Goal: Communication & Community: Answer question/provide support

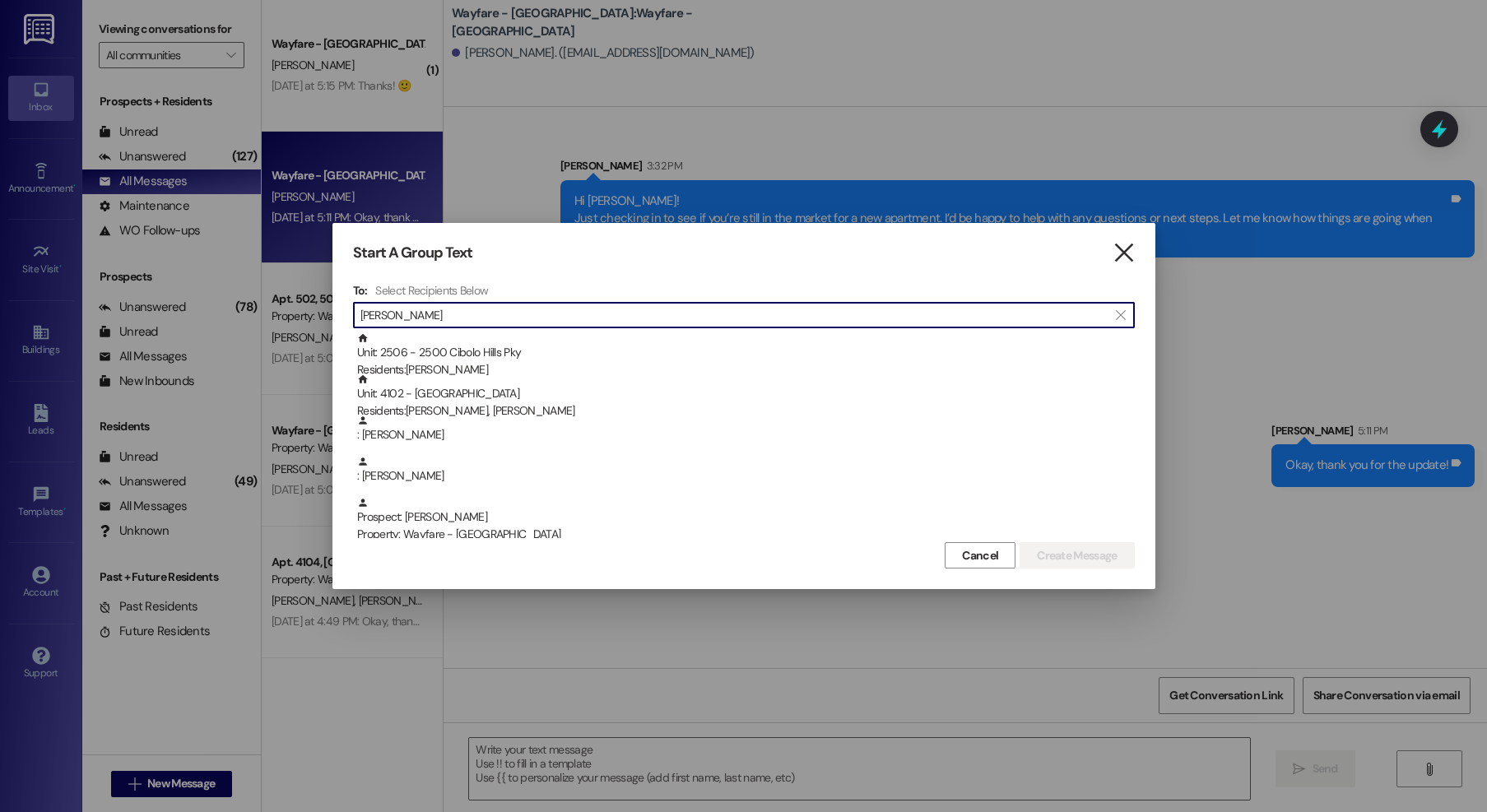
click at [1126, 244] on icon "" at bounding box center [1123, 253] width 22 height 18
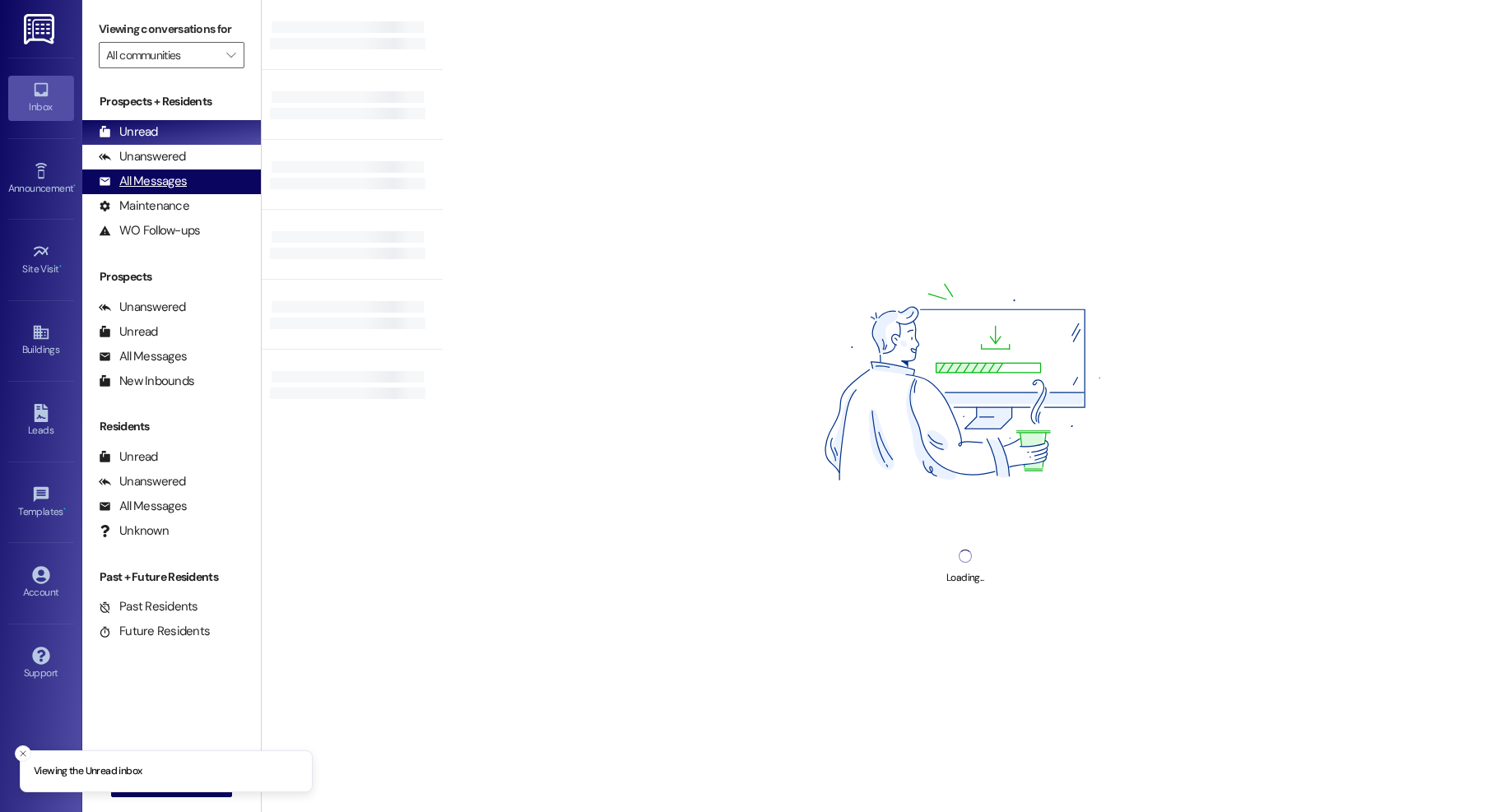
click at [141, 177] on div "All Messages" at bounding box center [143, 181] width 88 height 18
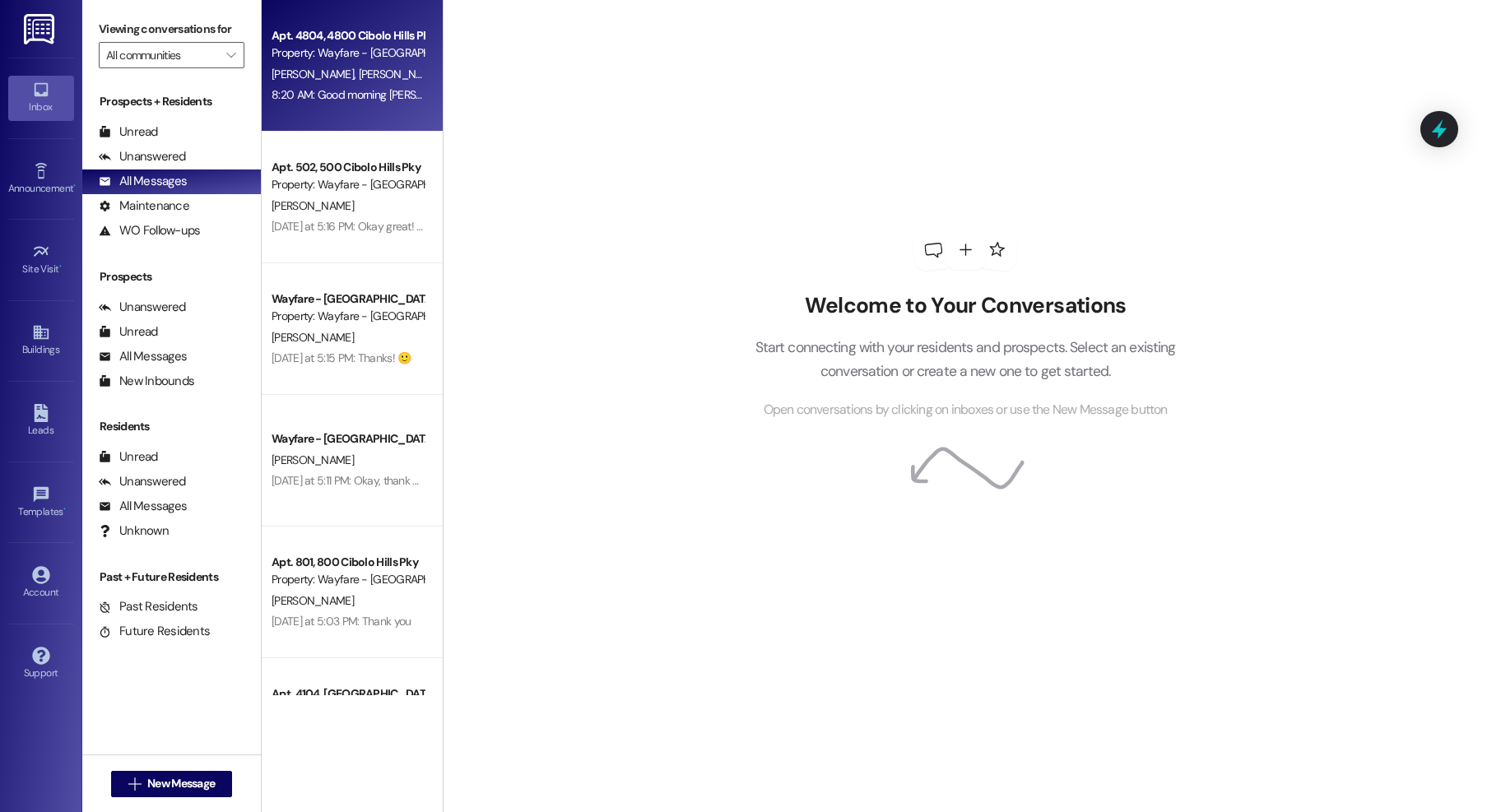
click at [365, 64] on div "T. Lockett G. Lockett" at bounding box center [347, 74] width 155 height 20
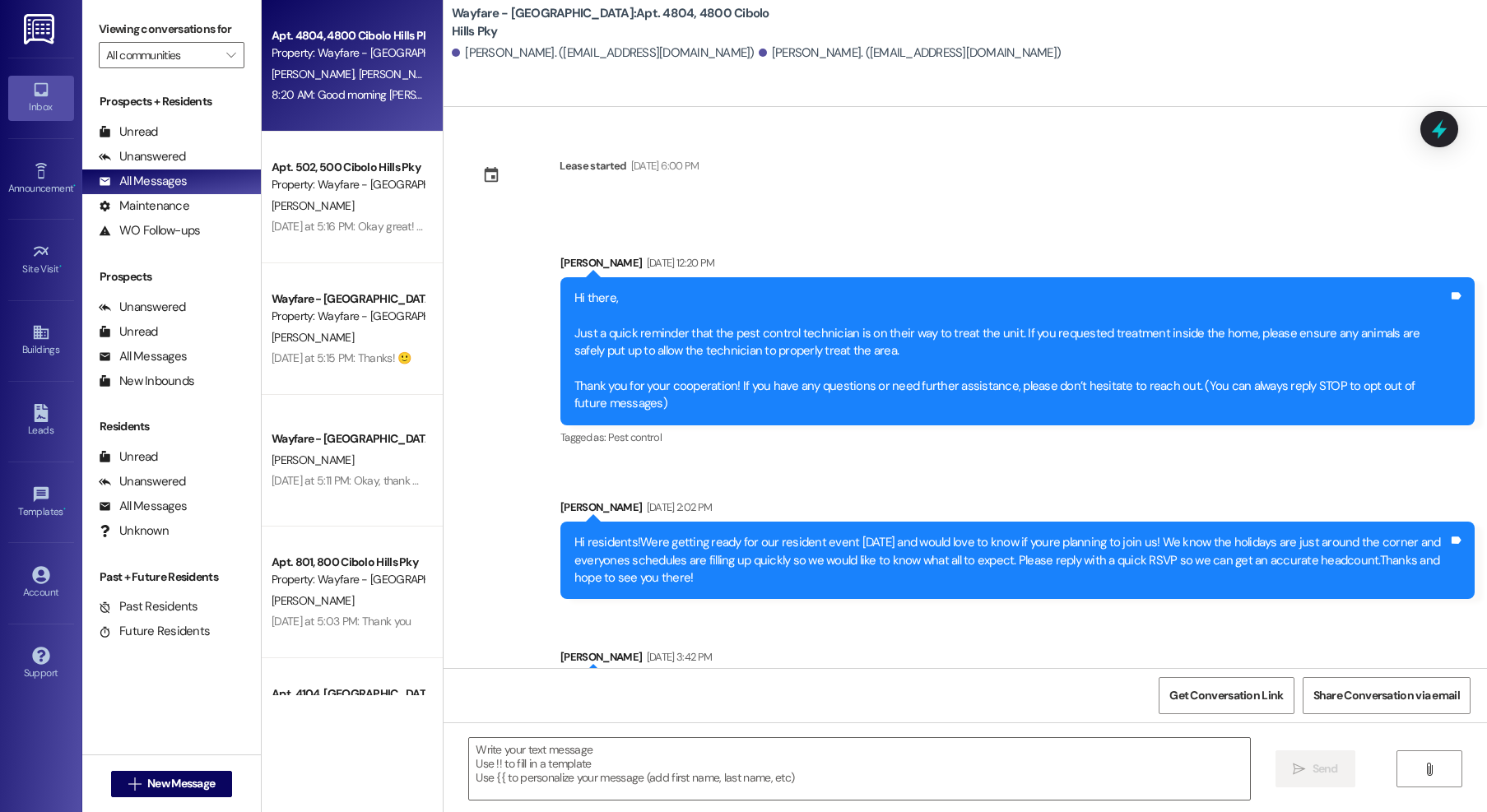
scroll to position [18883, 0]
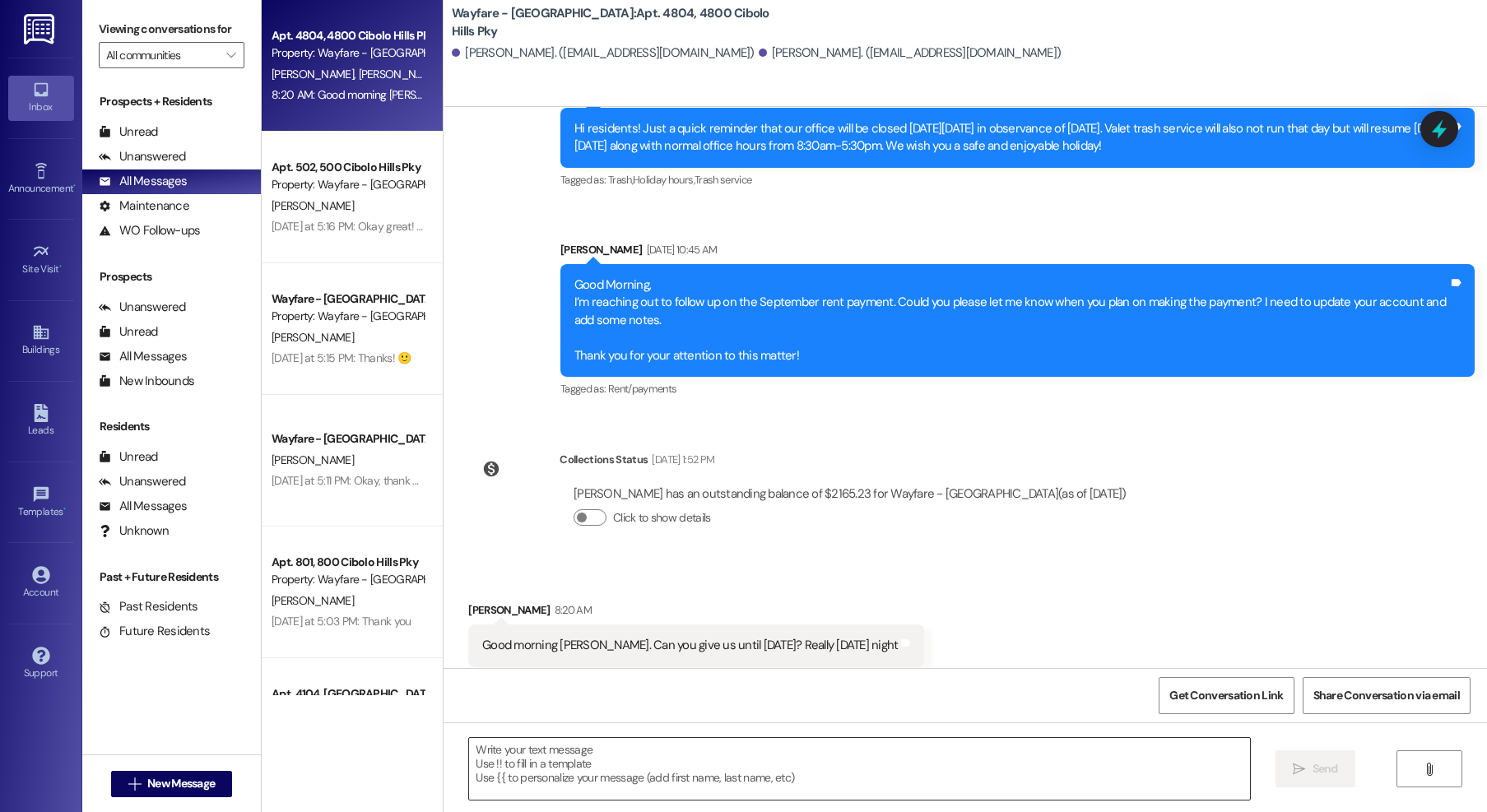
click at [925, 764] on textarea at bounding box center [859, 768] width 781 height 61
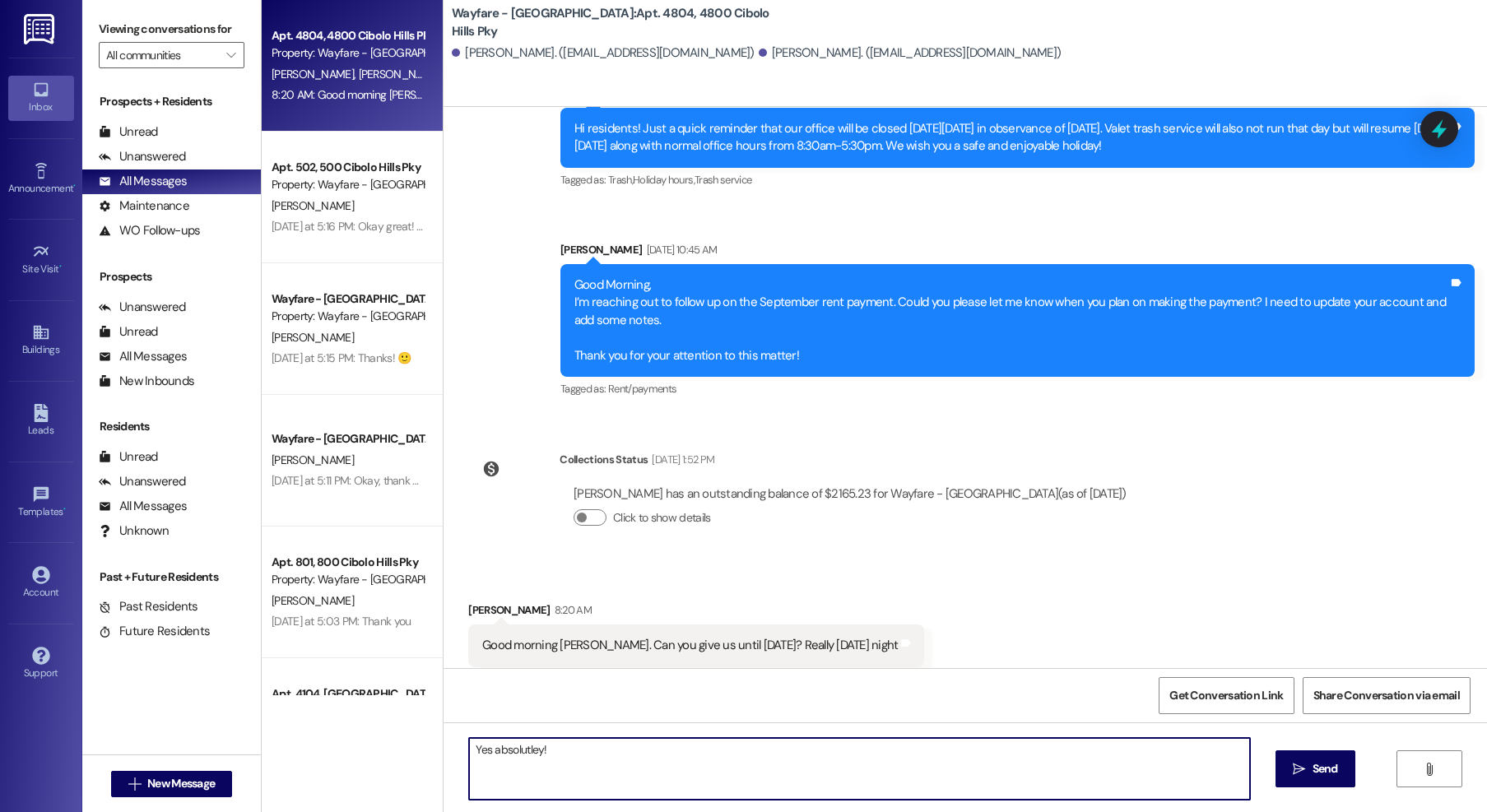
click at [512, 745] on textarea "Yes absolutley!" at bounding box center [859, 768] width 781 height 61
click at [571, 752] on textarea "Yes absolutley!" at bounding box center [859, 768] width 781 height 61
click at [490, 750] on textarea "Yes absolutley!" at bounding box center [859, 768] width 781 height 61
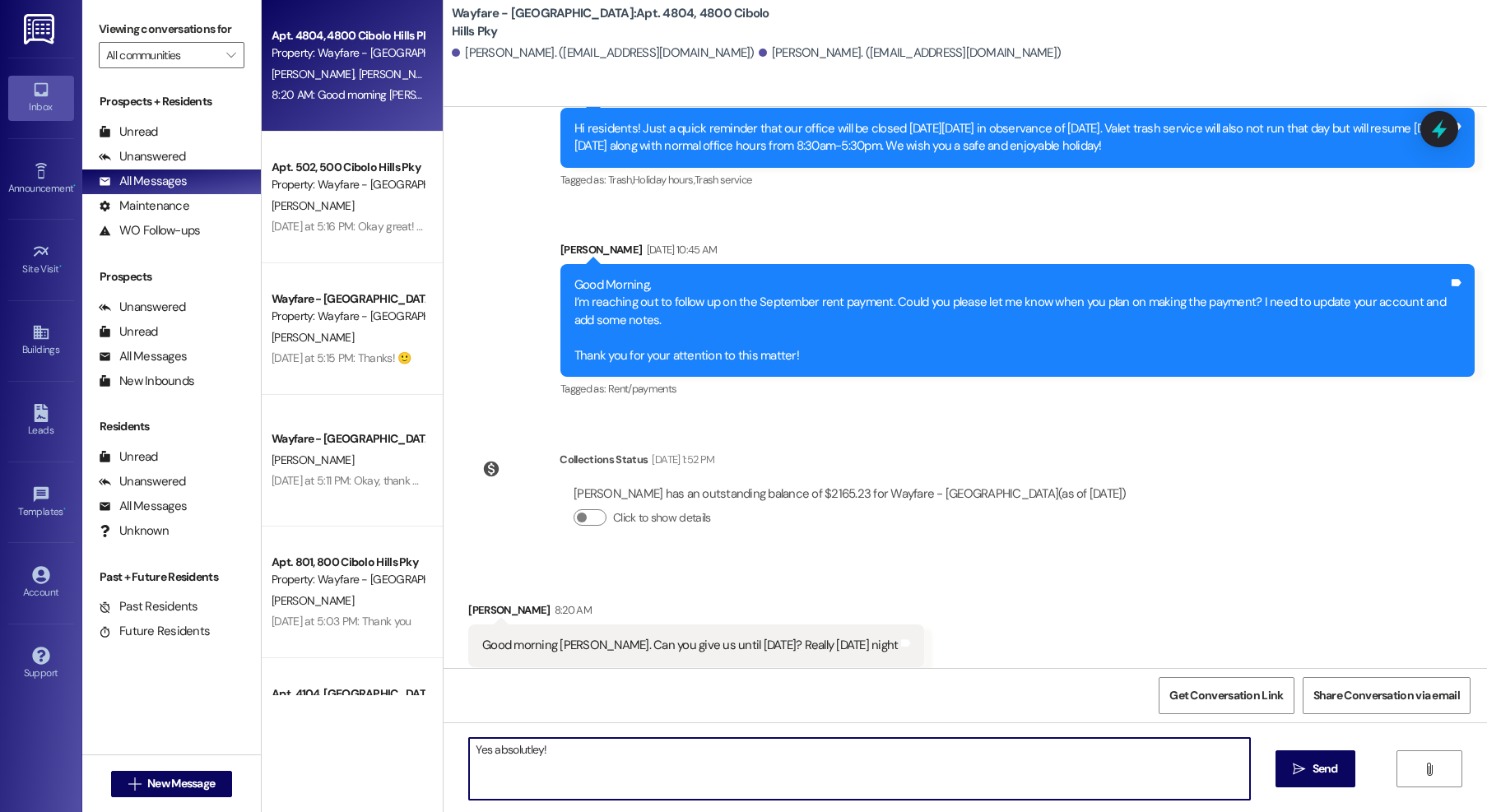
click at [490, 750] on textarea "Yes absolutley!" at bounding box center [859, 768] width 781 height 61
type textarea "Yes absolutely!"
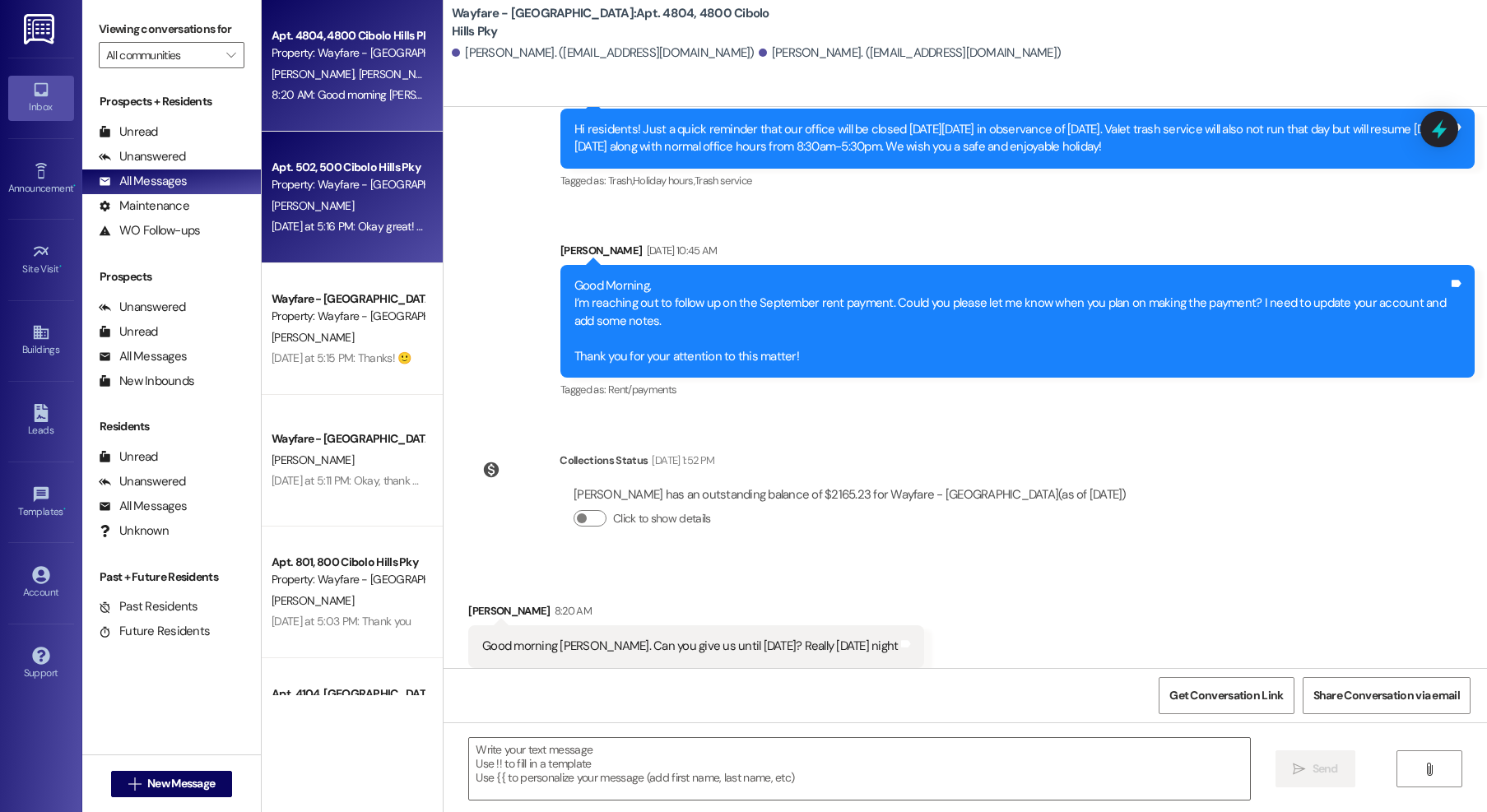
click at [355, 210] on div "[PERSON_NAME]" at bounding box center [347, 206] width 155 height 20
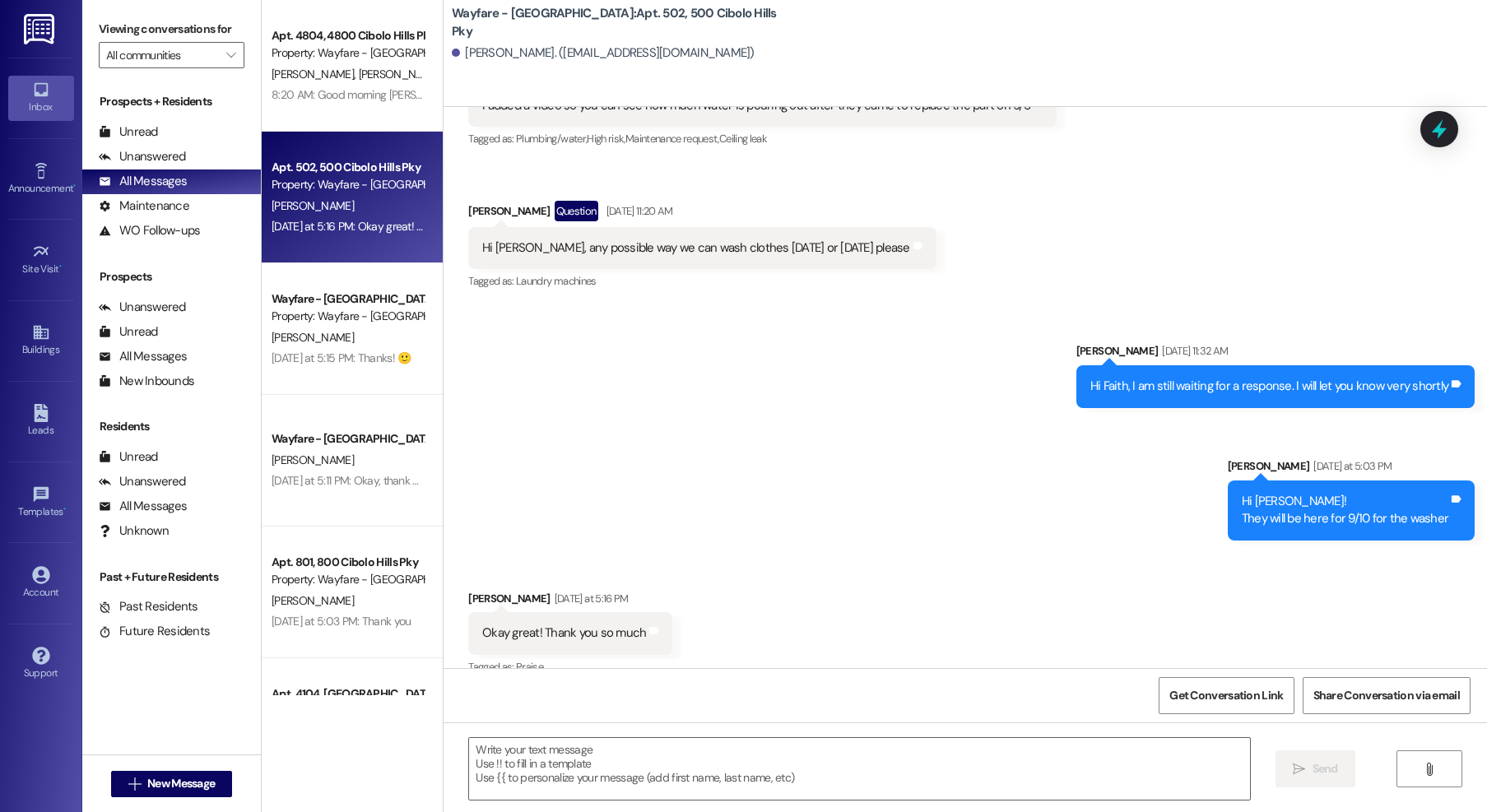
scroll to position [71359, 0]
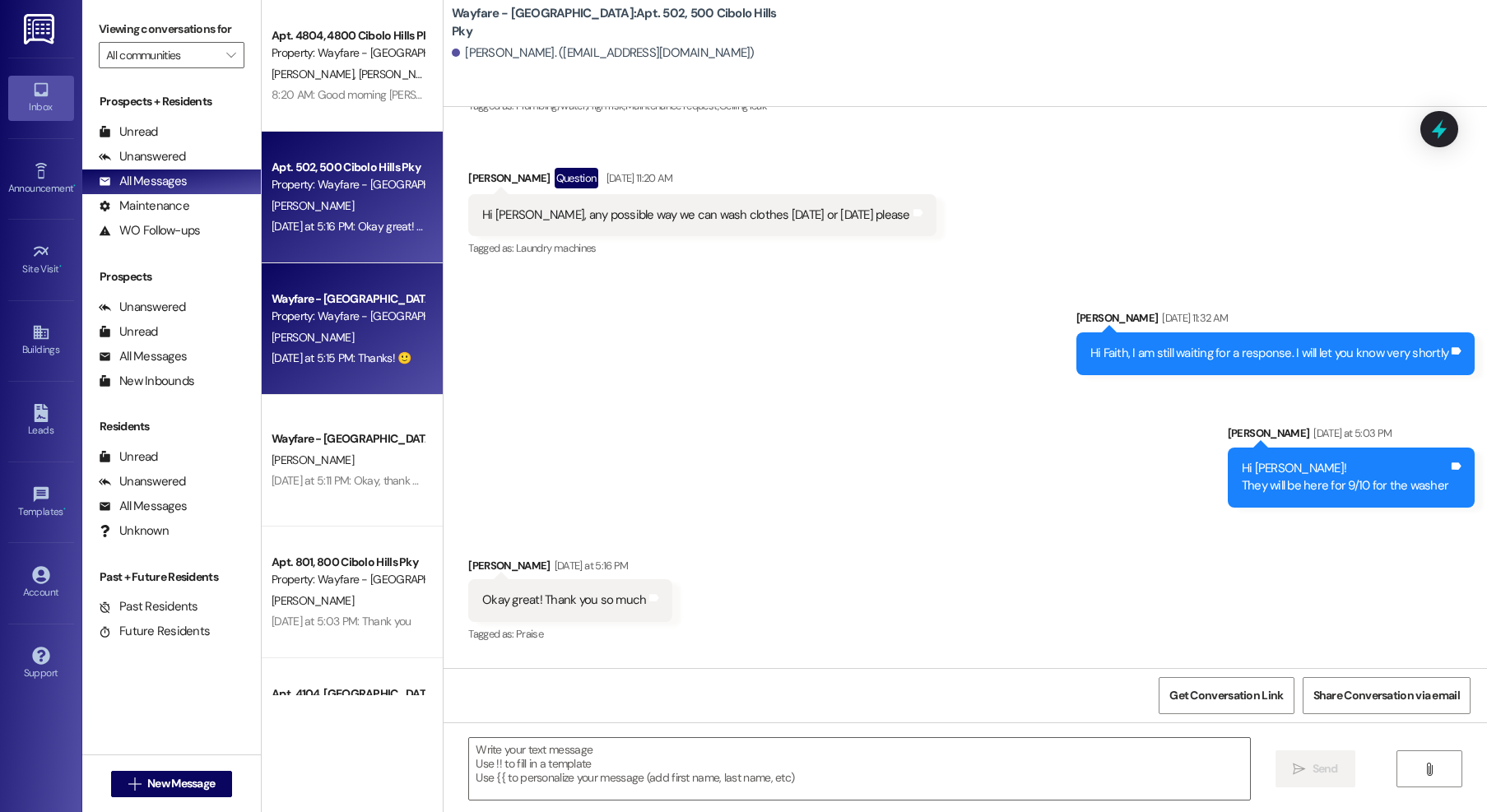
click at [362, 330] on div "[PERSON_NAME]" at bounding box center [347, 337] width 155 height 20
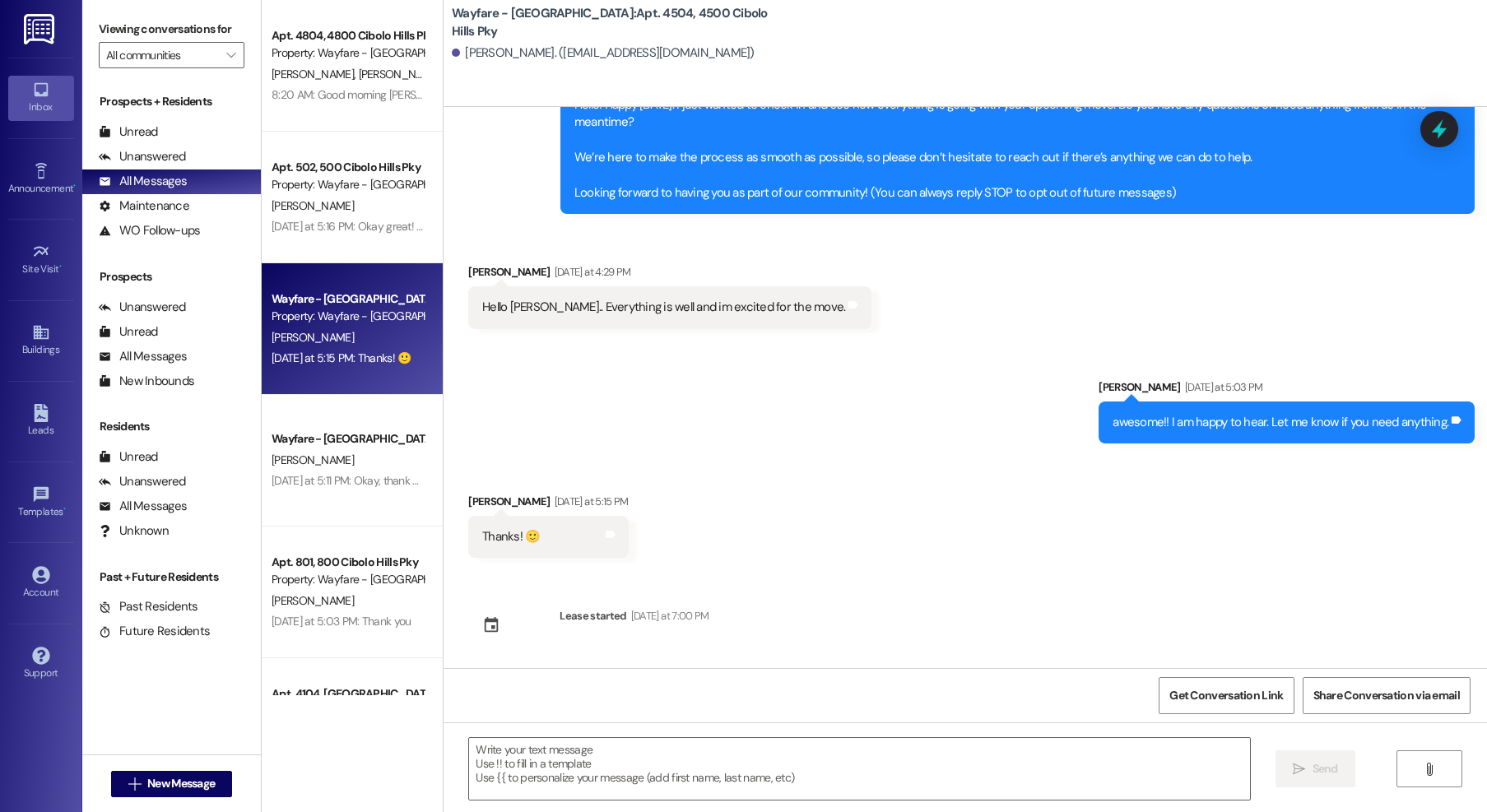
scroll to position [96, 0]
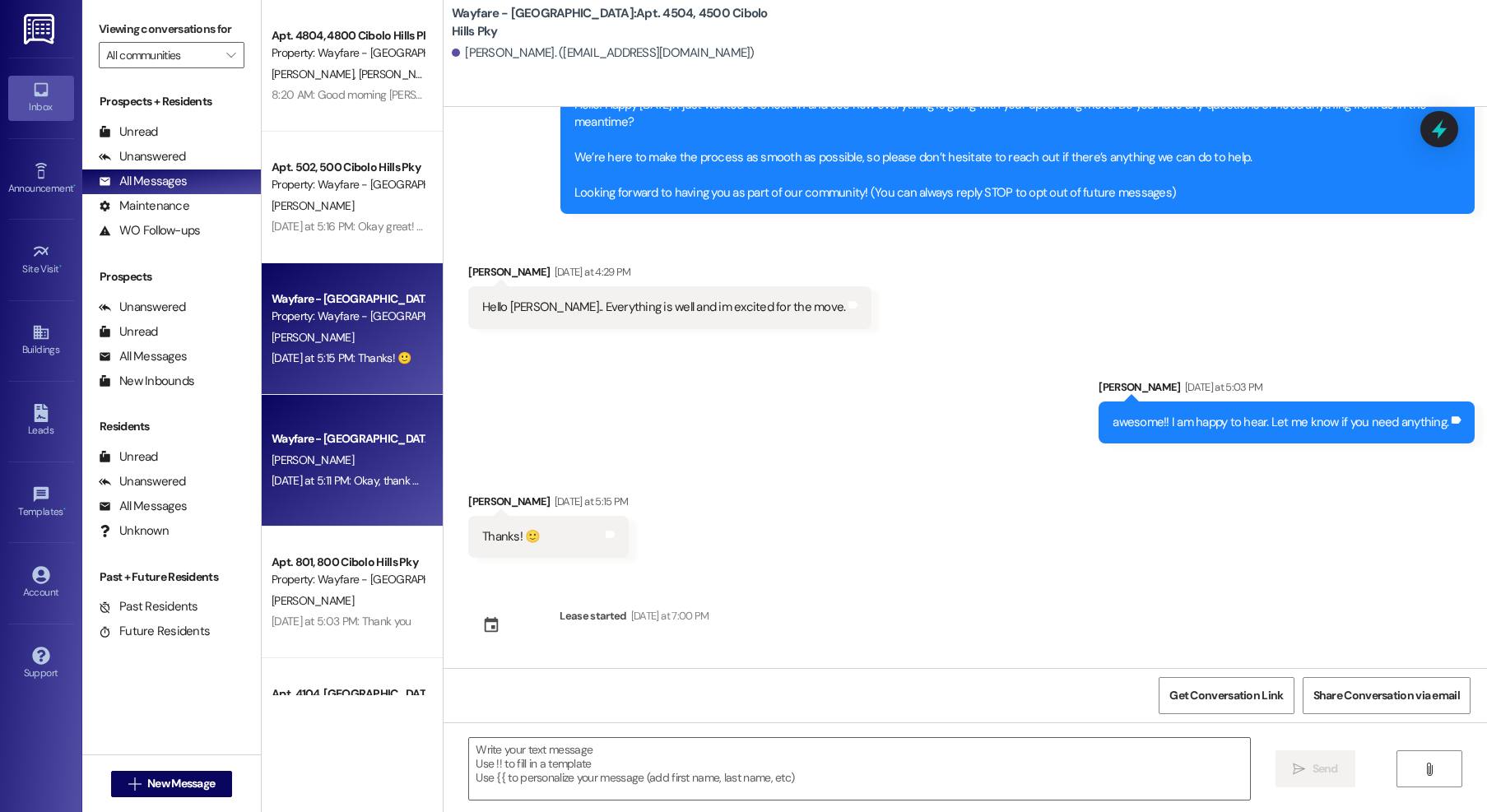
click at [278, 488] on div "Yesterday at 5:11 PM: Okay, thank you for the update! Yesterday at 5:11 PM: Oka…" at bounding box center [347, 480] width 155 height 20
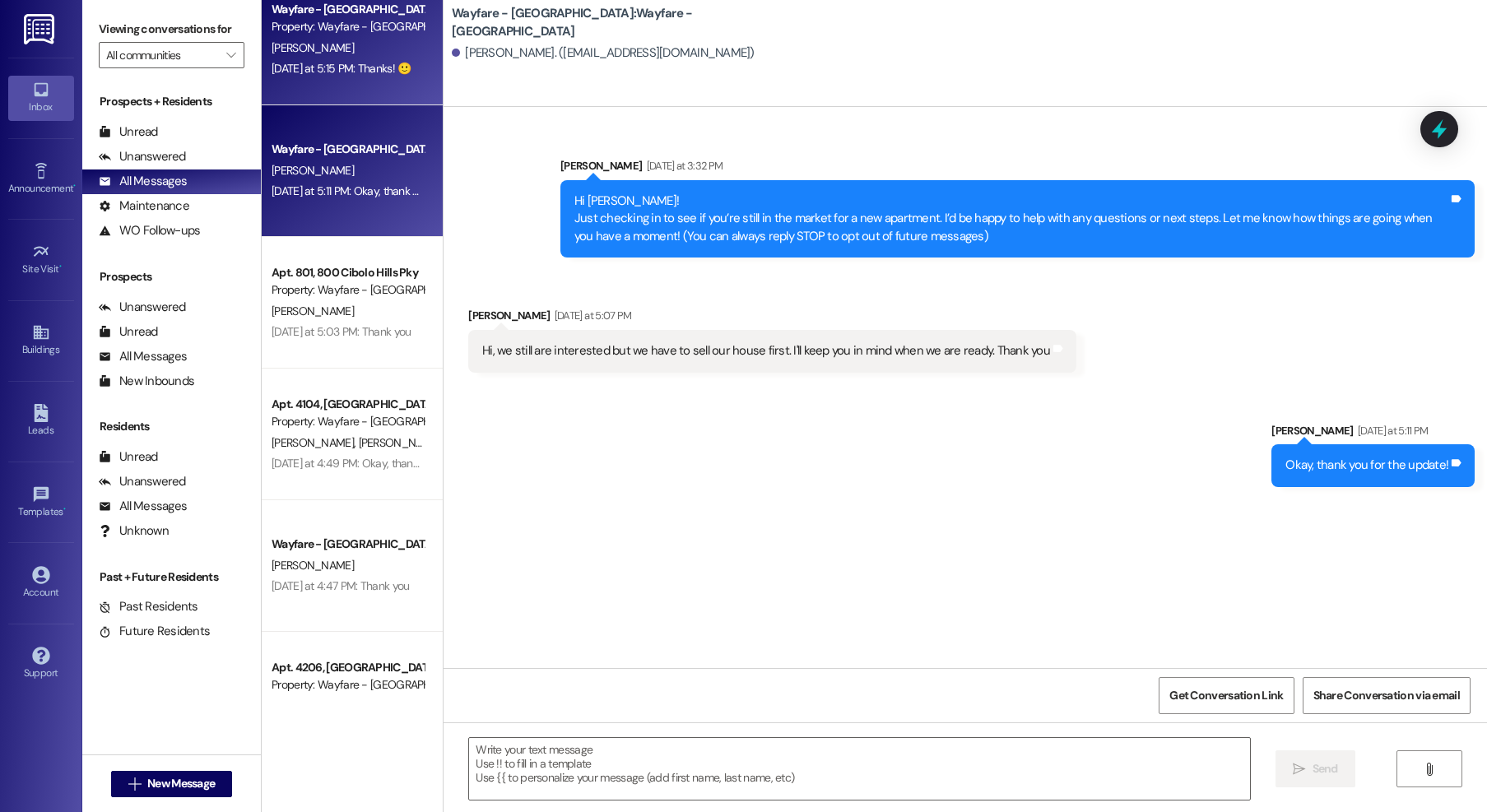
scroll to position [302, 0]
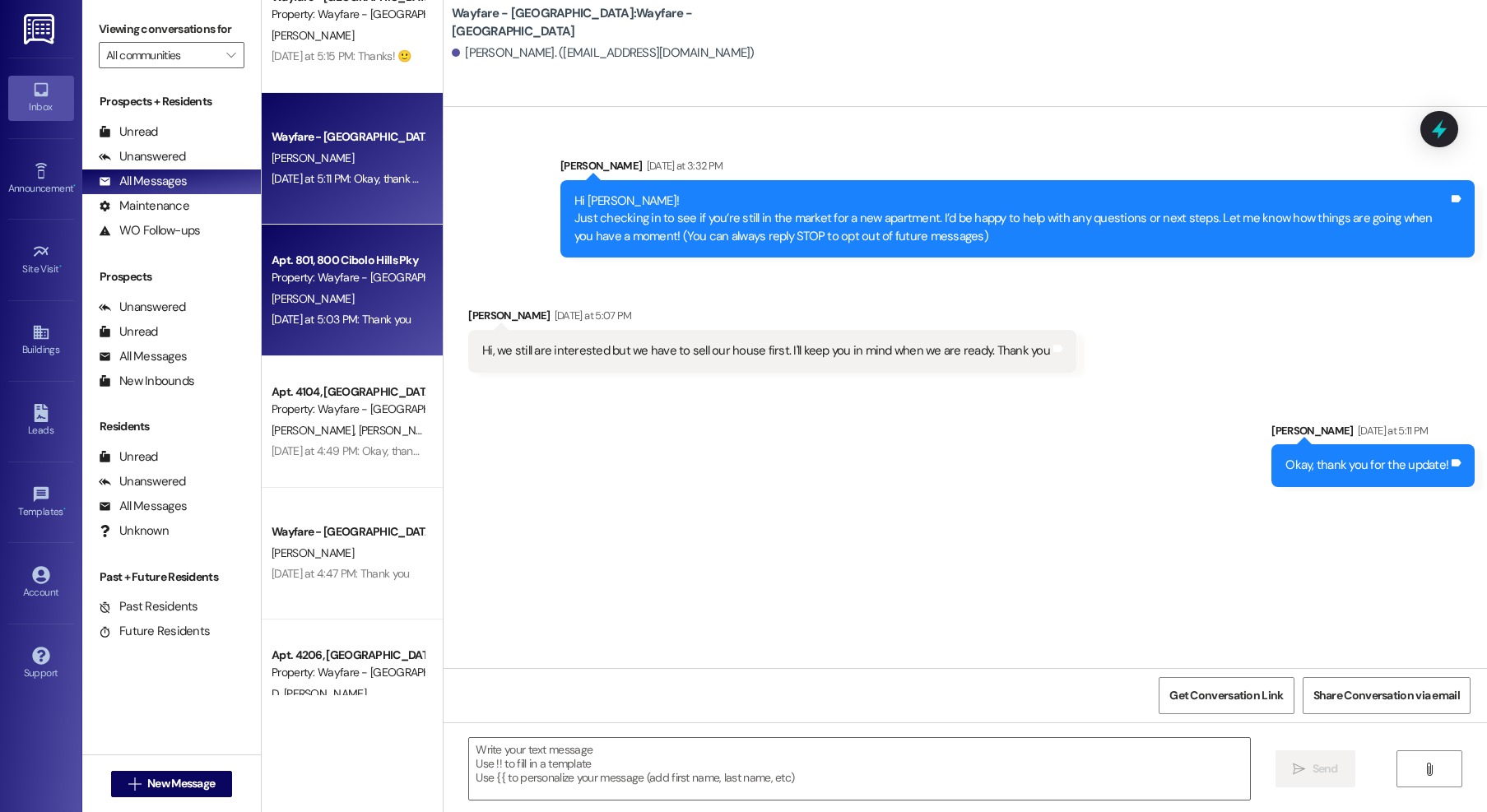
click at [342, 321] on div "Yesterday at 5:03 PM: Thank you Yesterday at 5:03 PM: Thank you" at bounding box center [341, 319] width 139 height 15
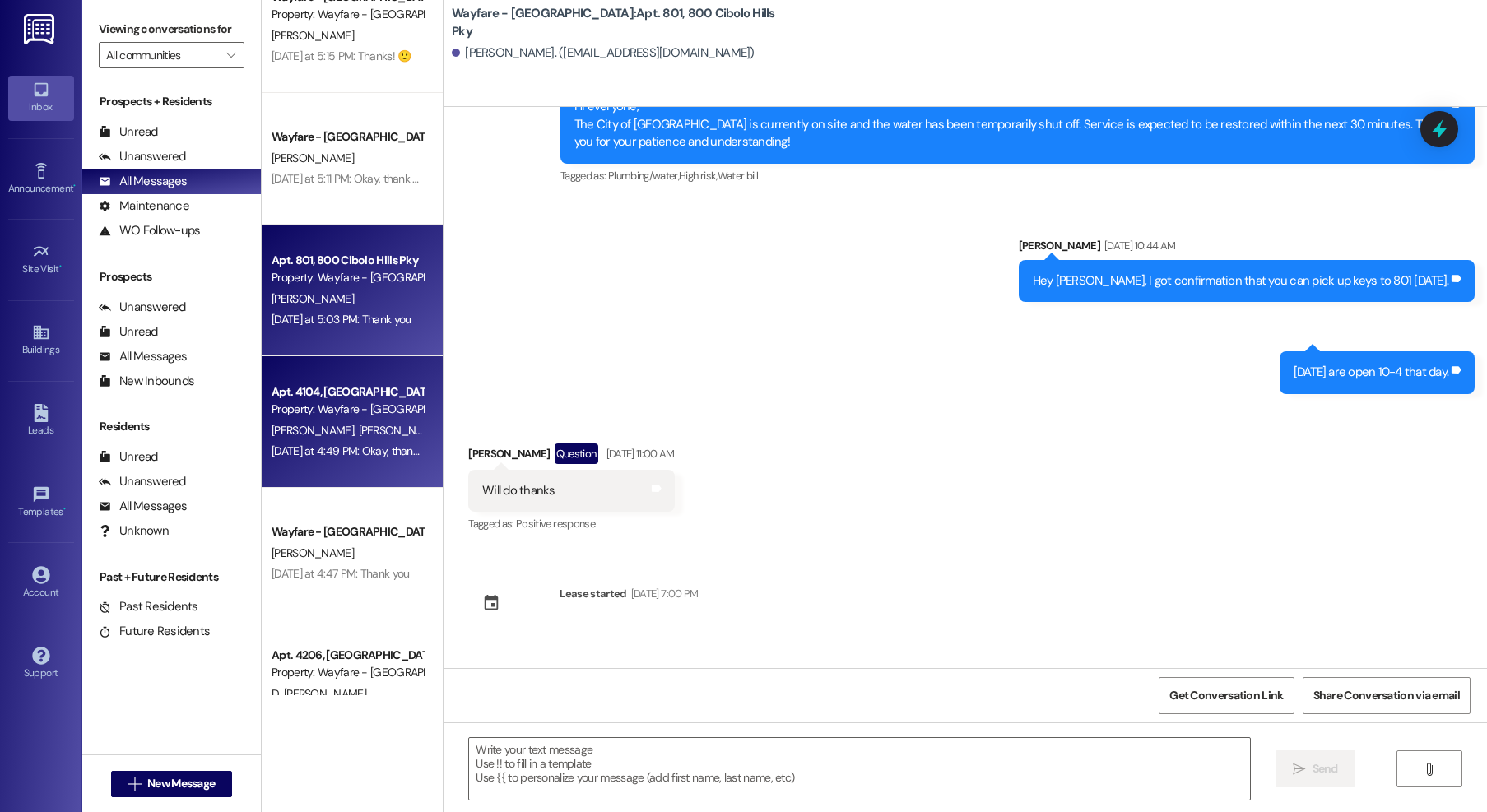
scroll to position [3191, 0]
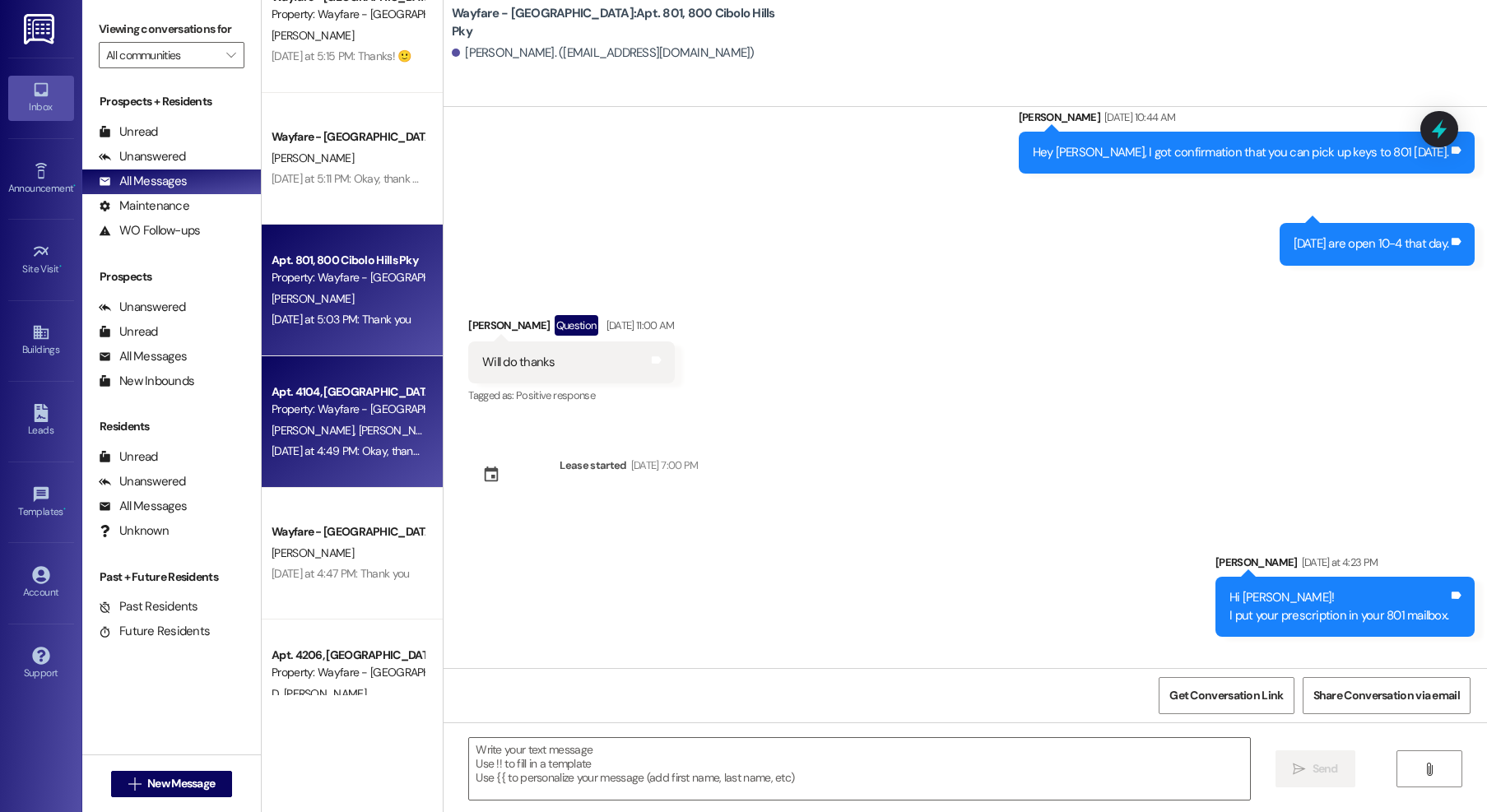
click at [323, 420] on div "V. Farver M. Farver" at bounding box center [347, 430] width 155 height 20
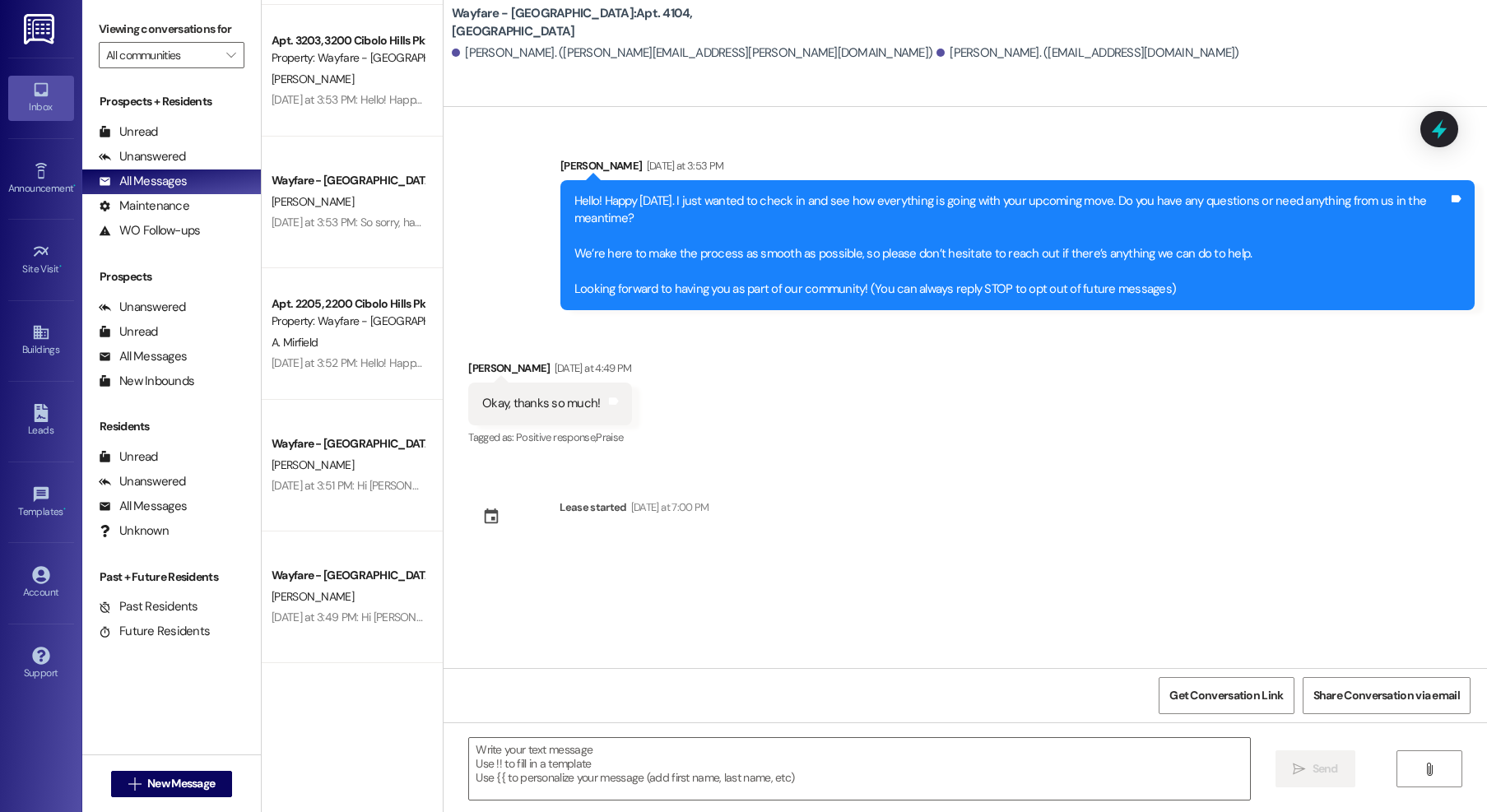
scroll to position [1469, 0]
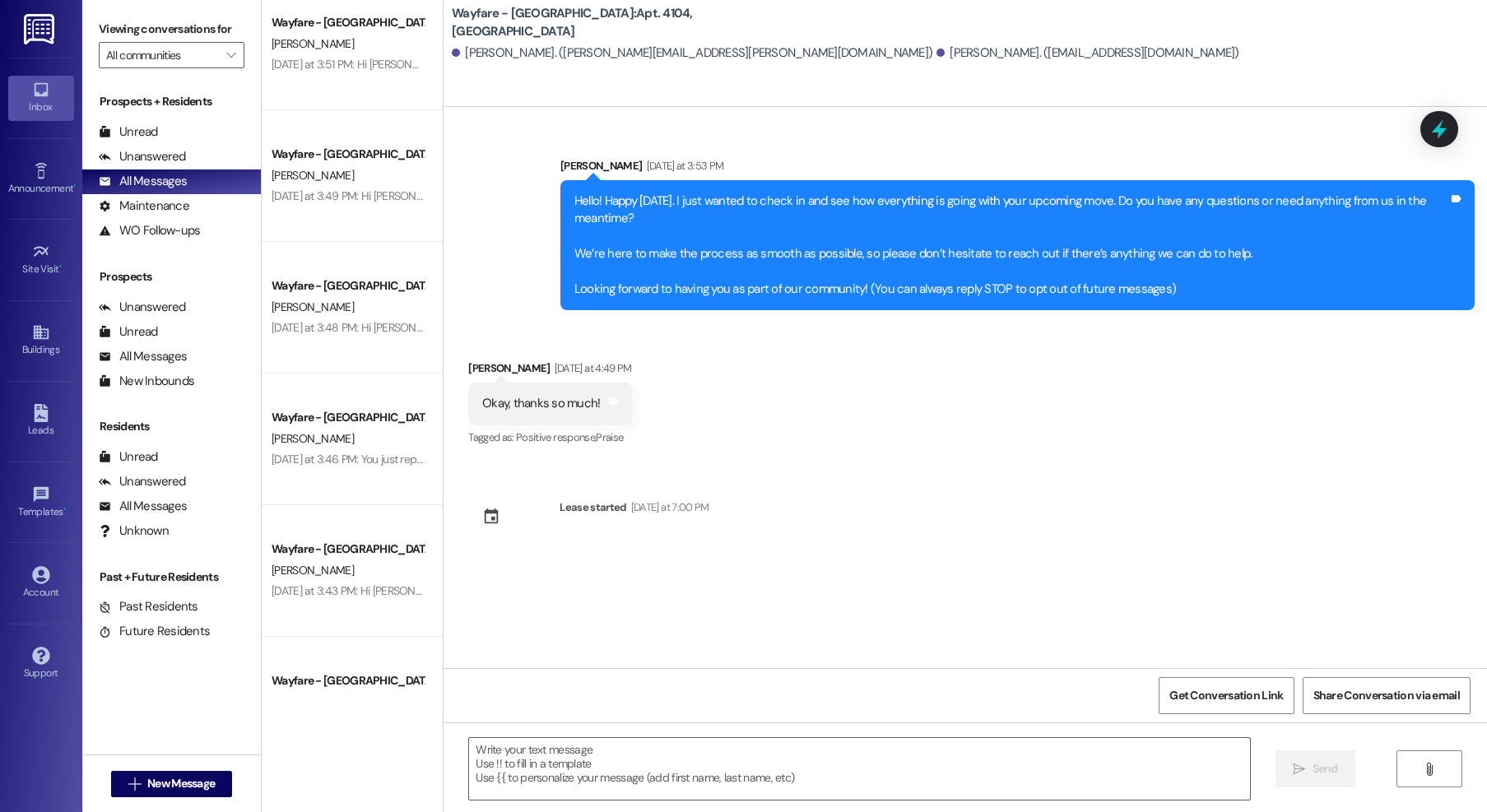
click at [348, 303] on div "D. Johnson" at bounding box center [347, 307] width 155 height 20
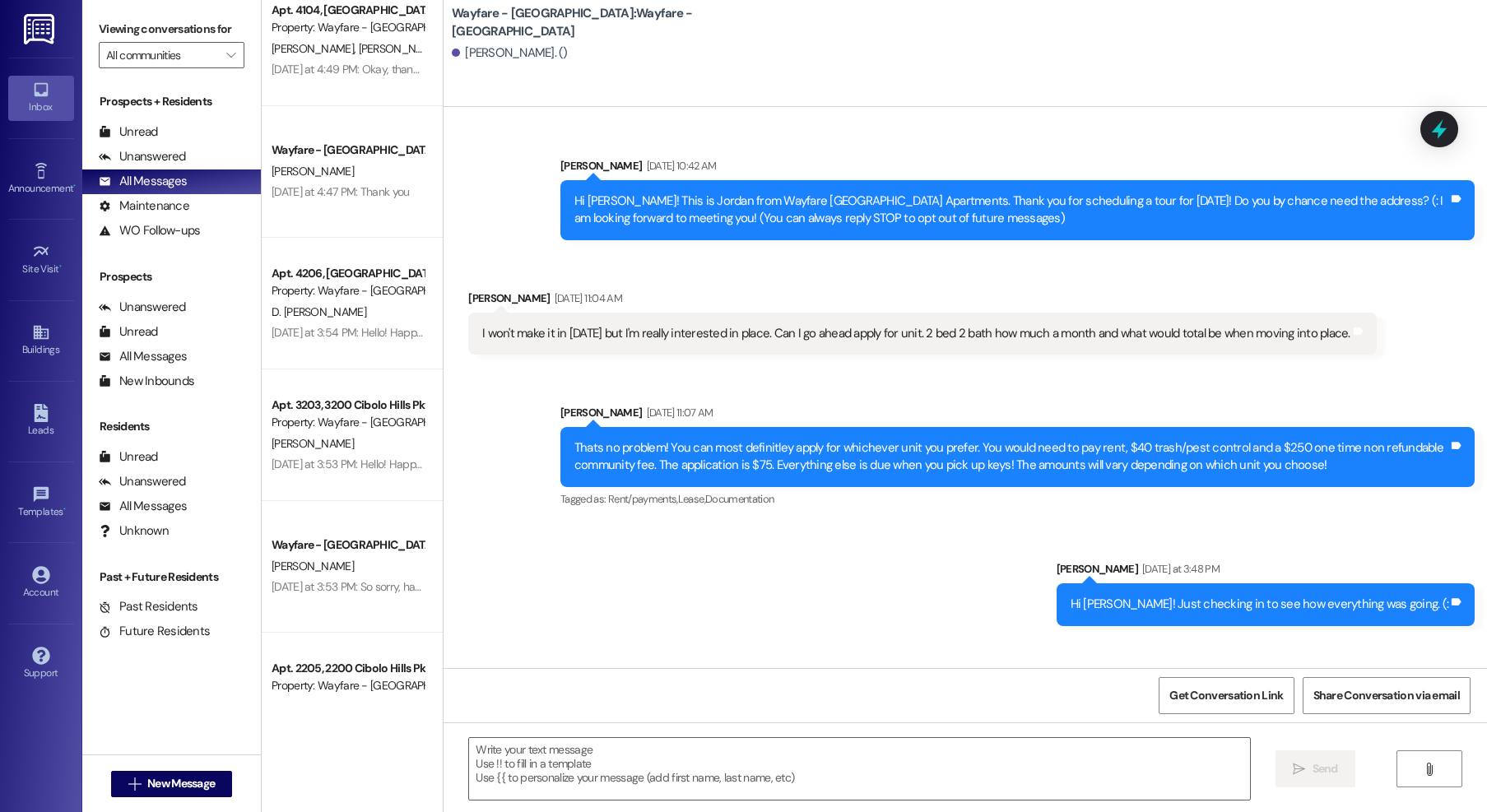
scroll to position [0, 0]
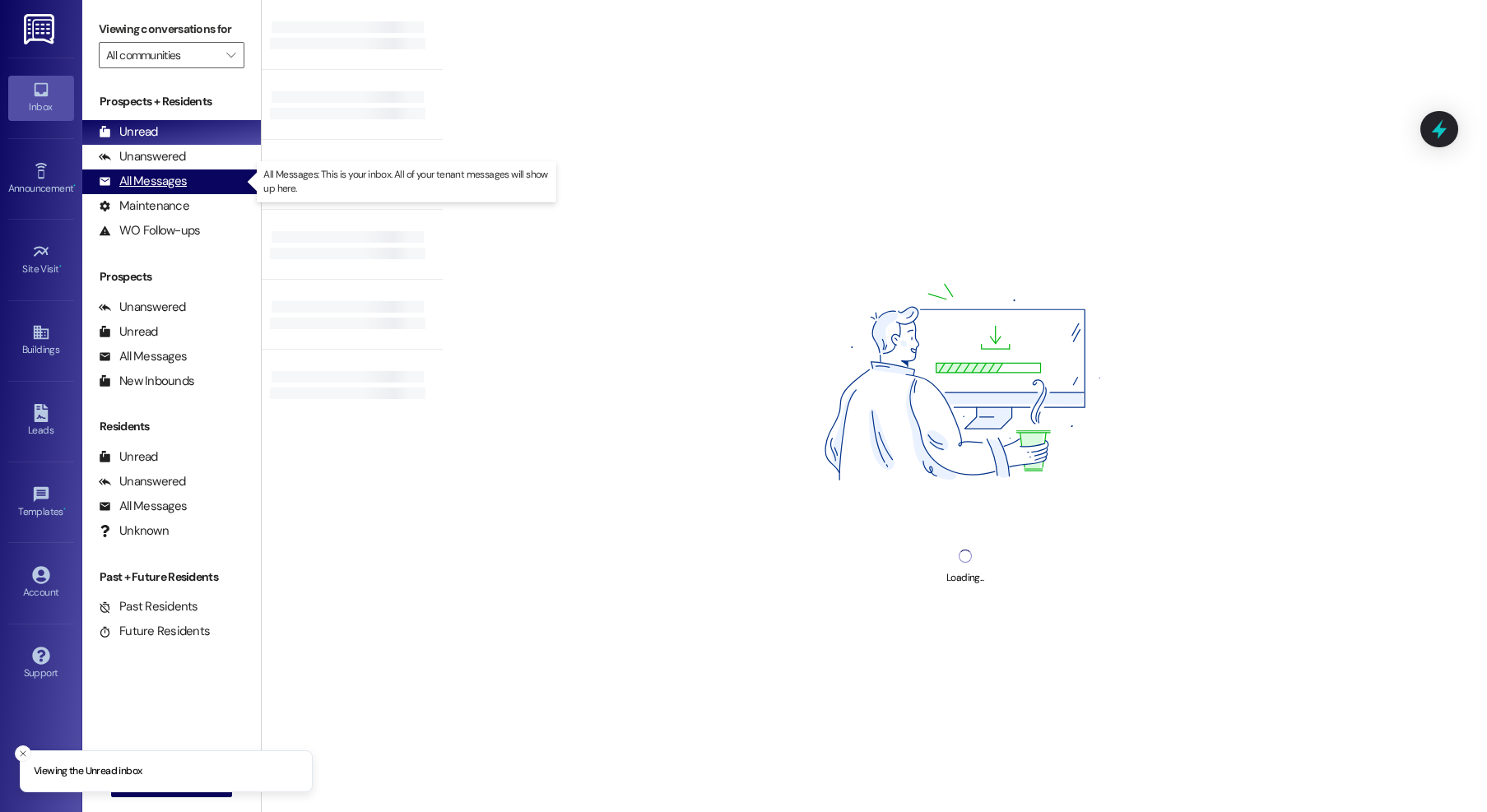
click at [150, 180] on div "All Messages" at bounding box center [143, 181] width 88 height 18
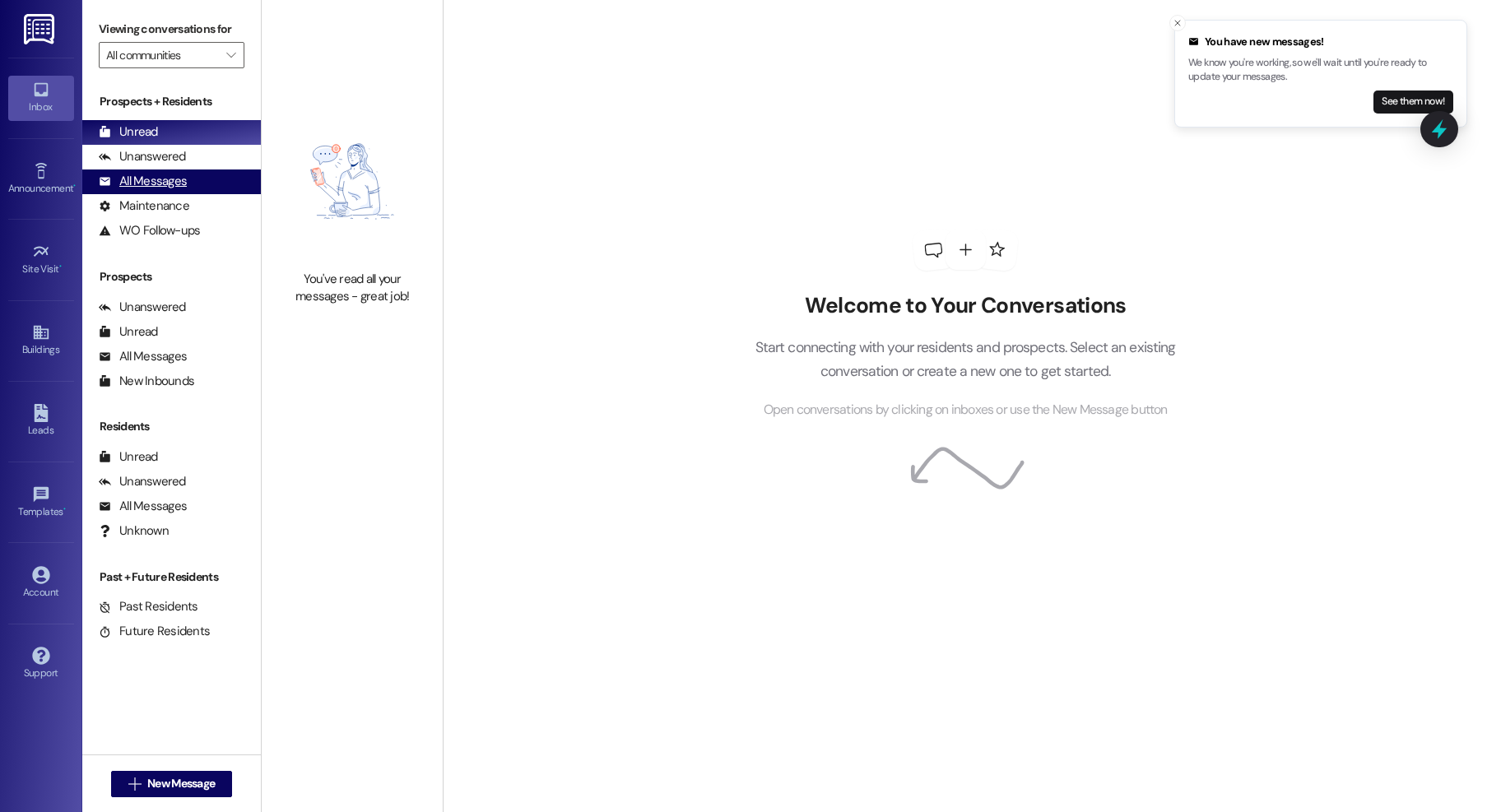
click at [159, 187] on div "All Messages" at bounding box center [143, 181] width 88 height 18
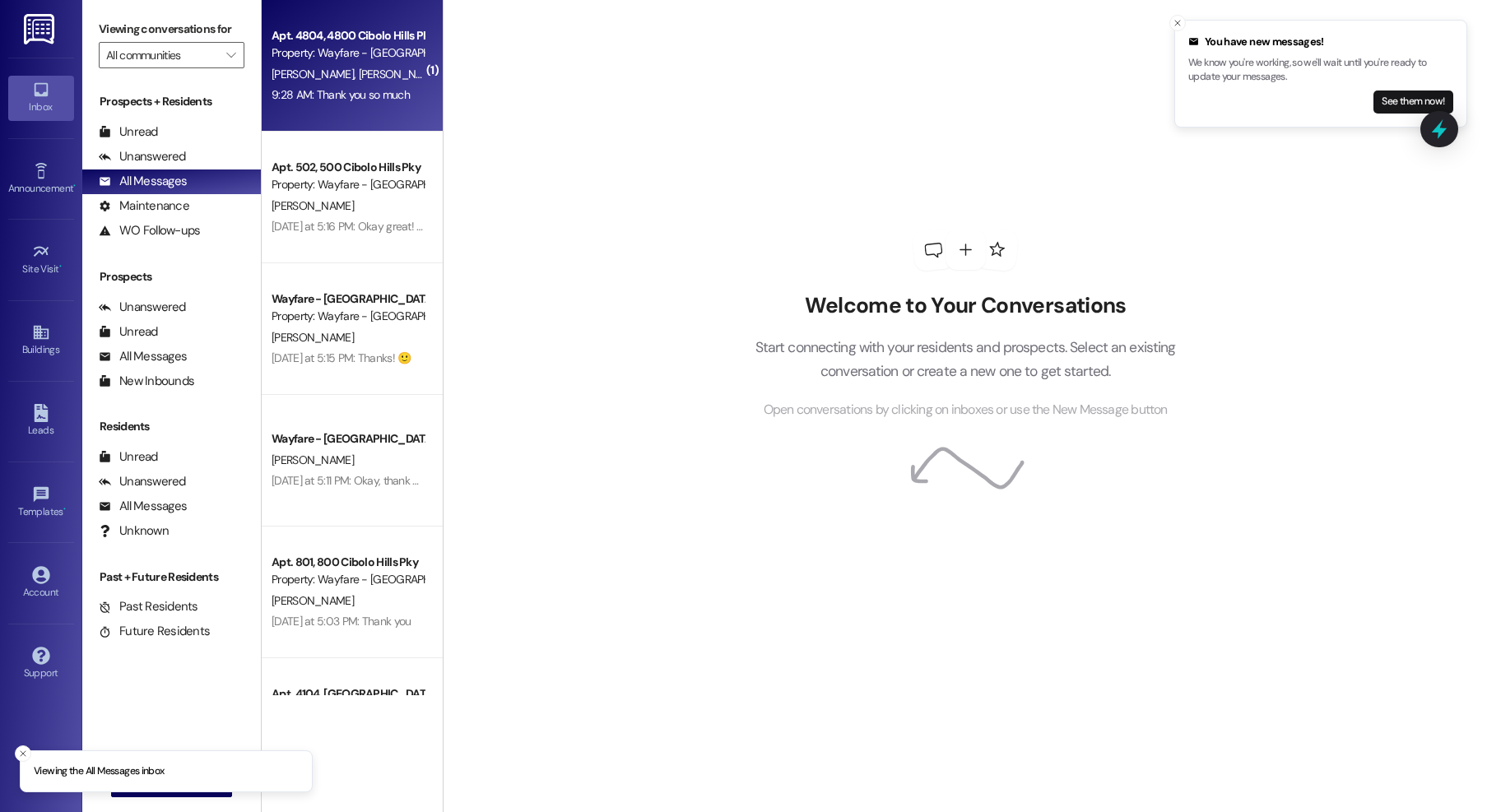
click at [324, 64] on div "T. Lockett G. Lockett" at bounding box center [347, 74] width 155 height 20
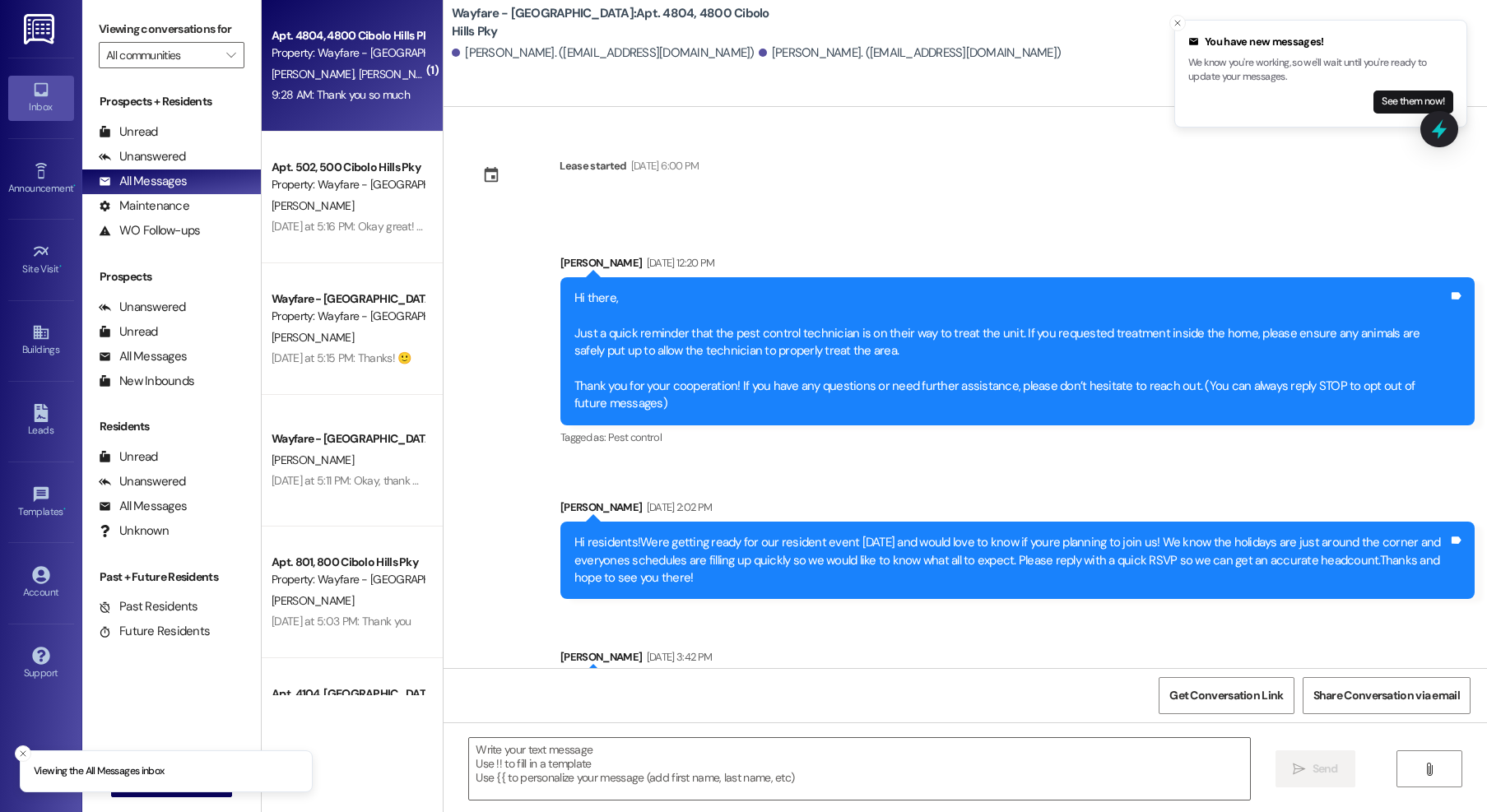
scroll to position [19136, 0]
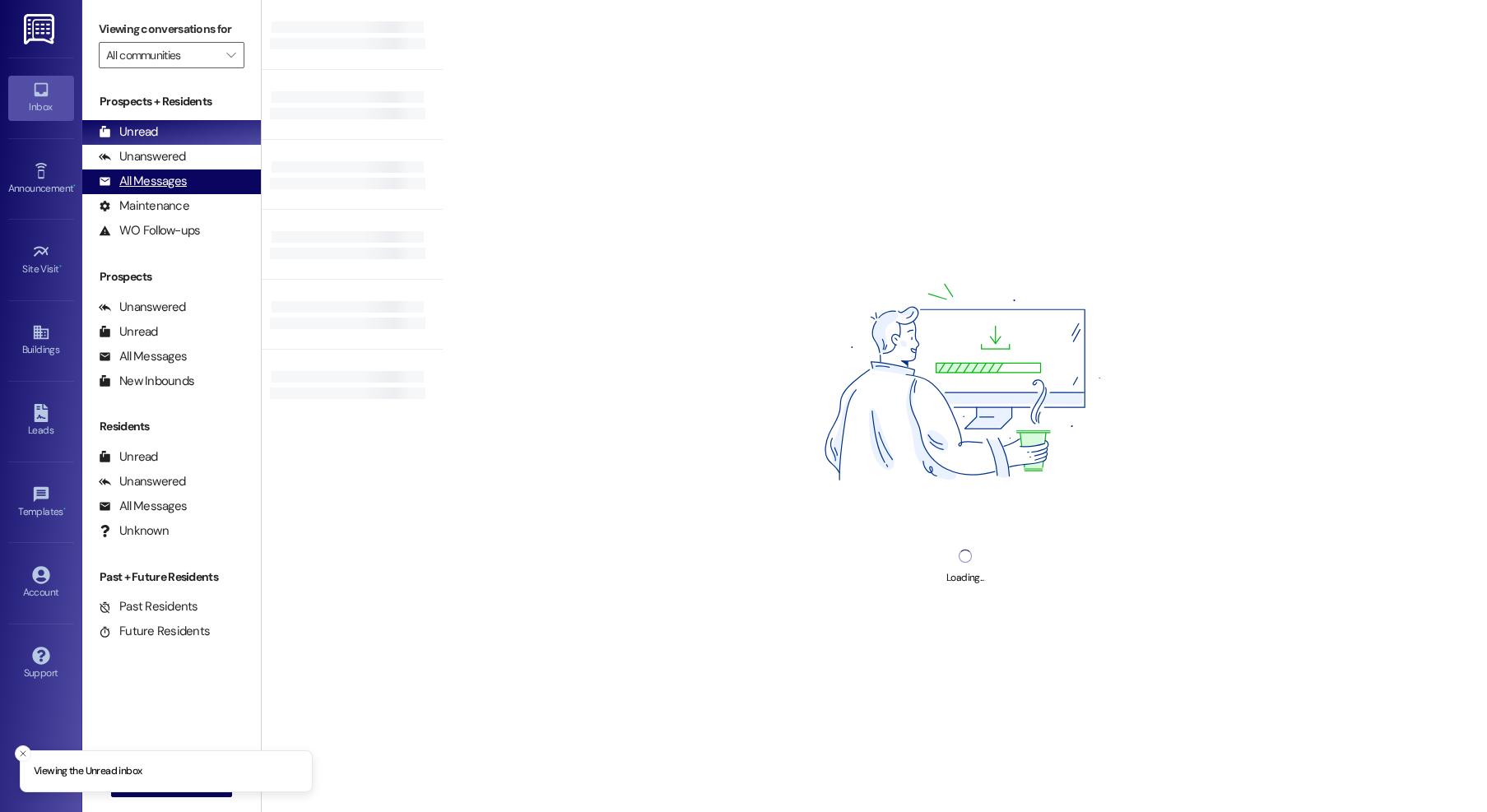
click at [131, 176] on div "All Messages" at bounding box center [143, 181] width 88 height 18
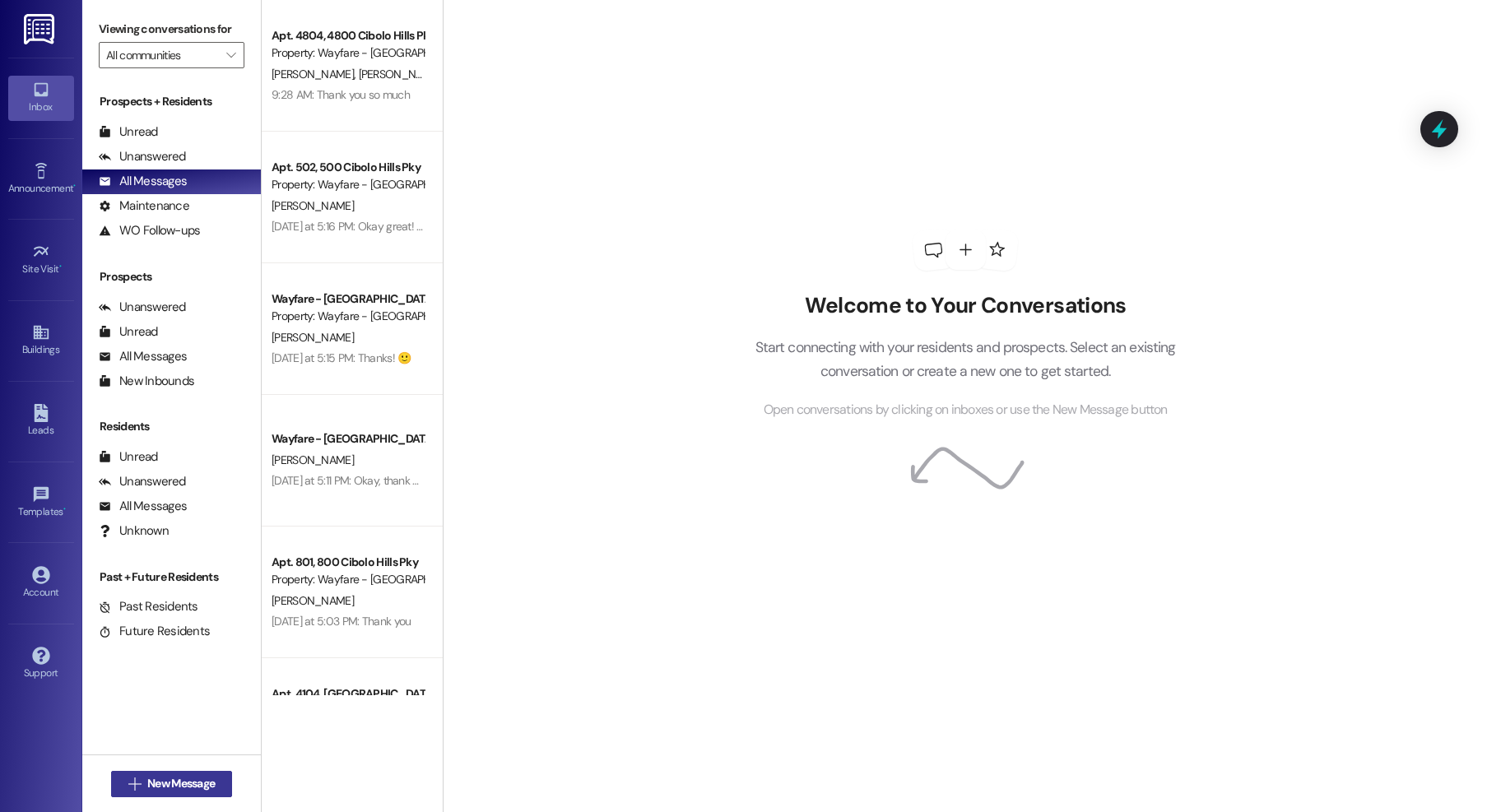
click at [147, 777] on span "New Message" at bounding box center [181, 784] width 67 height 18
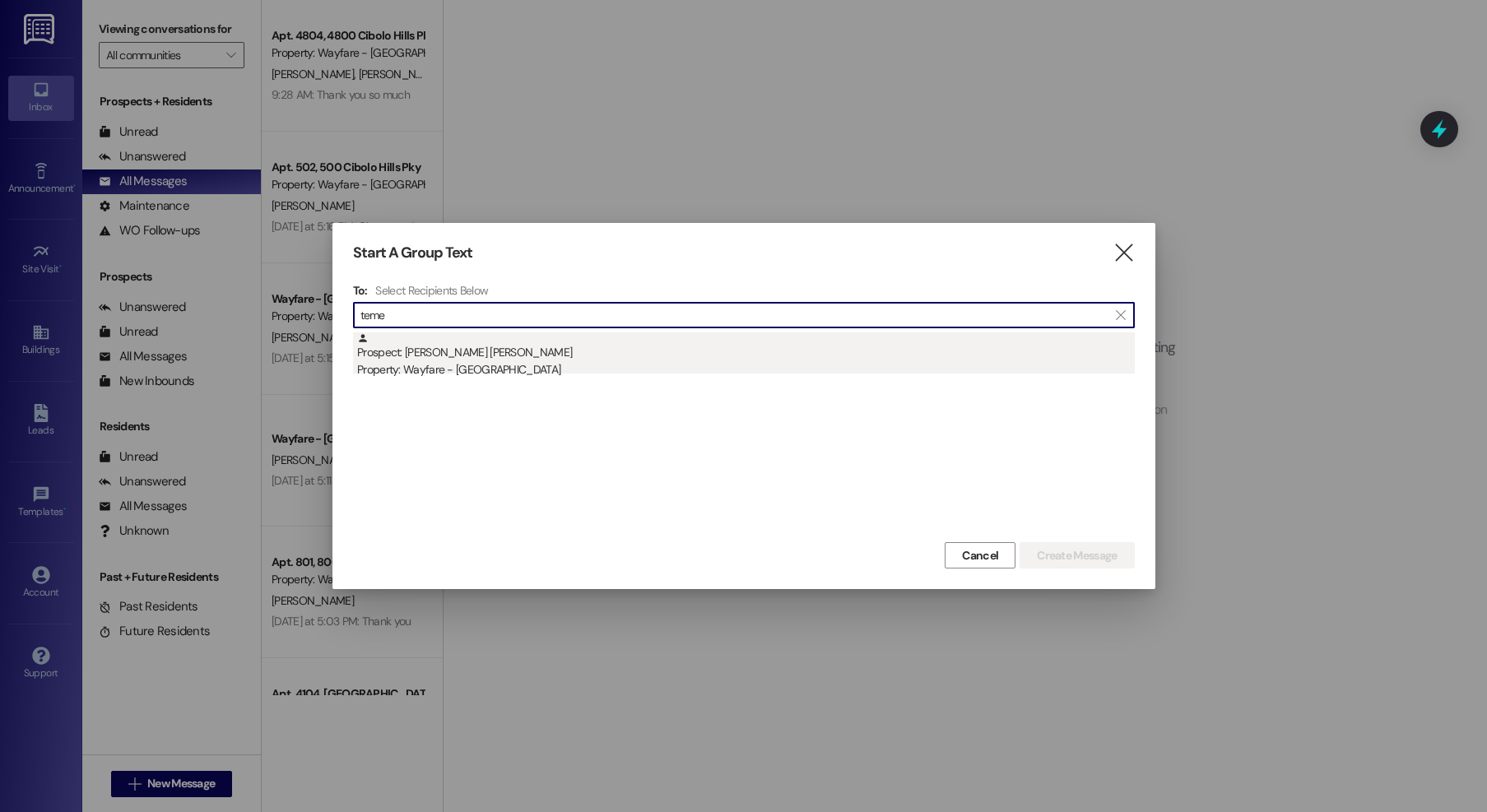
type input "teme"
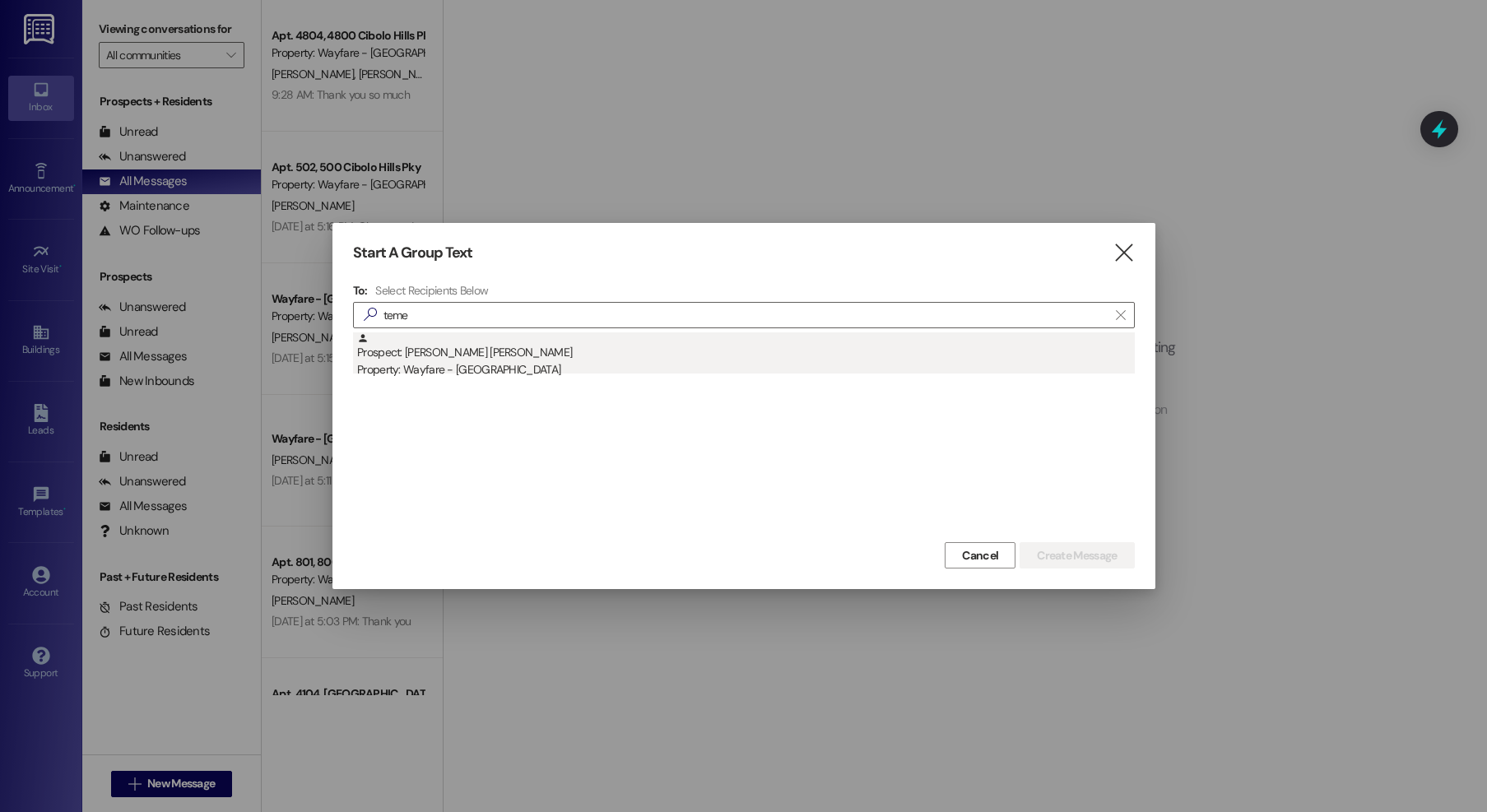
click at [516, 373] on div "Property: Wayfare - [GEOGRAPHIC_DATA]" at bounding box center [746, 370] width 777 height 18
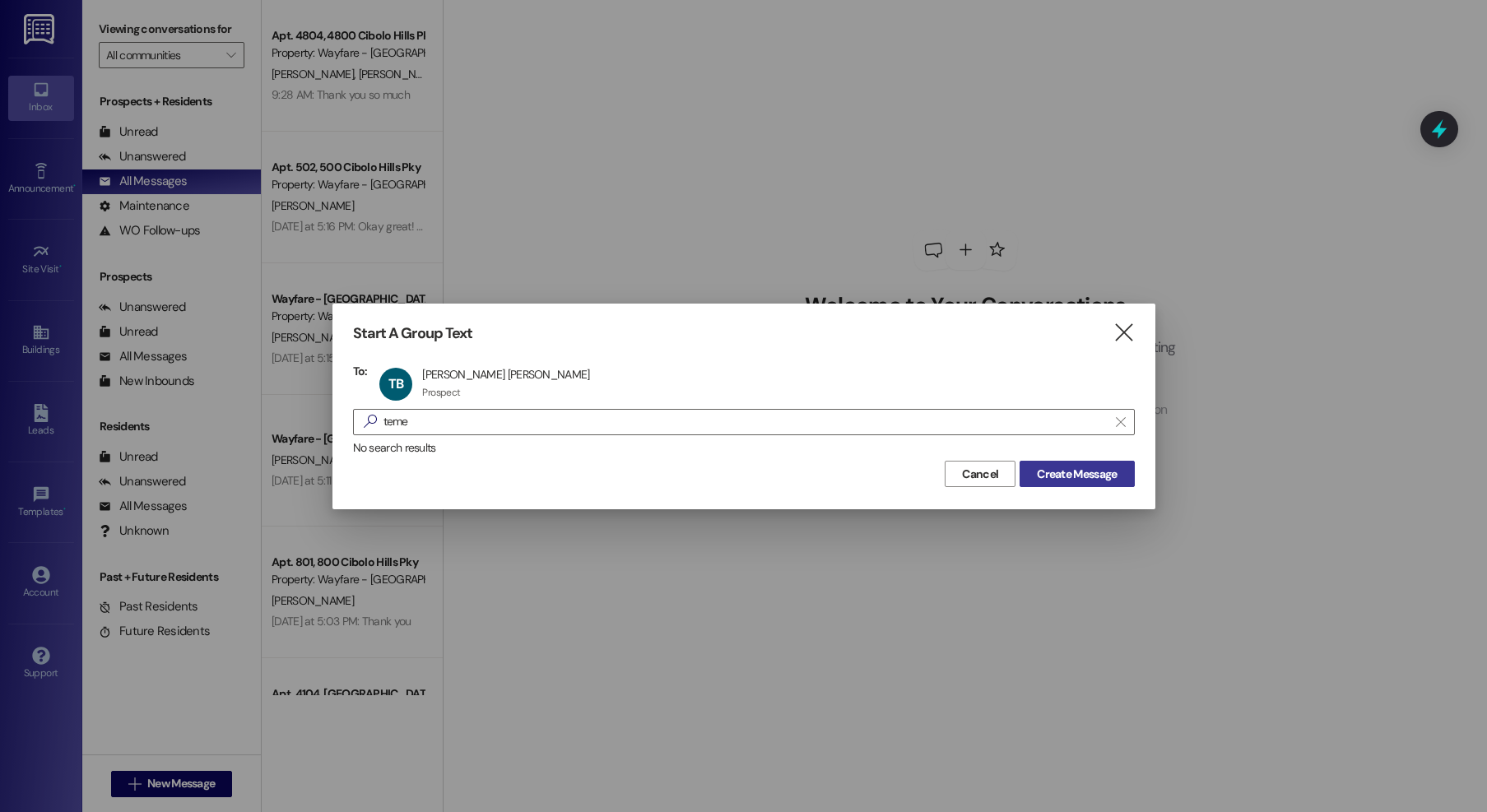
click at [1052, 480] on span "Create Message" at bounding box center [1076, 475] width 80 height 18
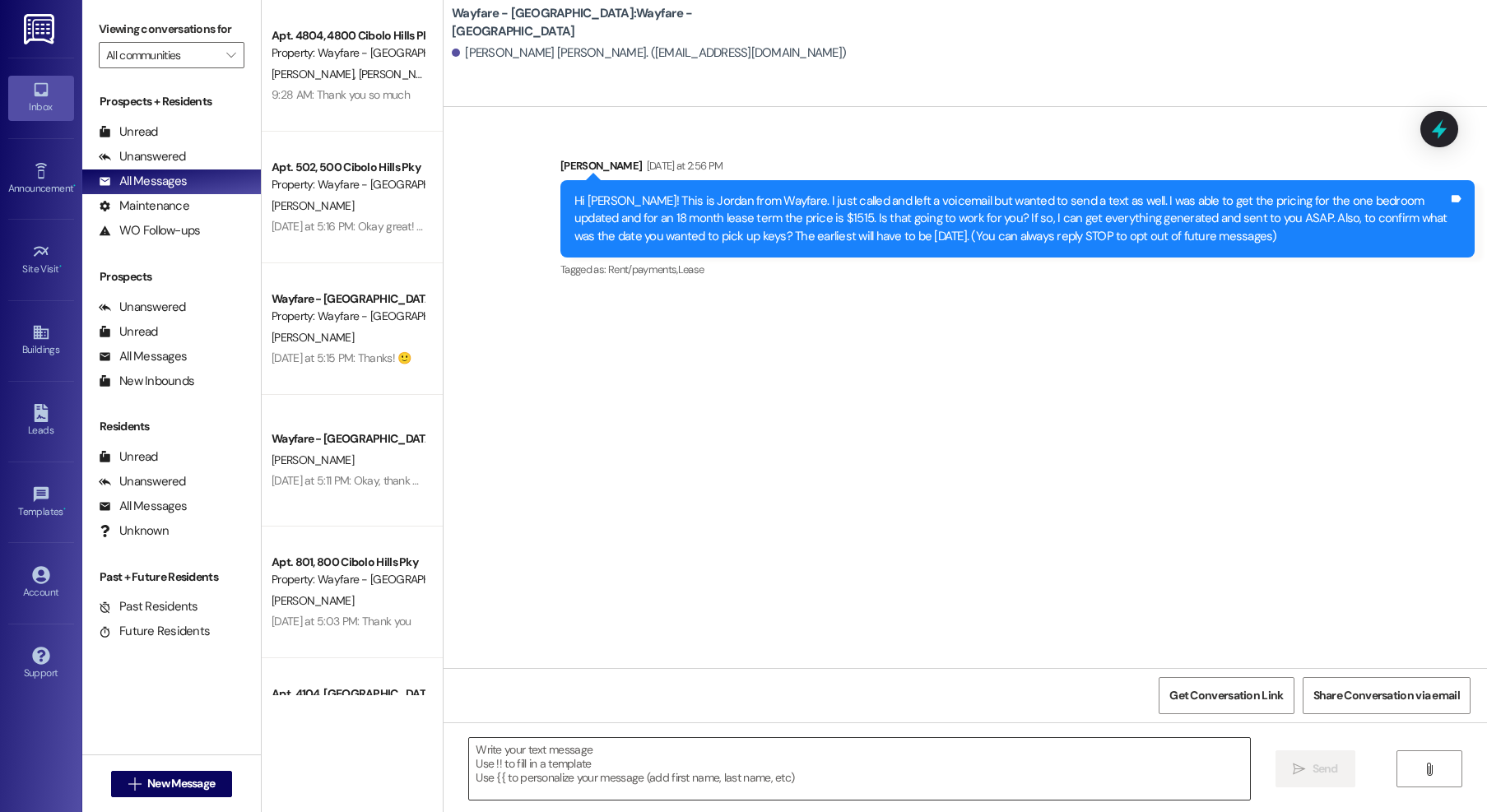
click at [907, 743] on textarea at bounding box center [859, 768] width 781 height 61
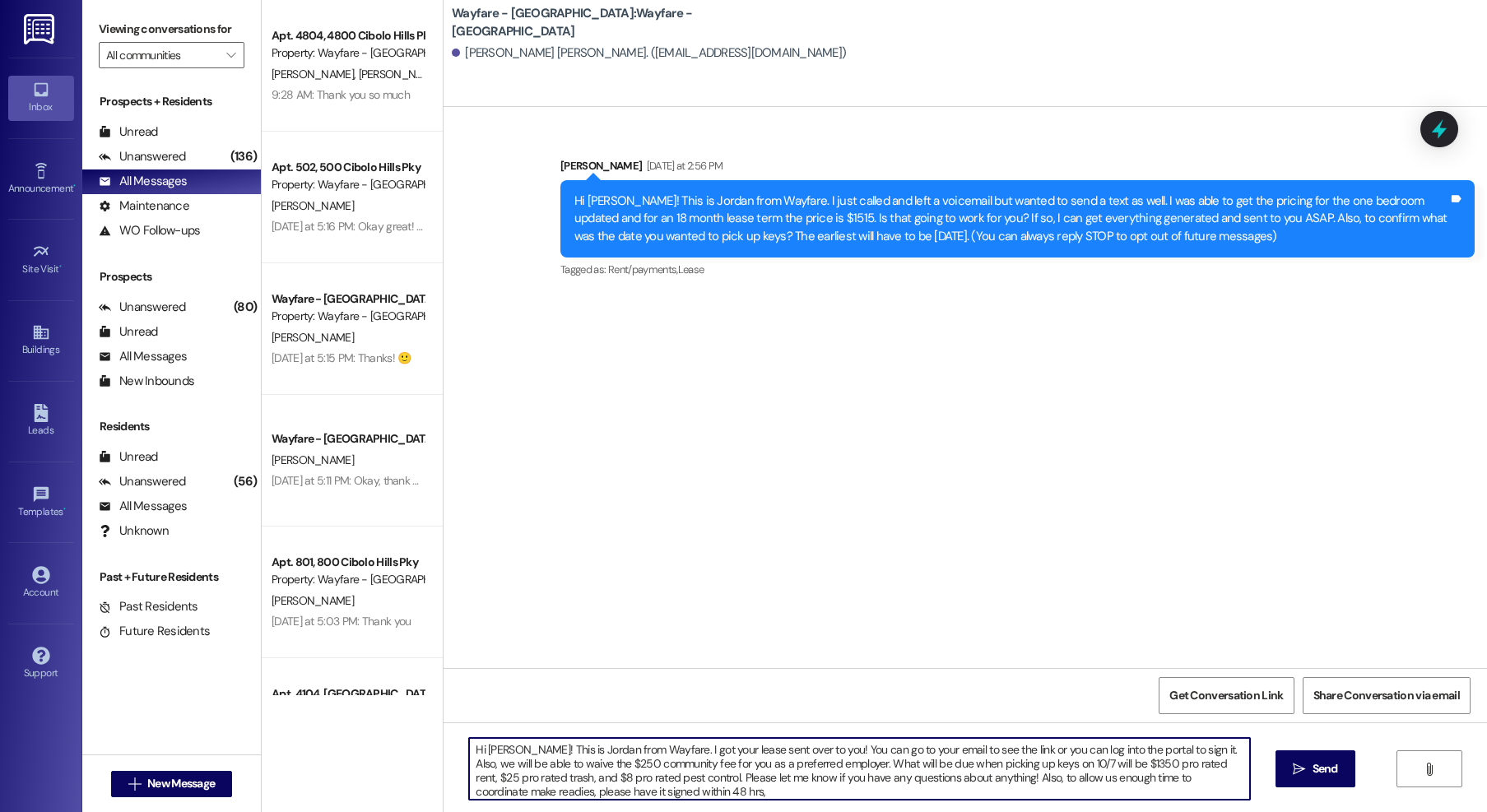
click at [775, 796] on textarea "Hi [PERSON_NAME]! This is Jordan from Wayfare. I got your lease sent over to yo…" at bounding box center [859, 768] width 781 height 61
type textarea "Hi [PERSON_NAME]! This is Jordan from Wayfare. I got your lease sent over to yo…"
click at [1294, 772] on icon "" at bounding box center [1299, 769] width 12 height 13
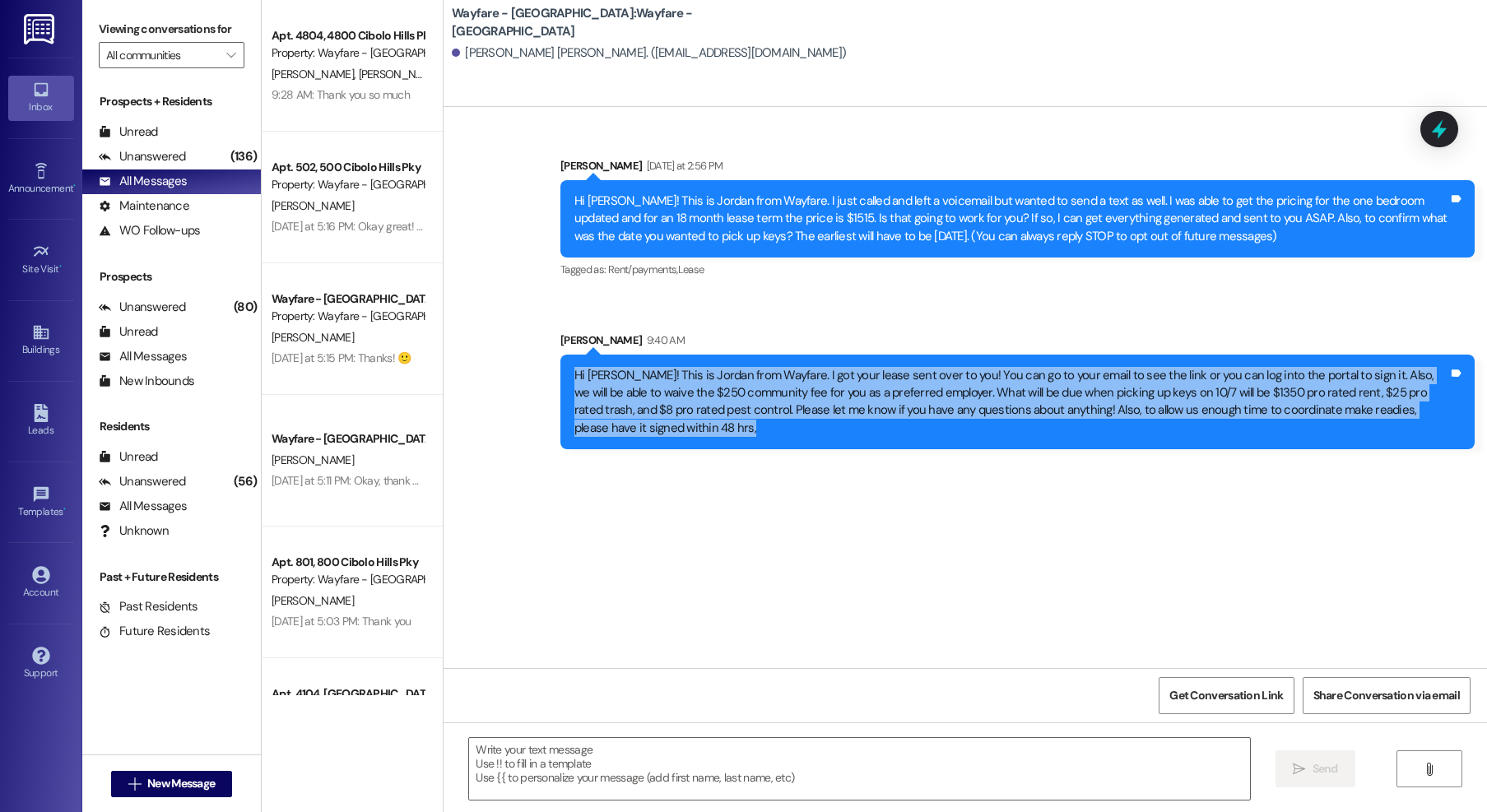
drag, startPoint x: 1453, startPoint y: 413, endPoint x: 553, endPoint y: 374, distance: 900.8
click at [561, 374] on div "Hi Temeka! This is Jordan from Wayfare. I got your lease sent over to you! You …" at bounding box center [1017, 402] width 914 height 95
copy div "Hi Temeka! This is Jordan from Wayfare. I got your lease sent over to you! You …"
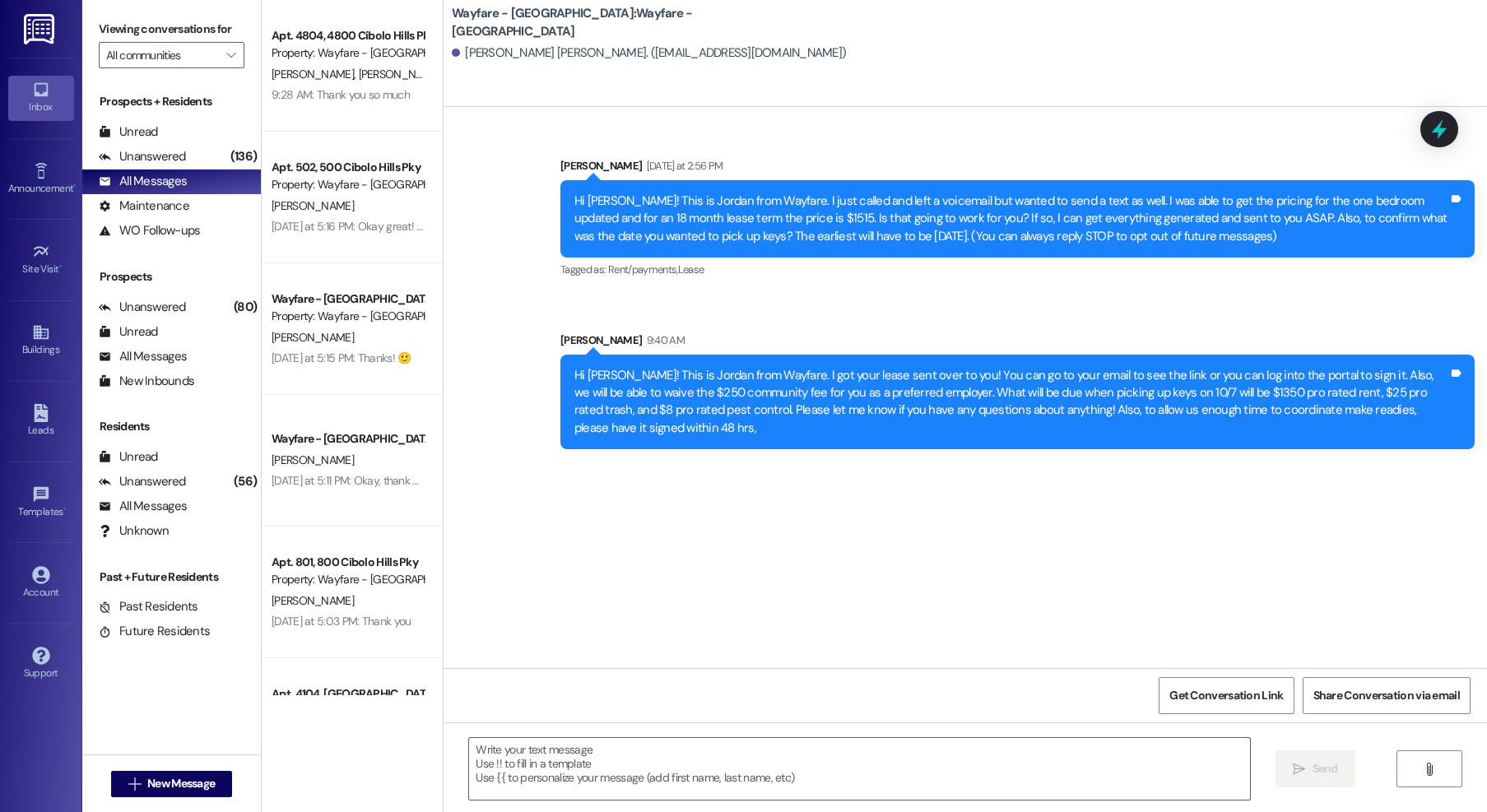
click at [548, 196] on div "Sent via SMS Jordan Arnold Yesterday at 2:56 PM Hi Temeka! This is Jordan from …" at bounding box center [1017, 219] width 939 height 150
click at [175, 787] on span "New Message" at bounding box center [181, 784] width 67 height 18
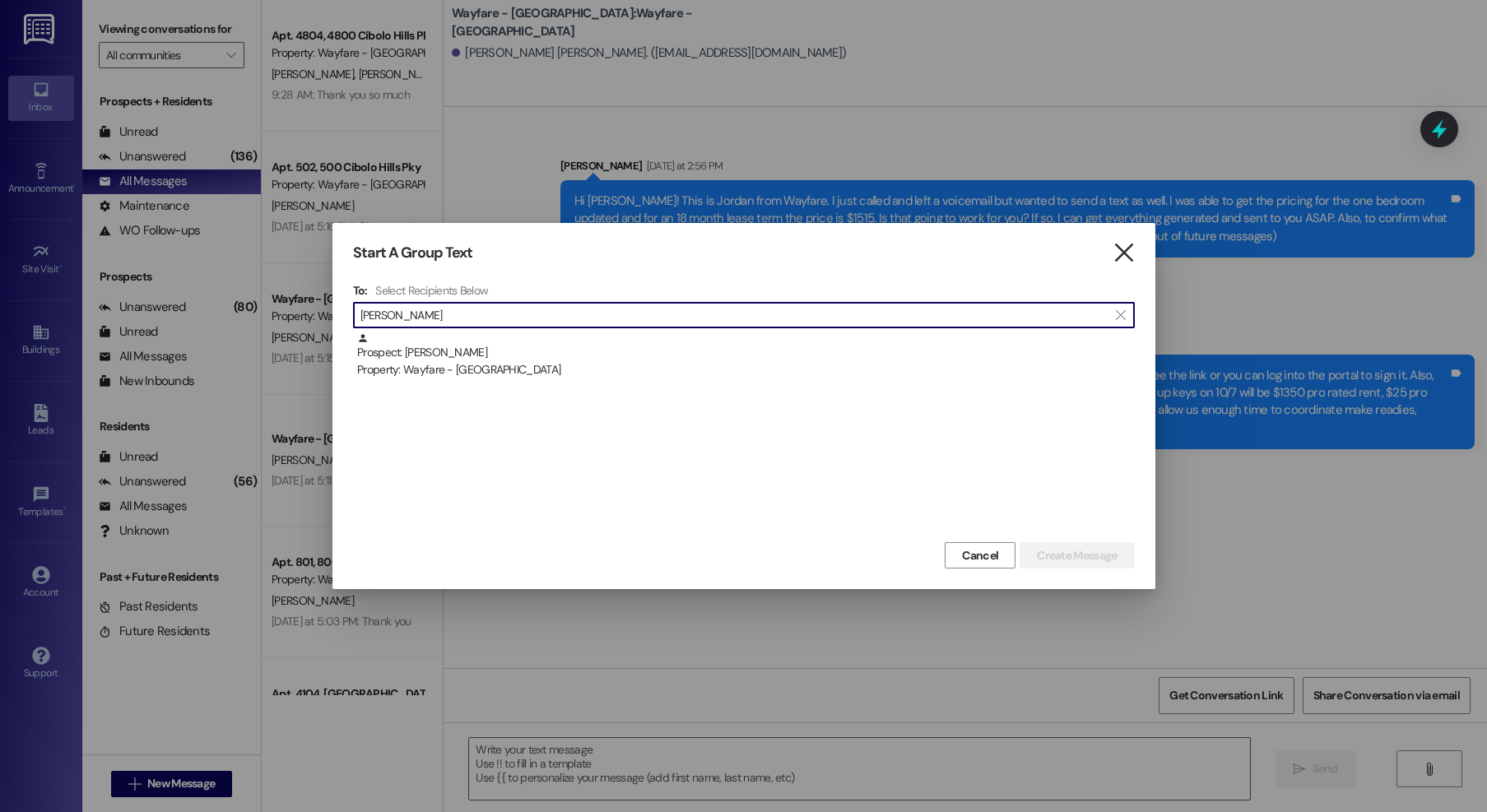
type input "[PERSON_NAME]"
click at [1129, 256] on icon "" at bounding box center [1123, 253] width 22 height 18
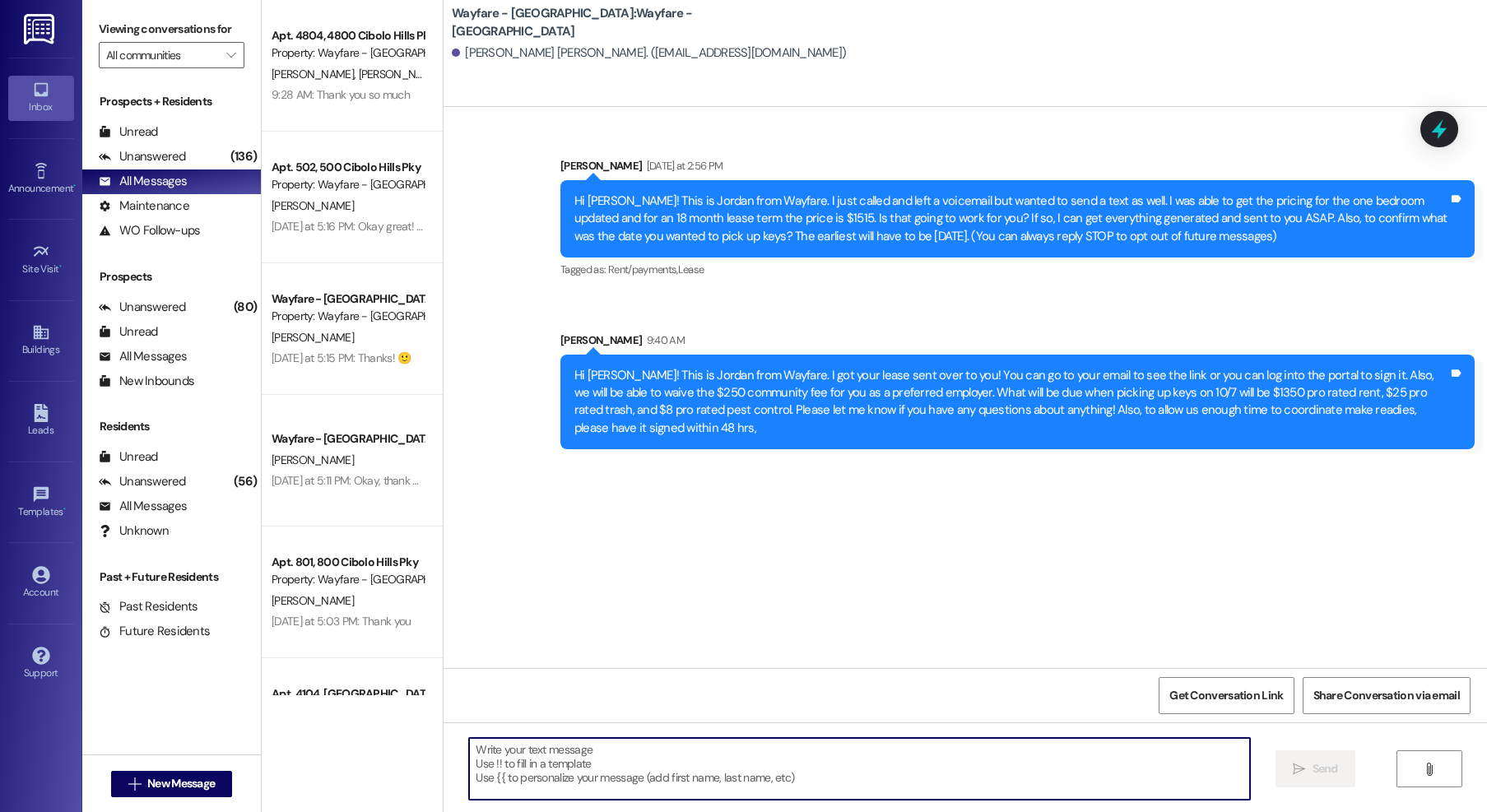
drag, startPoint x: 556, startPoint y: 747, endPoint x: 564, endPoint y: 720, distance: 28.2
click at [556, 747] on textarea at bounding box center [859, 768] width 781 height 61
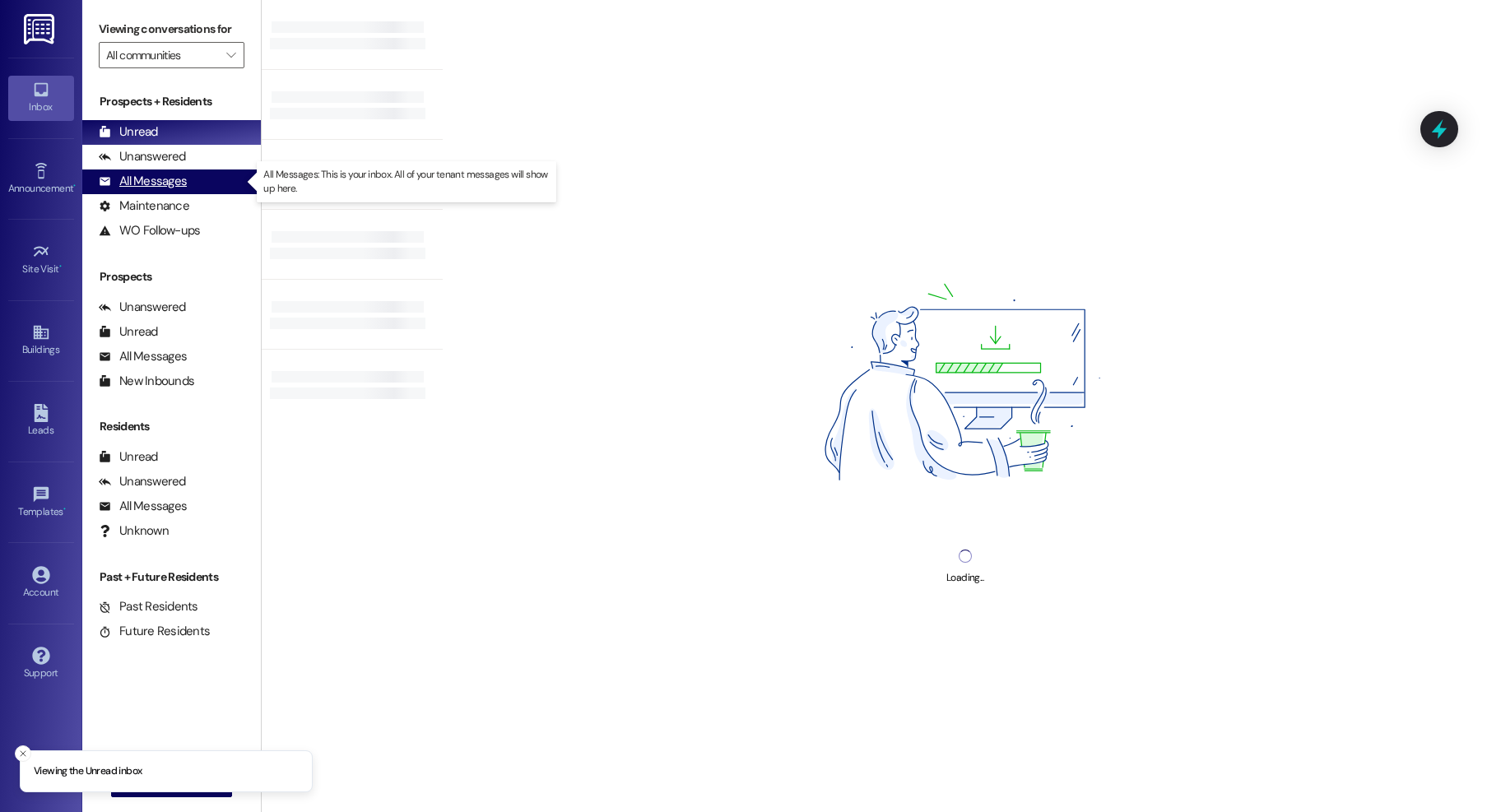
click at [170, 182] on div "All Messages" at bounding box center [143, 181] width 88 height 18
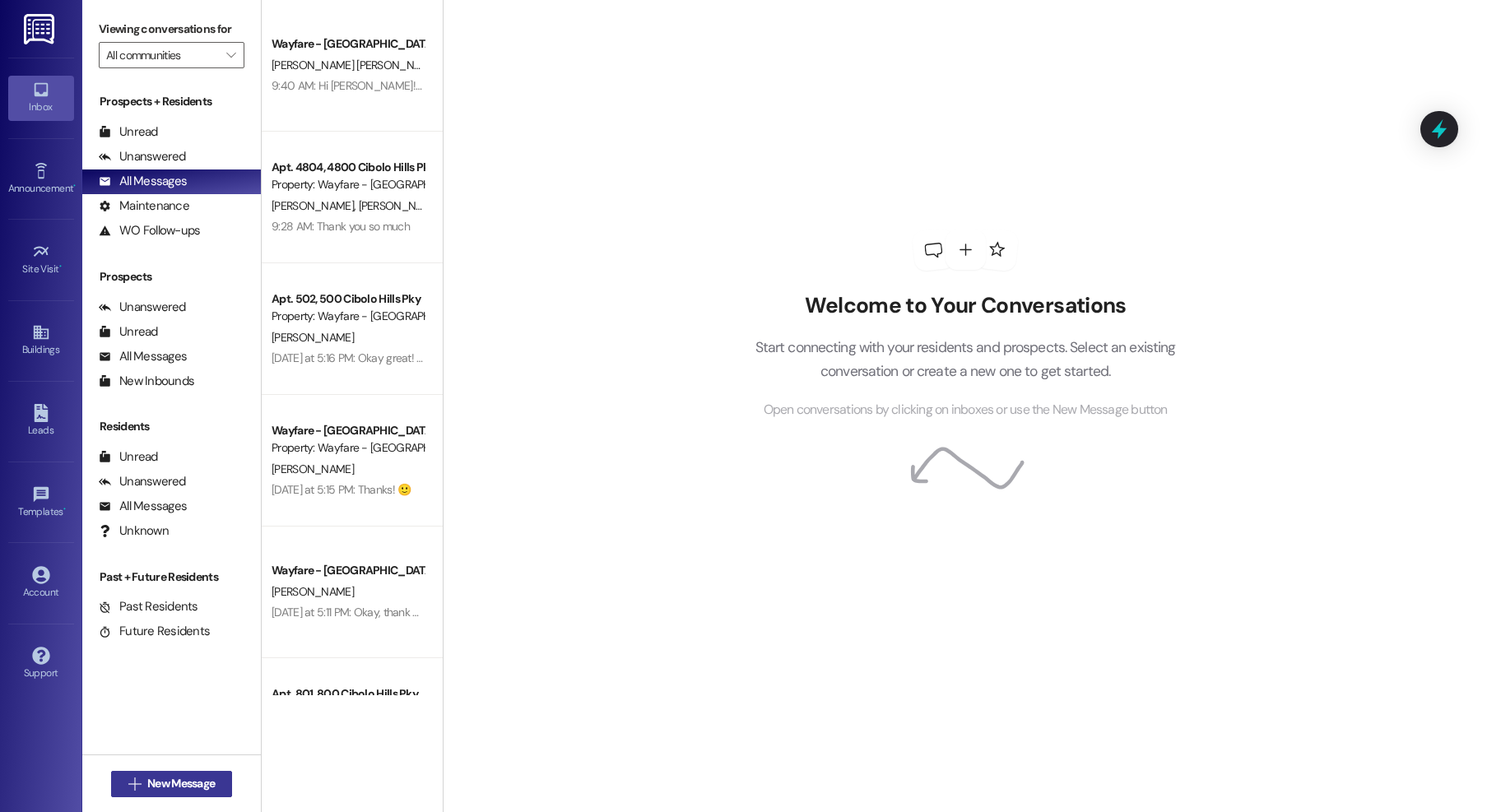
click at [191, 783] on span "New Message" at bounding box center [181, 784] width 67 height 18
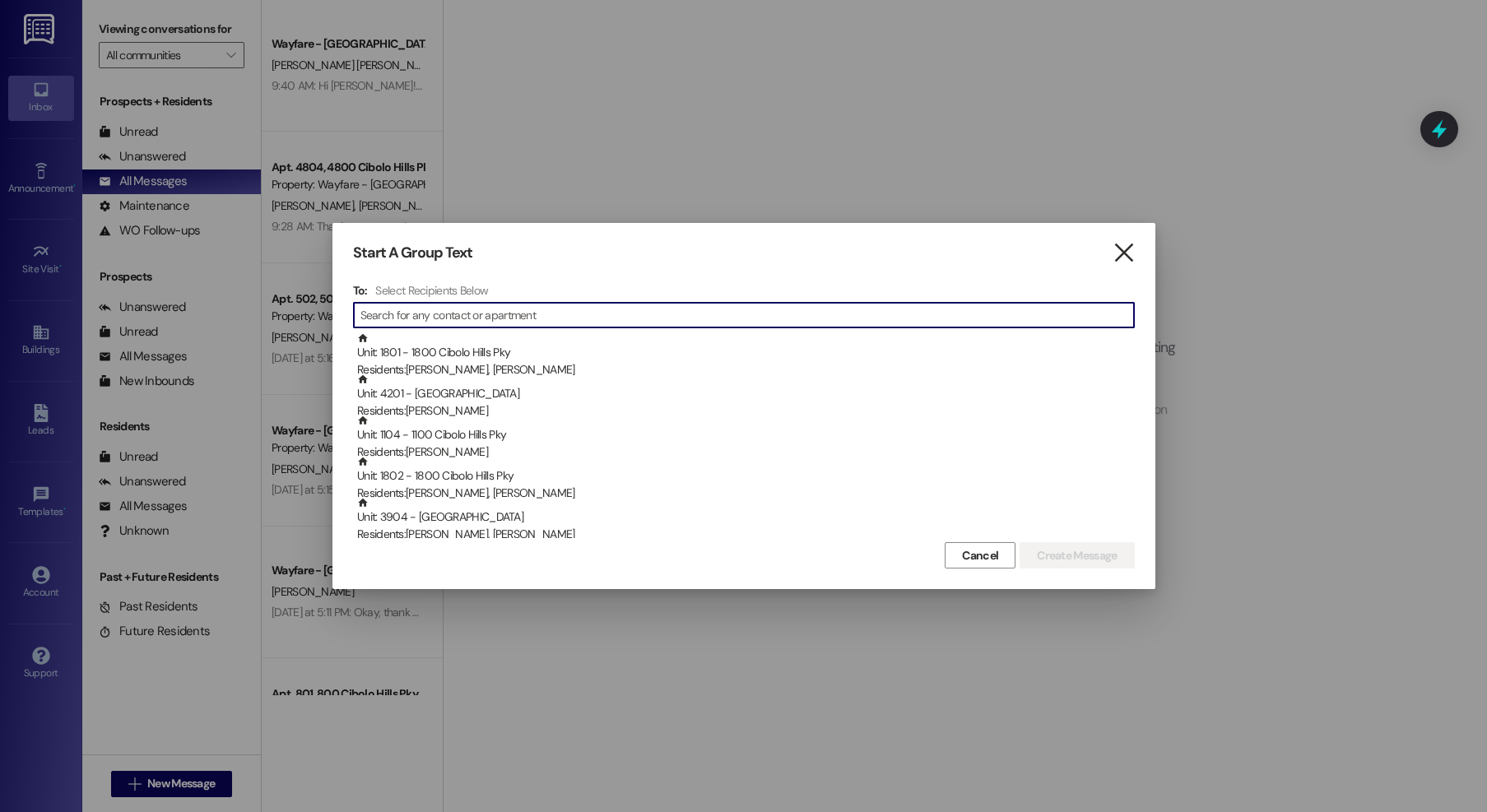
click at [1128, 259] on icon "" at bounding box center [1123, 253] width 22 height 18
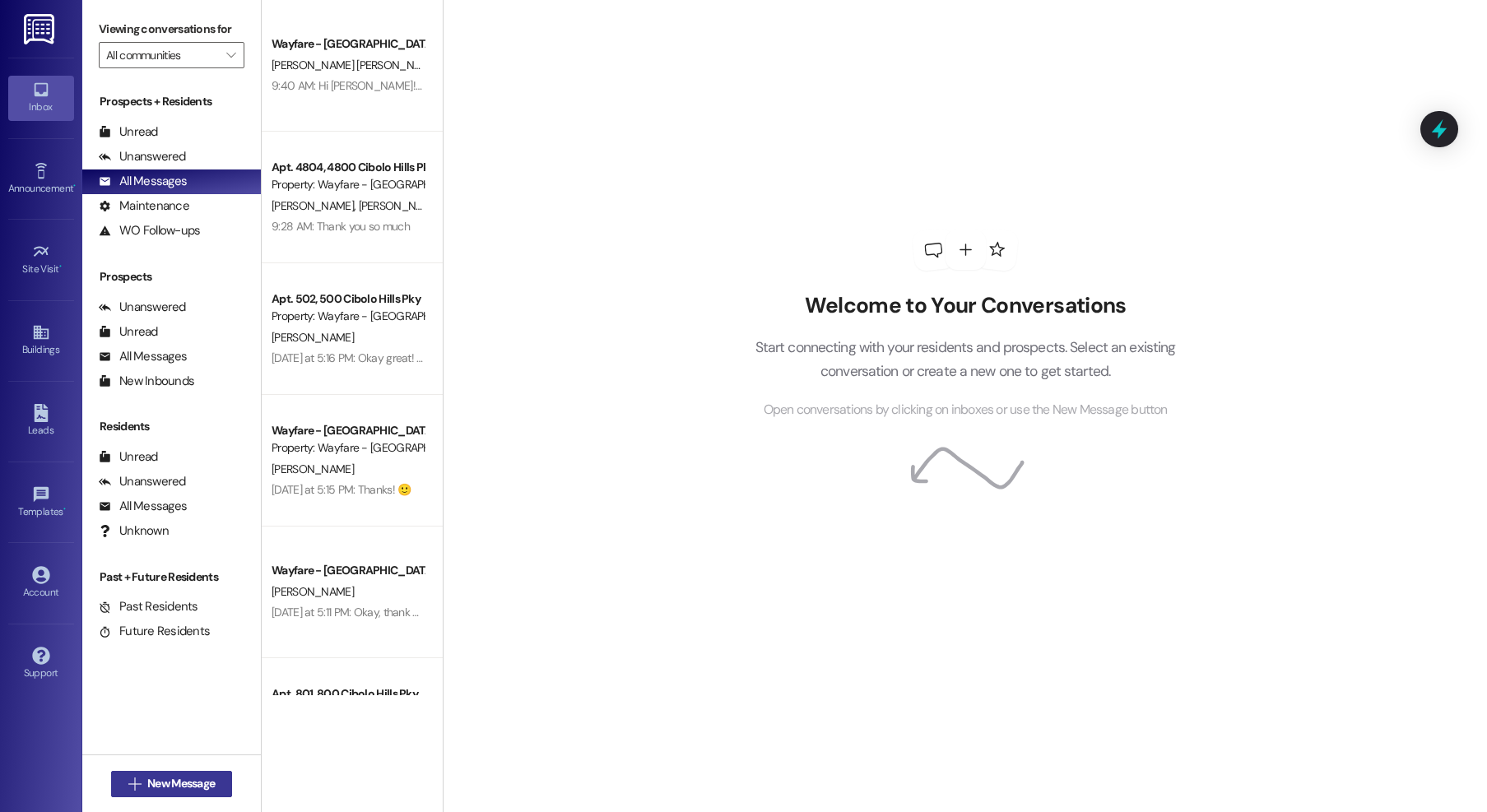
click at [178, 786] on span "New Message" at bounding box center [181, 784] width 67 height 18
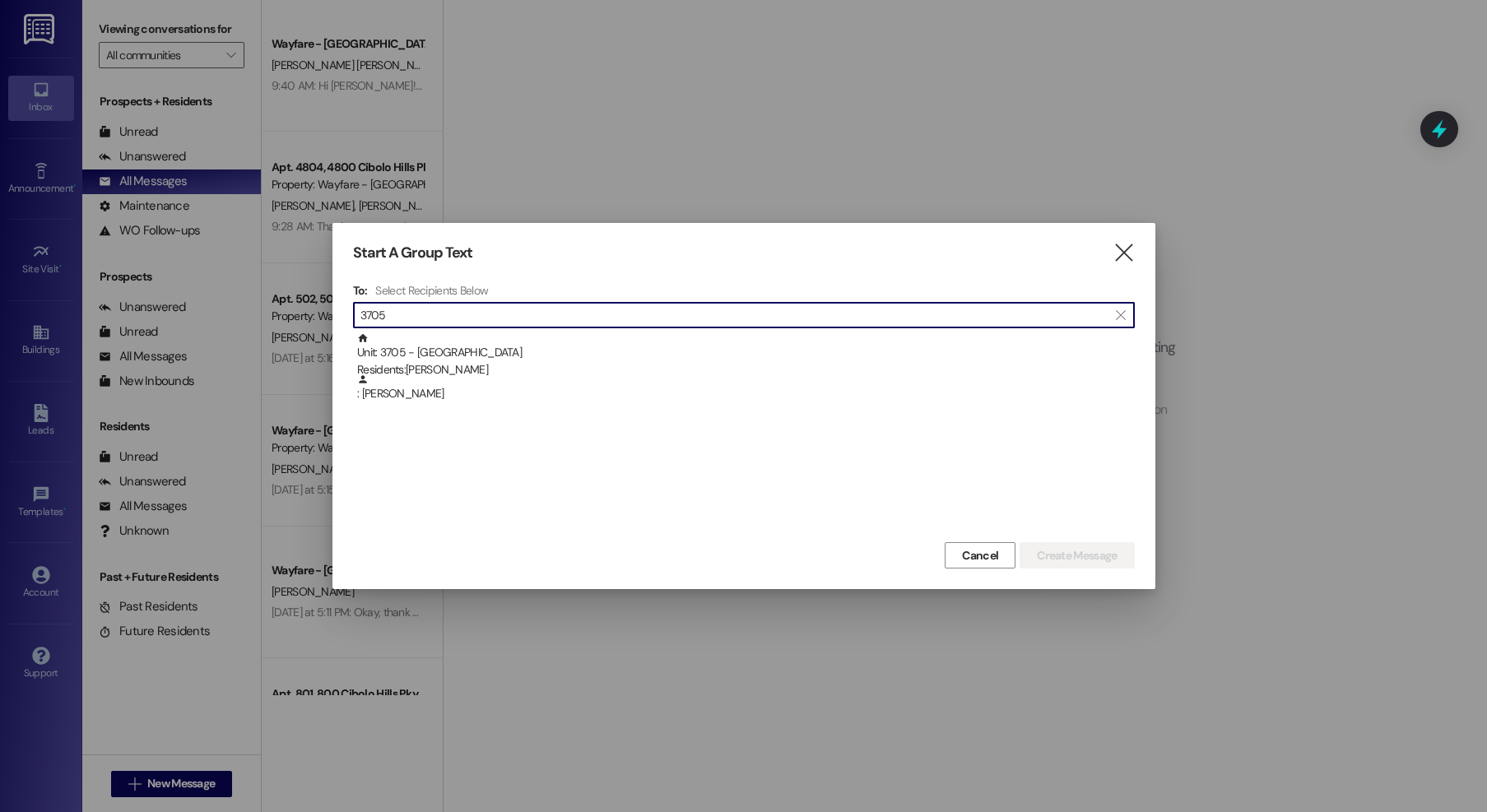
type input "3705"
click at [1136, 248] on div "Start A Group Text  To: Select Recipients Below  3705  Unit: 3705 - 3700 Cib…" at bounding box center [743, 406] width 823 height 366
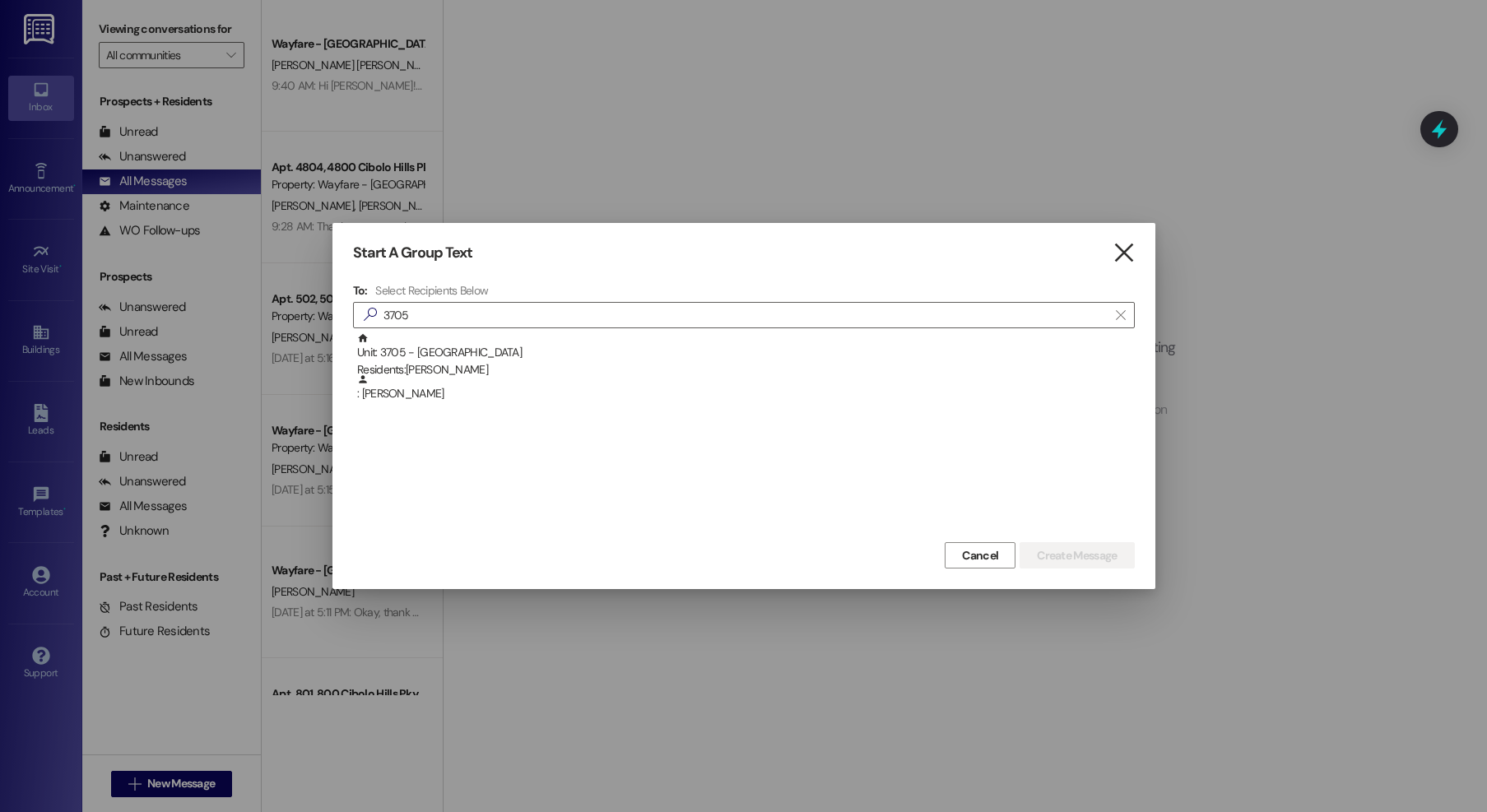
click at [1121, 250] on icon "" at bounding box center [1123, 253] width 22 height 18
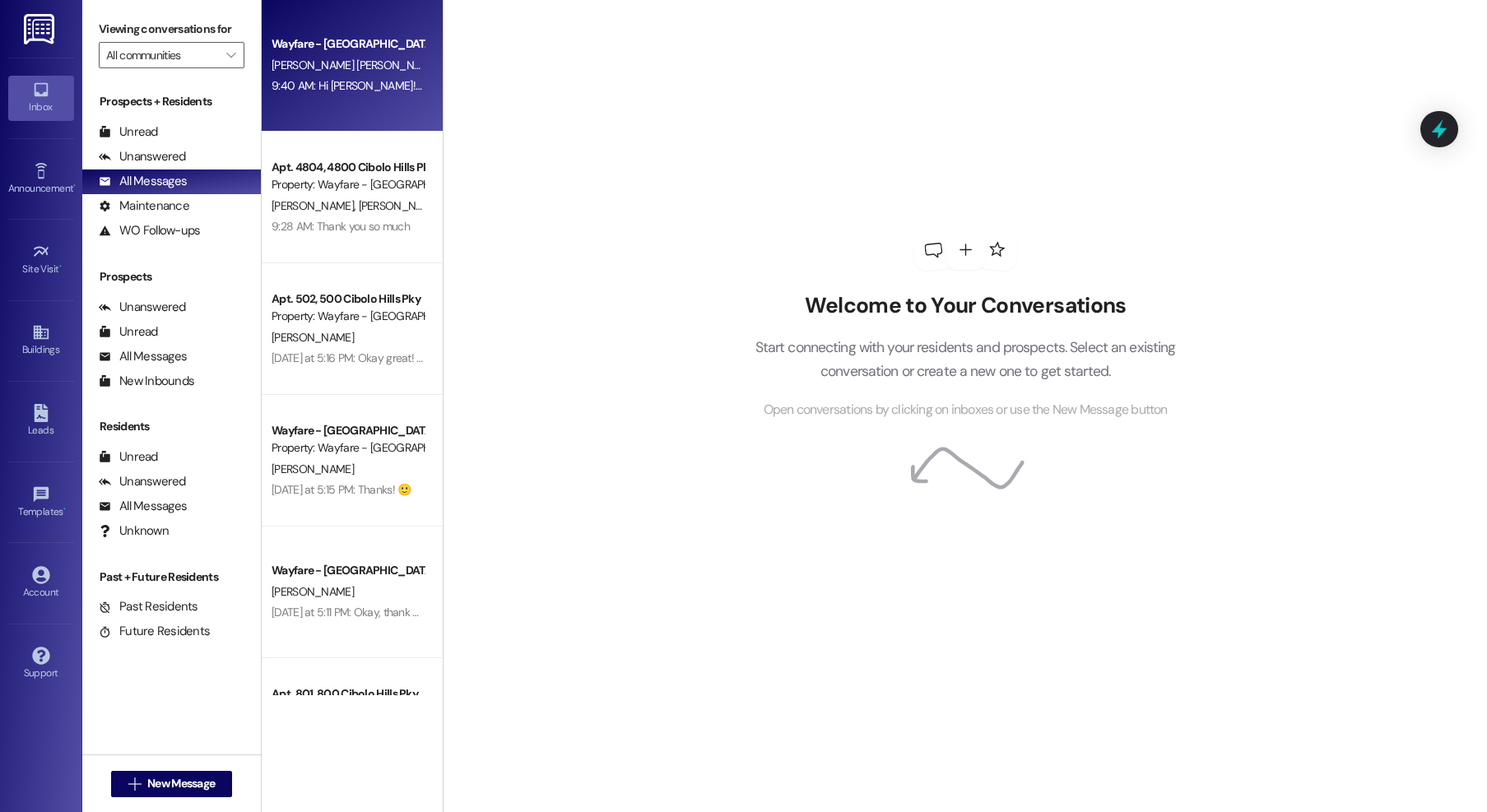
click at [385, 76] on div "9:40 AM: Hi [PERSON_NAME]! This is Jordan from Wayfare. I got your lease sent o…" at bounding box center [347, 85] width 155 height 20
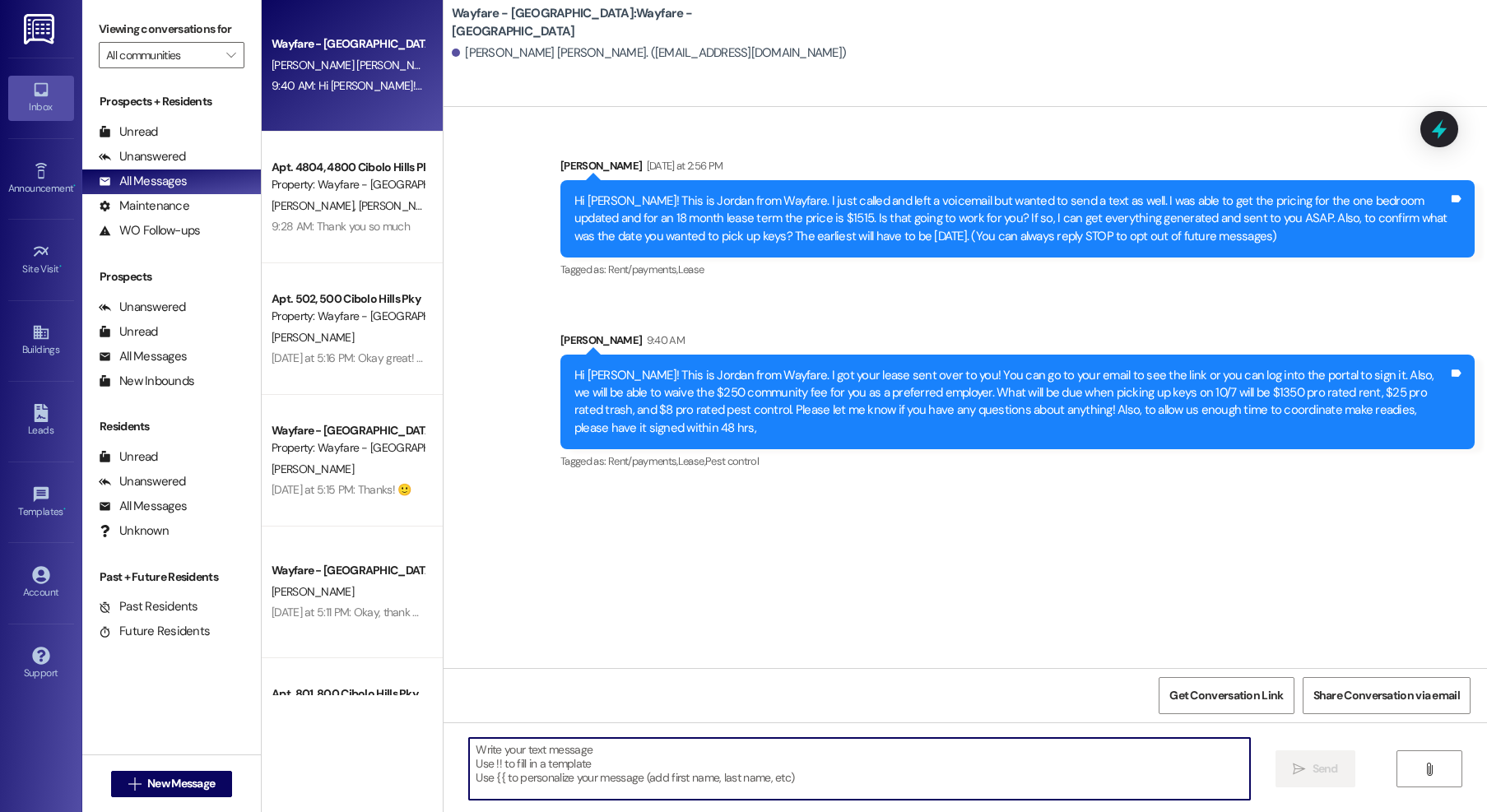
click at [913, 792] on textarea at bounding box center [859, 768] width 781 height 61
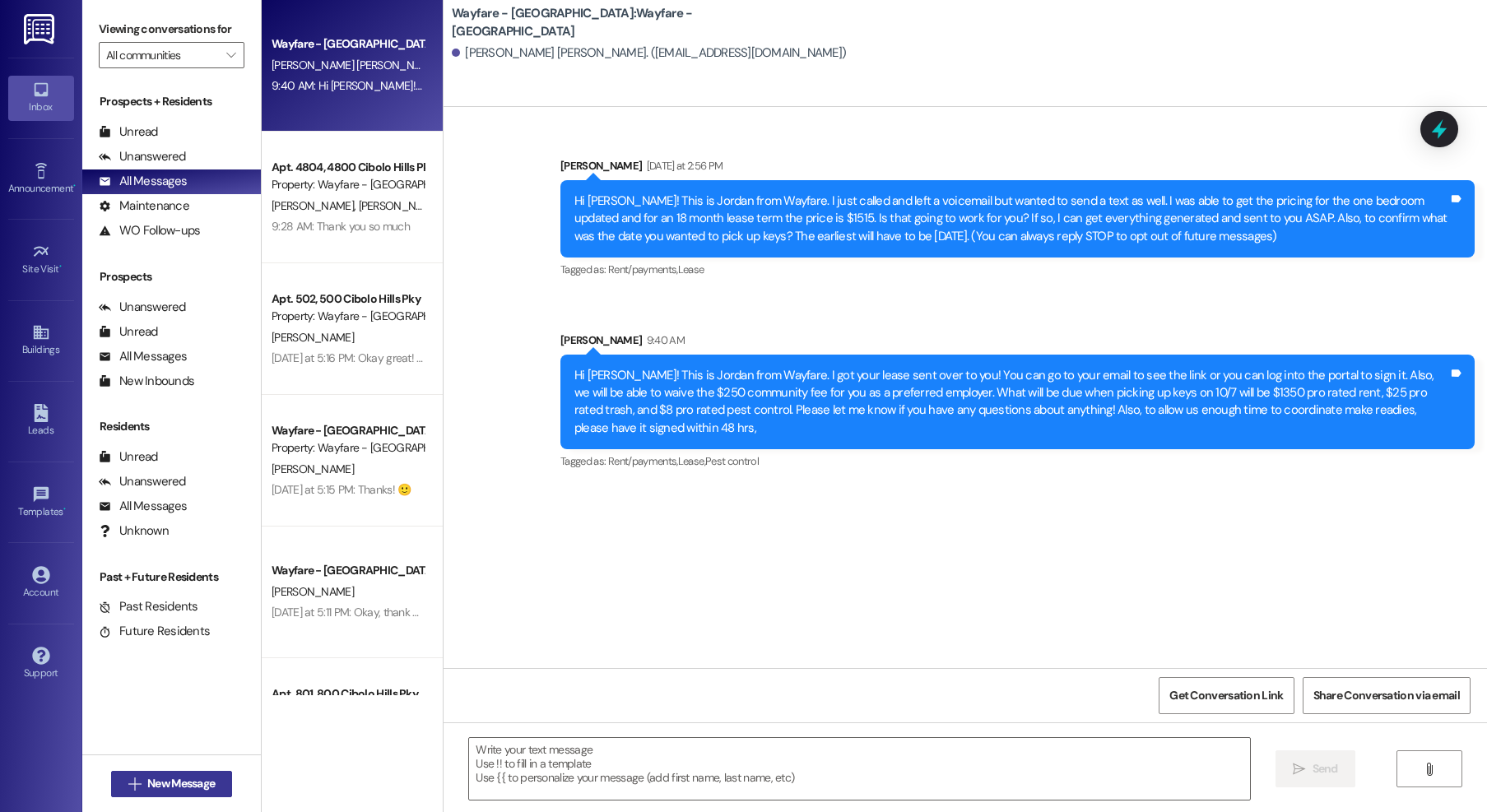
click at [129, 788] on icon "" at bounding box center [135, 783] width 12 height 13
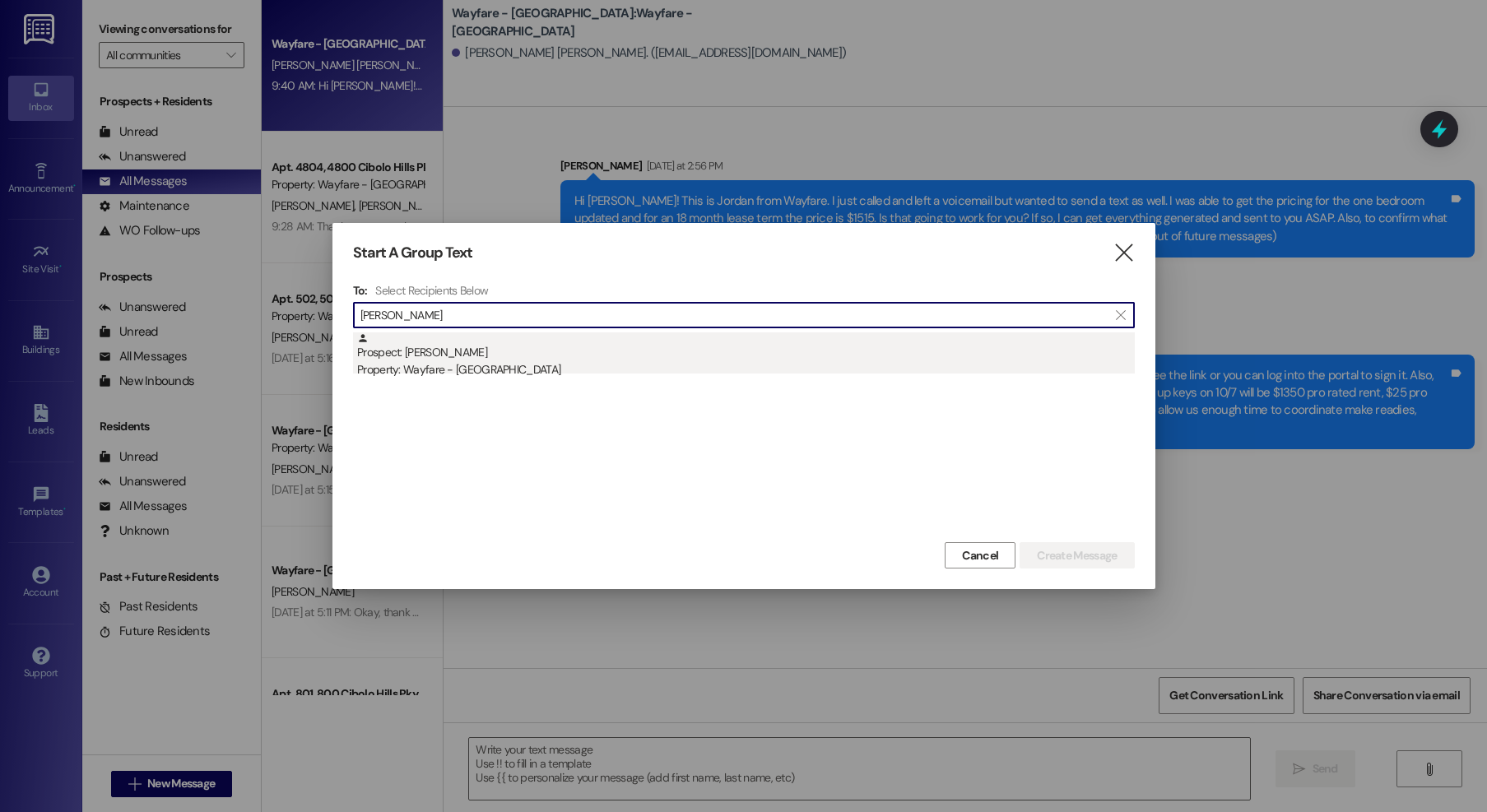
type input "[PERSON_NAME]"
click at [473, 349] on div "Prospect: [PERSON_NAME] Property: Wayfare - [GEOGRAPHIC_DATA]" at bounding box center [746, 356] width 777 height 47
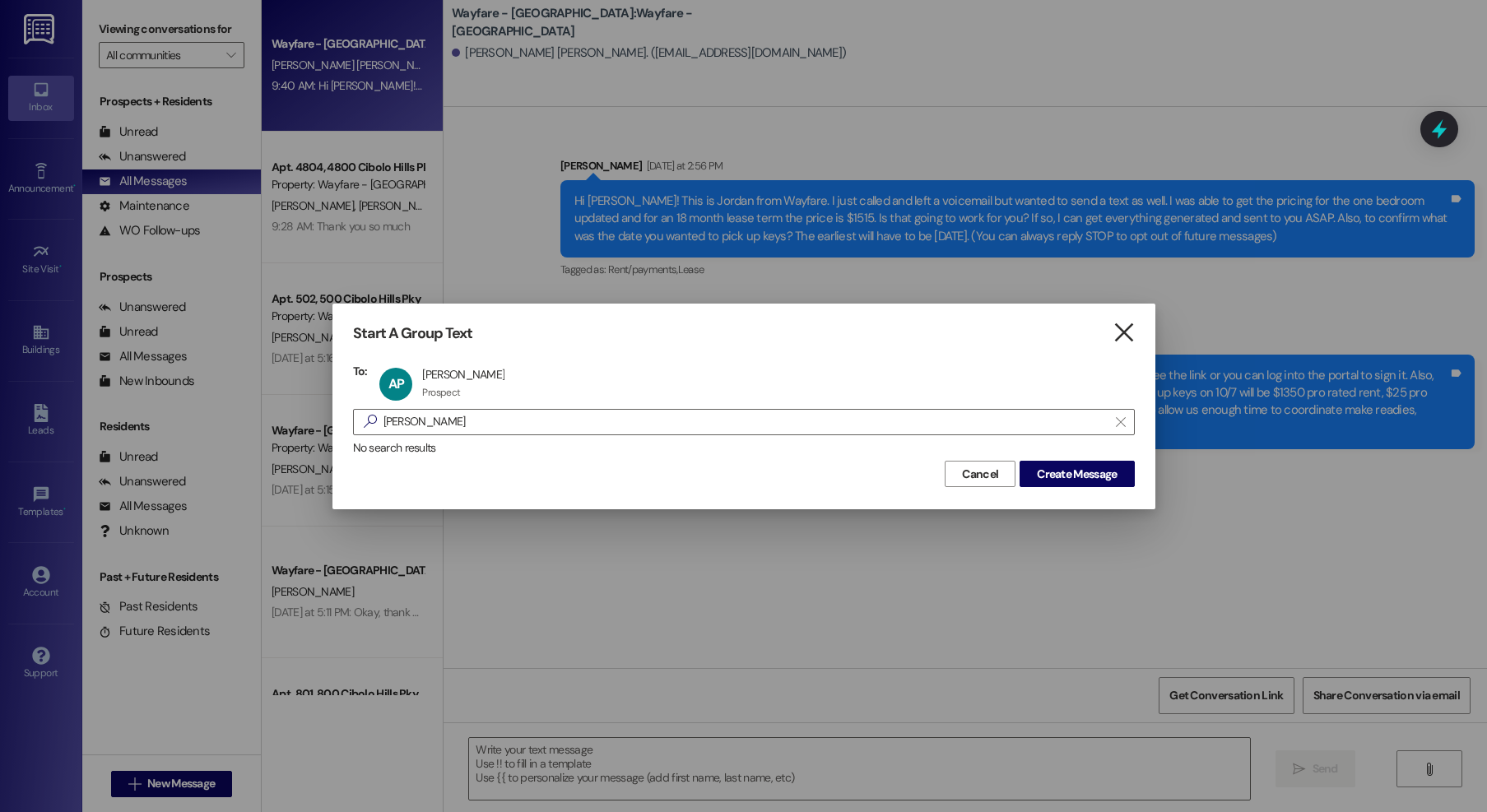
drag, startPoint x: 1124, startPoint y: 340, endPoint x: 548, endPoint y: 544, distance: 611.1
click at [1124, 340] on icon "" at bounding box center [1123, 333] width 22 height 18
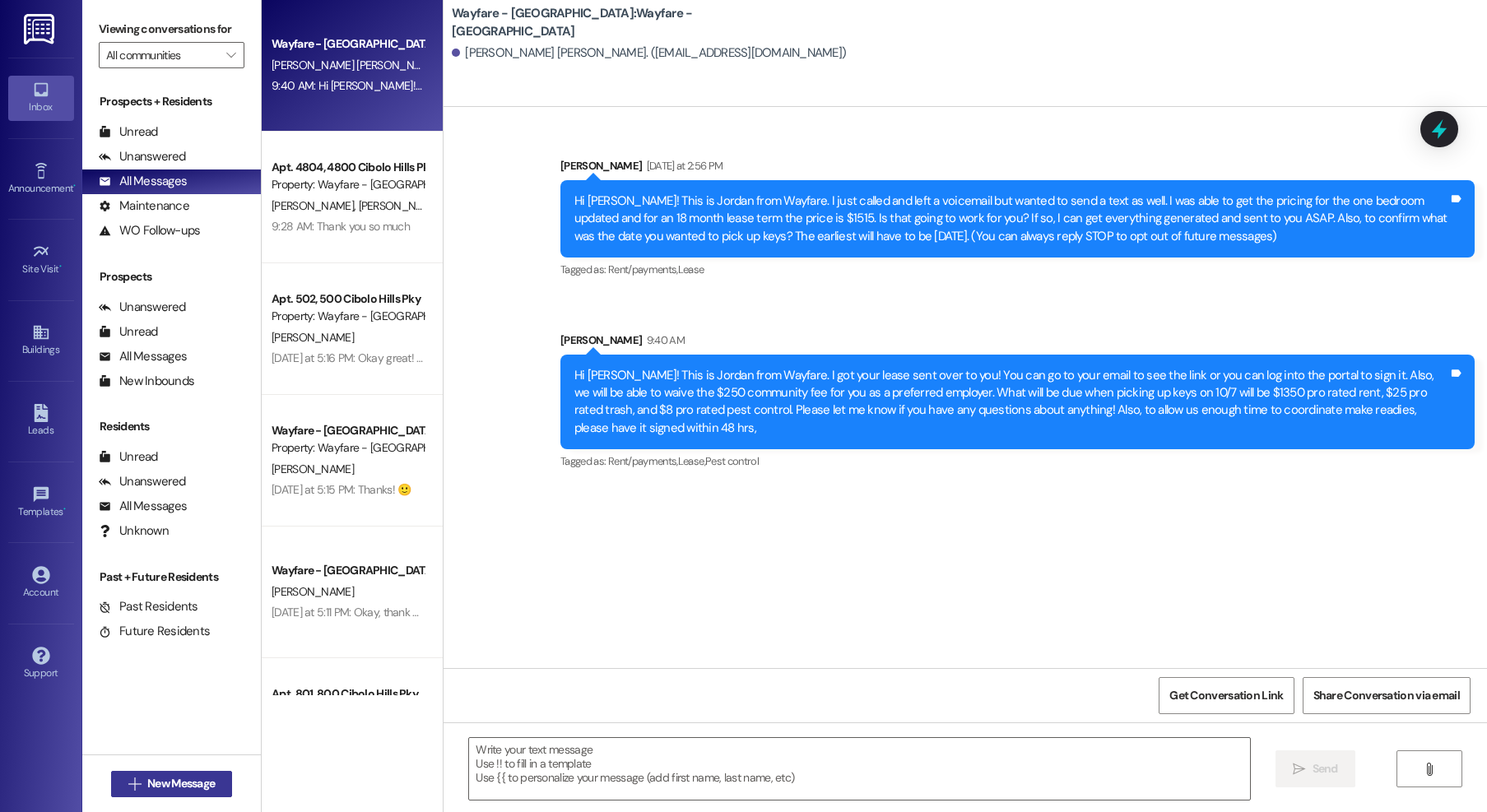
click at [164, 787] on span "New Message" at bounding box center [181, 784] width 67 height 18
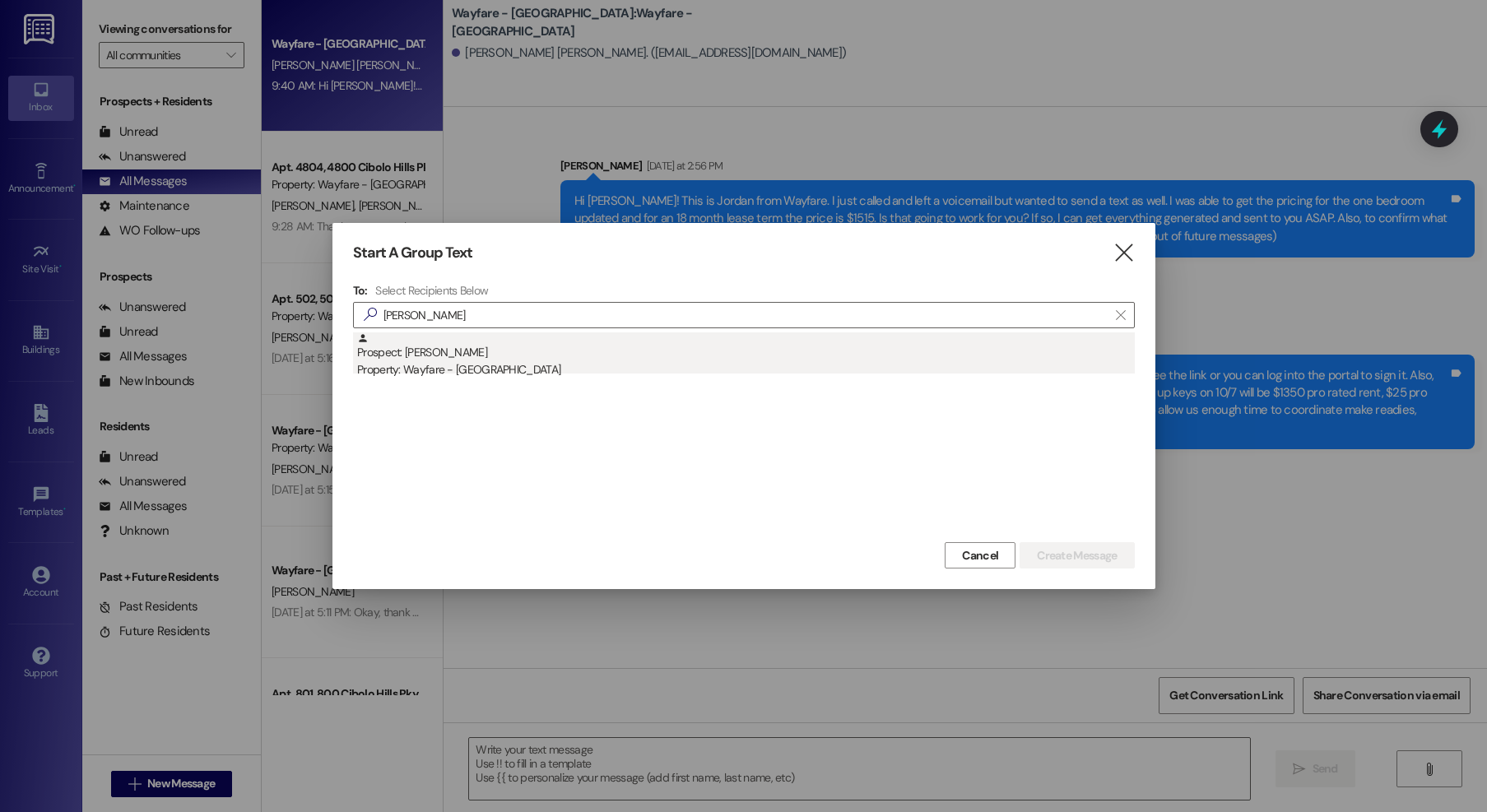
click at [507, 351] on div "Prospect: [PERSON_NAME] Property: Wayfare - [GEOGRAPHIC_DATA]" at bounding box center [746, 356] width 777 height 47
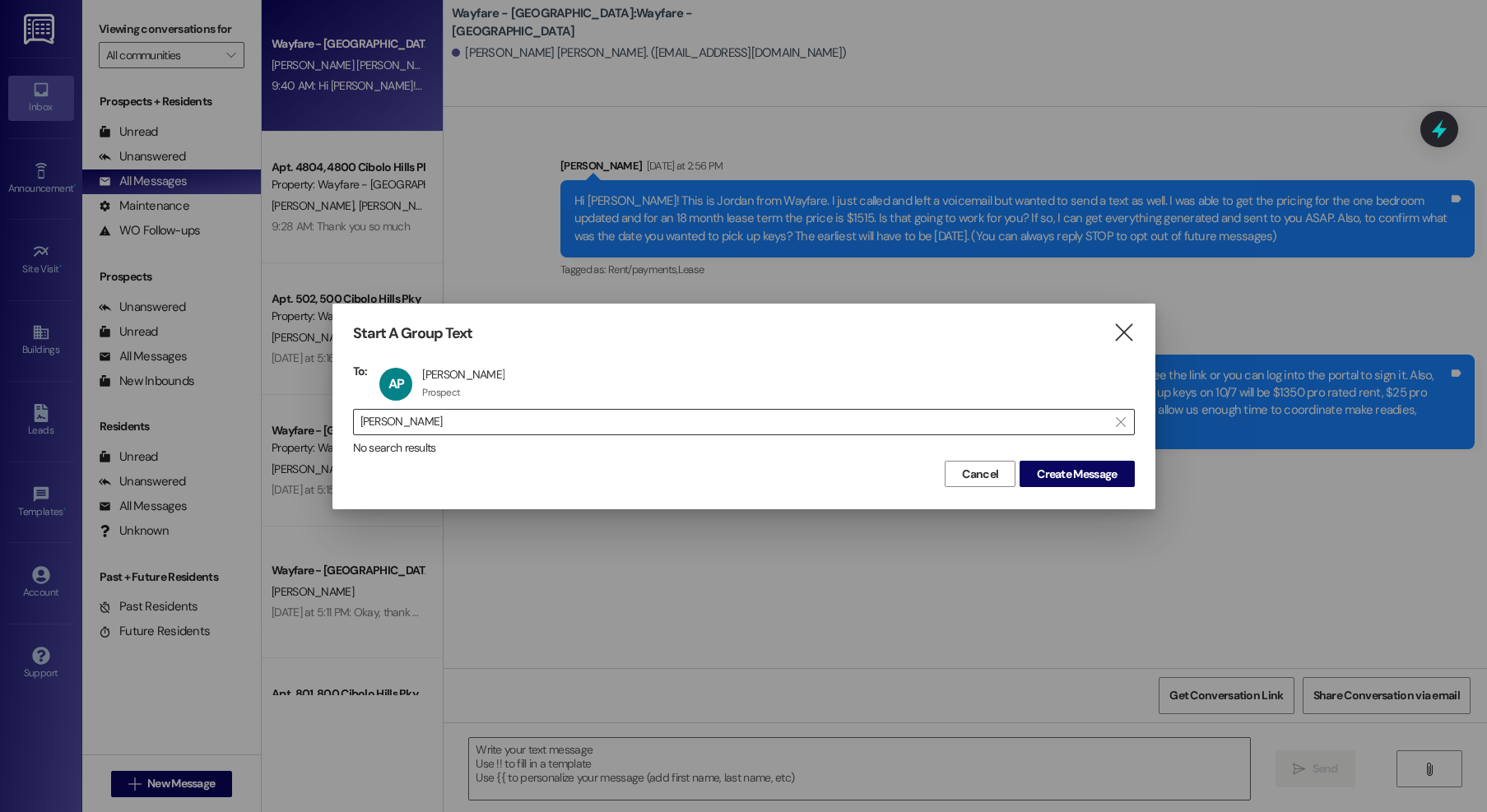
click at [426, 427] on input "[PERSON_NAME]" at bounding box center [733, 422] width 747 height 23
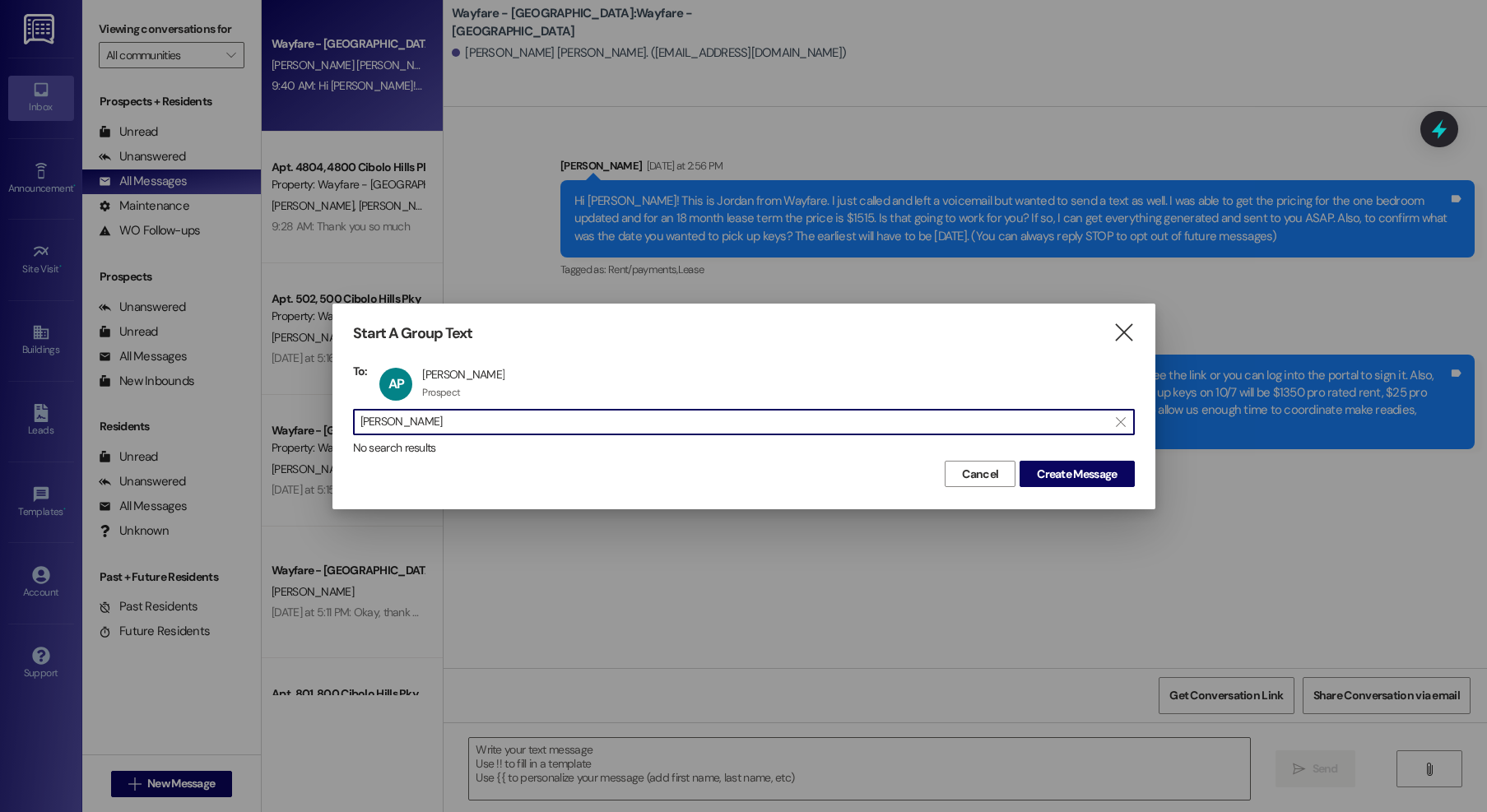
click at [426, 427] on input "[PERSON_NAME]" at bounding box center [733, 422] width 747 height 23
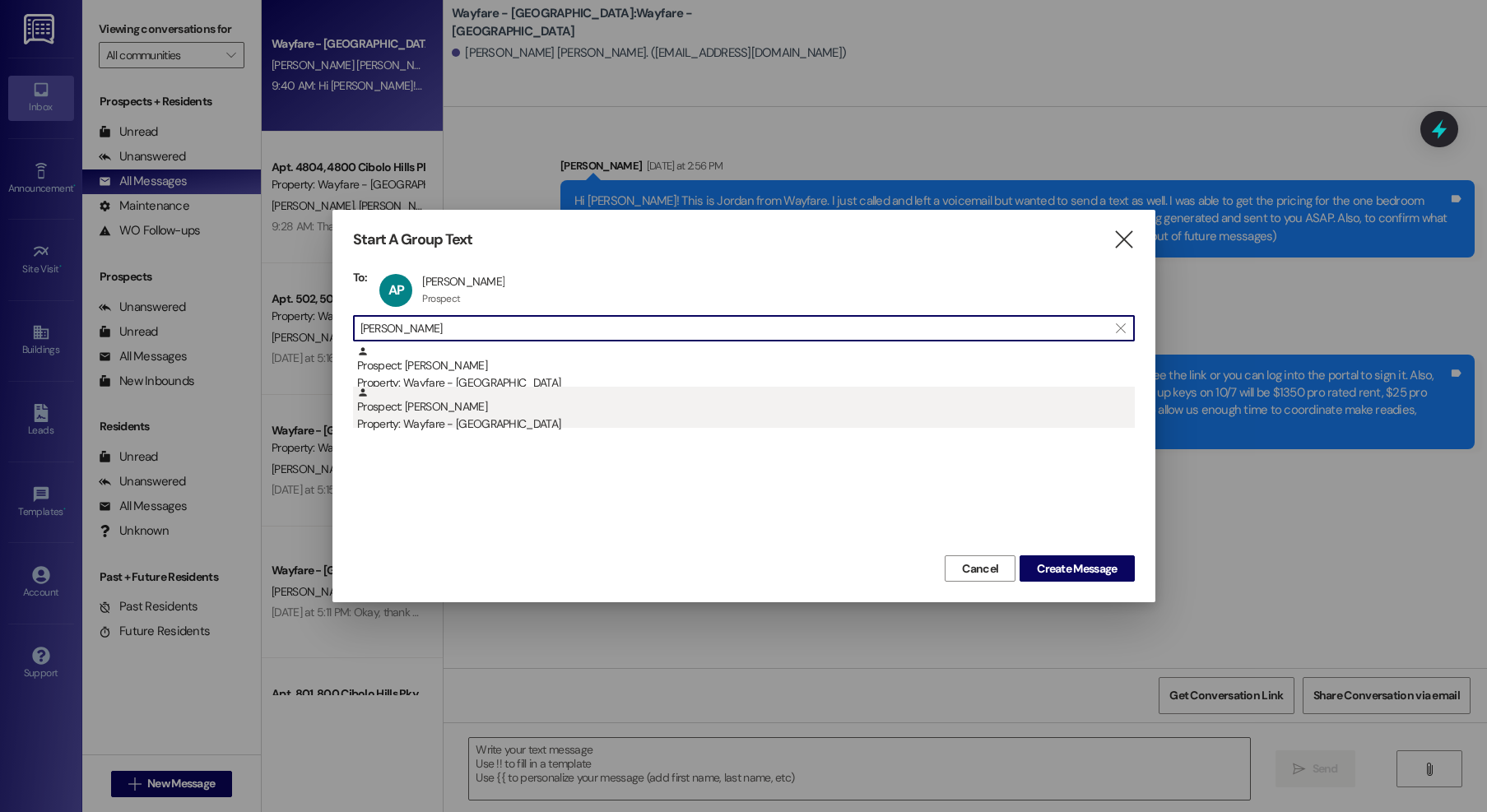
type input "carson"
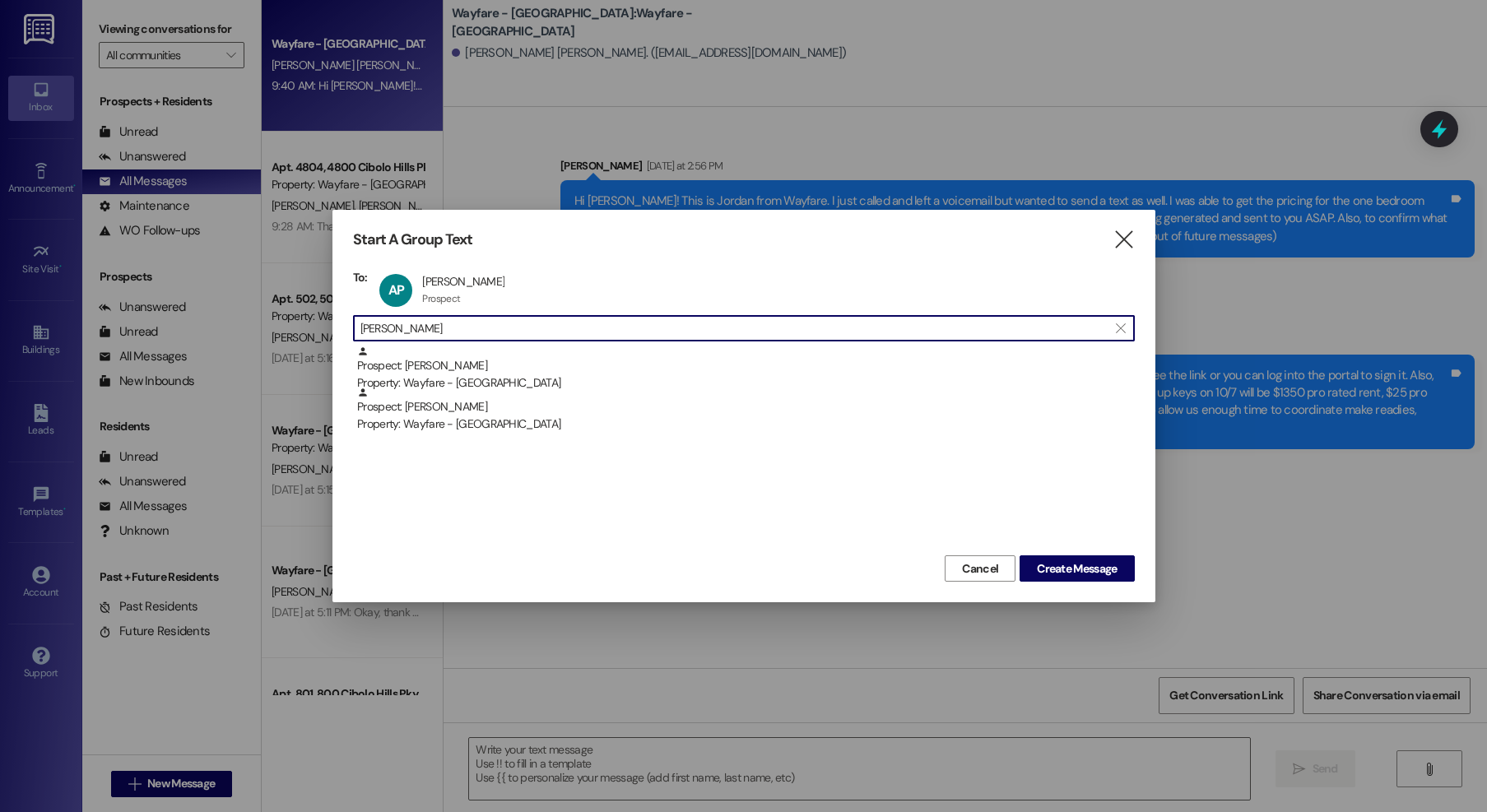
drag, startPoint x: 529, startPoint y: 417, endPoint x: 670, endPoint y: 430, distance: 141.6
click at [529, 417] on div "Property: Wayfare - [GEOGRAPHIC_DATA]" at bounding box center [746, 424] width 777 height 18
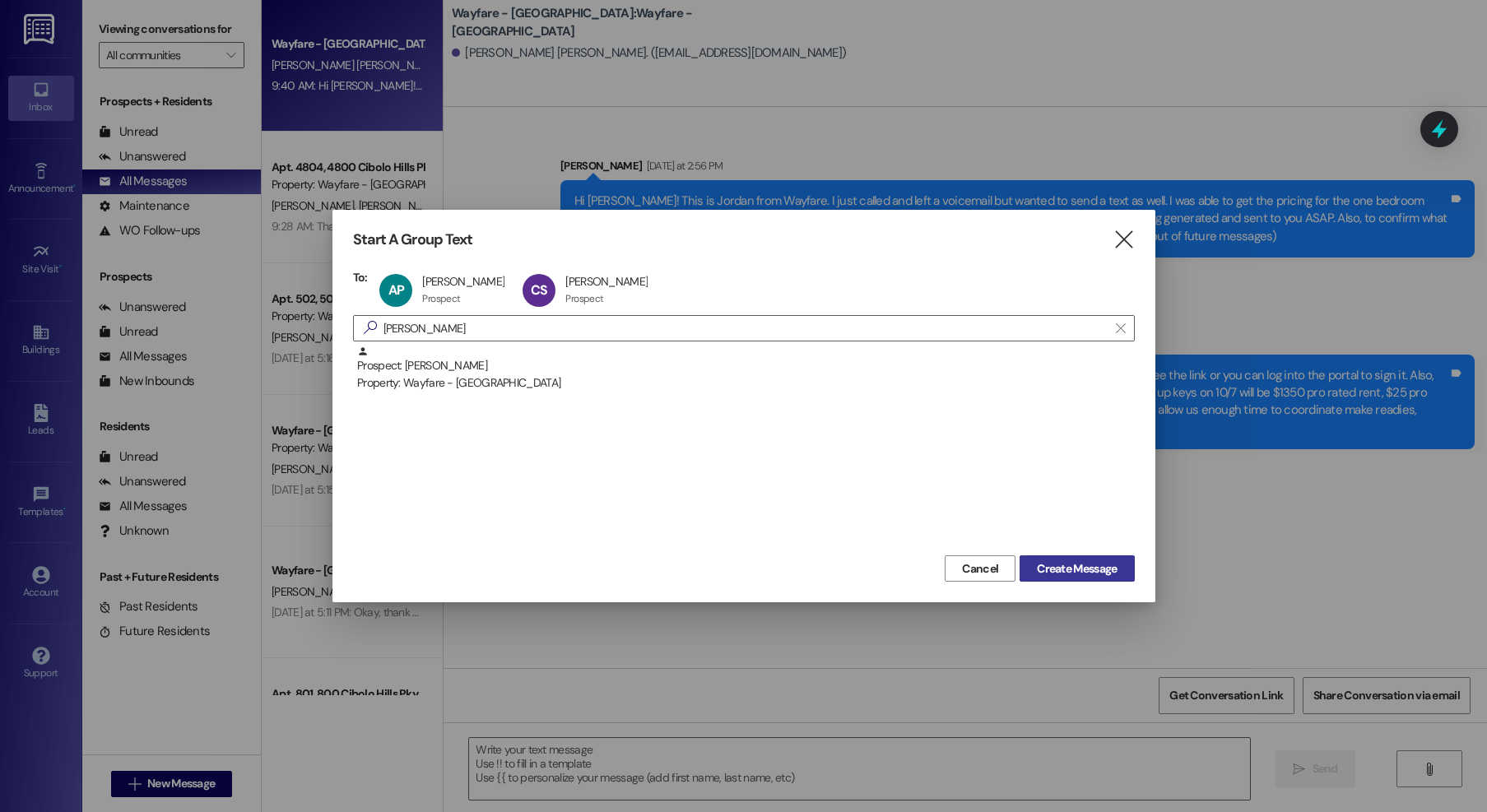
click at [1064, 576] on span "Create Message" at bounding box center [1076, 569] width 80 height 18
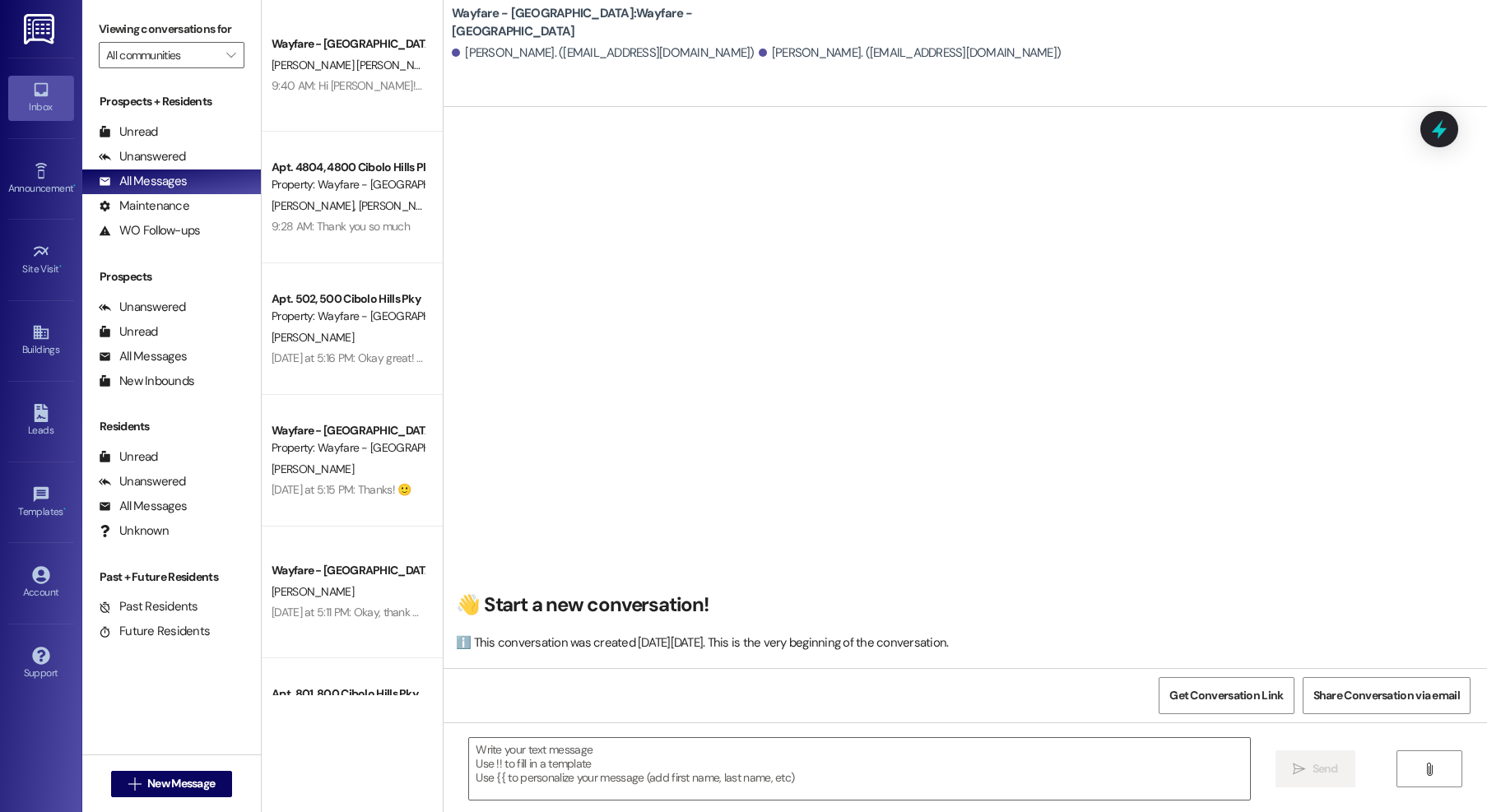
scroll to position [1, 0]
click at [712, 795] on textarea at bounding box center [859, 768] width 781 height 61
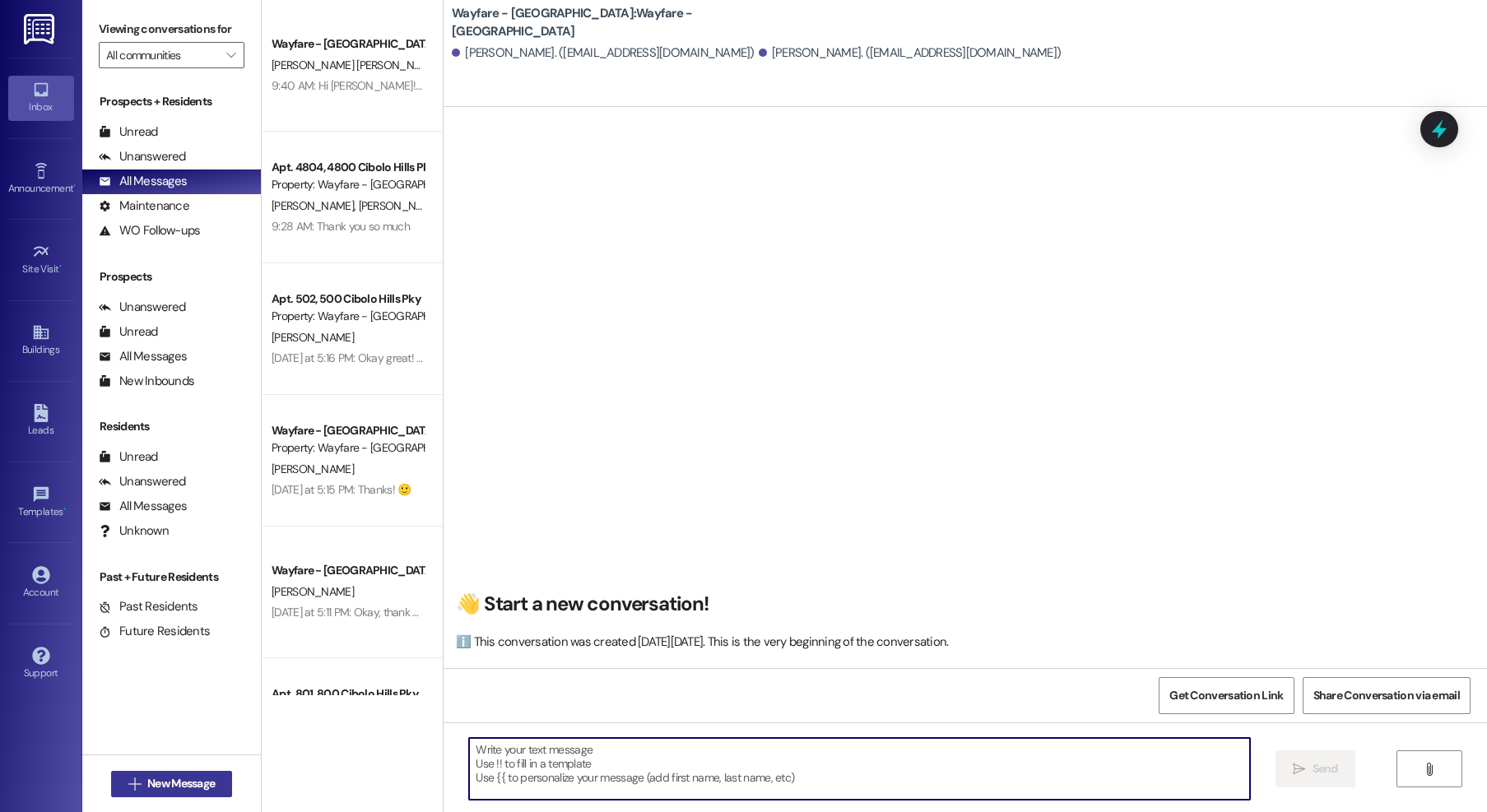
click at [173, 790] on span "New Message" at bounding box center [181, 784] width 67 height 18
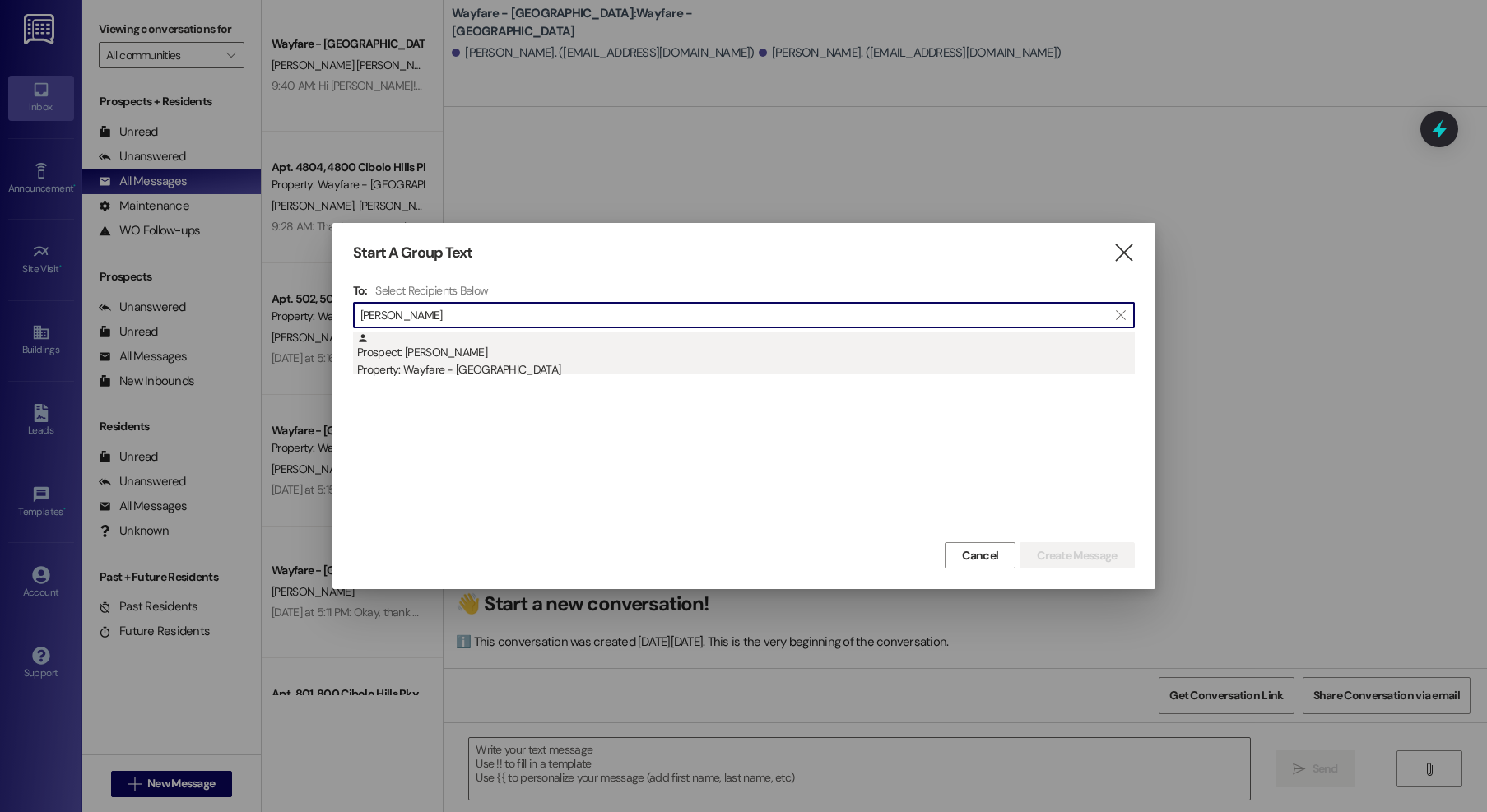
type input "ANDREYA"
click at [570, 357] on div "Prospect: [PERSON_NAME] Property: Wayfare - [GEOGRAPHIC_DATA]" at bounding box center [746, 356] width 777 height 47
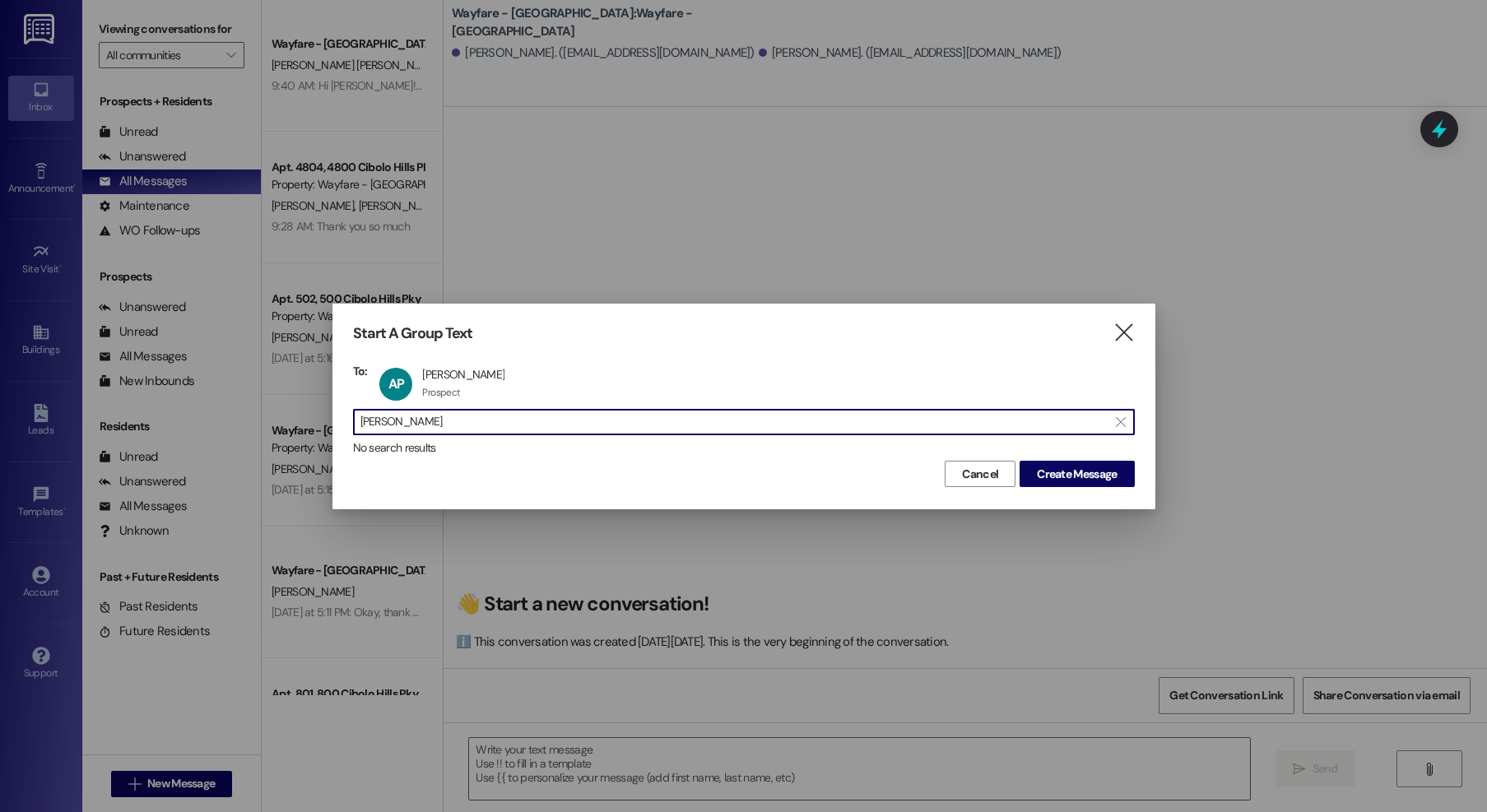
drag, startPoint x: 455, startPoint y: 417, endPoint x: 287, endPoint y: 411, distance: 168.1
click at [288, 411] on div "Start A Group Text  To: AP Andreya Padilla Andreya Padilla Prospect Prospect c…" at bounding box center [743, 406] width 1487 height 812
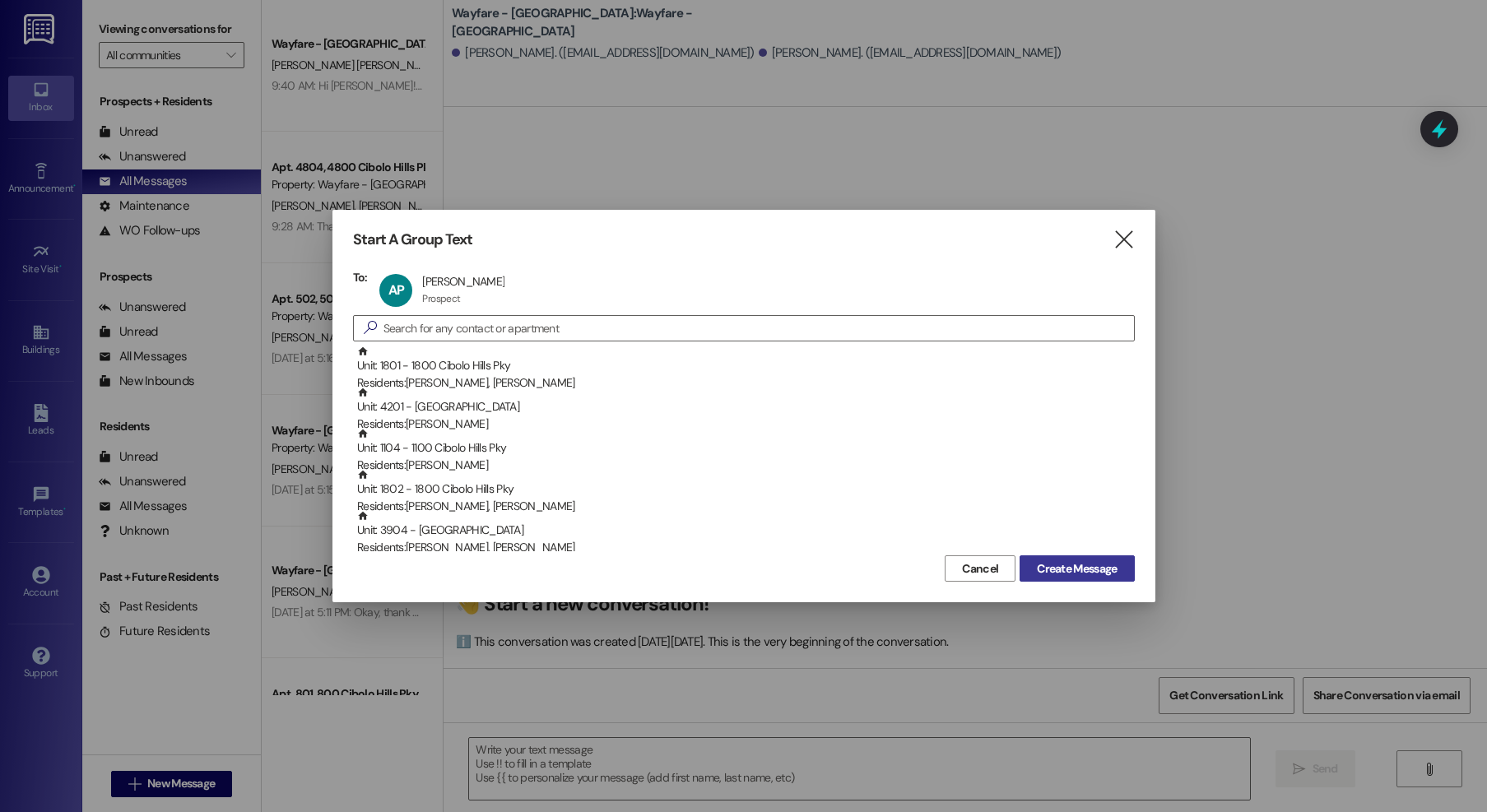
click at [1034, 580] on button "Create Message" at bounding box center [1077, 568] width 115 height 26
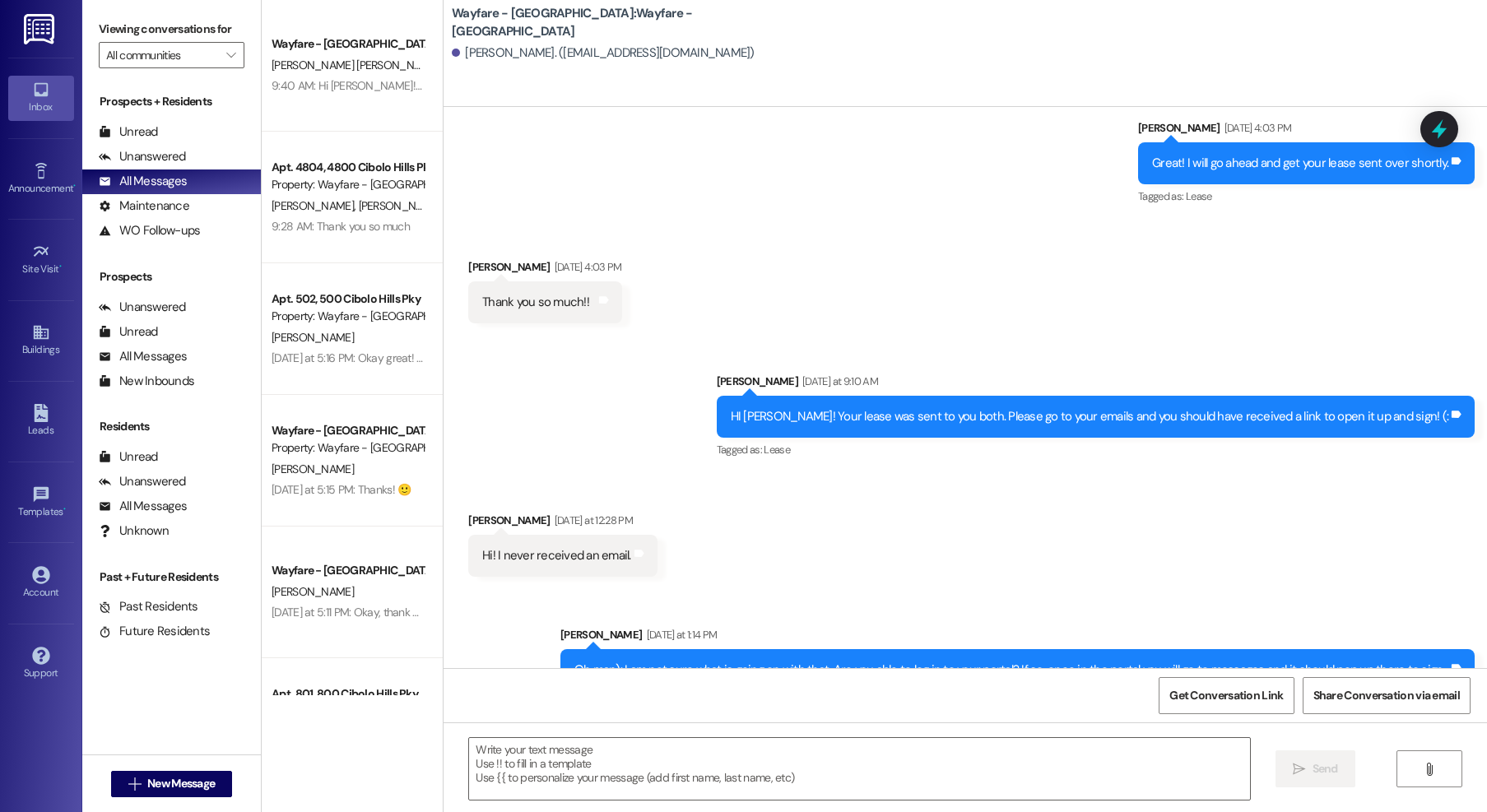
scroll to position [1999, 0]
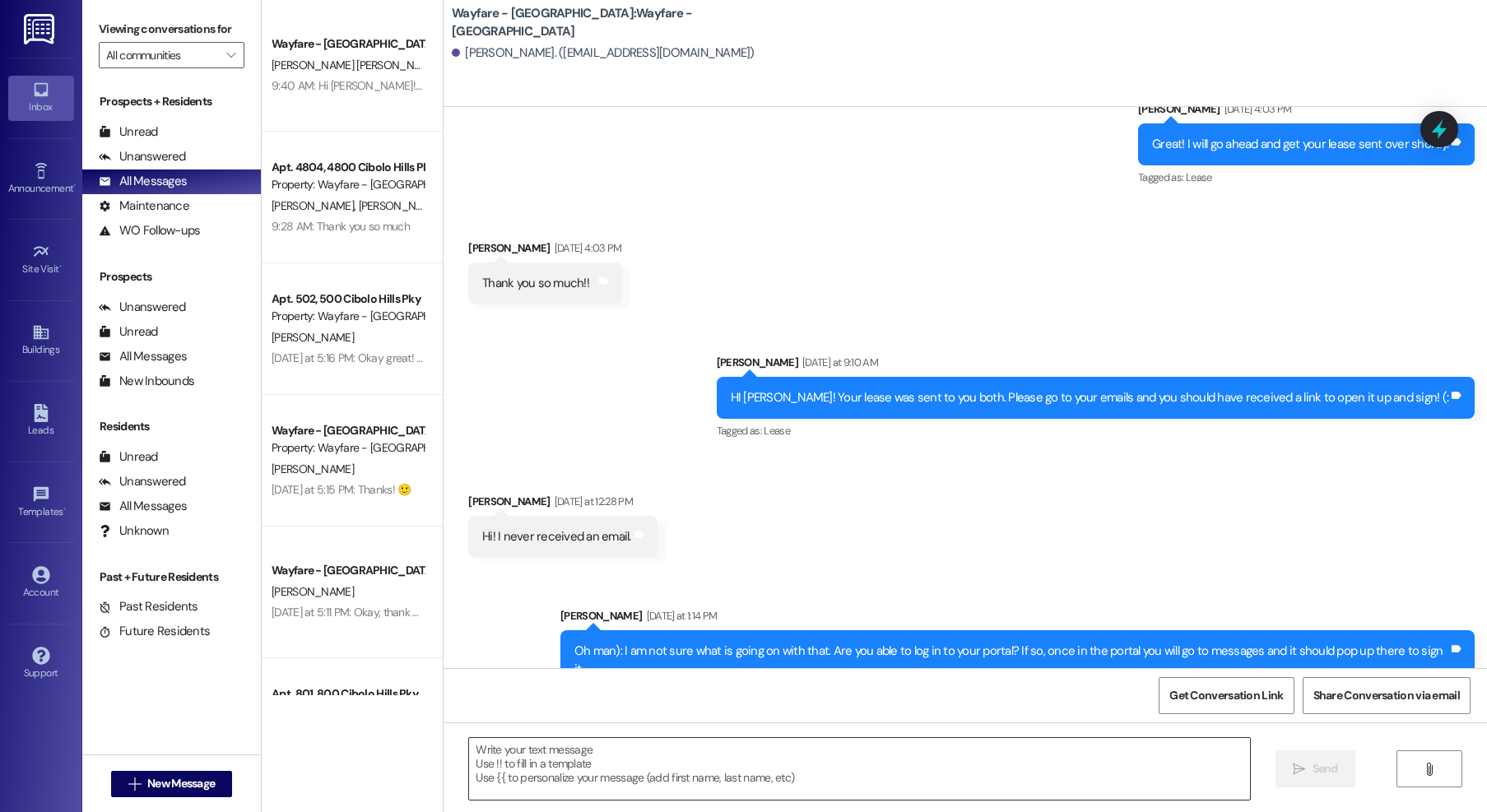
click at [790, 754] on textarea at bounding box center [859, 768] width 781 height 61
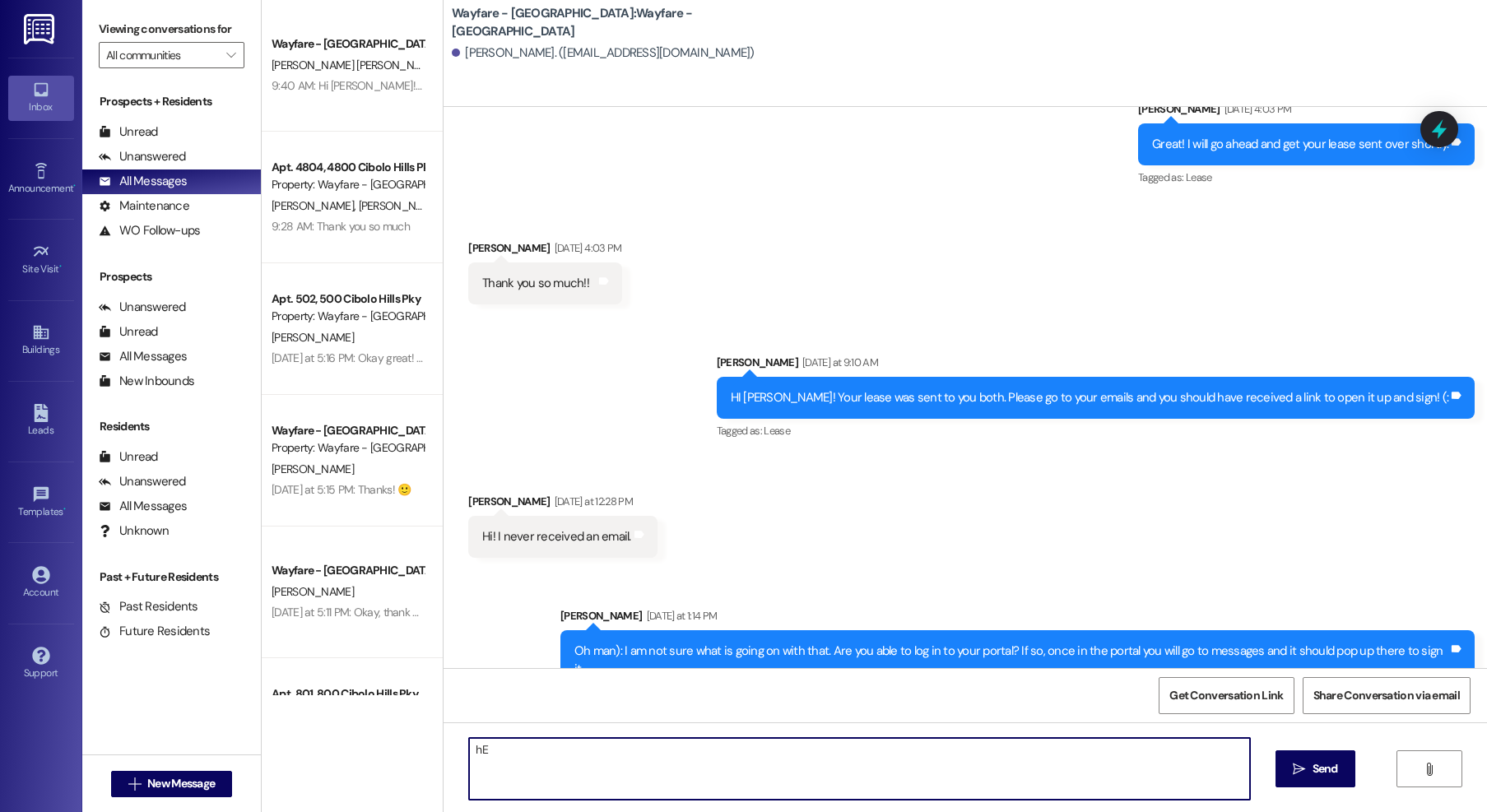
type textarea "h"
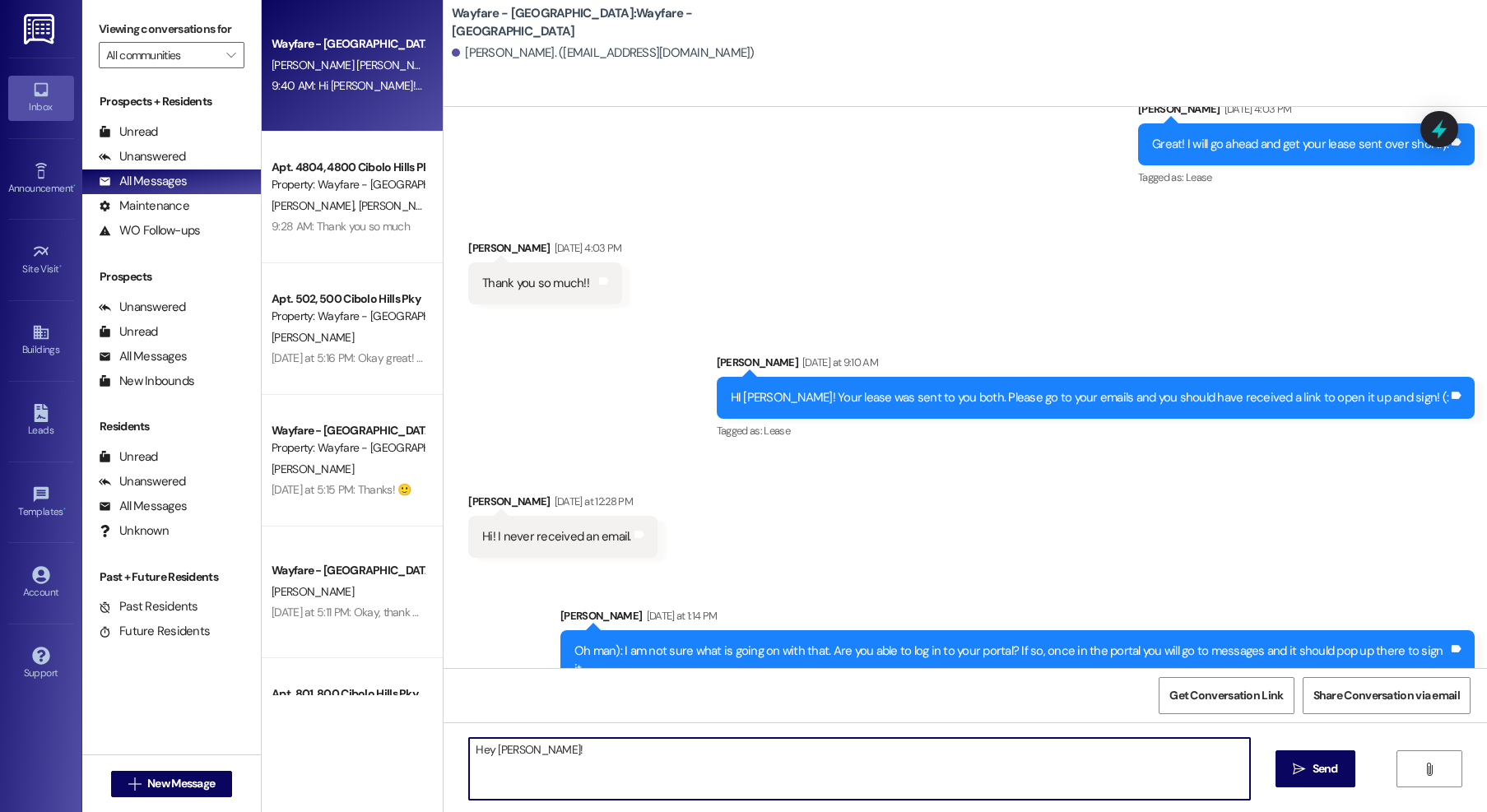
type textarea "Hey Andreya!"
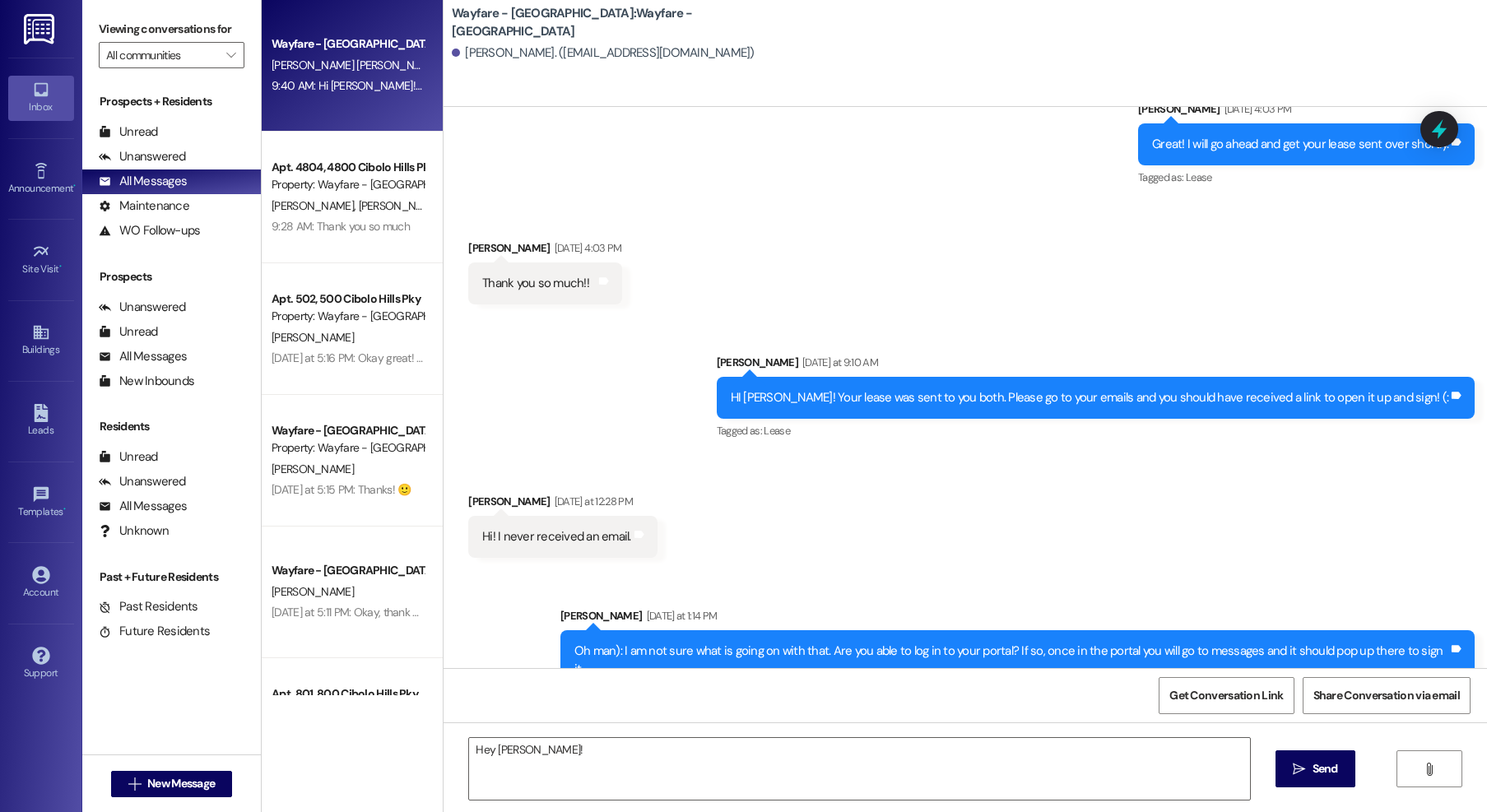
click at [309, 97] on div "Wayfare - Cibolo Hills Prospect T. Baker Young 9:40 AM: Hi Temeka! This is Jord…" at bounding box center [352, 66] width 181 height 131
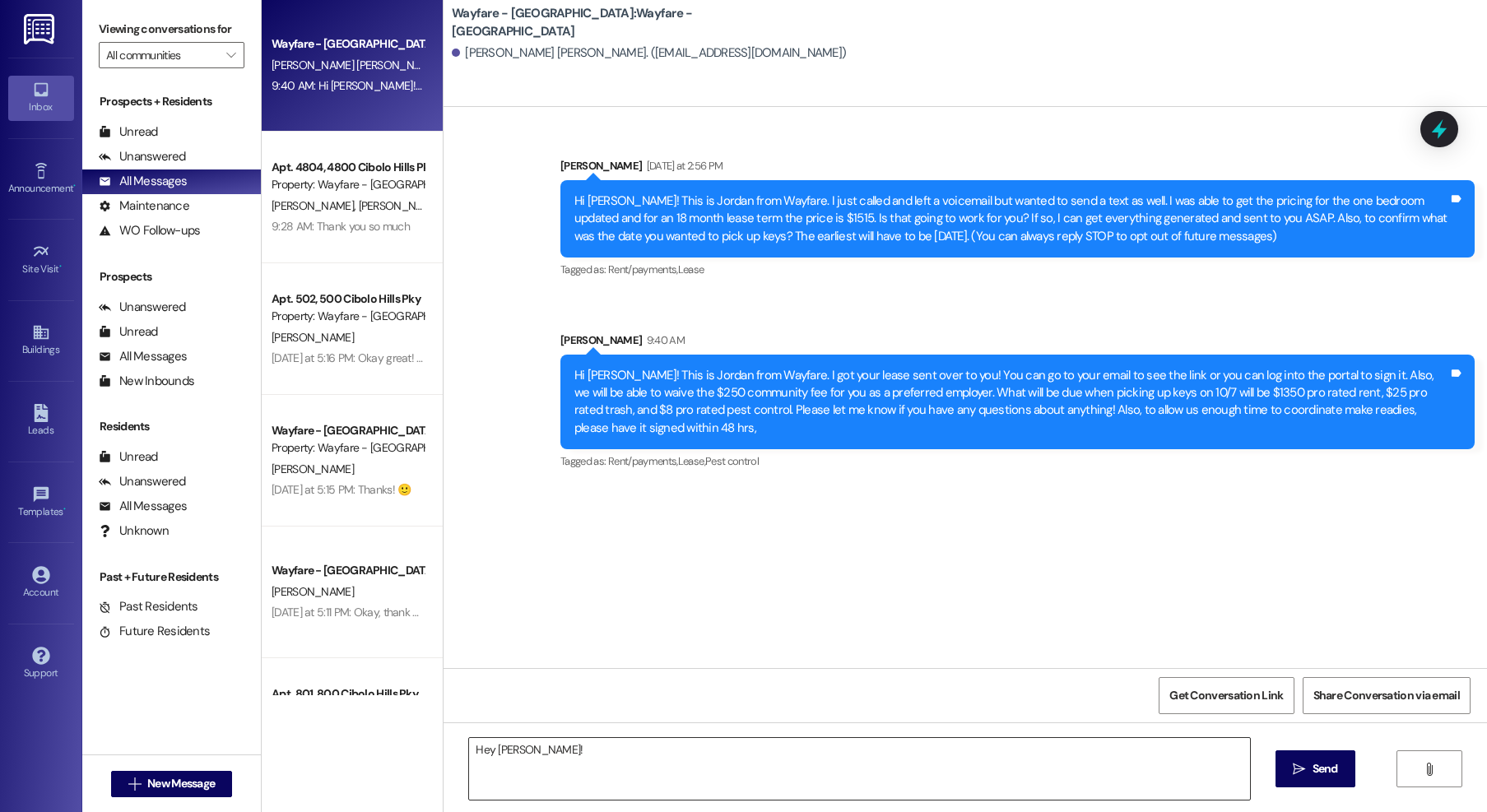
click at [658, 755] on textarea "Hey Andreya!" at bounding box center [859, 768] width 781 height 61
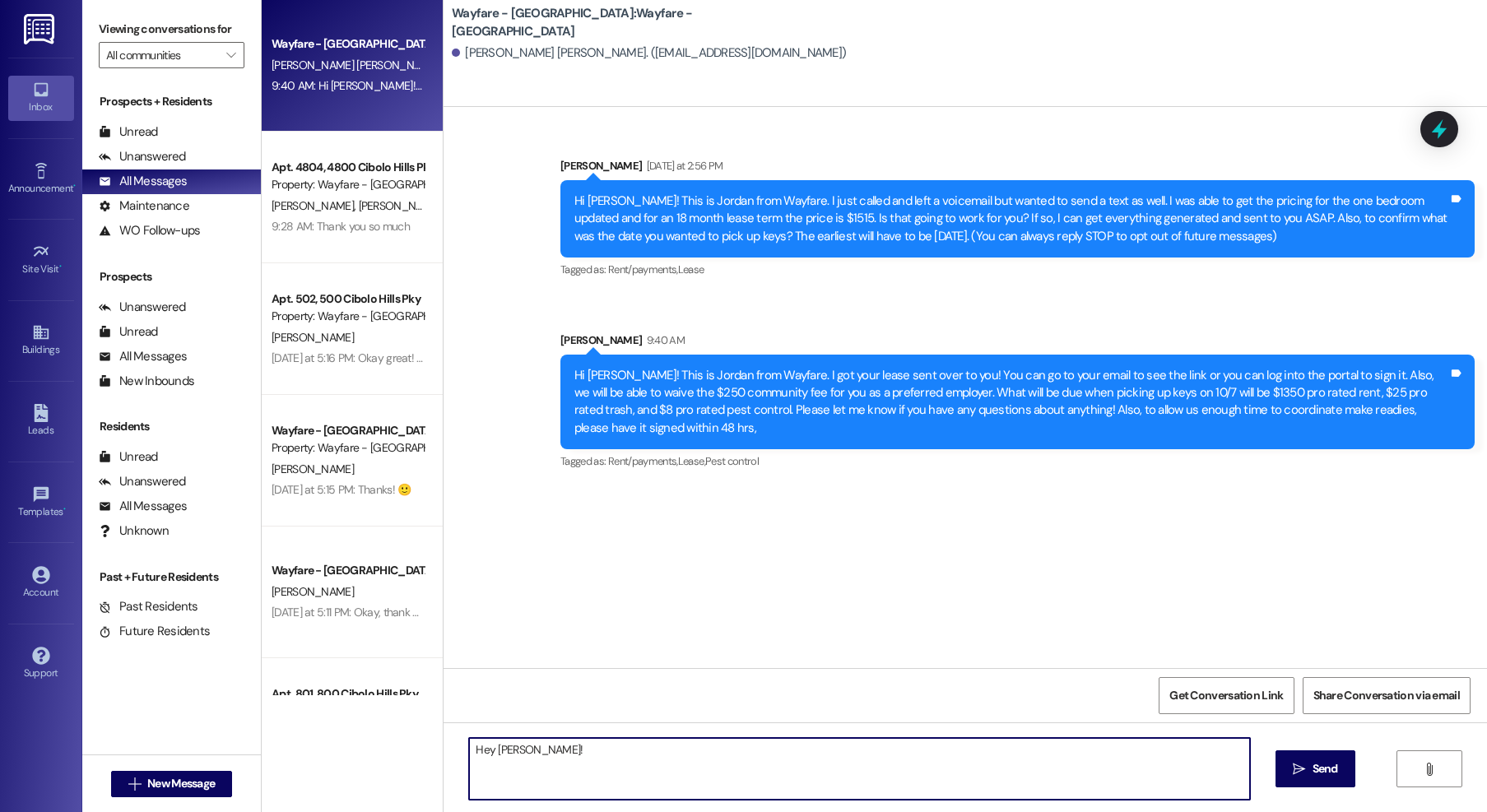
click at [658, 755] on textarea "Hey Andreya!" at bounding box center [859, 768] width 781 height 61
type textarea "H"
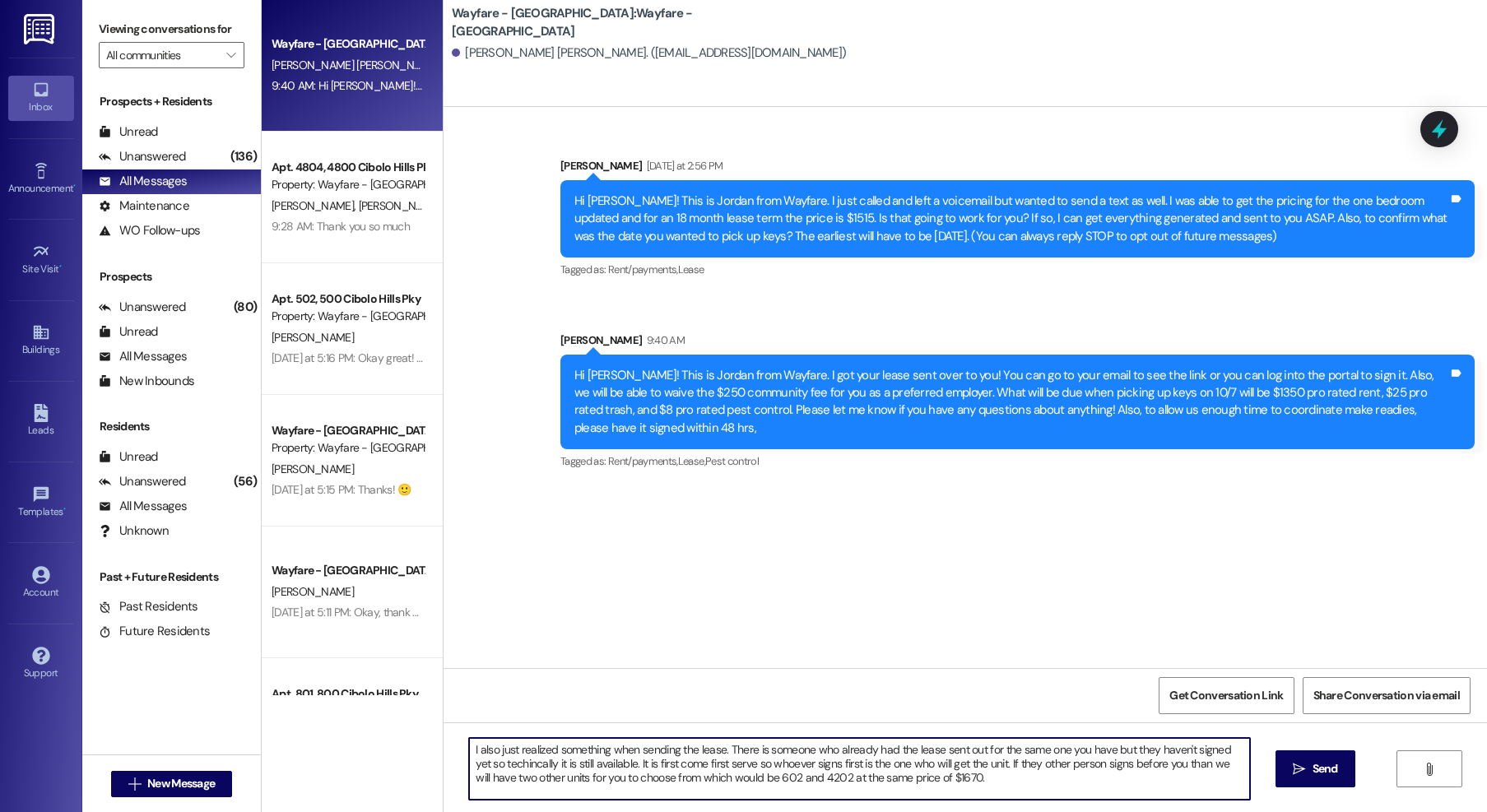
drag, startPoint x: 920, startPoint y: 780, endPoint x: 454, endPoint y: 738, distance: 467.9
click at [460, 738] on div "I also just realized something when sending the lease. There is someone who alr…" at bounding box center [851, 768] width 782 height 63
type textarea "I also just realized something when sending the lease. There is someone who alr…"
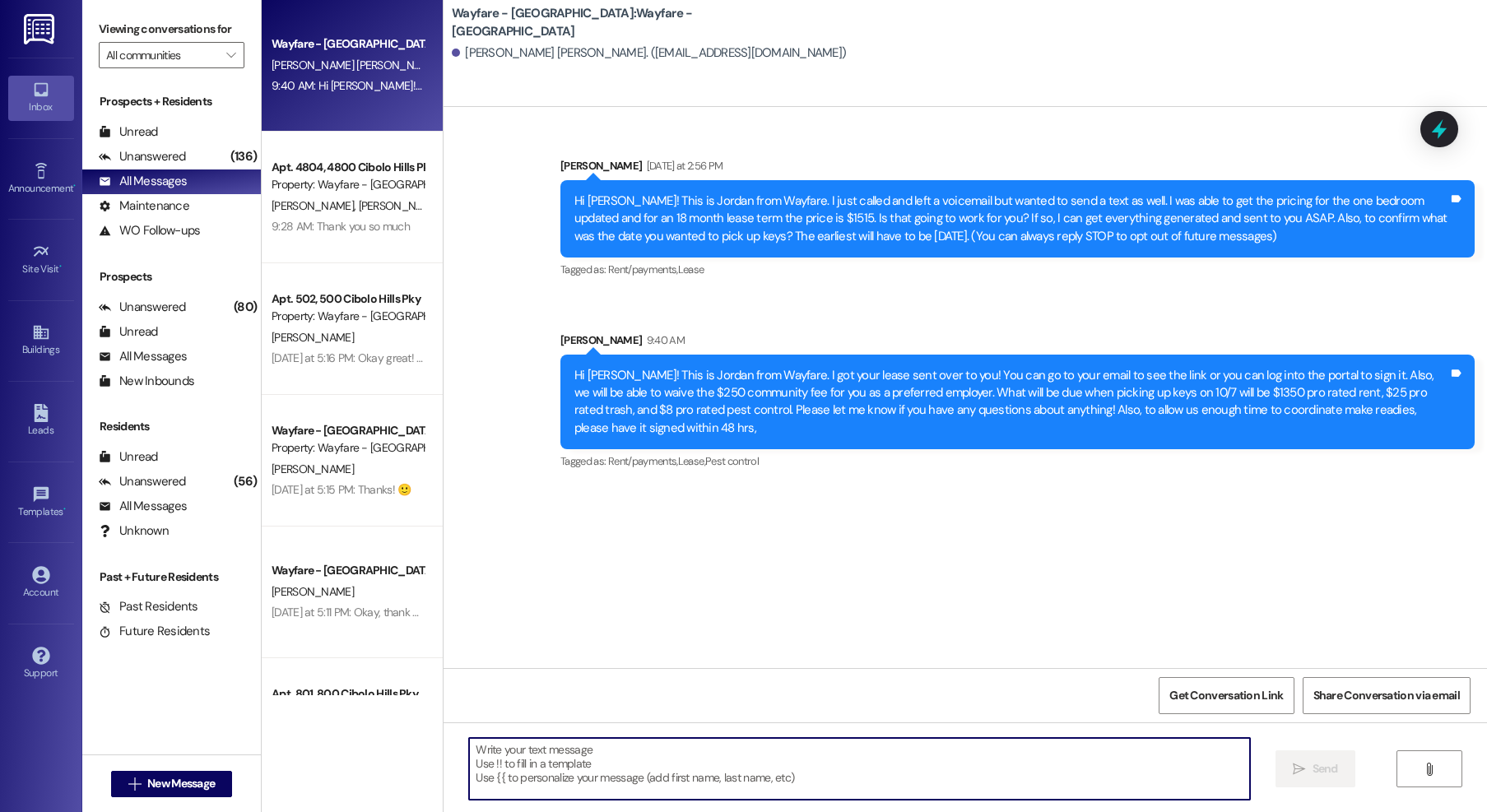
paste textarea "I just realized something while sending out your lease. This same unit was alre…"
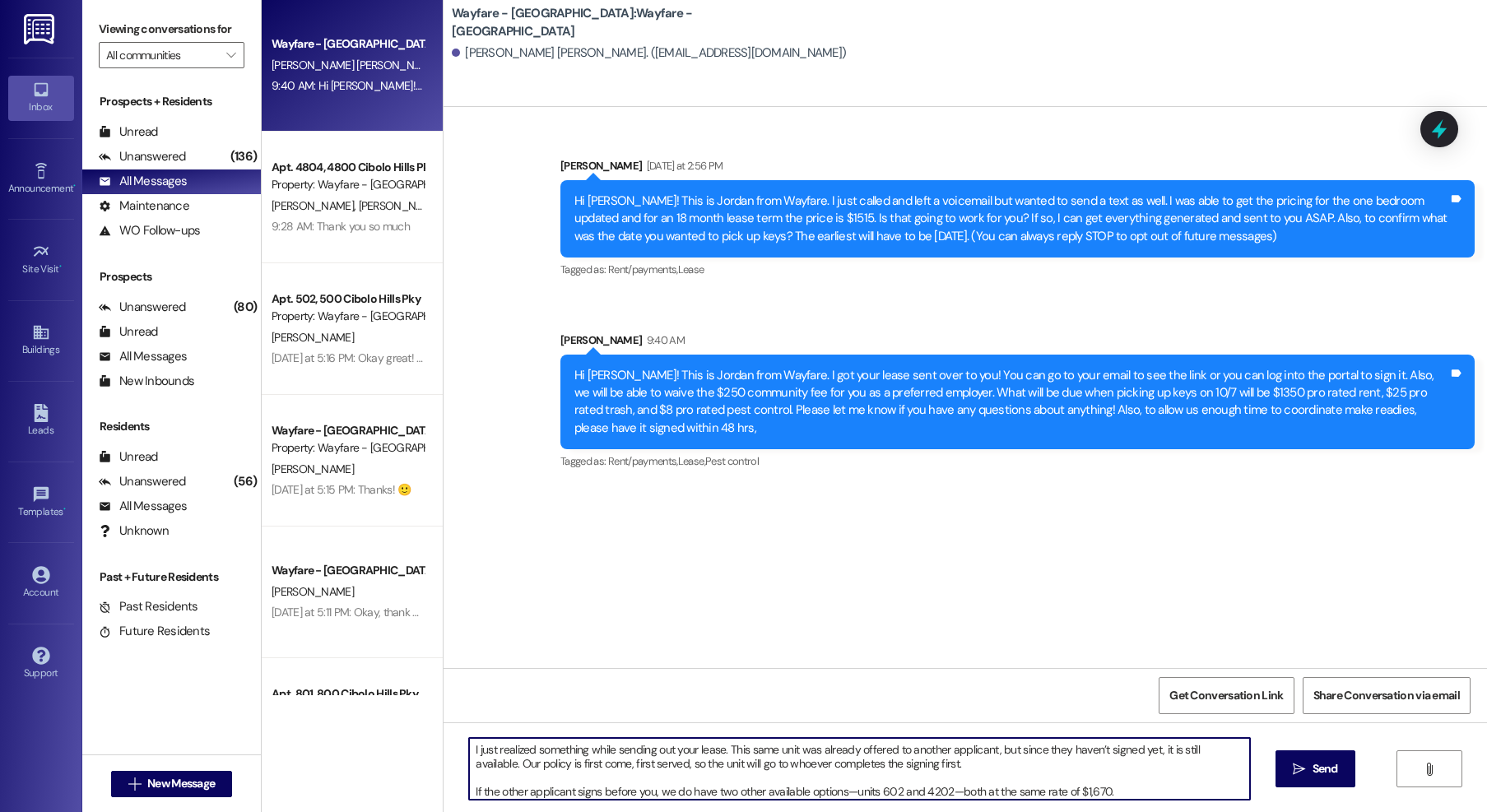
scroll to position [4, 0]
click at [1158, 786] on textarea "I just realized something while sending out your lease. This same unit was alre…" at bounding box center [859, 768] width 781 height 61
type textarea "I just realized something while sending out your lease. This same unit was alre…"
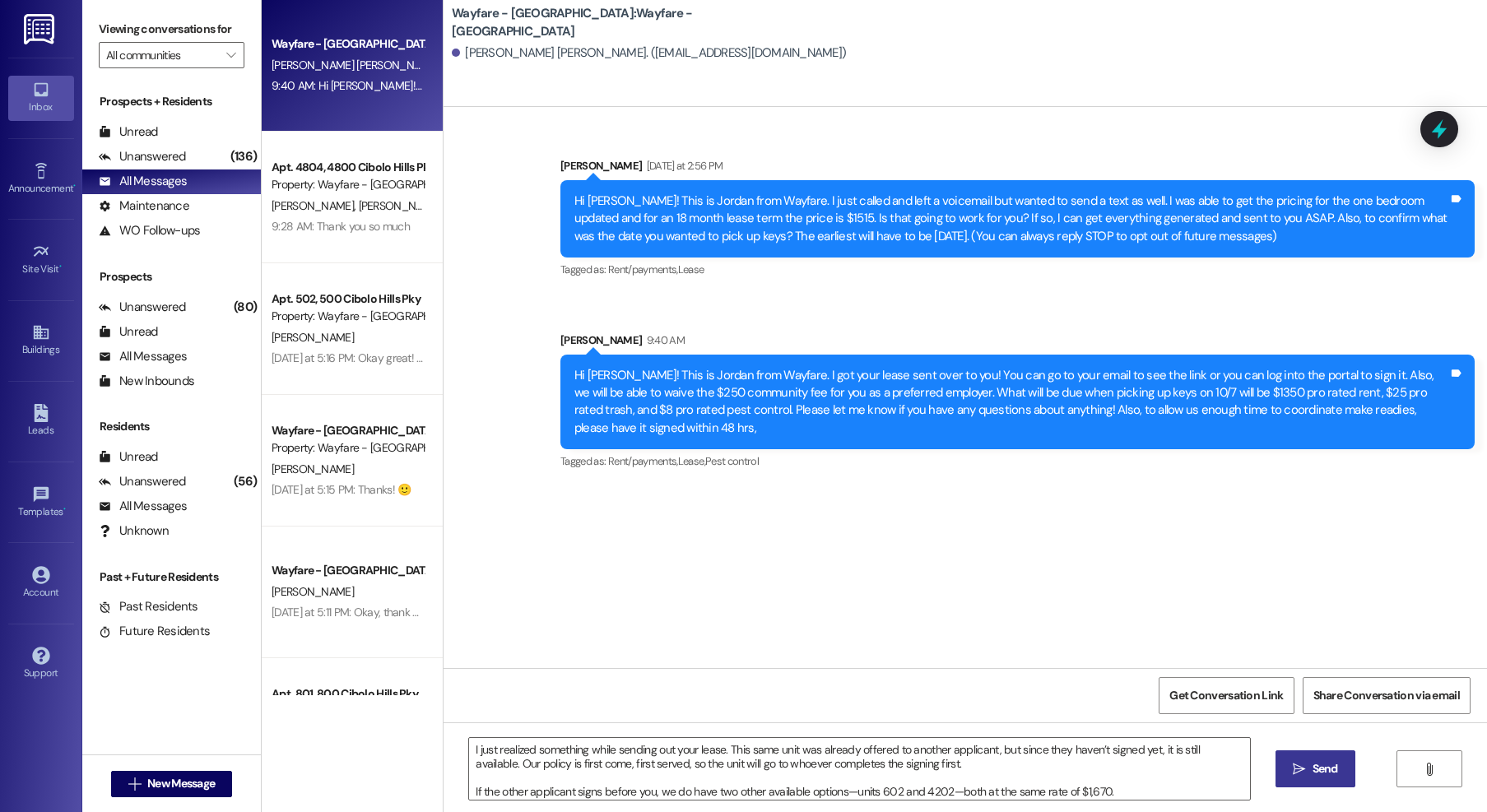
click at [1309, 772] on span "Send" at bounding box center [1325, 769] width 32 height 18
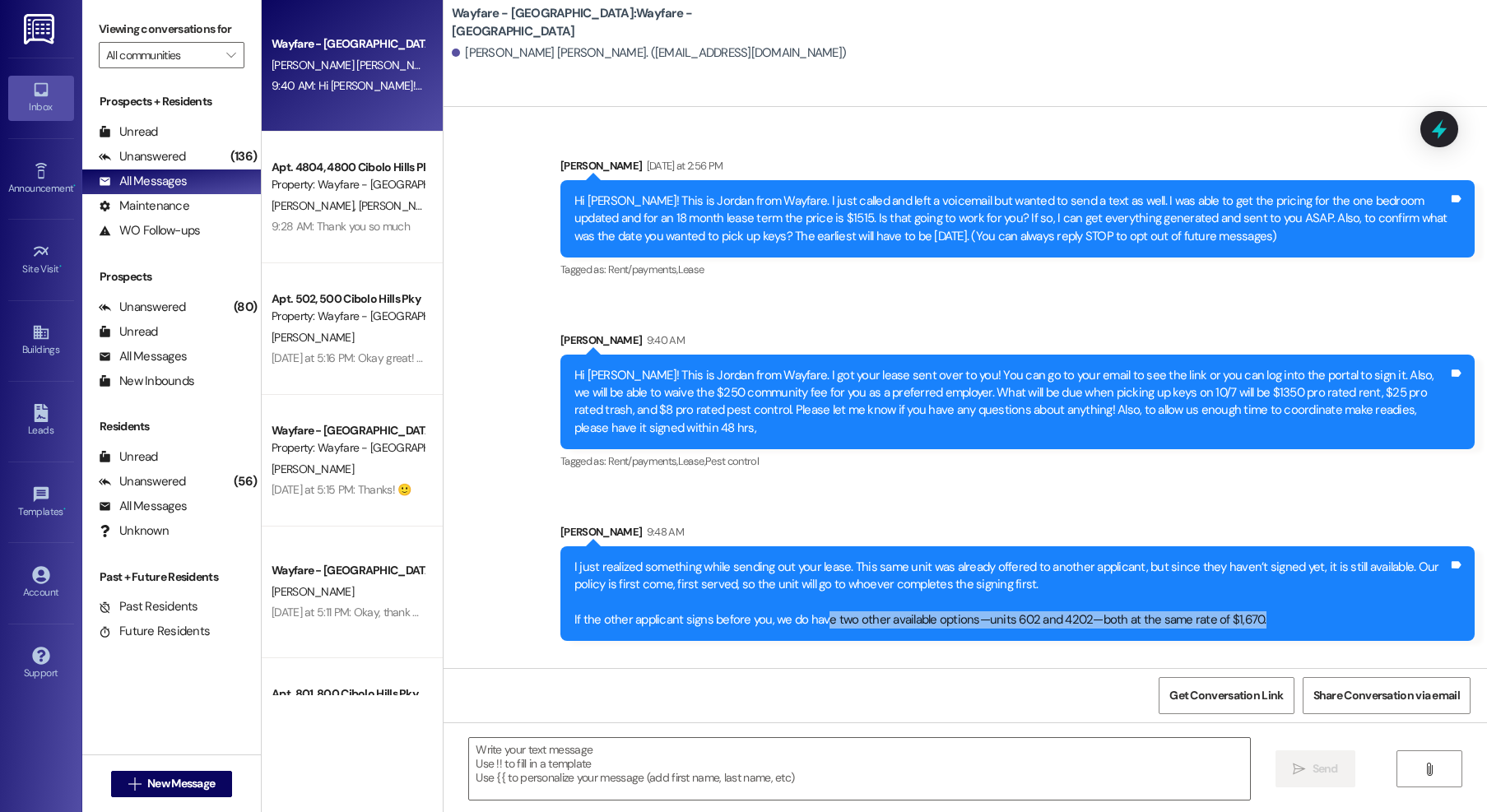
drag, startPoint x: 812, startPoint y: 600, endPoint x: 1261, endPoint y: 604, distance: 449.0
click at [1261, 604] on div "I just realized something while sending out your lease. This same unit was alre…" at bounding box center [1011, 594] width 874 height 71
click at [167, 780] on span "New Message" at bounding box center [181, 784] width 67 height 18
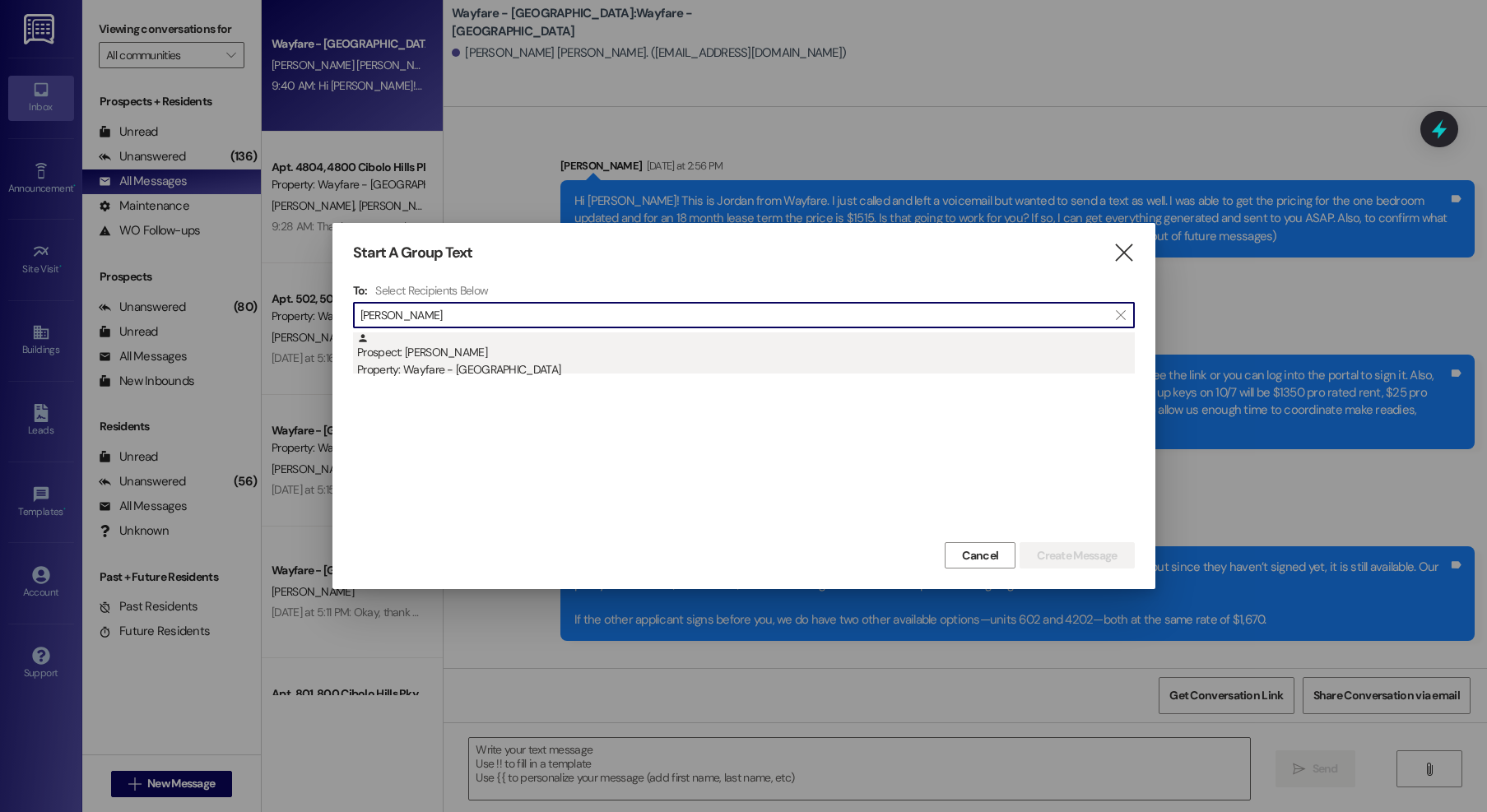
type input "[PERSON_NAME]"
click at [452, 362] on div "Property: Wayfare - [GEOGRAPHIC_DATA]" at bounding box center [746, 370] width 777 height 18
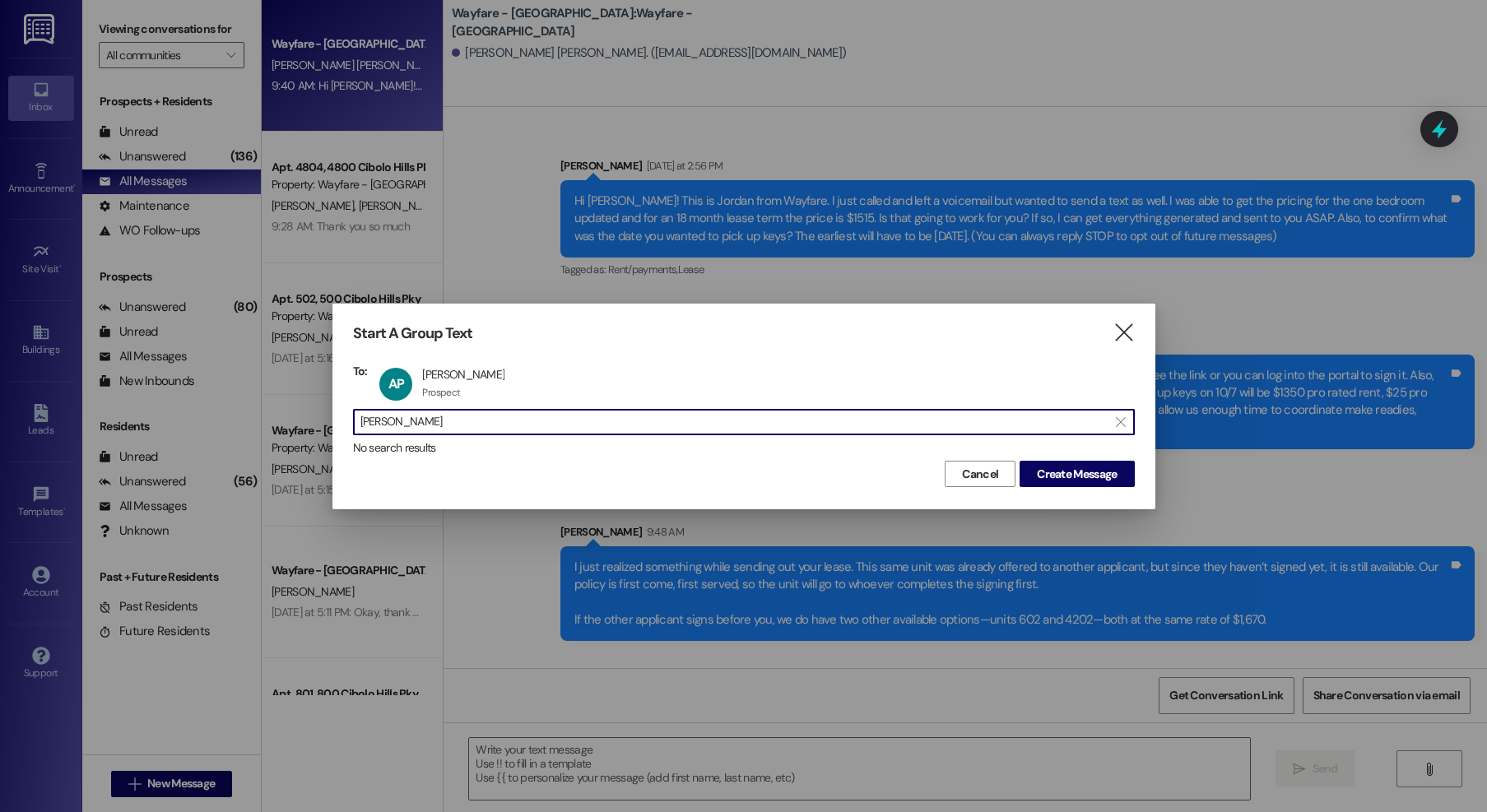
drag, startPoint x: 428, startPoint y: 417, endPoint x: 282, endPoint y: 421, distance: 146.1
click at [282, 421] on div "Start A Group Text  To: AP Andreya Padilla Andreya Padilla Prospect Prospect c…" at bounding box center [743, 406] width 1487 height 812
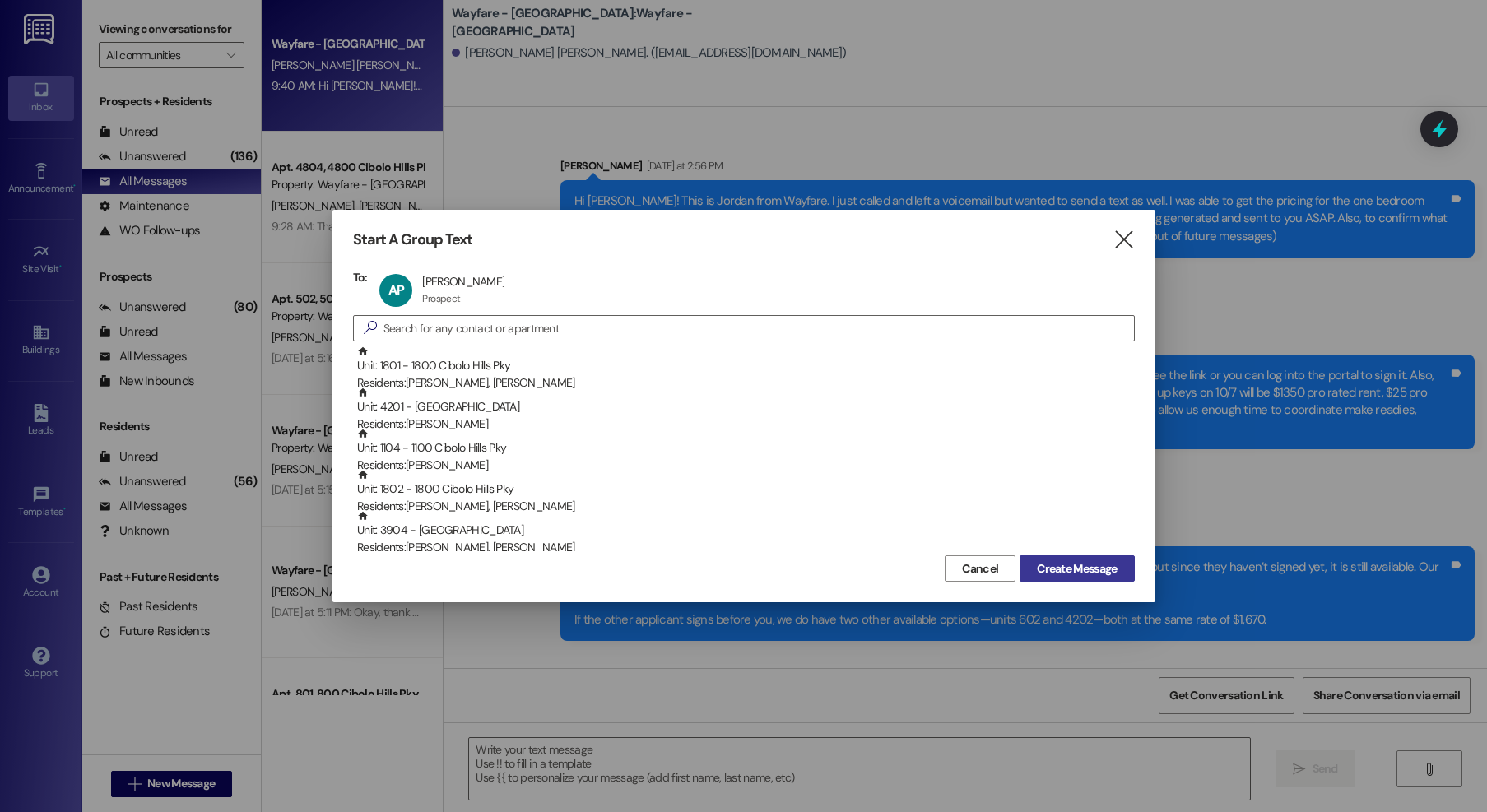
click at [1068, 566] on span "Create Message" at bounding box center [1076, 569] width 80 height 18
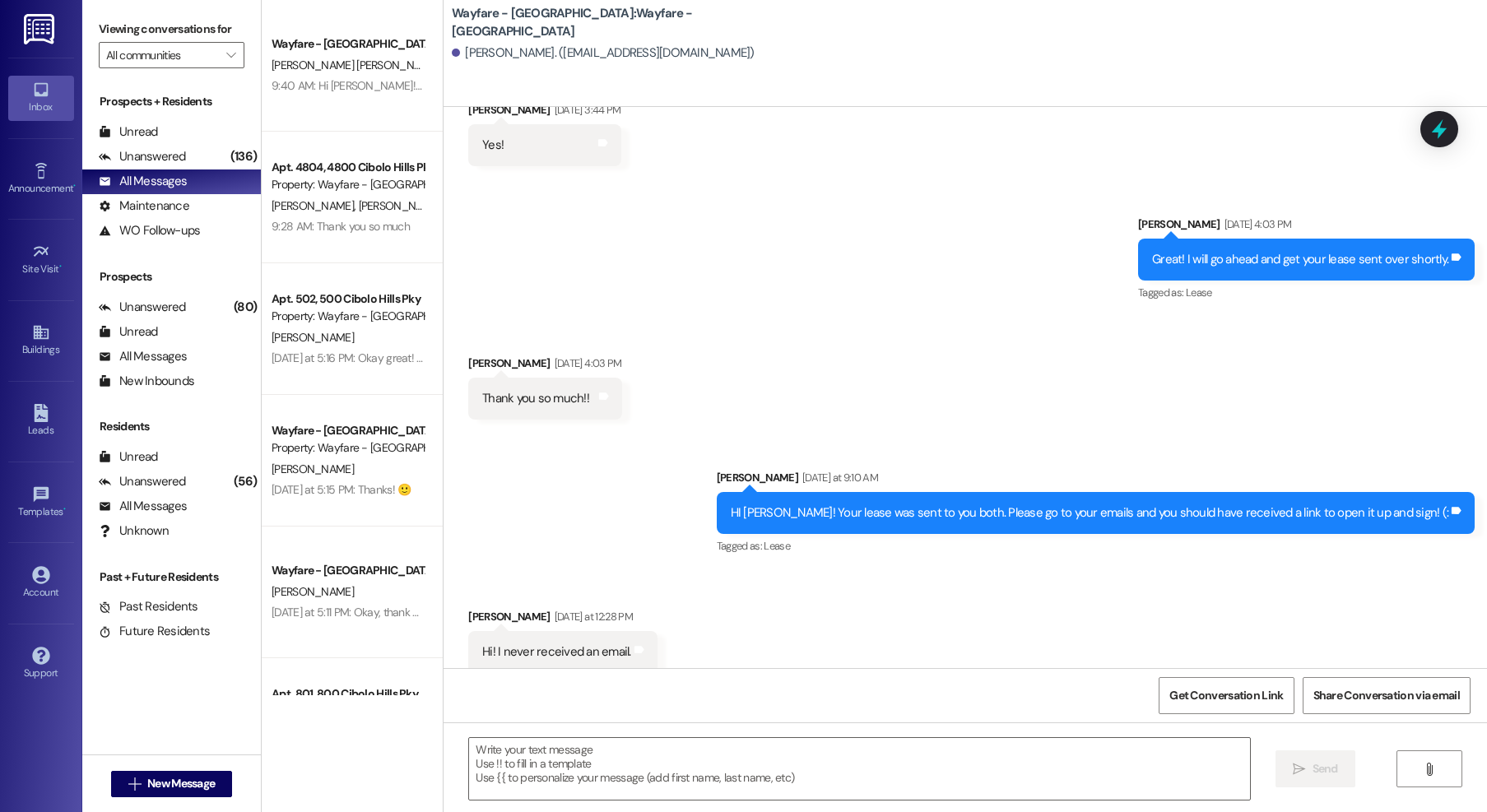
scroll to position [1999, 0]
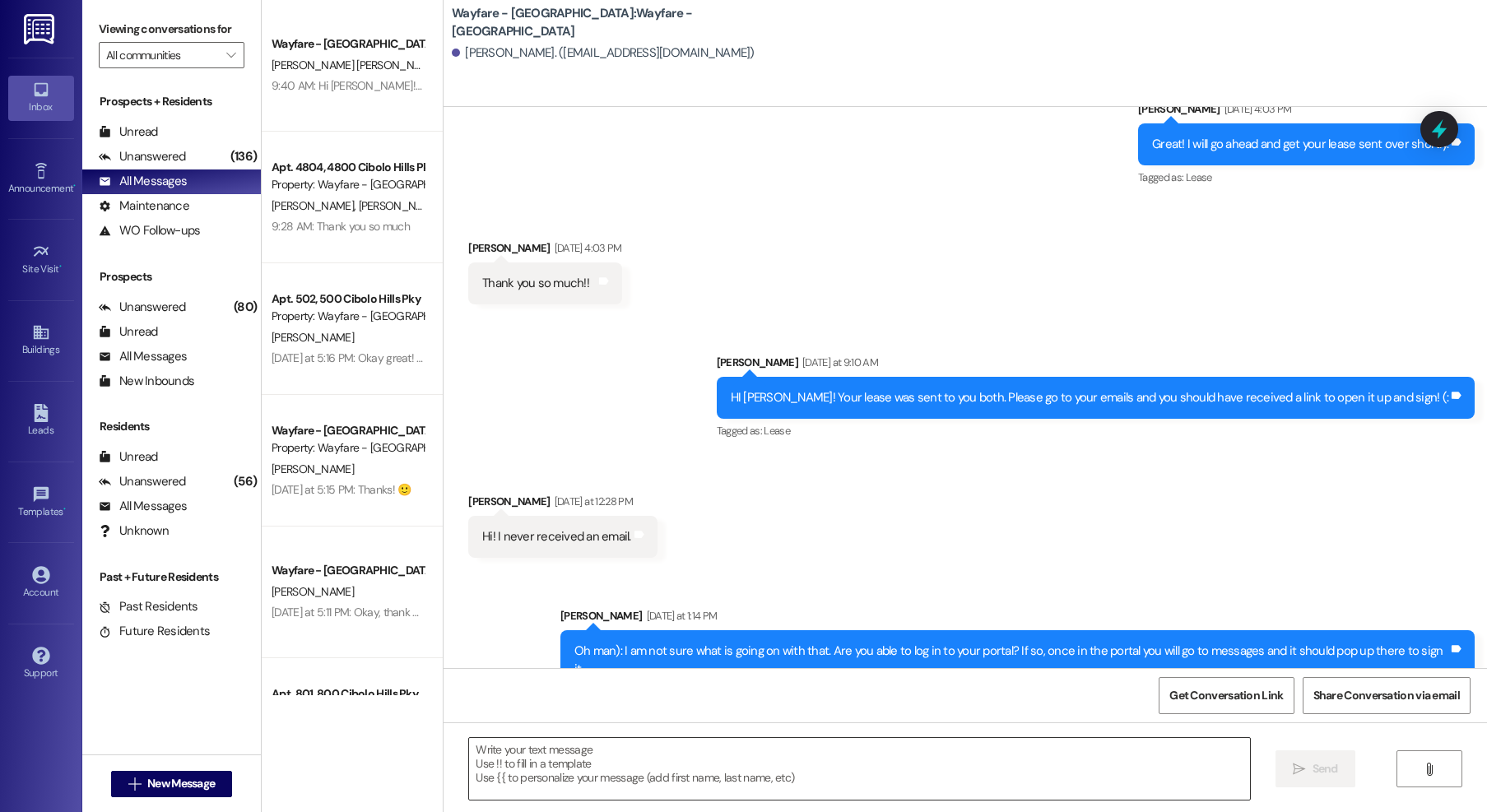
click at [624, 761] on textarea at bounding box center [859, 768] width 781 height 61
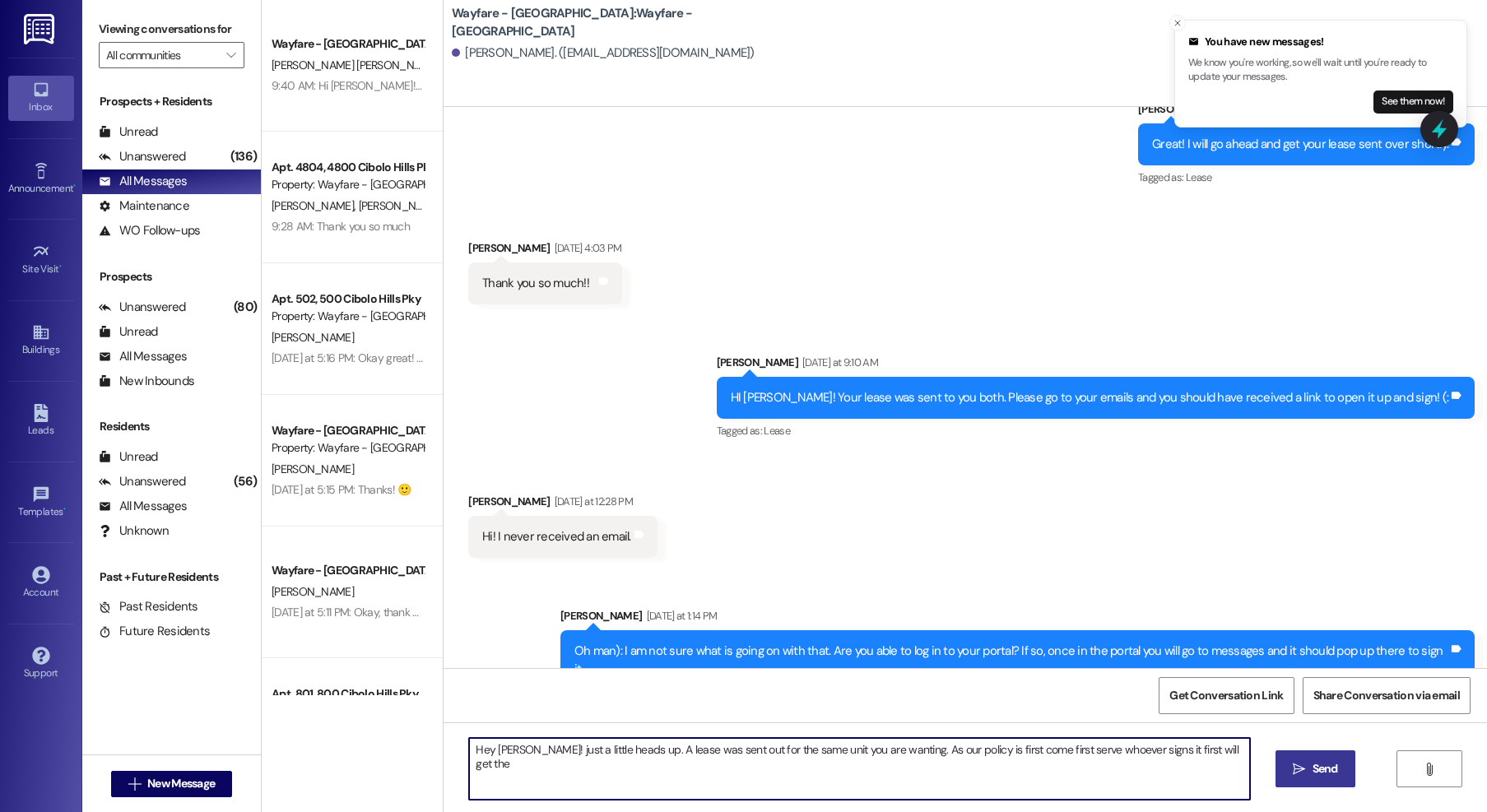
type textarea "Hey Andreya! just a little heads up. A lease was sent out for the same unit you…"
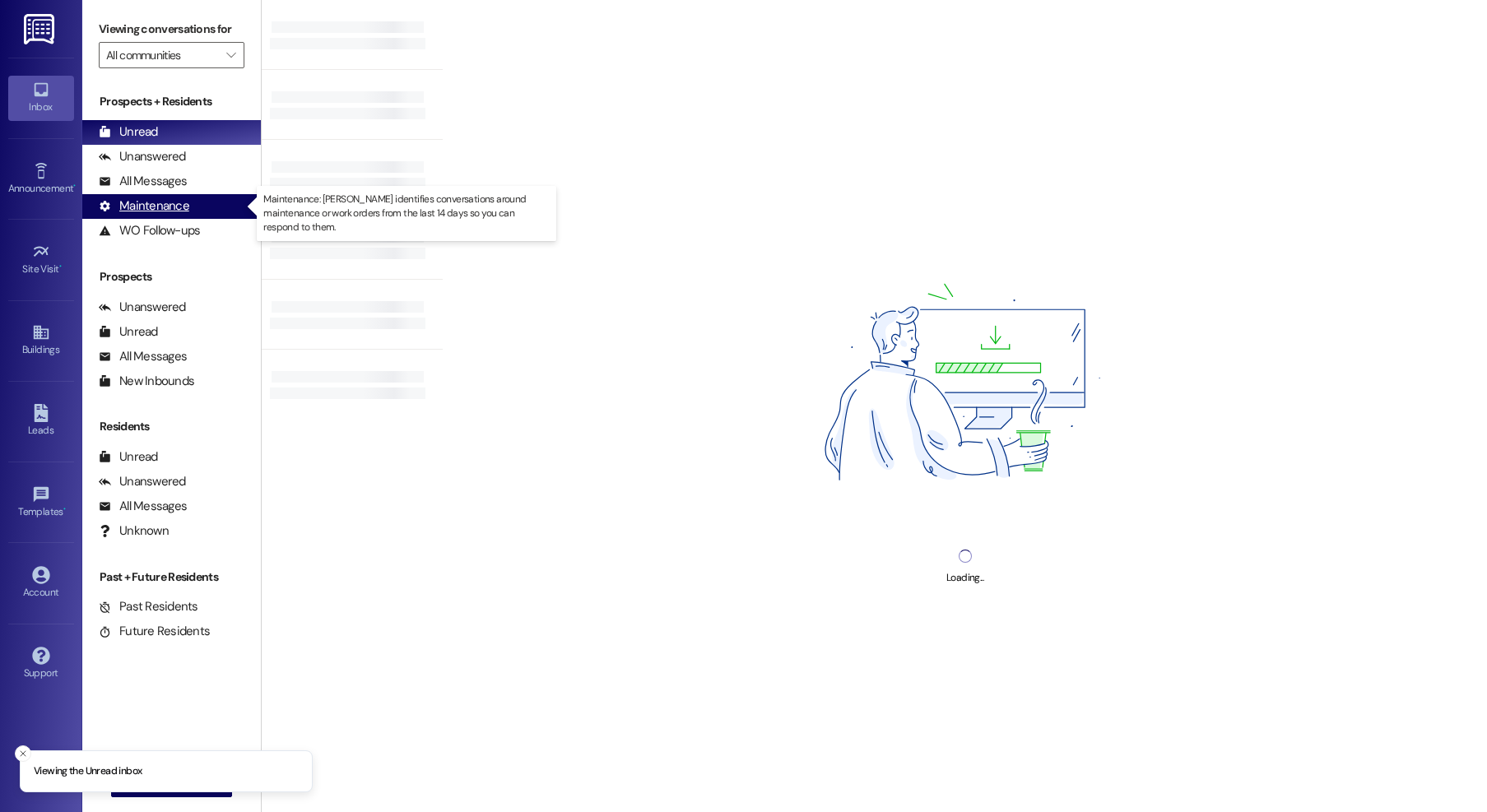
click at [181, 194] on div "Maintenance (undefined)" at bounding box center [172, 207] width 179 height 25
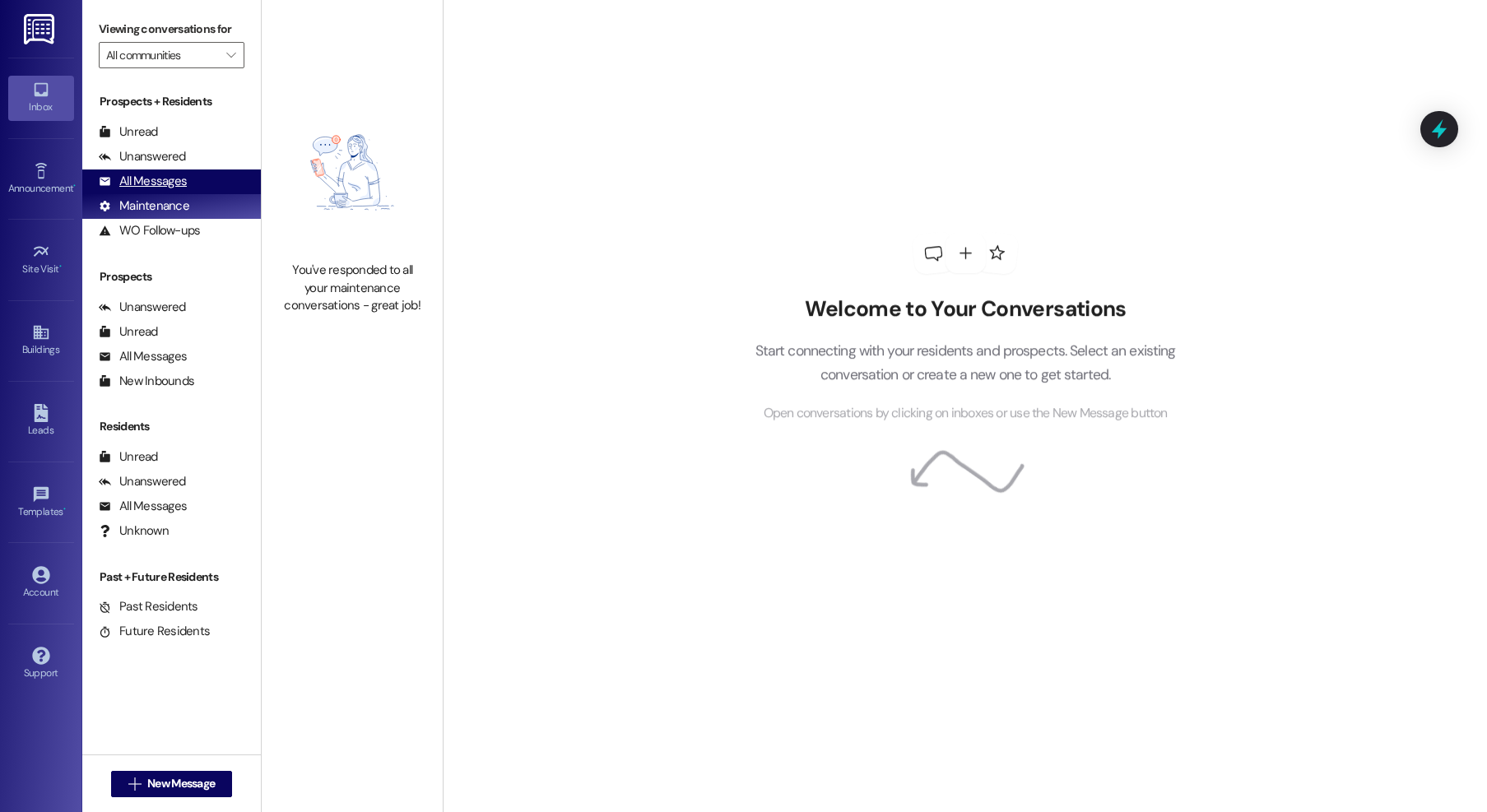
click at [174, 186] on div "All Messages" at bounding box center [143, 181] width 88 height 18
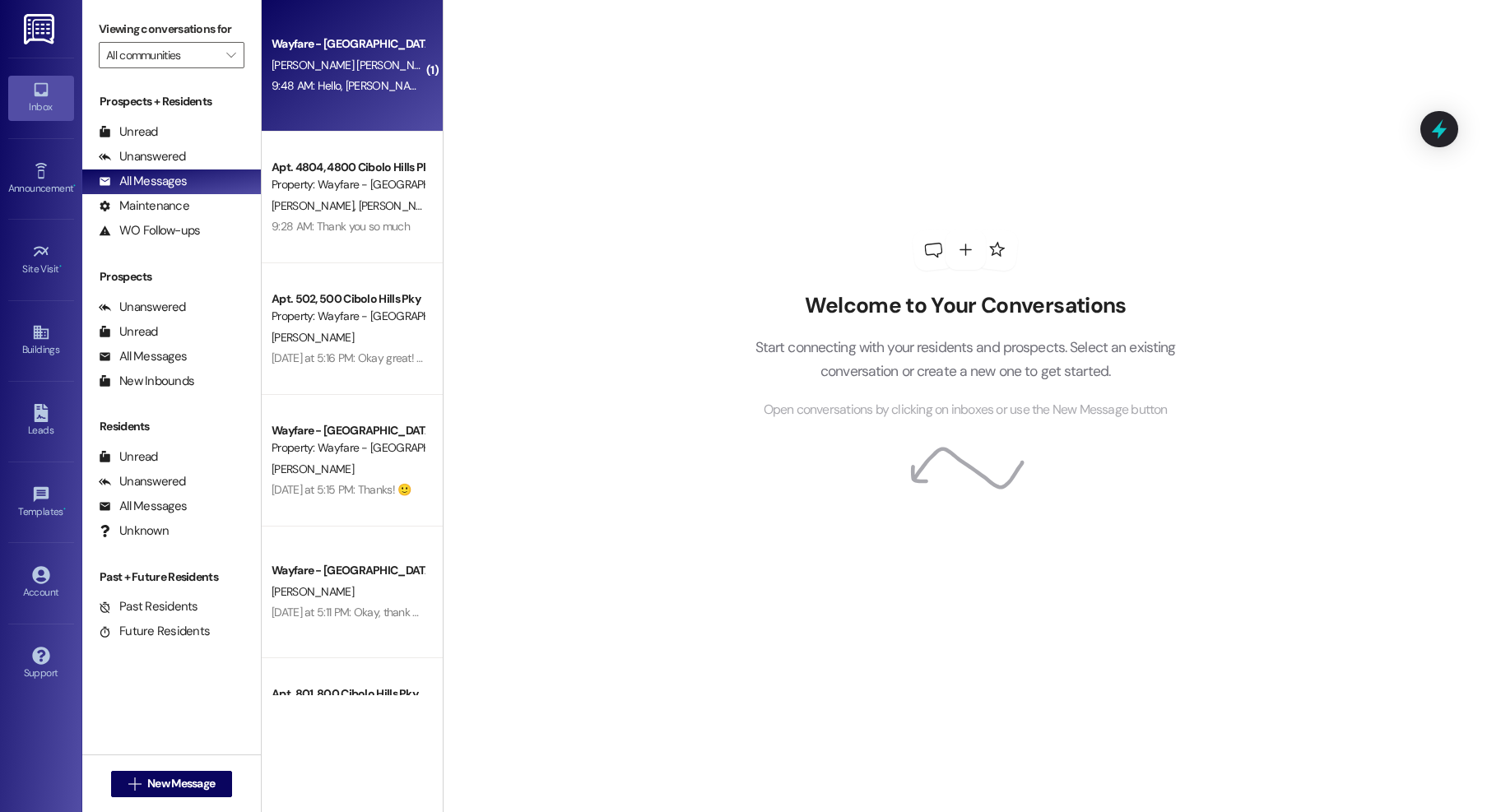
click at [340, 85] on div "9:48 AM: Hello, yay! Does my lease state have to pay $30 for a pet fee? I don't…" at bounding box center [570, 85] width 597 height 15
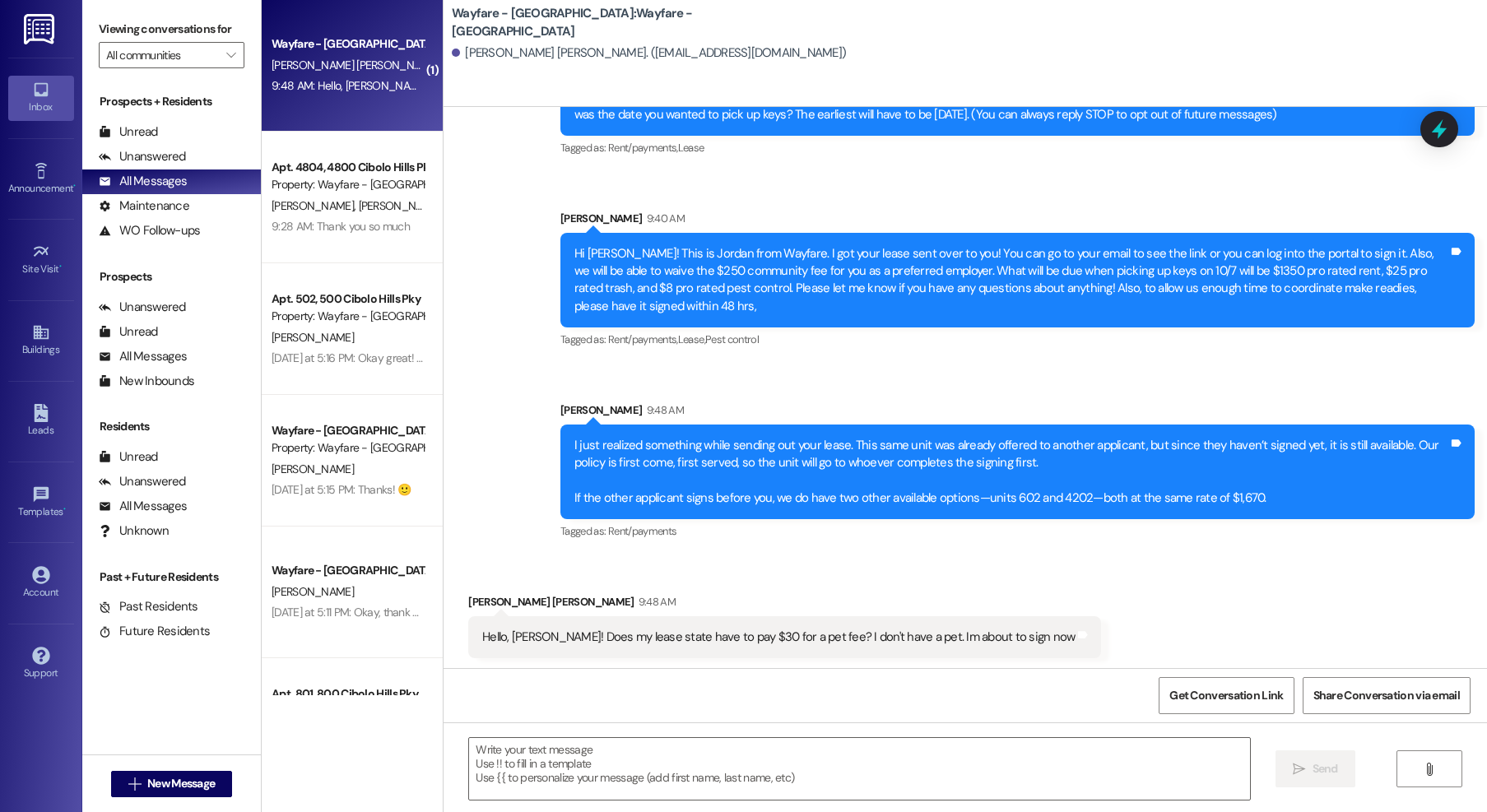
scroll to position [124, 0]
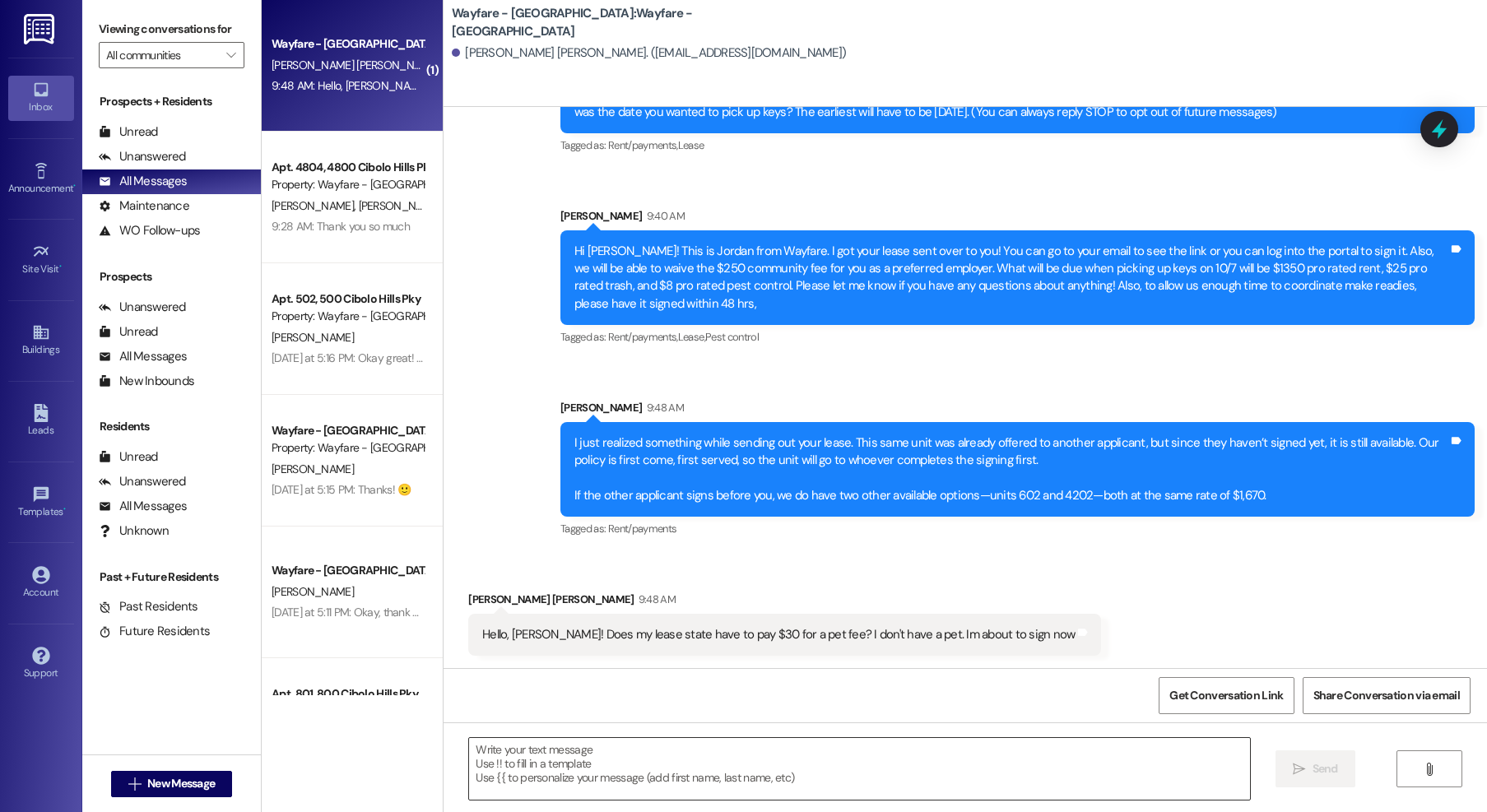
click at [748, 758] on textarea at bounding box center [859, 768] width 781 height 61
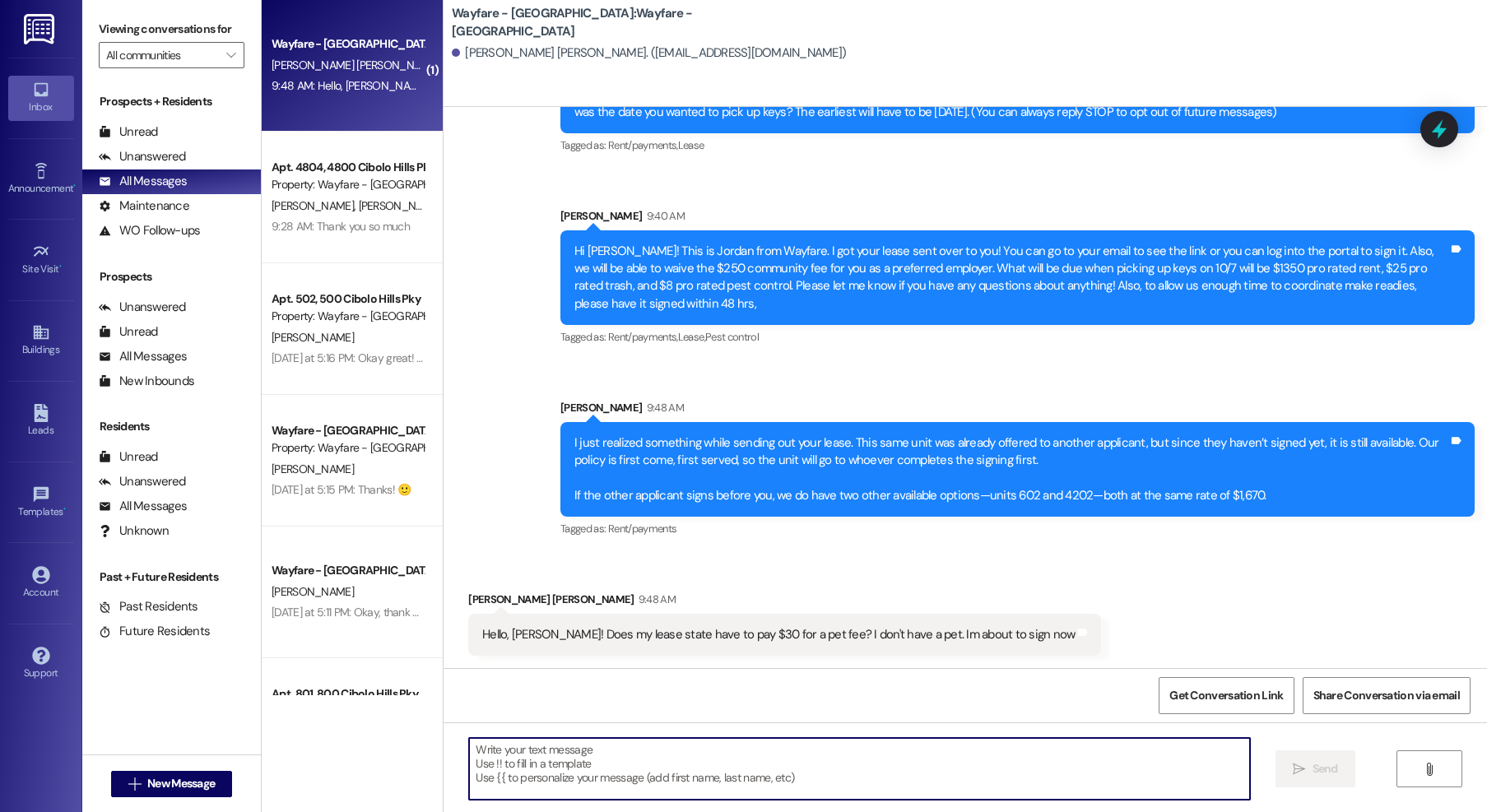
scroll to position [125, 0]
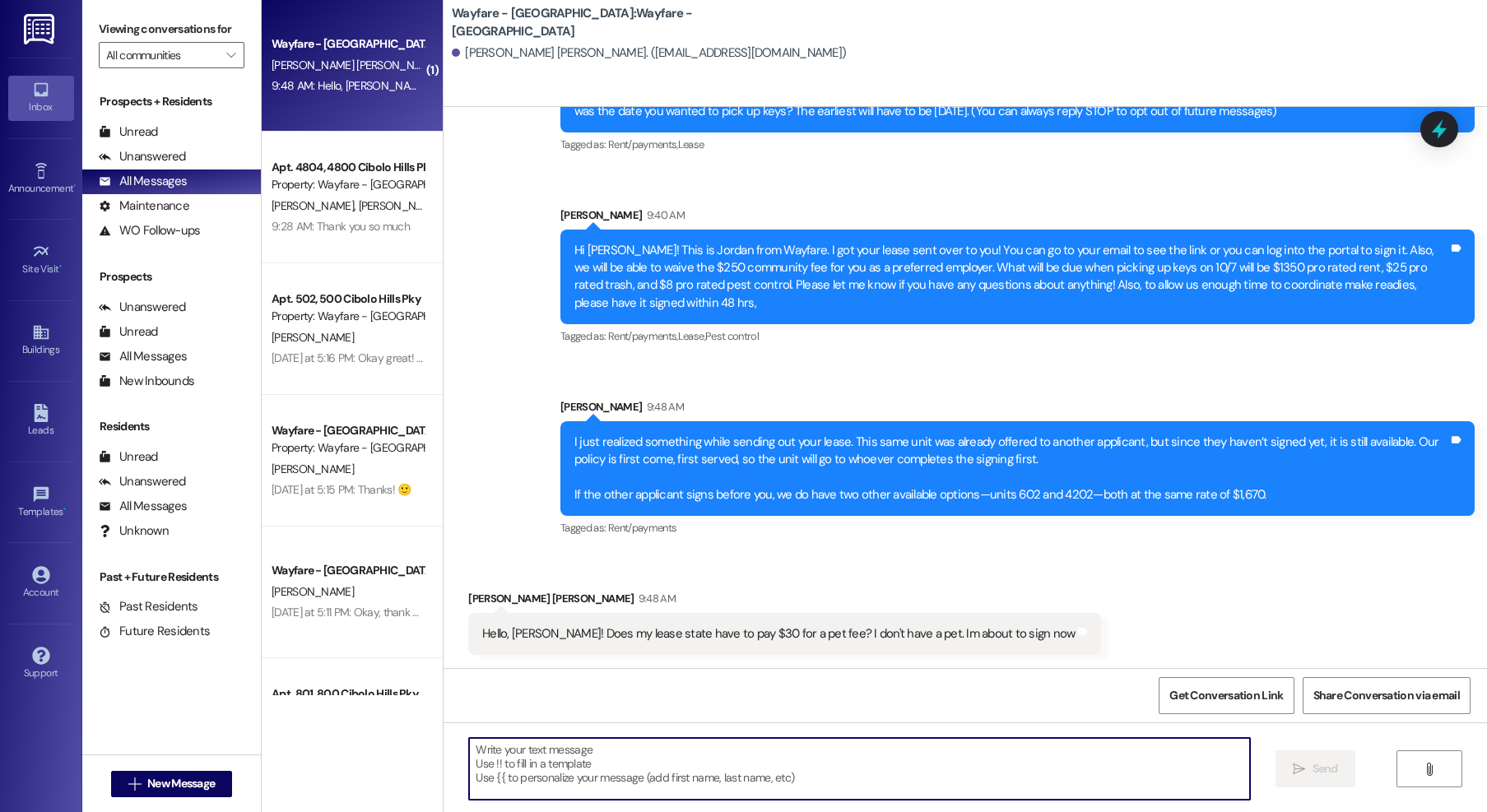
click at [734, 793] on textarea at bounding box center [859, 768] width 781 height 61
type textarea "N"
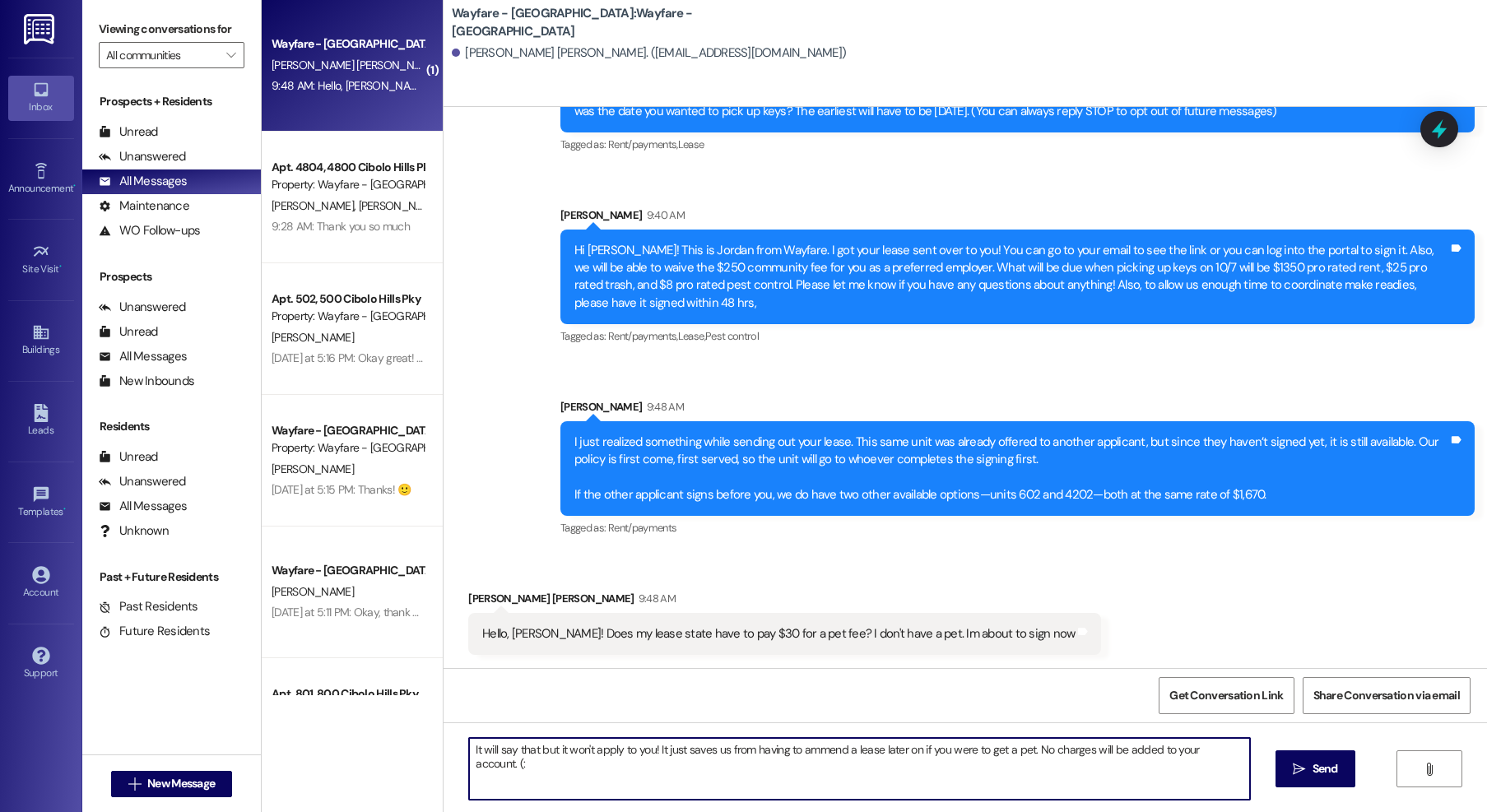
click at [812, 750] on textarea "It will say that but it won't apply to you! It just saves us from having to amm…" at bounding box center [859, 768] width 781 height 61
type textarea "It will say that but it won't apply to you! It just saves us from having to ame…"
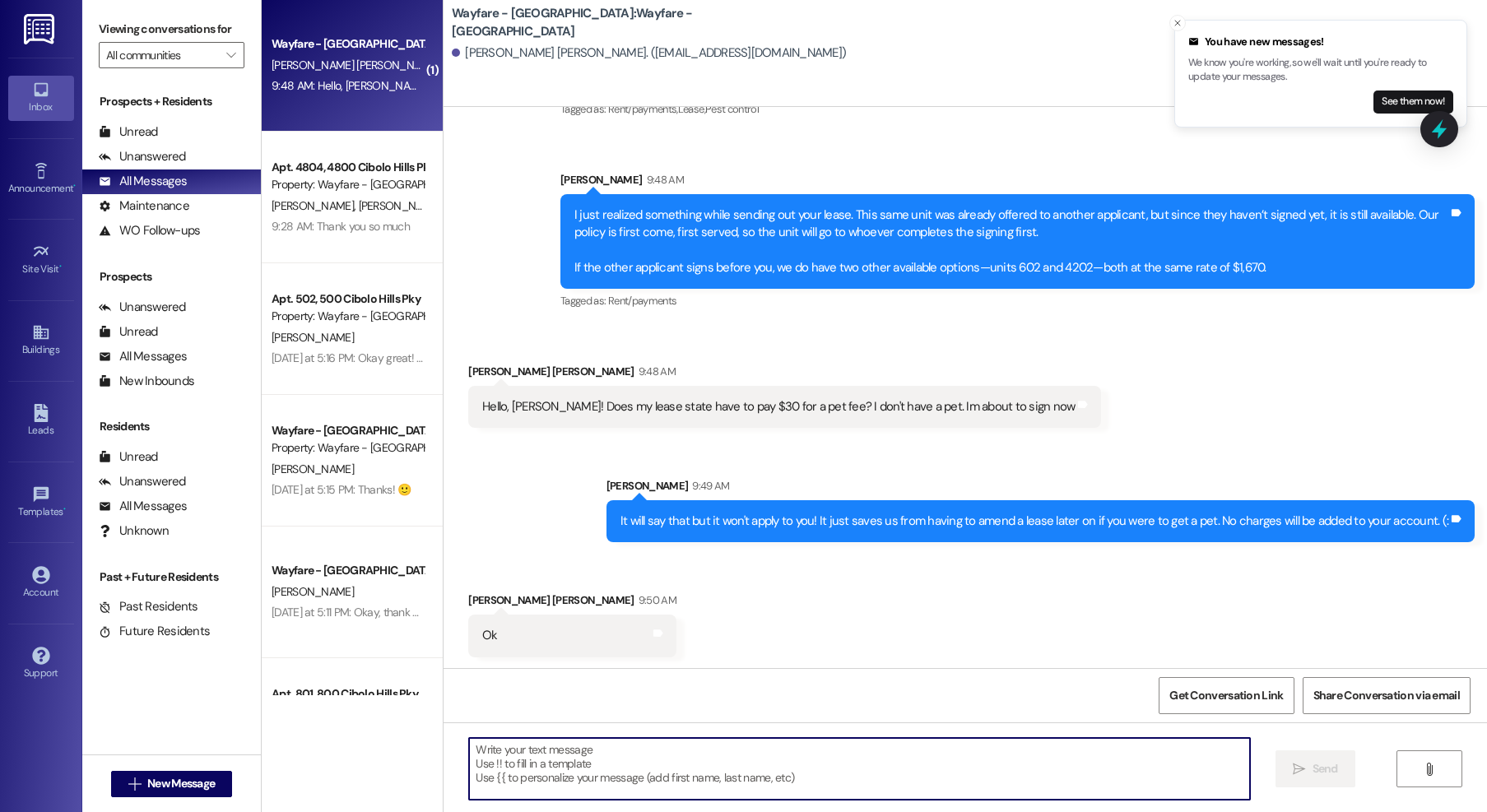
scroll to position [354, 0]
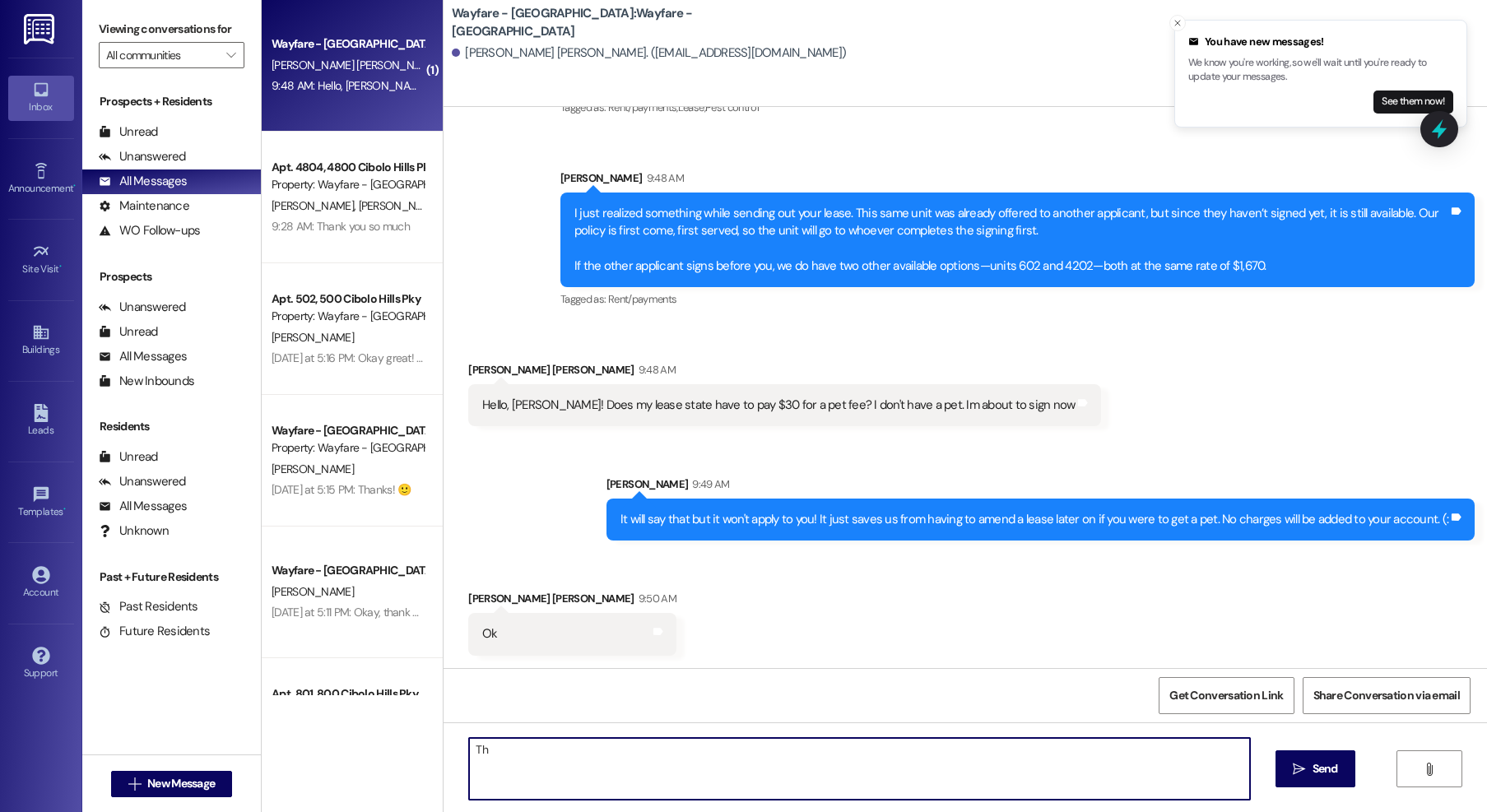
type textarea "T"
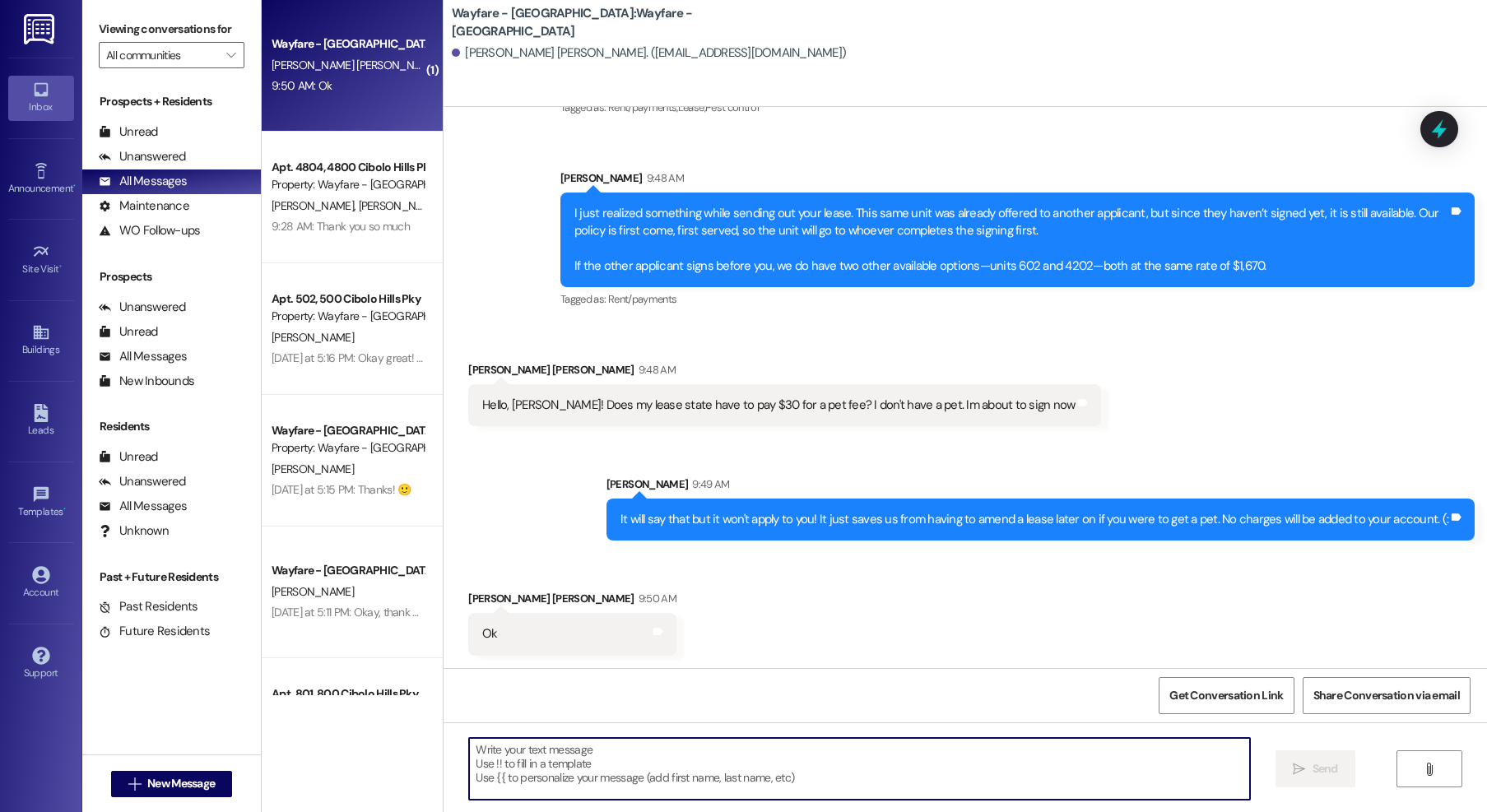
scroll to position [355, 0]
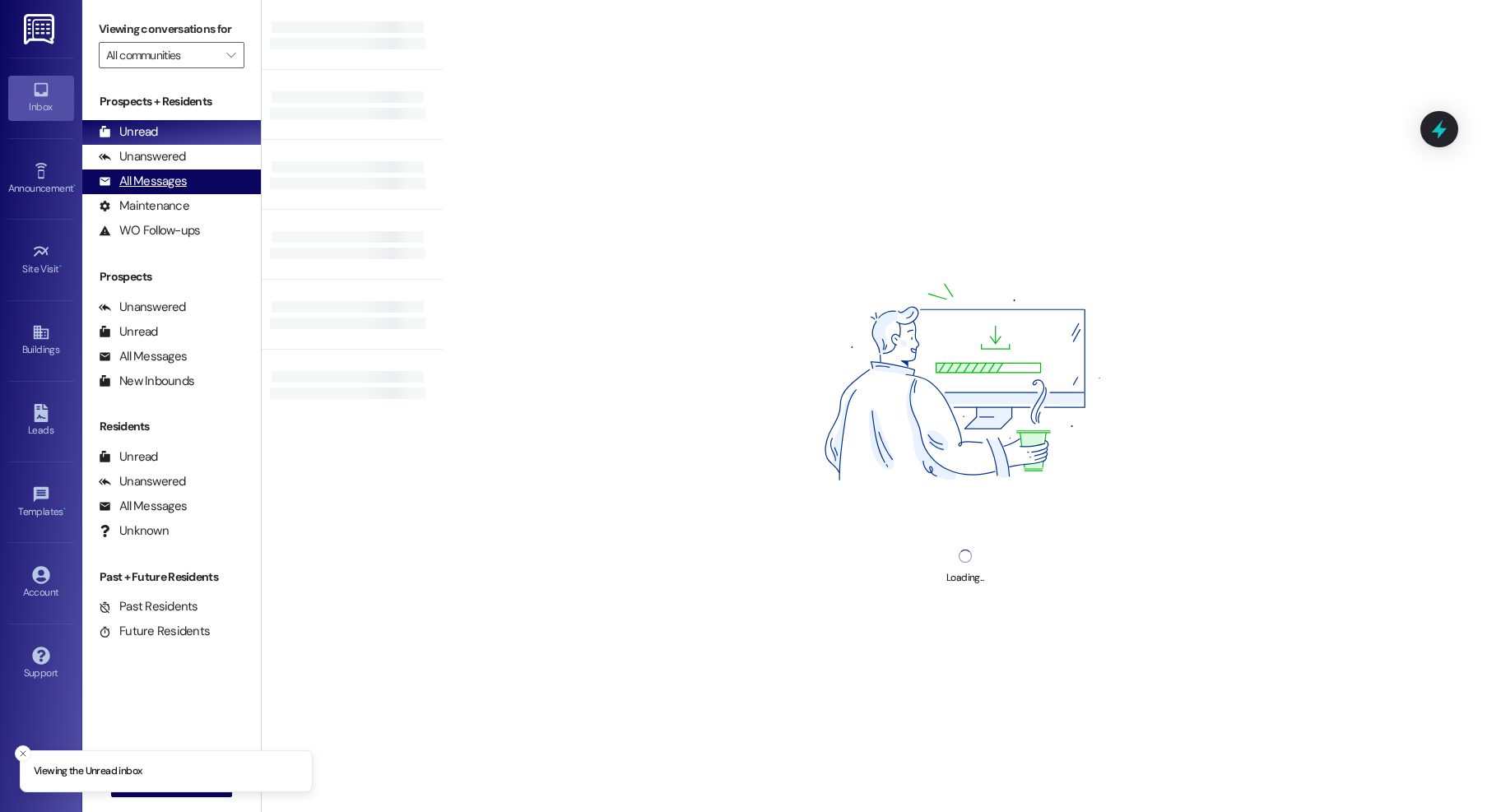
click at [156, 183] on div "All Messages" at bounding box center [143, 181] width 88 height 18
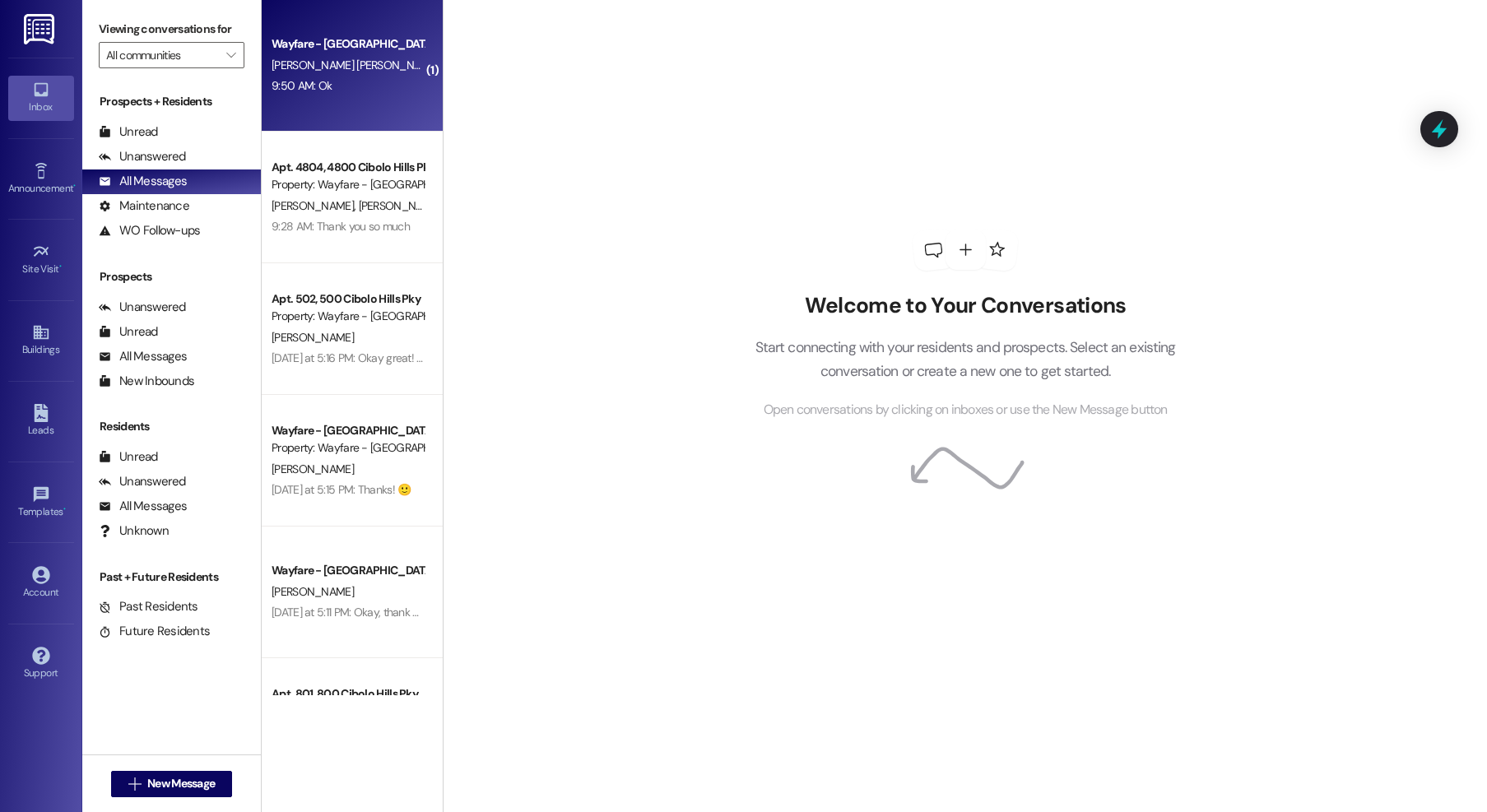
click at [373, 84] on div "9:50 AM: Ok 9:50 AM: Ok" at bounding box center [347, 85] width 155 height 20
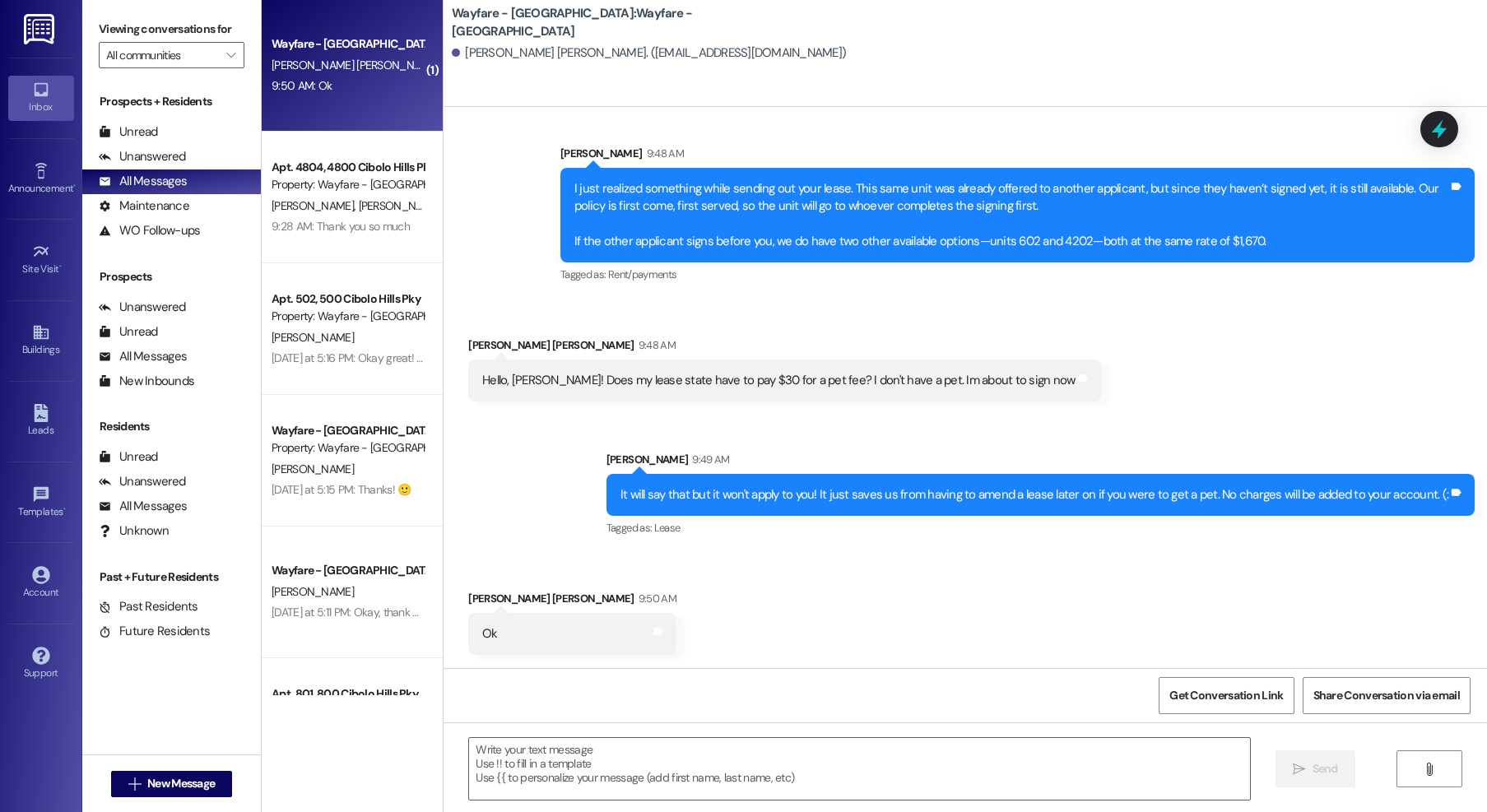
click at [166, 767] on div " New Message" at bounding box center [172, 784] width 122 height 41
click at [157, 779] on span "New Message" at bounding box center [181, 784] width 67 height 18
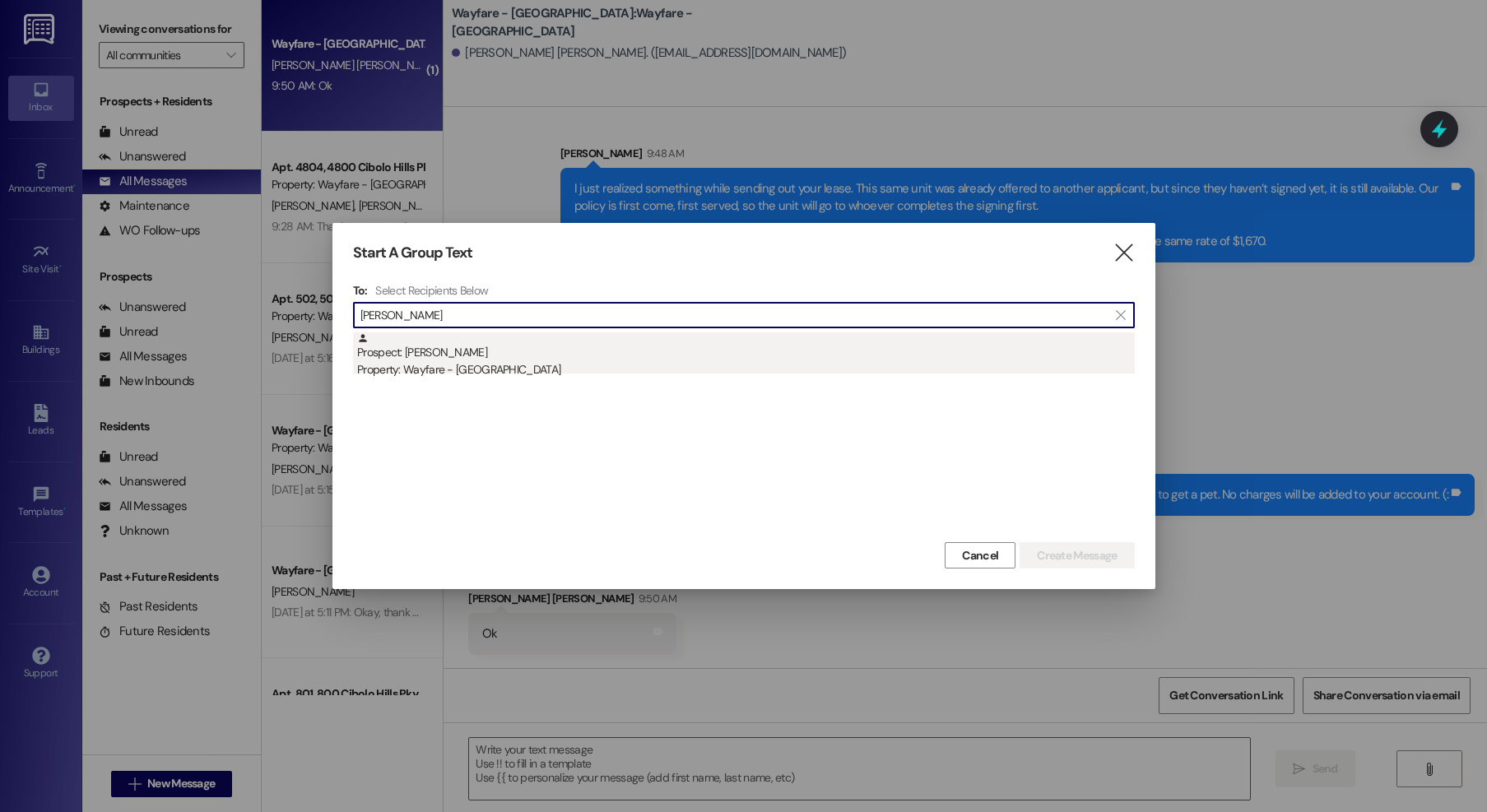
type input "[PERSON_NAME]"
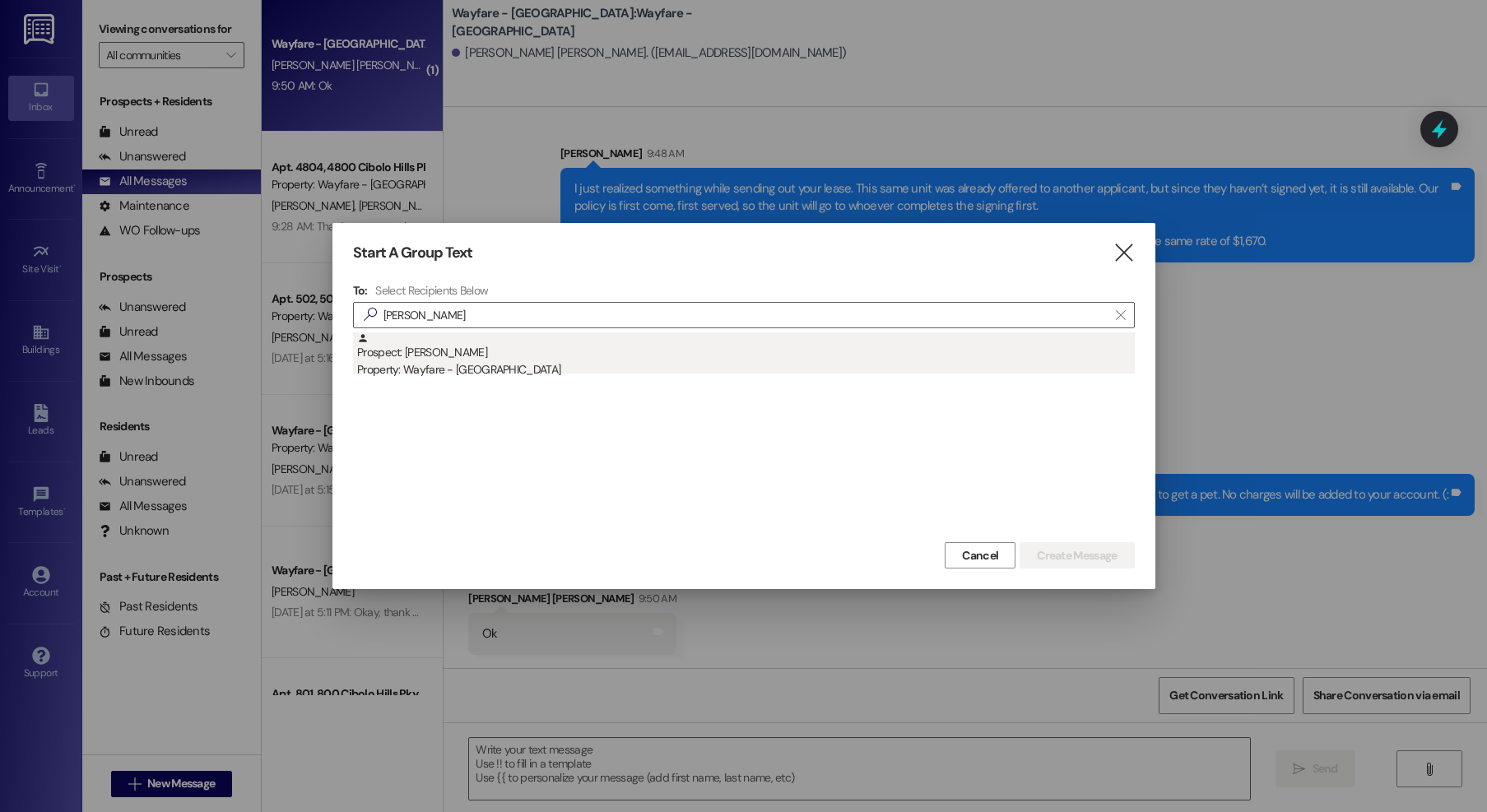
click at [479, 370] on div "Property: Wayfare - [GEOGRAPHIC_DATA]" at bounding box center [746, 370] width 777 height 18
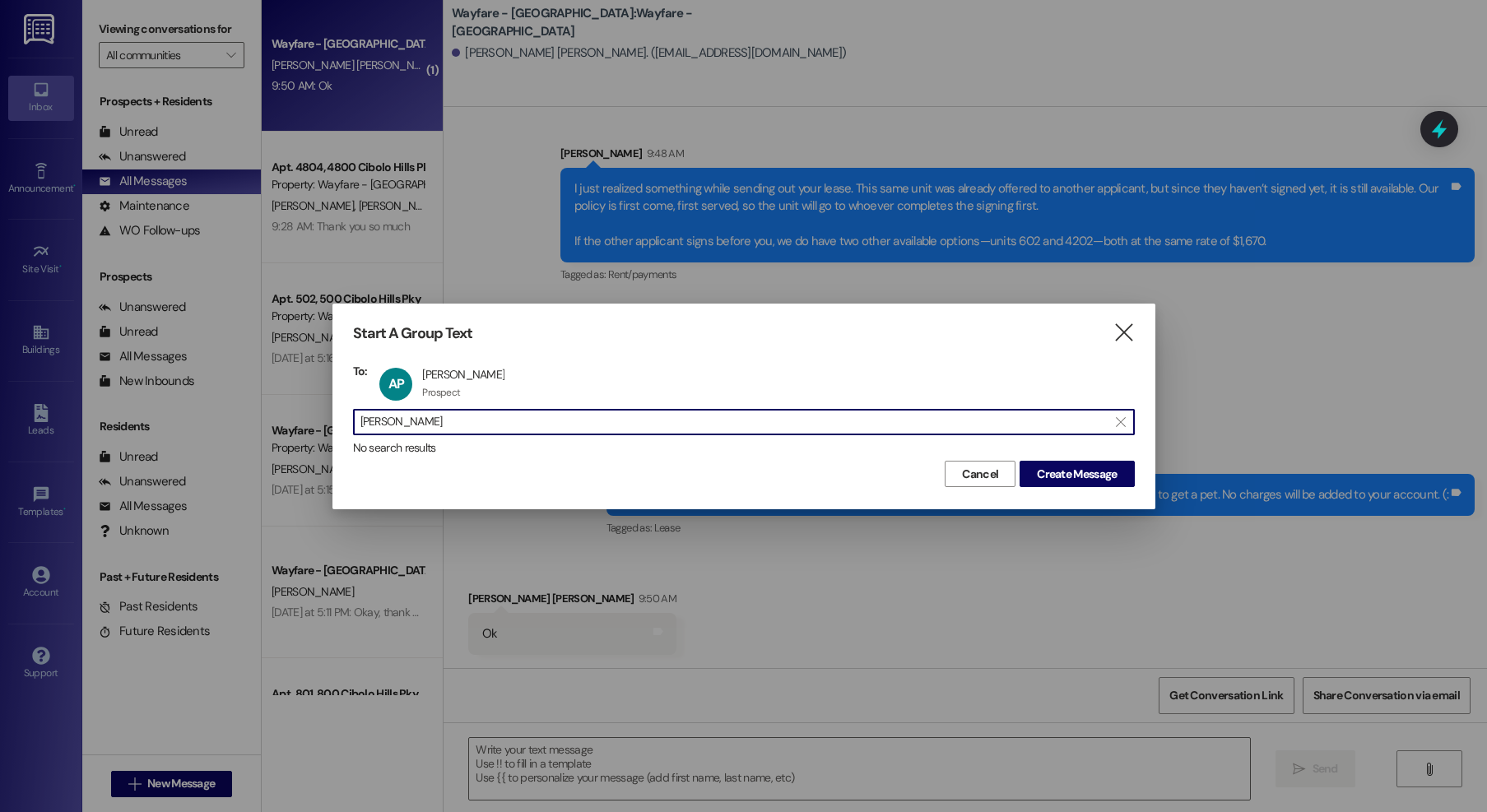
drag, startPoint x: 520, startPoint y: 413, endPoint x: 257, endPoint y: 378, distance: 265.3
click at [237, 377] on div "Start A Group Text  To: AP [PERSON_NAME] [PERSON_NAME] Prospect Prospect click…" at bounding box center [743, 406] width 1487 height 812
click at [417, 421] on input "[PERSON_NAME]" at bounding box center [733, 422] width 747 height 23
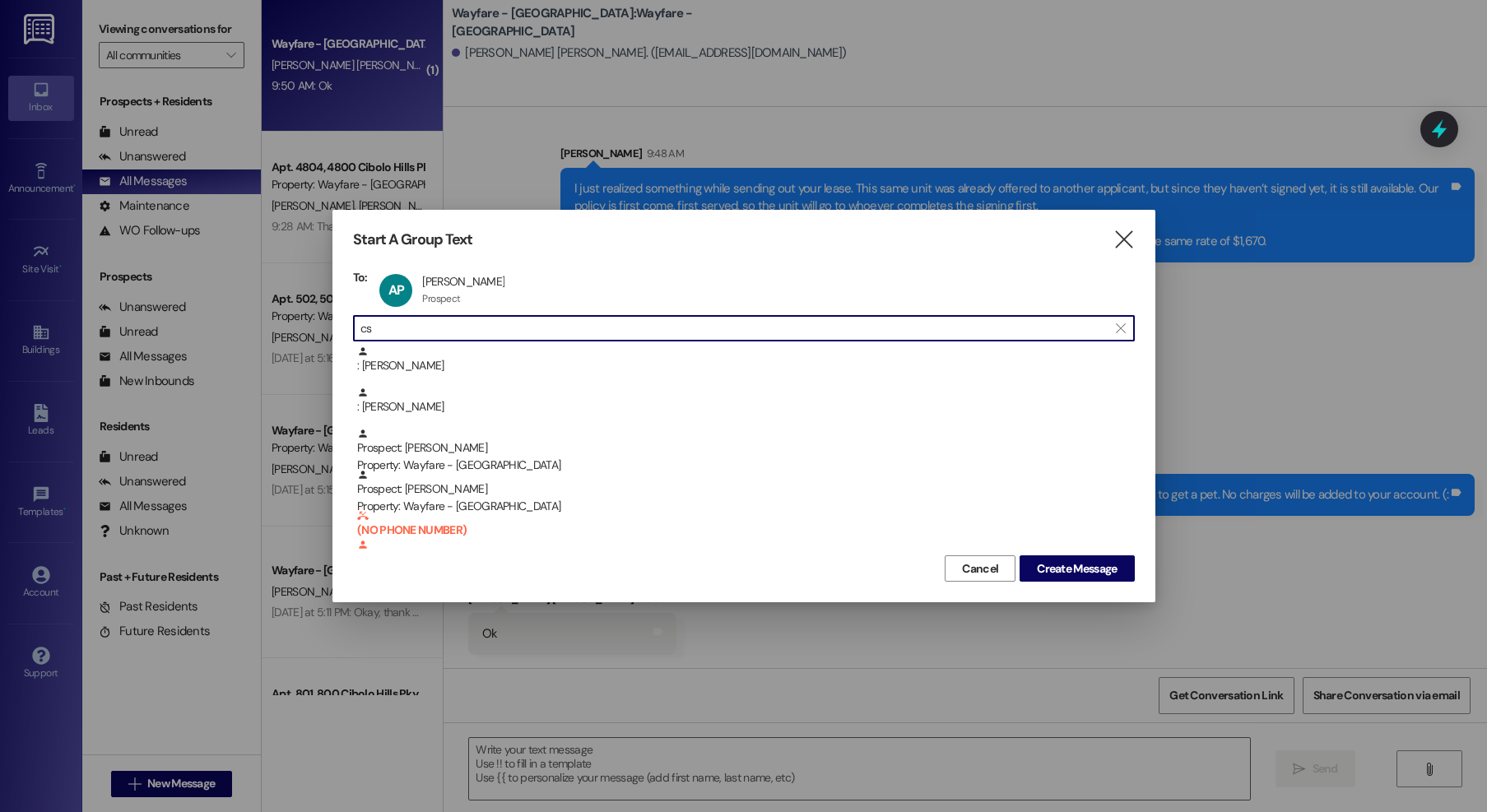
type input "c"
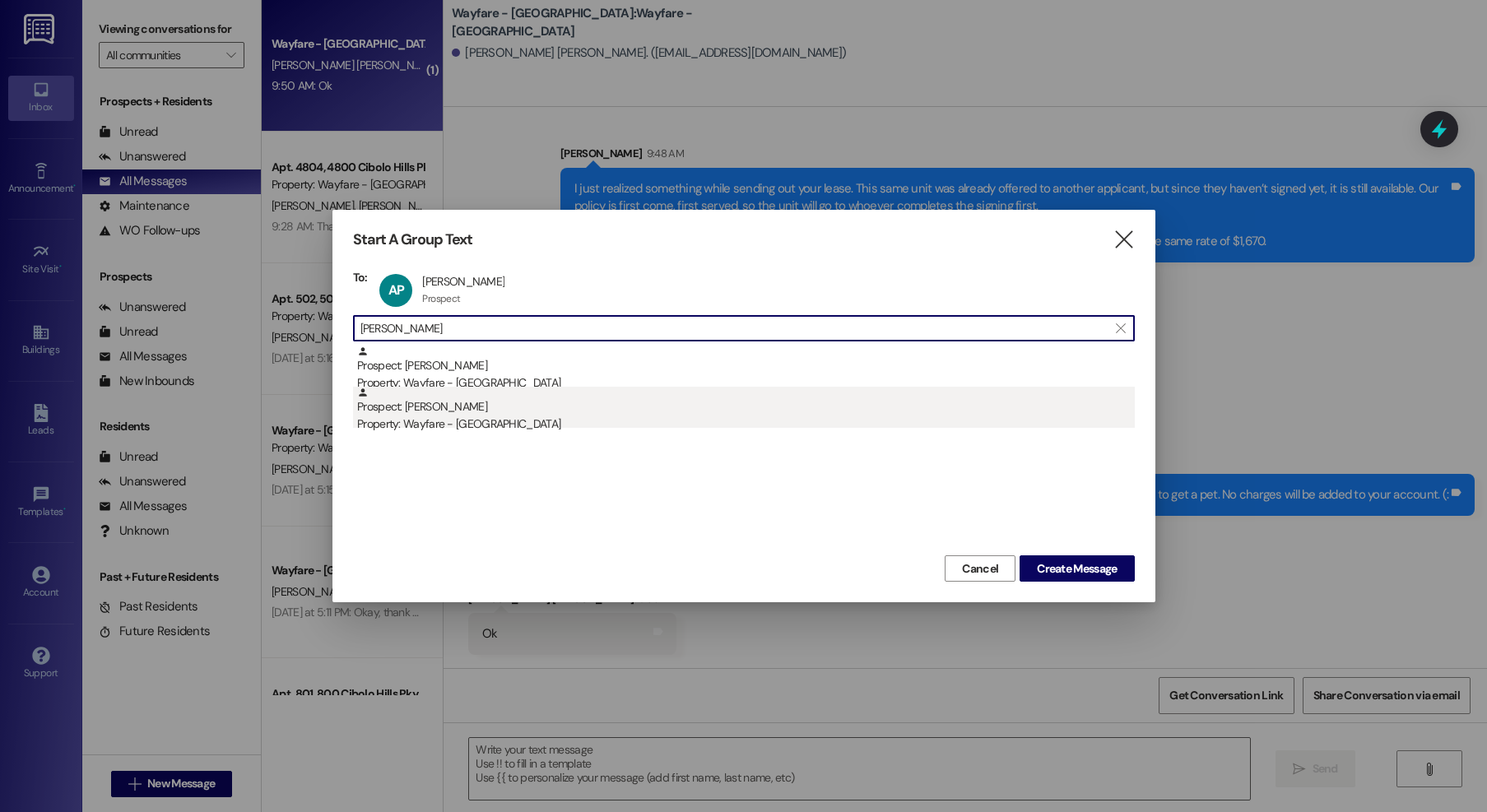
type input "[PERSON_NAME]"
click at [625, 420] on div "Property: Wayfare - [GEOGRAPHIC_DATA]" at bounding box center [746, 424] width 777 height 18
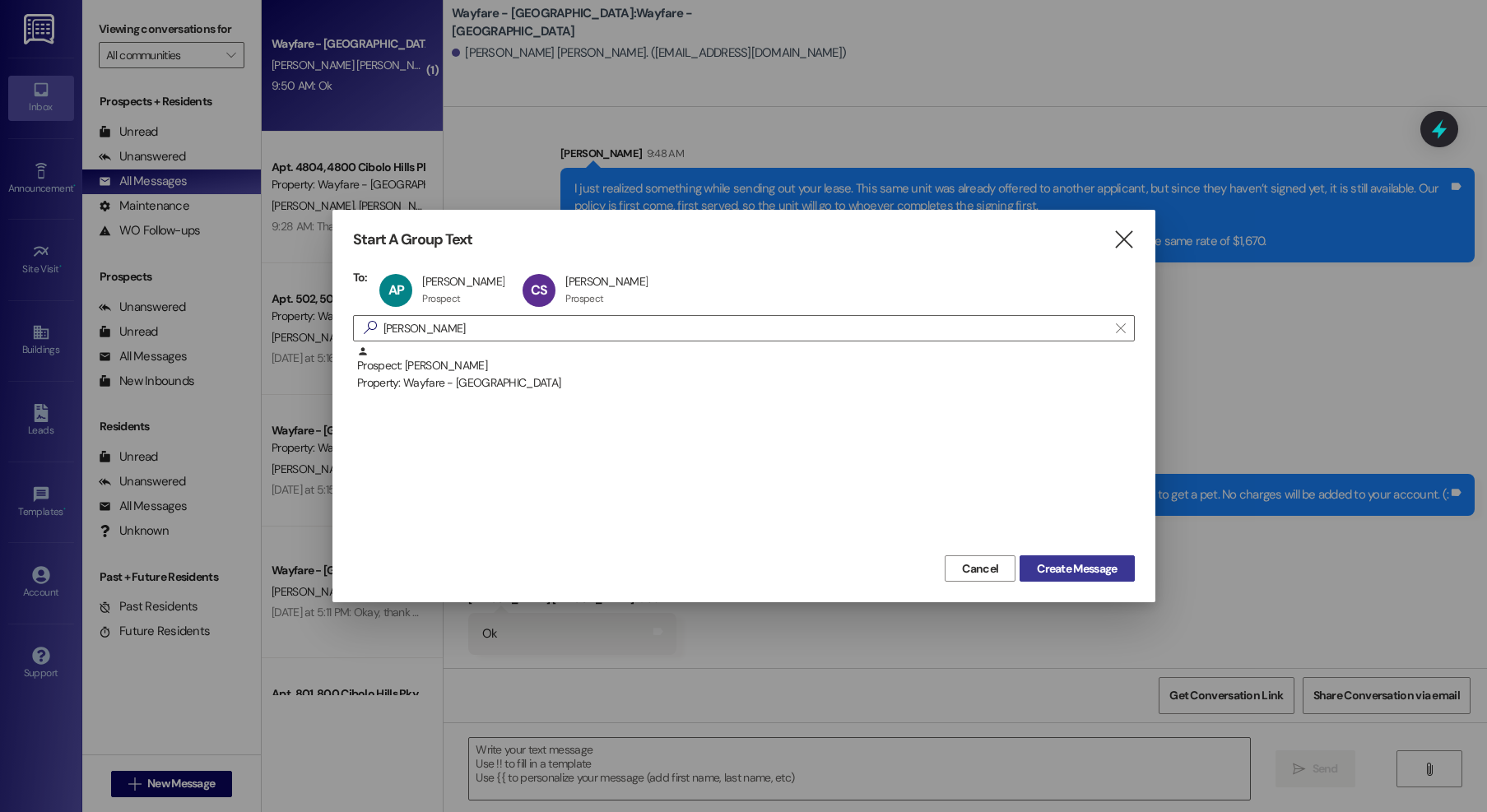
click at [1058, 568] on span "Create Message" at bounding box center [1076, 569] width 80 height 18
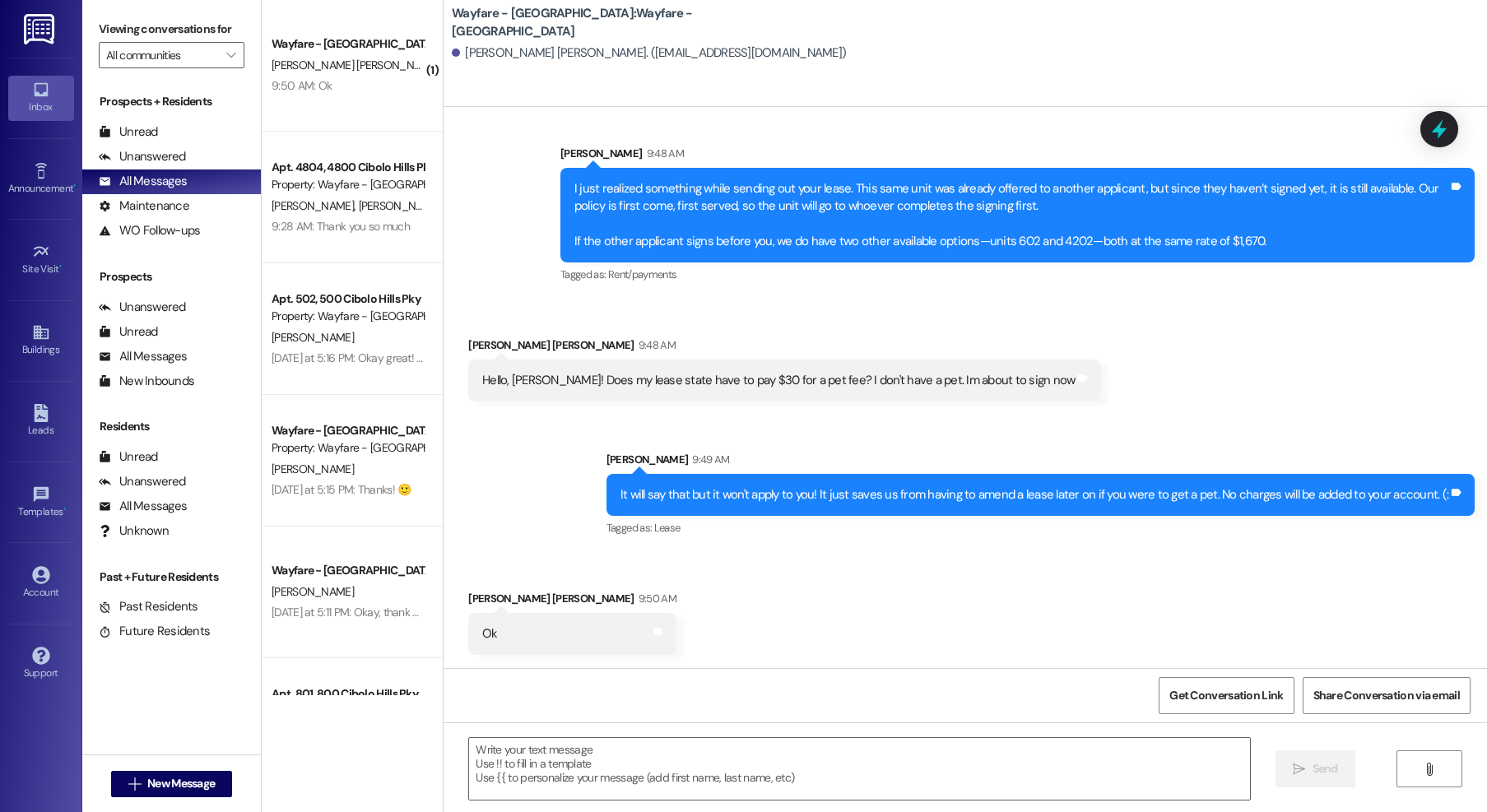
scroll to position [1, 0]
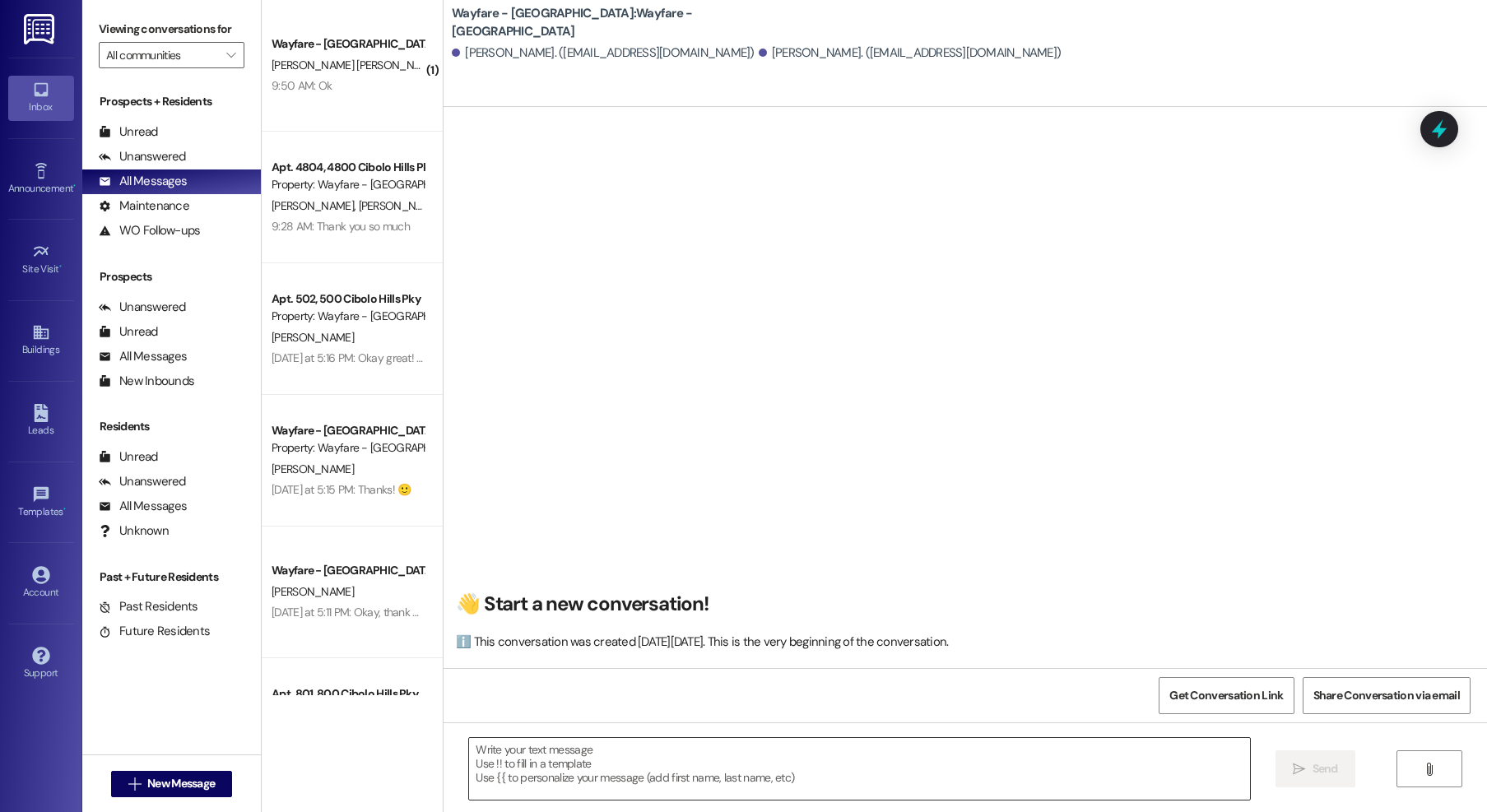
click at [786, 752] on textarea at bounding box center [859, 768] width 781 height 61
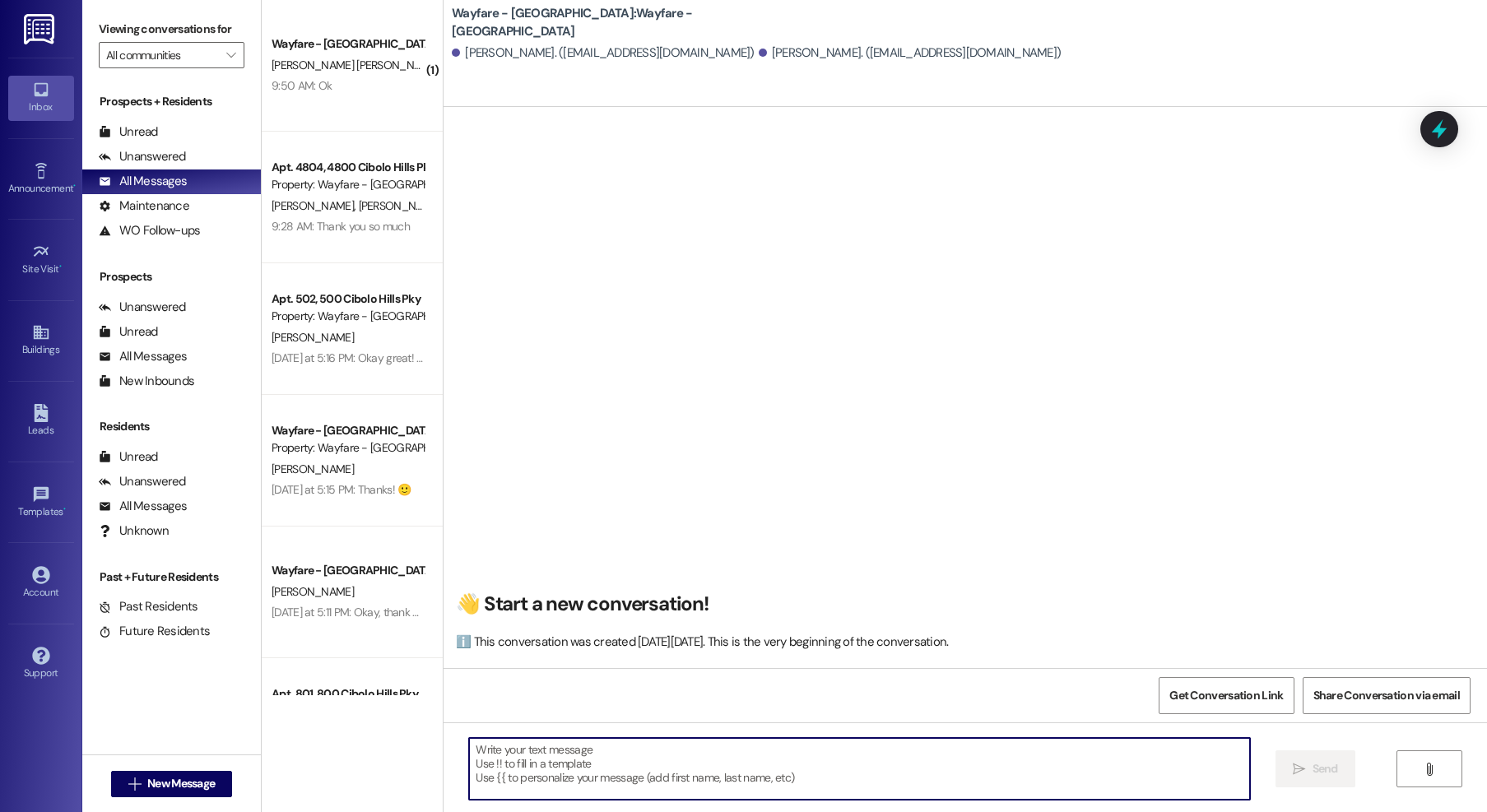
click at [768, 767] on textarea at bounding box center [859, 768] width 781 height 61
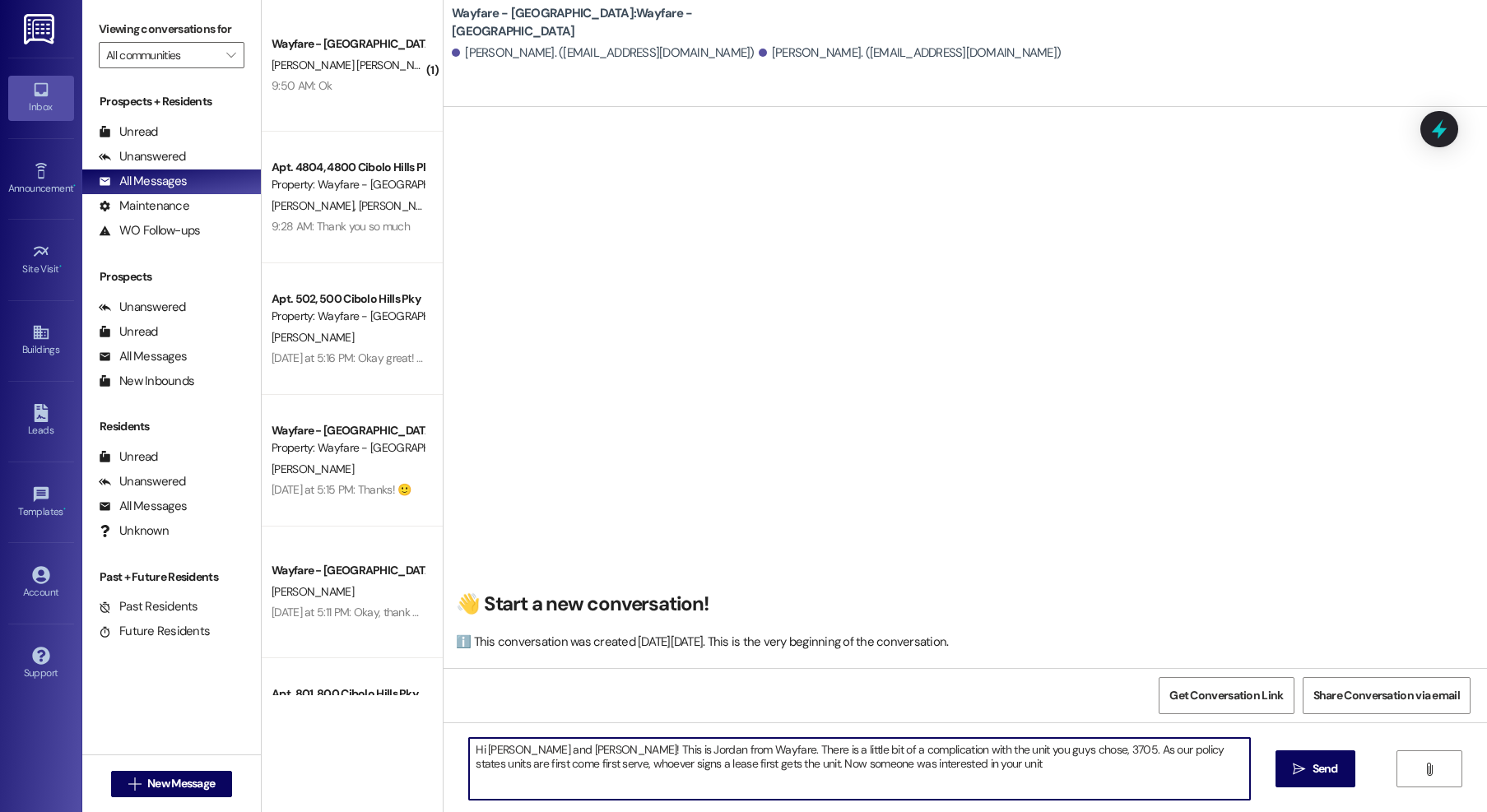
drag, startPoint x: 757, startPoint y: 770, endPoint x: 738, endPoint y: 770, distance: 19.0
click at [738, 770] on textarea "Hi [PERSON_NAME] and [PERSON_NAME]! This is Jordan from Wayfare. There is a lit…" at bounding box center [859, 768] width 781 height 61
click at [994, 780] on textarea "Hi [PERSON_NAME] and [PERSON_NAME]! This is Jordan from Wayfare. There is a lit…" at bounding box center [859, 768] width 781 height 61
type textarea "Hi [PERSON_NAME] and [PERSON_NAME]! This is Jordan from Wayfare. There is a lit…"
click at [1225, 769] on textarea "Hi Andreya and Carson! This is Jordan from Wayfare. There is a little bit of a …" at bounding box center [859, 768] width 781 height 61
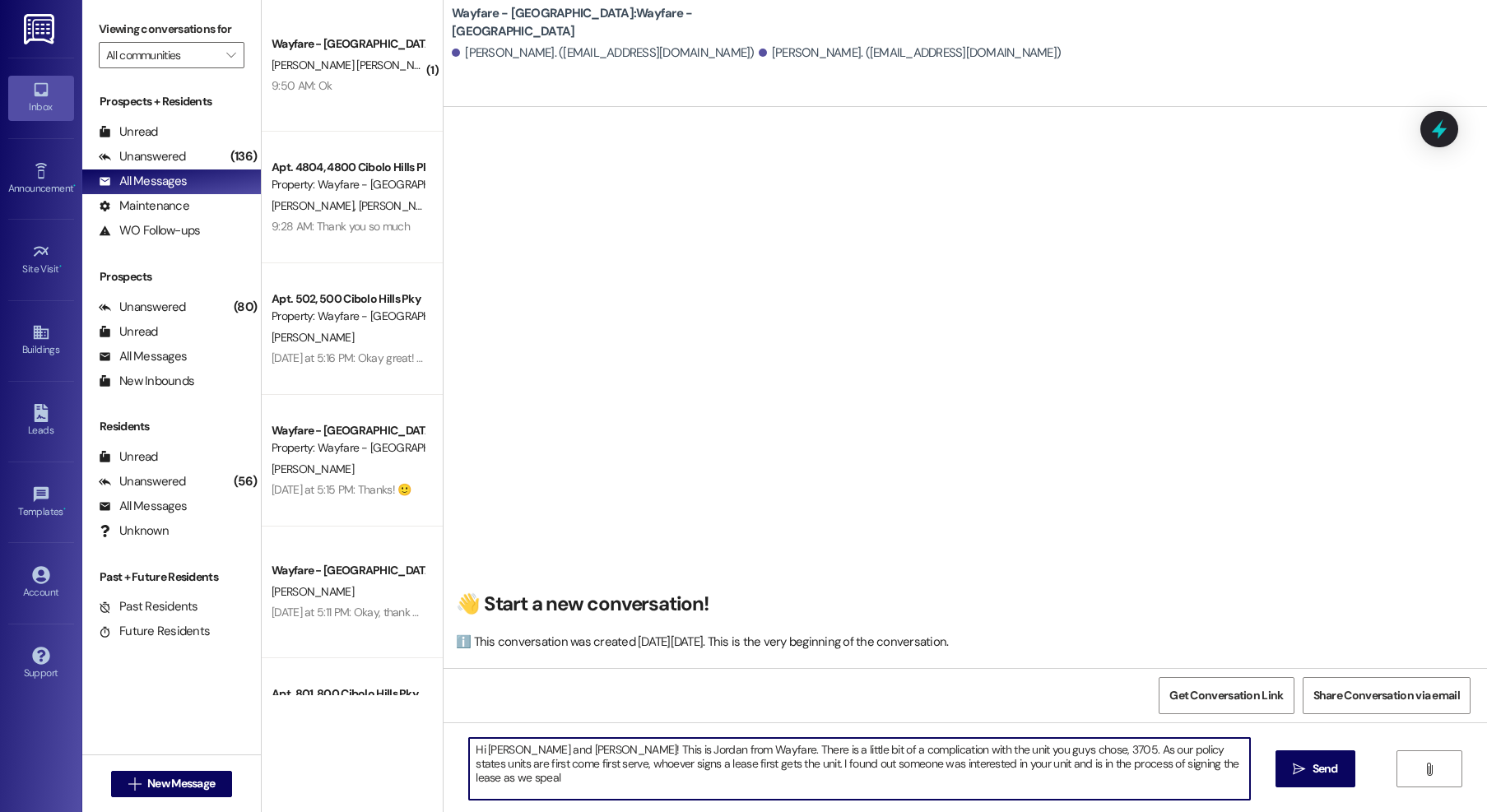
click at [1225, 769] on textarea "Hi Andreya and Carson! This is Jordan from Wayfare. There is a little bit of a …" at bounding box center [859, 768] width 781 height 61
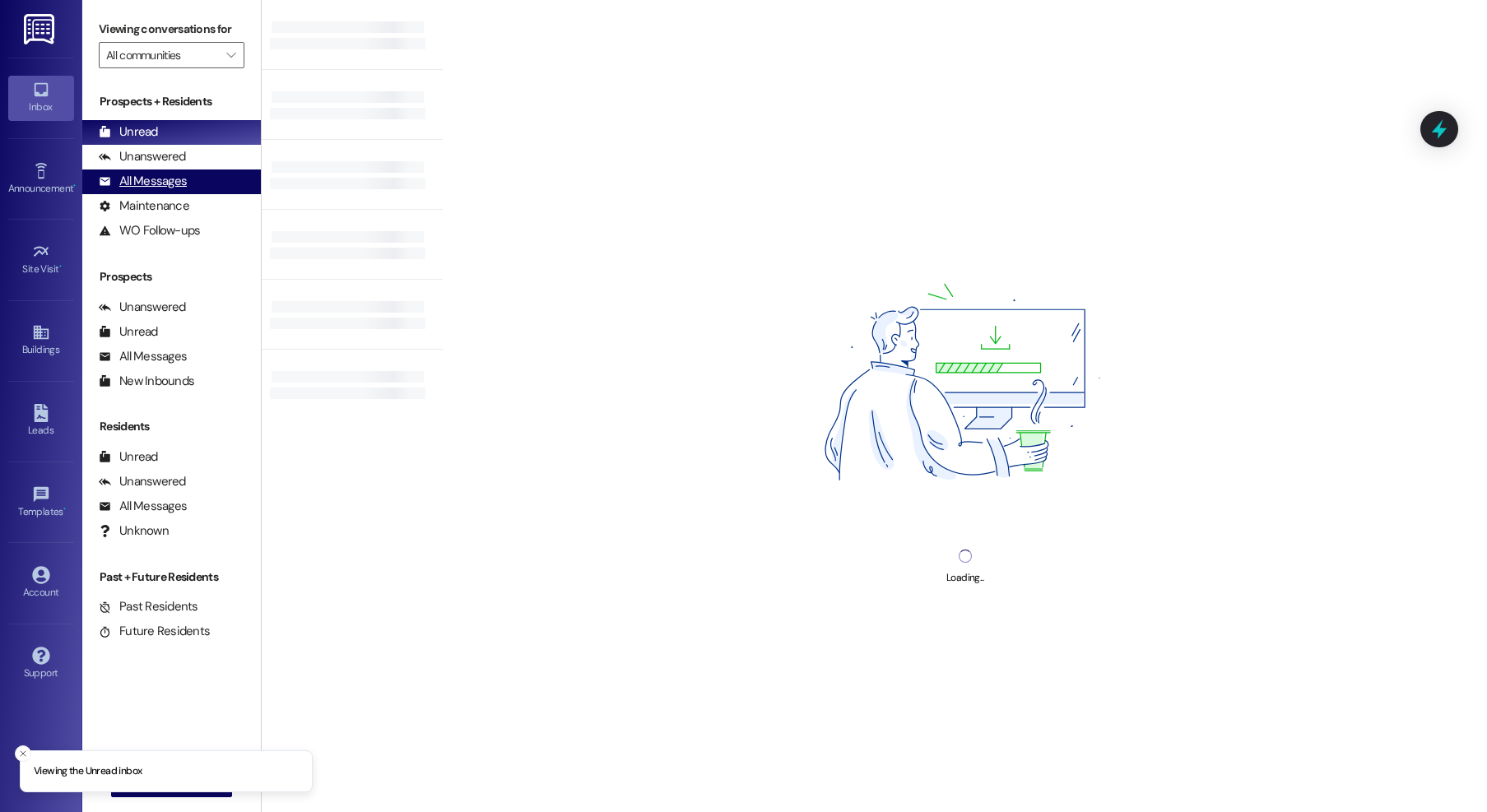
drag, startPoint x: 147, startPoint y: 176, endPoint x: 230, endPoint y: 180, distance: 83.1
click at [147, 176] on div "All Messages" at bounding box center [143, 181] width 88 height 18
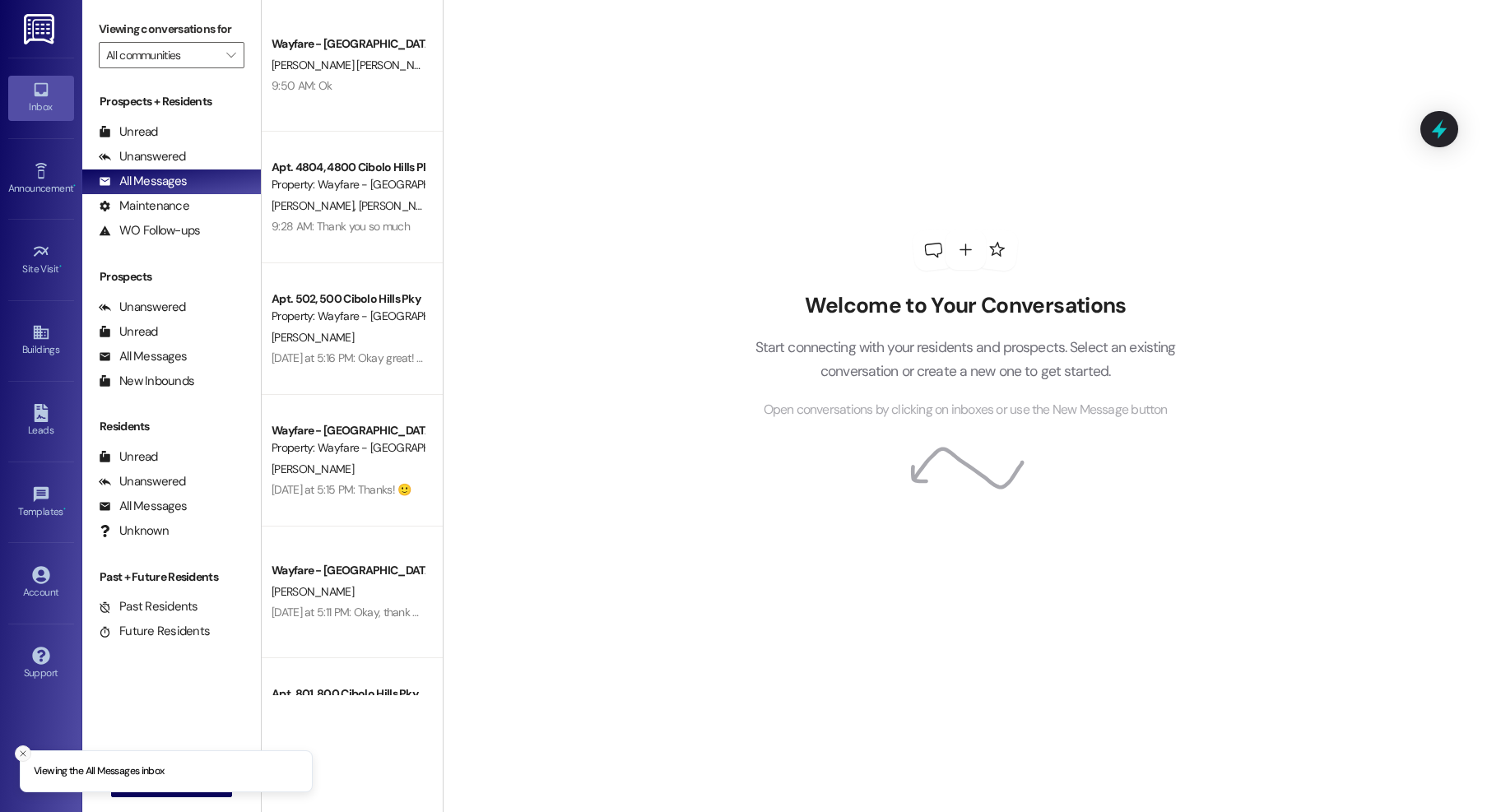
click at [19, 749] on icon "Close toast" at bounding box center [23, 753] width 10 height 10
click at [164, 801] on div " New Message" at bounding box center [172, 784] width 122 height 41
click at [167, 789] on span "New Message" at bounding box center [181, 784] width 67 height 18
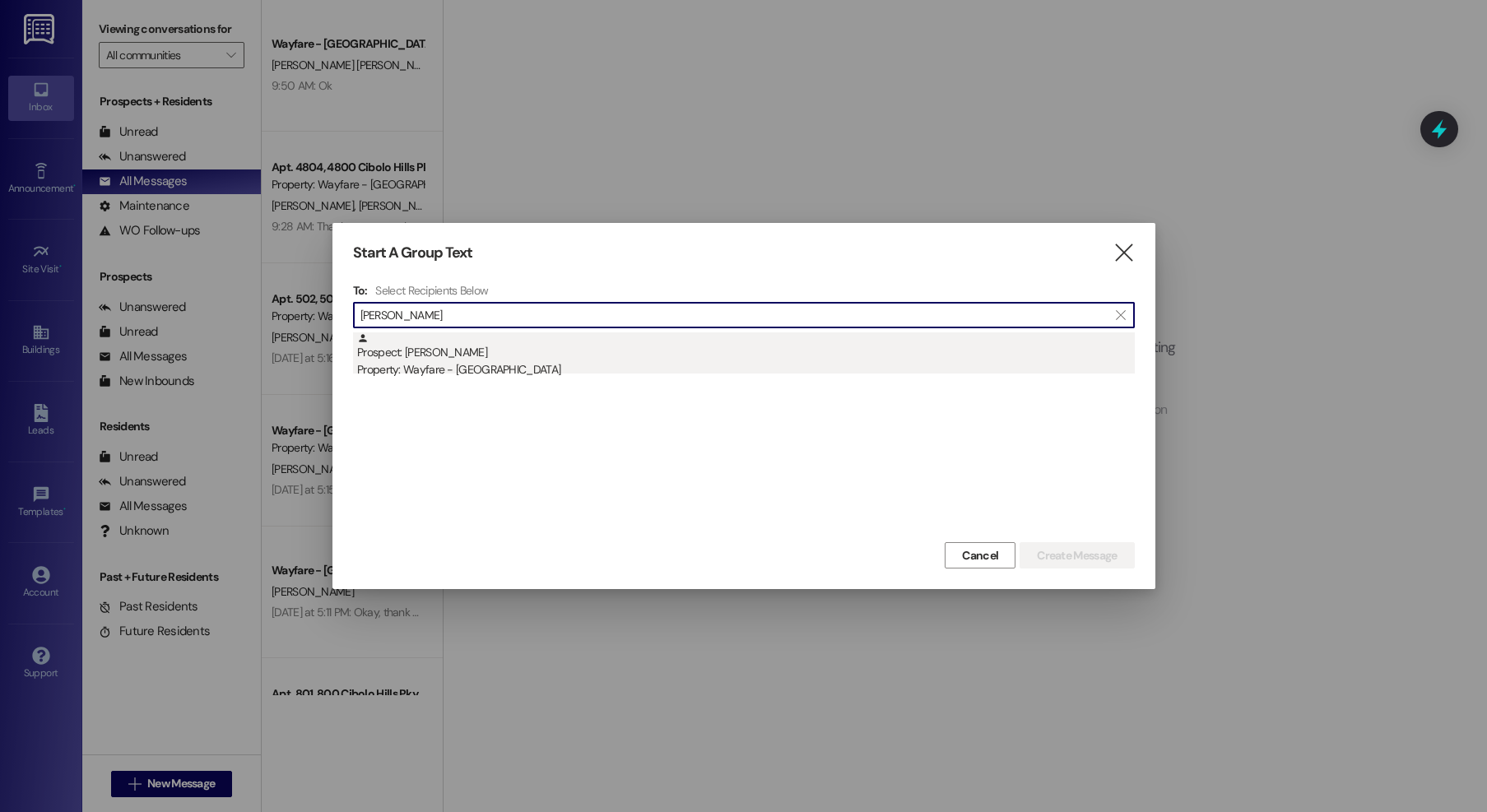
type input "[PERSON_NAME]"
click at [397, 345] on div "Prospect: Andreya Padilla Property: Wayfare - Cibolo Hills" at bounding box center [746, 356] width 777 height 47
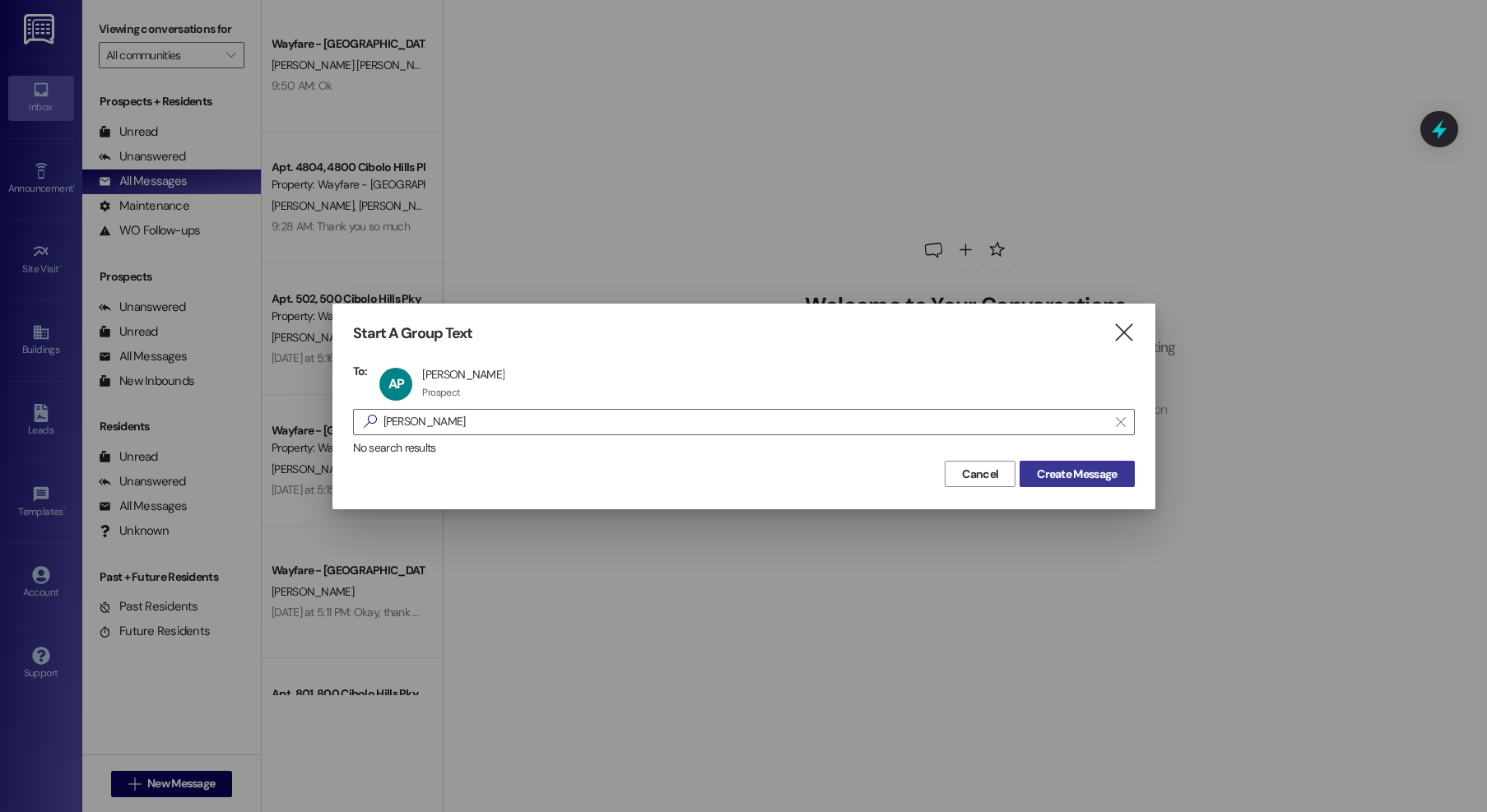
click at [1093, 474] on span "Create Message" at bounding box center [1076, 475] width 80 height 18
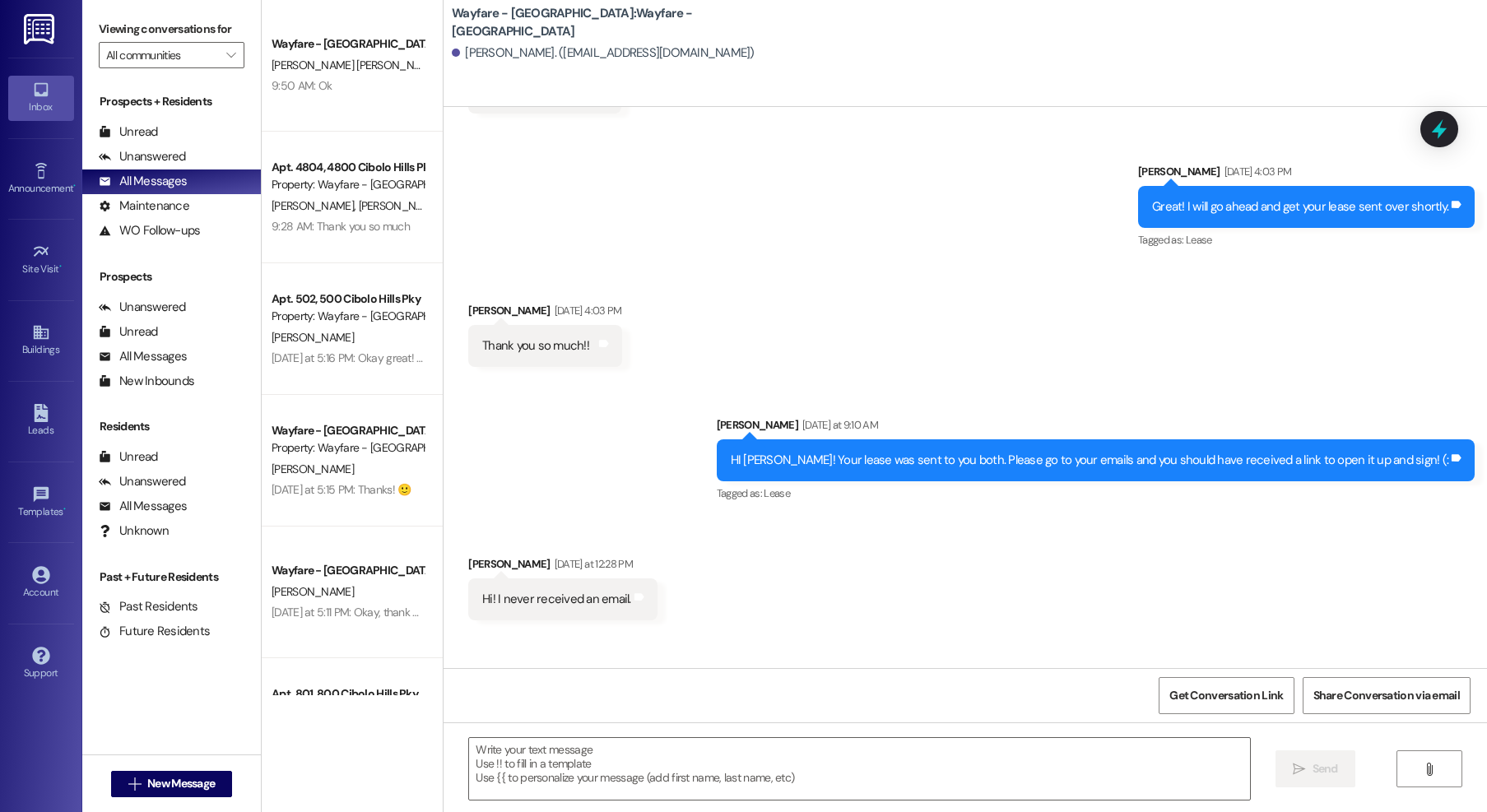
scroll to position [1999, 0]
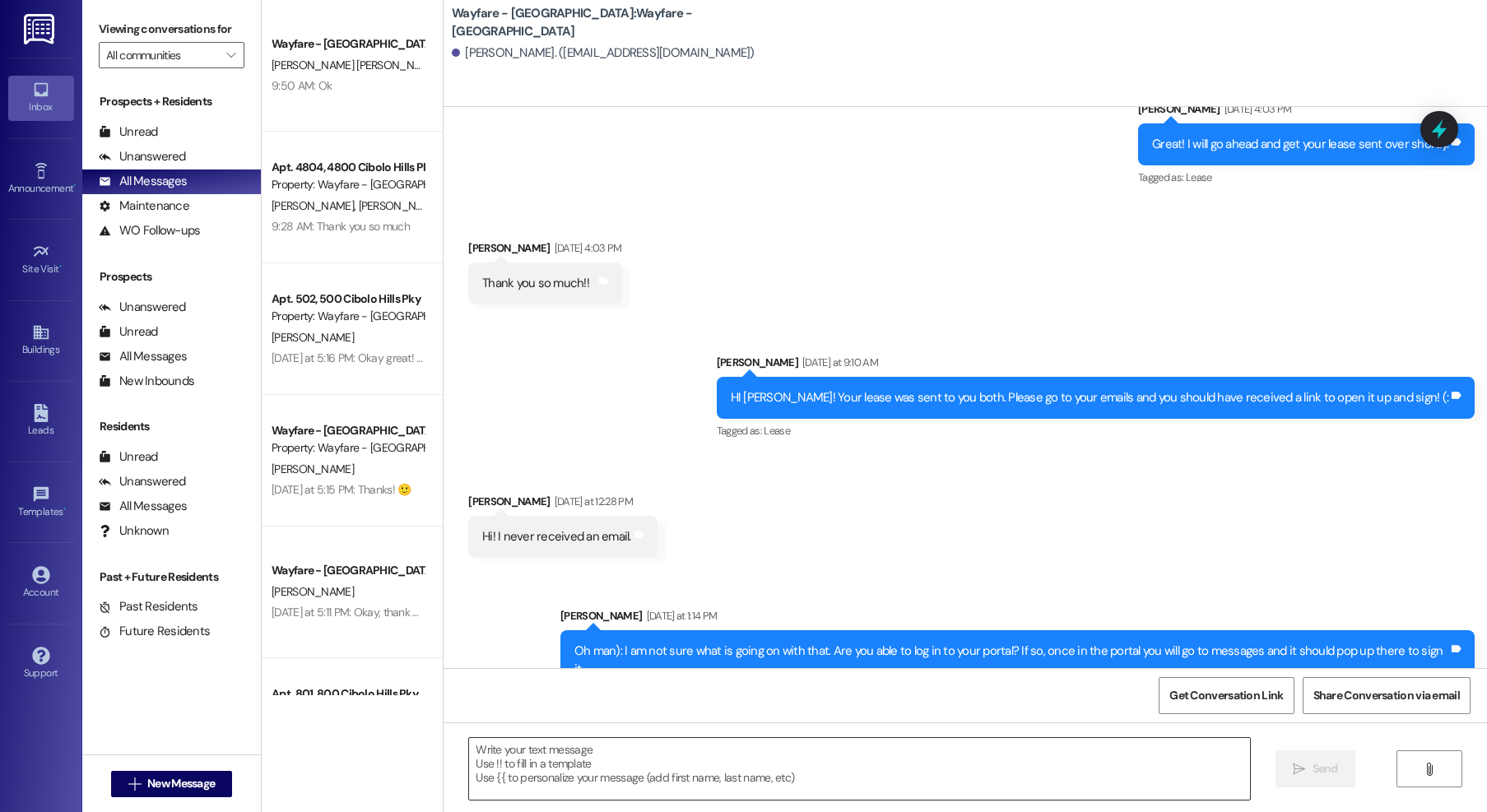
drag, startPoint x: 647, startPoint y: 756, endPoint x: 639, endPoint y: 738, distance: 19.7
click at [647, 756] on textarea at bounding box center [859, 768] width 781 height 61
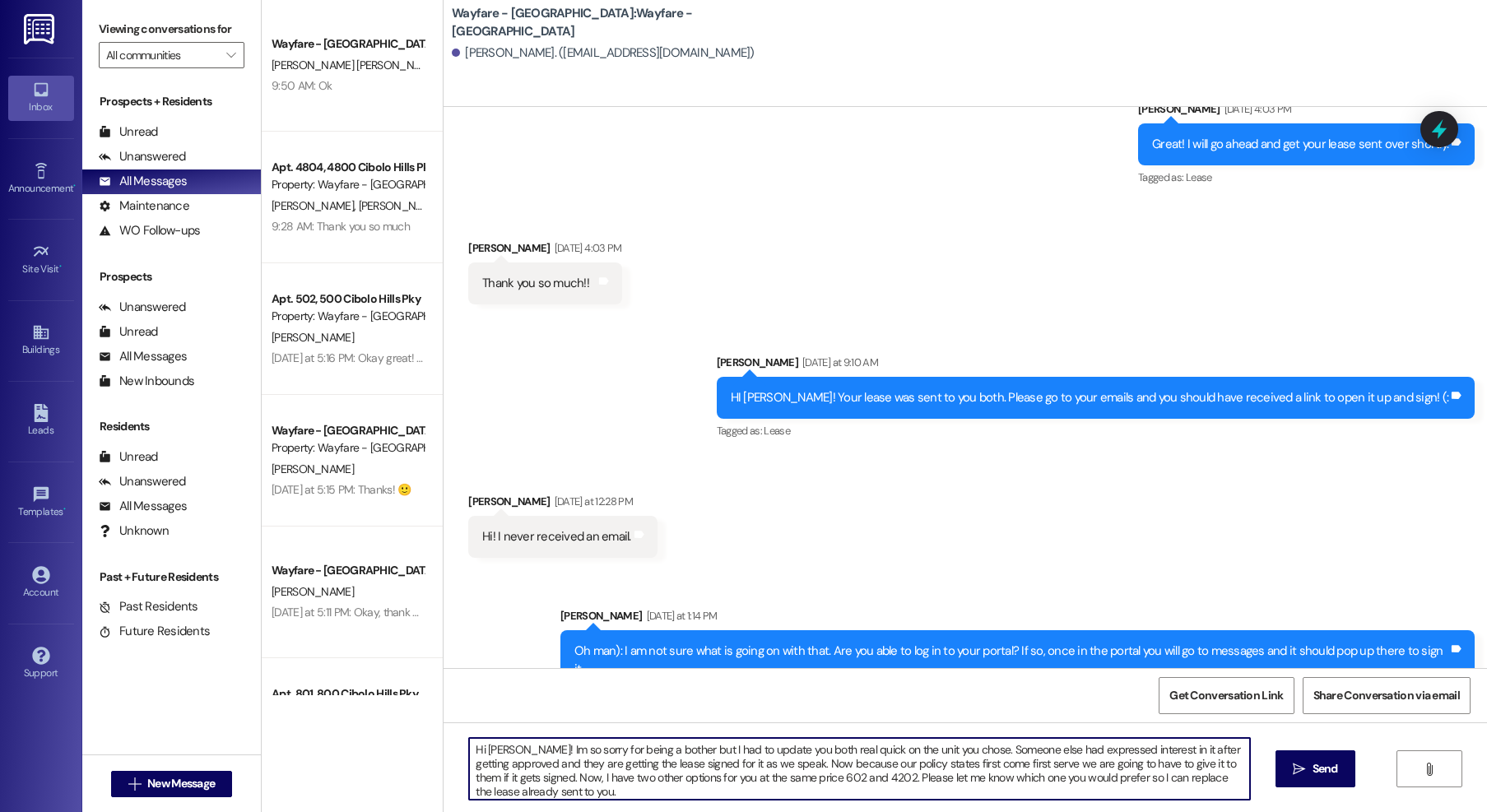
click at [958, 750] on textarea "Hi Andreya! Im so sorry for being a bother but I had to update you both real qu…" at bounding box center [859, 768] width 781 height 61
click at [1098, 745] on textarea "Hi Andreya! Im so sorry for being a bother but I had to update you both real qu…" at bounding box center [859, 768] width 781 height 61
click at [712, 787] on textarea "Hi Andreya! Im so sorry for being a bother but I had to update you both real qu…" at bounding box center [859, 768] width 781 height 61
click at [643, 775] on textarea "Hi Andreya! Im so sorry for being a bother but I had to update you both real qu…" at bounding box center [859, 768] width 781 height 61
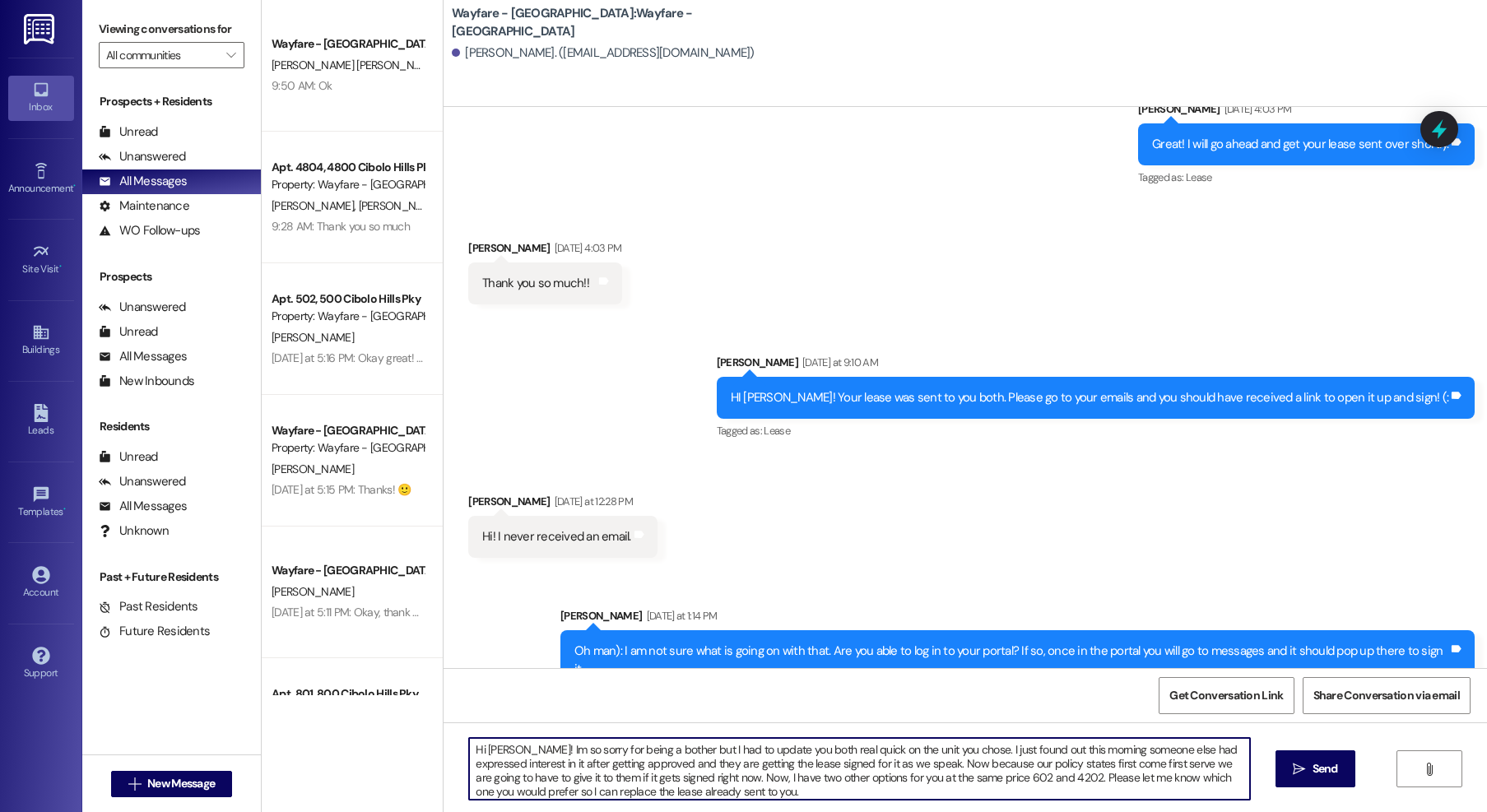
scroll to position [3, 0]
click at [748, 799] on textarea "Hi Andreya! Im so sorry for being a bother but I had to update you both real qu…" at bounding box center [859, 768] width 781 height 61
click at [683, 787] on textarea "Hi Andreya! Im so sorry for being a bother but I had to update you both real qu…" at bounding box center [859, 768] width 781 height 61
drag, startPoint x: 567, startPoint y: 790, endPoint x: 599, endPoint y: 780, distance: 33.5
click at [567, 790] on textarea "Hi Andreya! Im so sorry for being a bother but I had to update you both real qu…" at bounding box center [859, 768] width 781 height 61
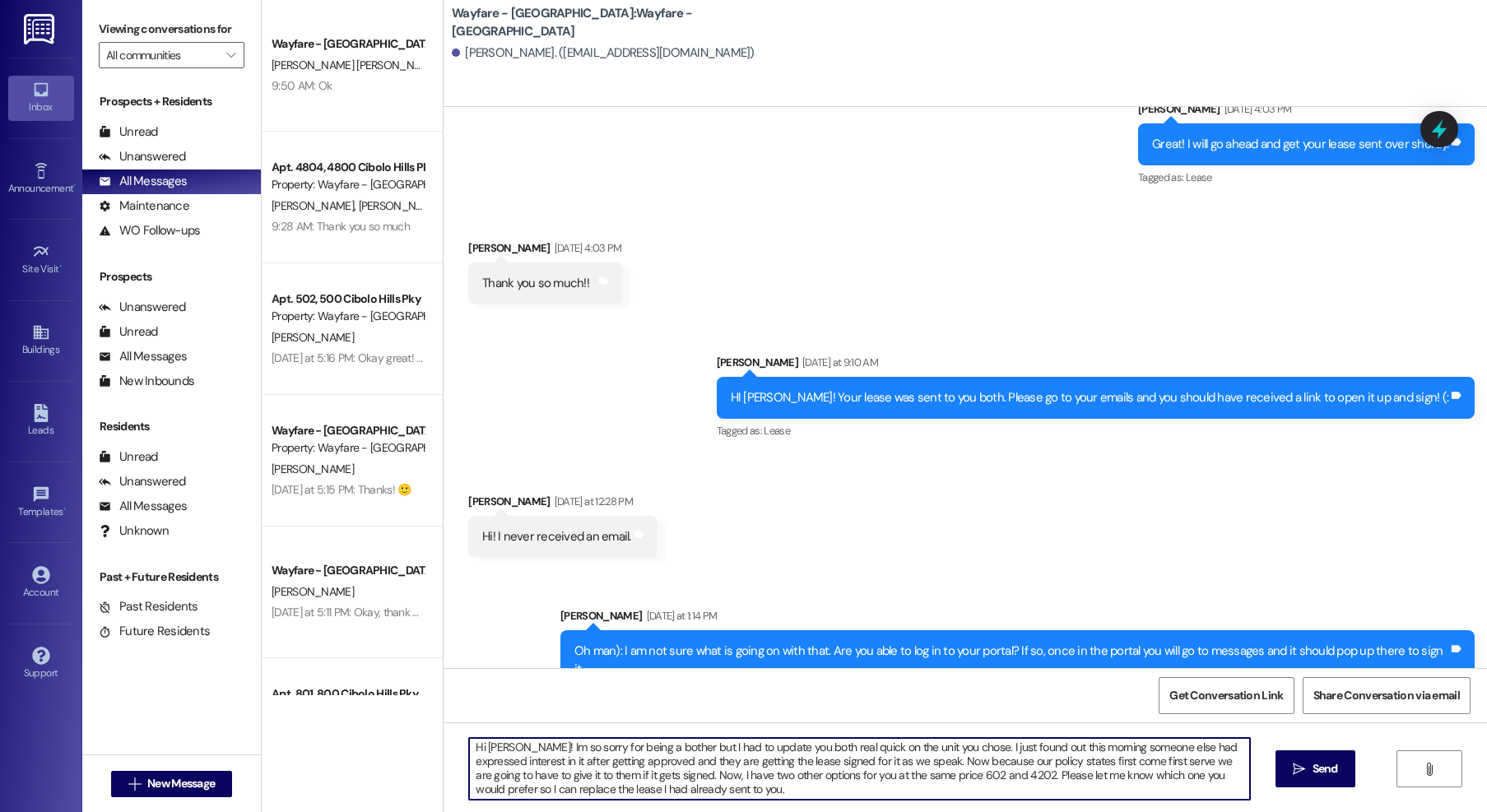
click at [714, 791] on textarea "Hi Andreya! Im so sorry for being a bother but I had to update you both real qu…" at bounding box center [859, 768] width 781 height 61
click at [513, 750] on textarea "Hi Andreya! Im so sorry for being a bother but I had to update you both real qu…" at bounding box center [859, 768] width 781 height 61
click at [1012, 750] on textarea "Hi Andreya and Carson! Im so sorry for being a bother but I had to update you b…" at bounding box center [859, 768] width 781 height 61
click at [745, 780] on textarea "Hi Andreya and Carson! Im so sorry for being a bother but I had to update you b…" at bounding box center [859, 768] width 781 height 61
click at [969, 786] on textarea "Hi Andreya and Carson! Im so sorry for being a bother but I had to update you b…" at bounding box center [859, 768] width 781 height 61
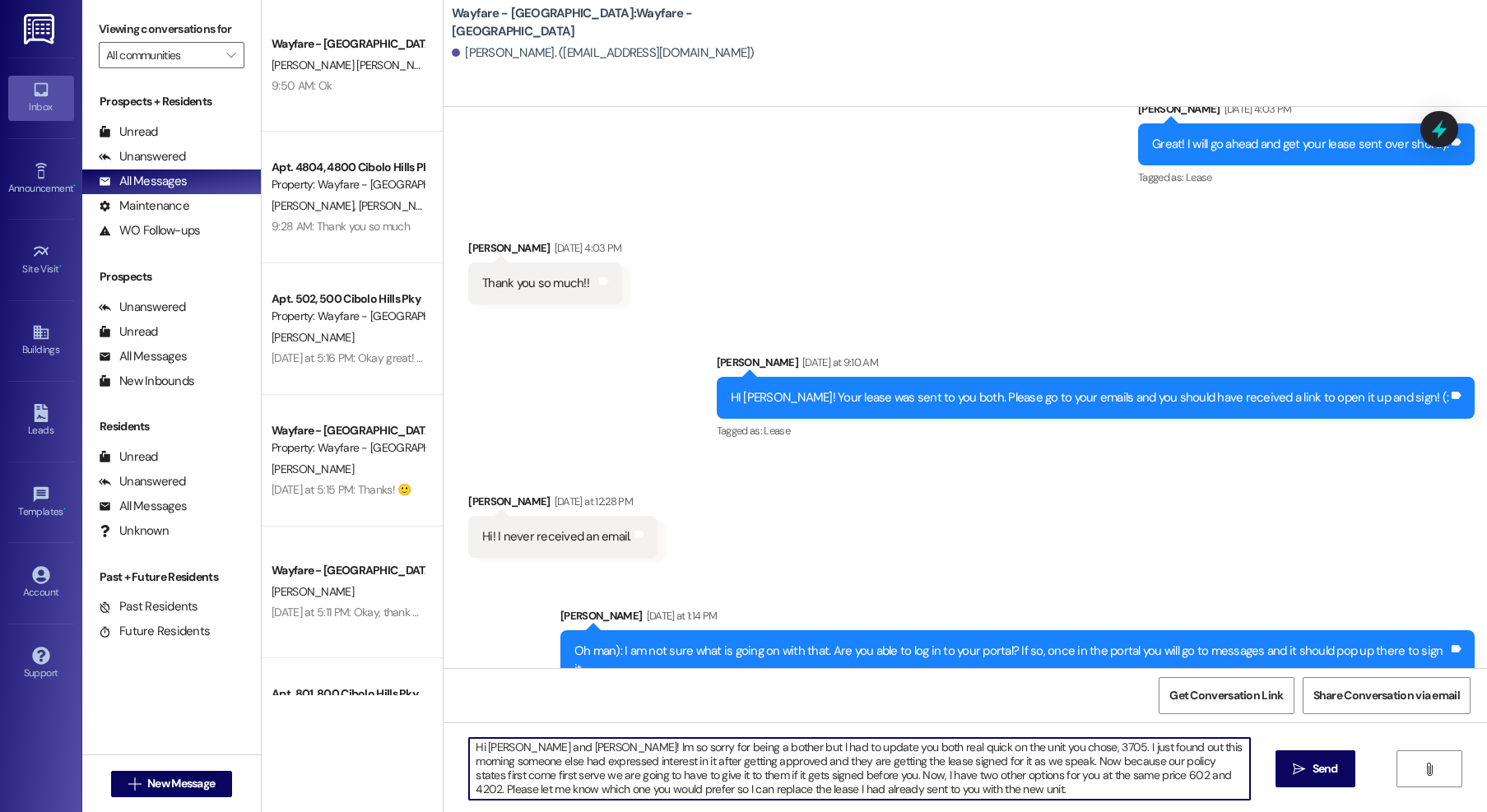
scroll to position [0, 0]
drag, startPoint x: 985, startPoint y: 791, endPoint x: 443, endPoint y: 717, distance: 547.0
click at [443, 717] on div "Sent via SMS Jordan Arnold Aug 29, 2025 at 9:42 AM Good Morning Andreya! This i…" at bounding box center [965, 512] width 1044 height 812
type textarea "Hi Andreya and Carson! Im so sorry for being a bother but I had to update you b…"
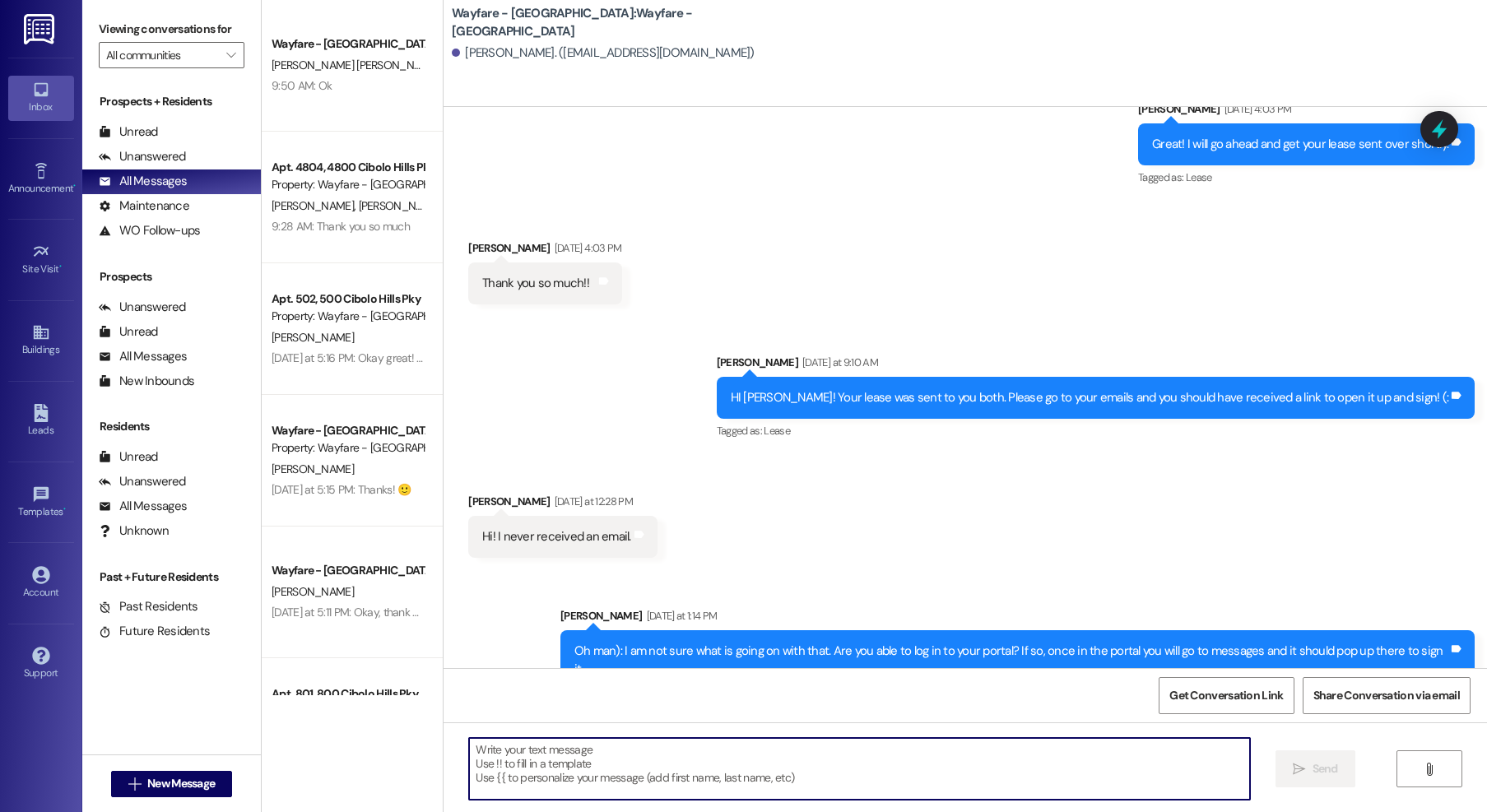
paste textarea "Hi Andreya and Carson, I apologize for the inconvenience, but I wanted to give …"
type textarea "Hi Andreya and Carson, I apologize for the inconvenience, but I wanted to give …"
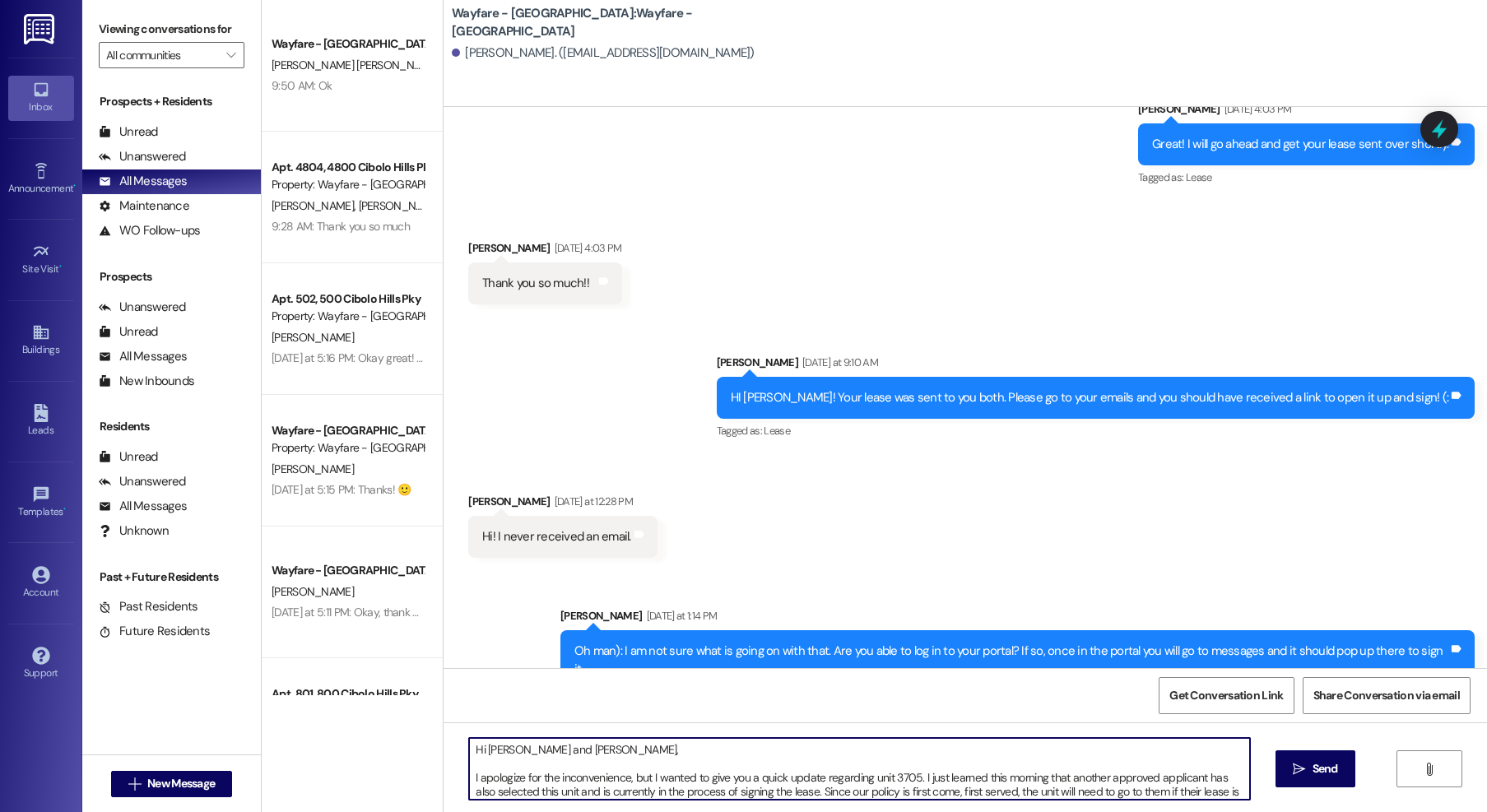
drag, startPoint x: 814, startPoint y: 795, endPoint x: 294, endPoint y: 695, distance: 529.5
click at [294, 696] on div "Wayfare - Cibolo Hills Prospect T. Baker Young 9:50 AM: Ok 9:50 AM: Ok Apt. 480…" at bounding box center [874, 406] width 1225 height 812
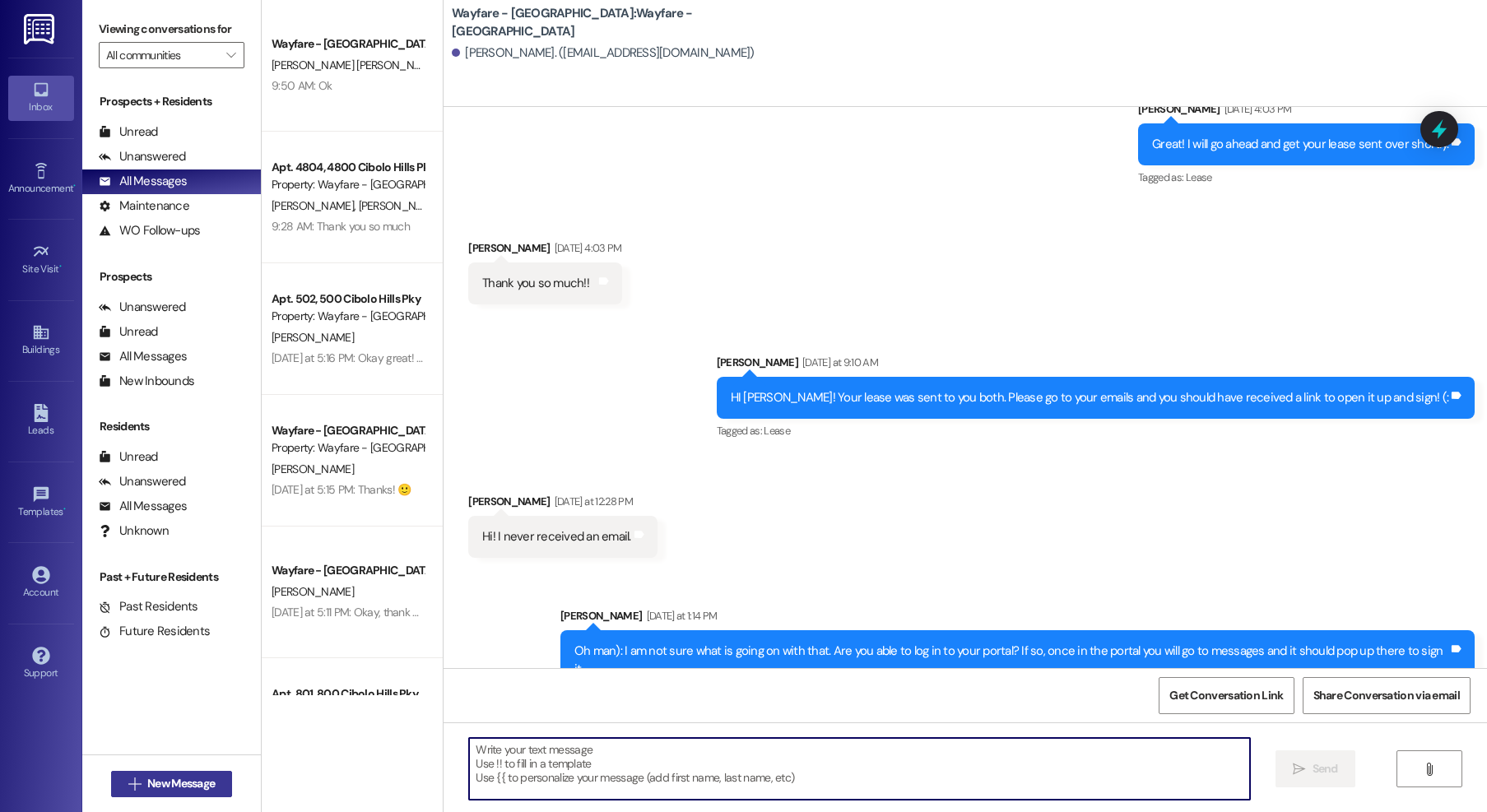
click at [197, 777] on span "New Message" at bounding box center [181, 784] width 67 height 18
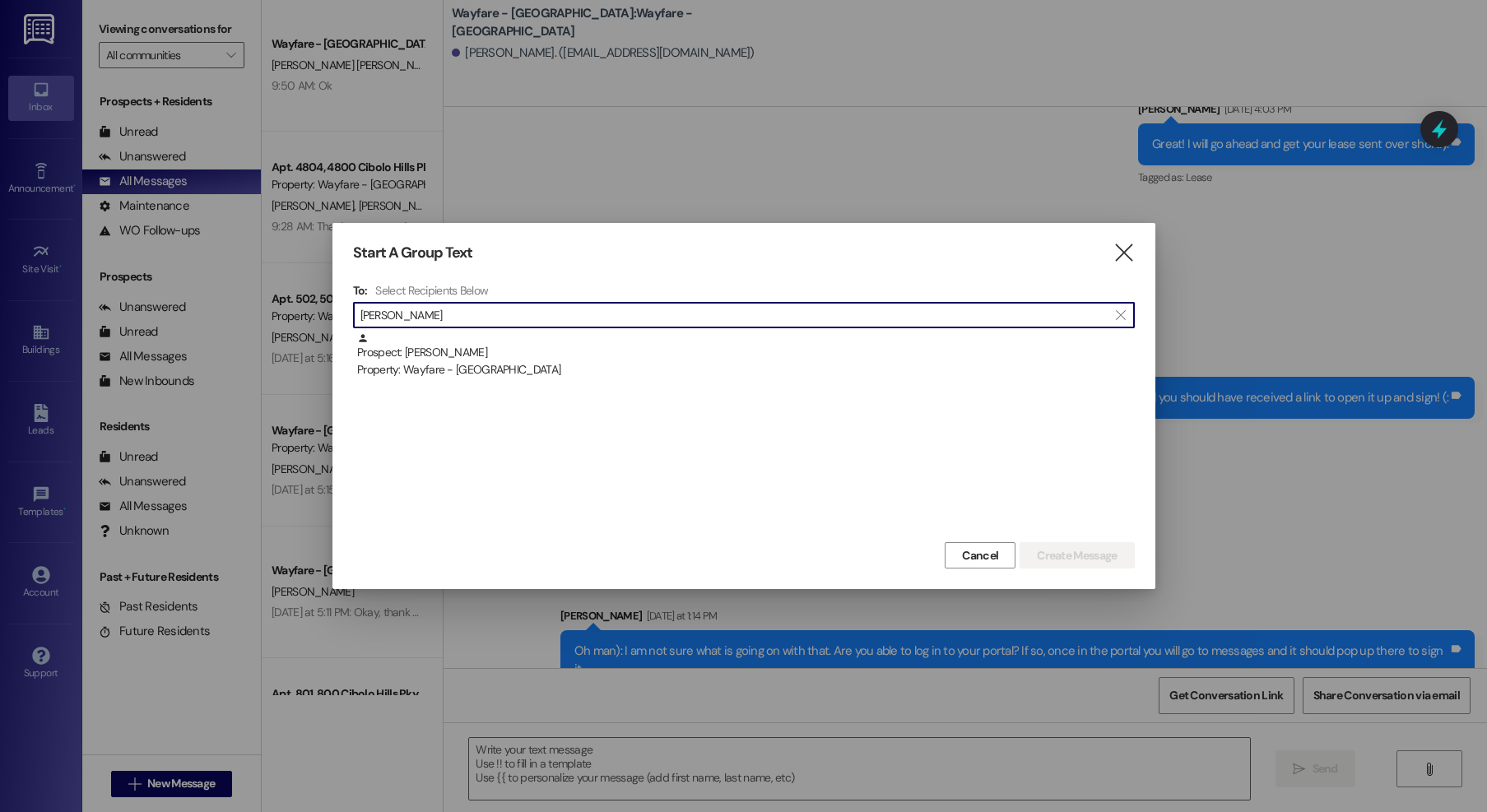
click at [520, 364] on div "Property: Wayfare - [GEOGRAPHIC_DATA]" at bounding box center [746, 370] width 777 height 18
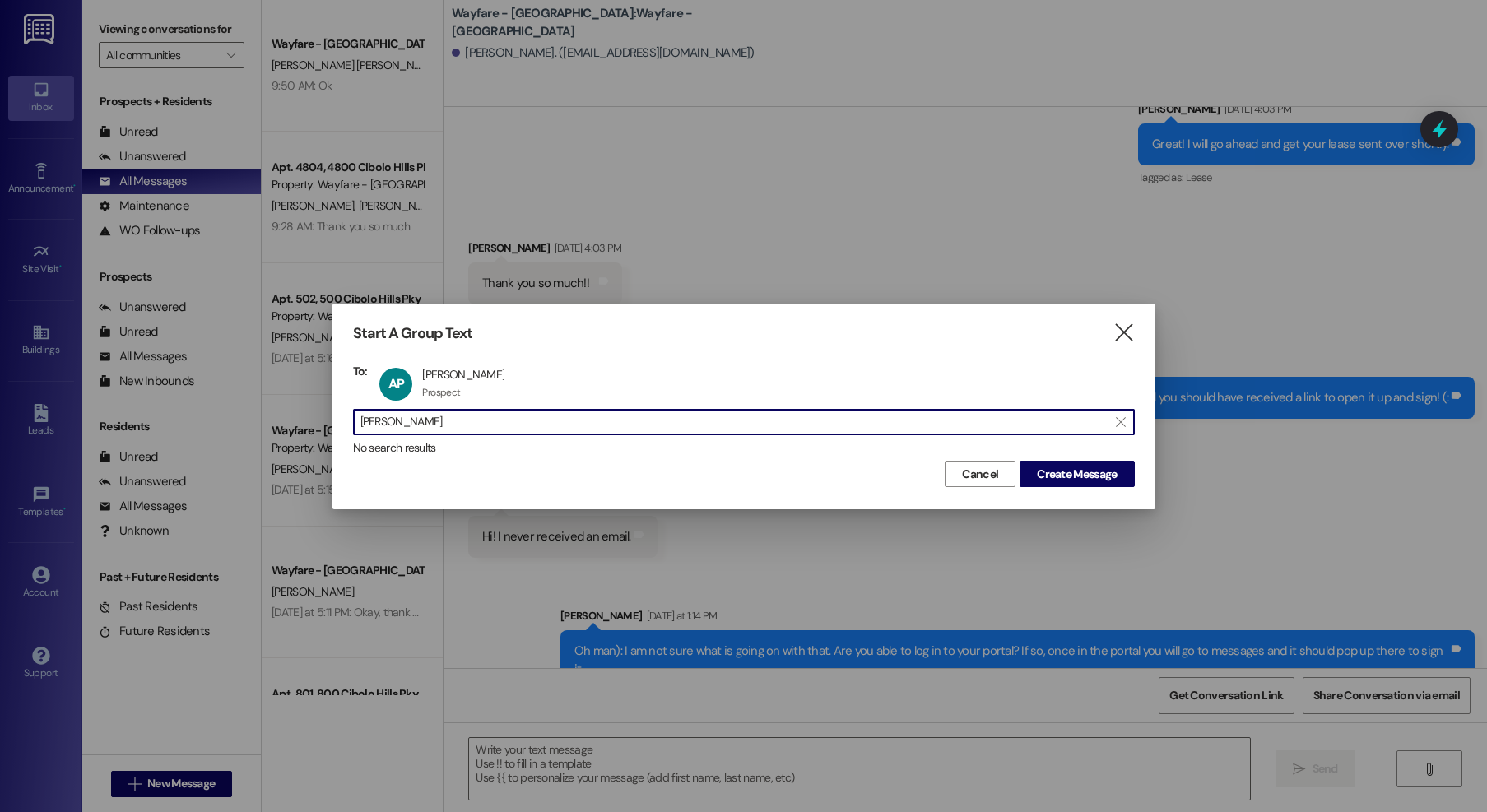
drag, startPoint x: 437, startPoint y: 426, endPoint x: 329, endPoint y: 413, distance: 108.8
click at [329, 413] on div "Start A Group Text  To: AP Andreya Padilla Andreya Padilla Prospect Prospect c…" at bounding box center [743, 406] width 1487 height 812
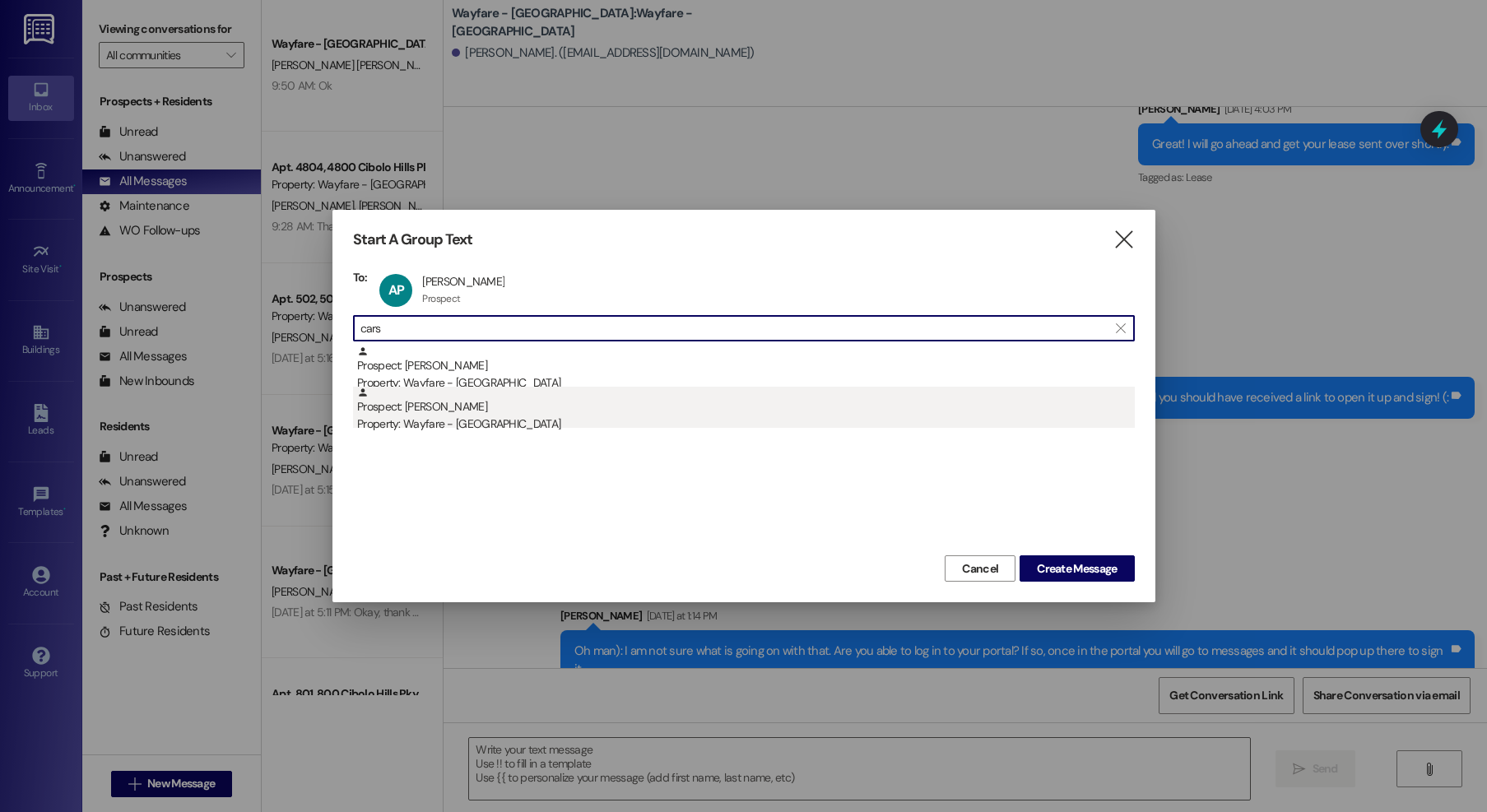
type input "cars"
click at [479, 416] on div "Property: Wayfare - [GEOGRAPHIC_DATA]" at bounding box center [746, 424] width 777 height 18
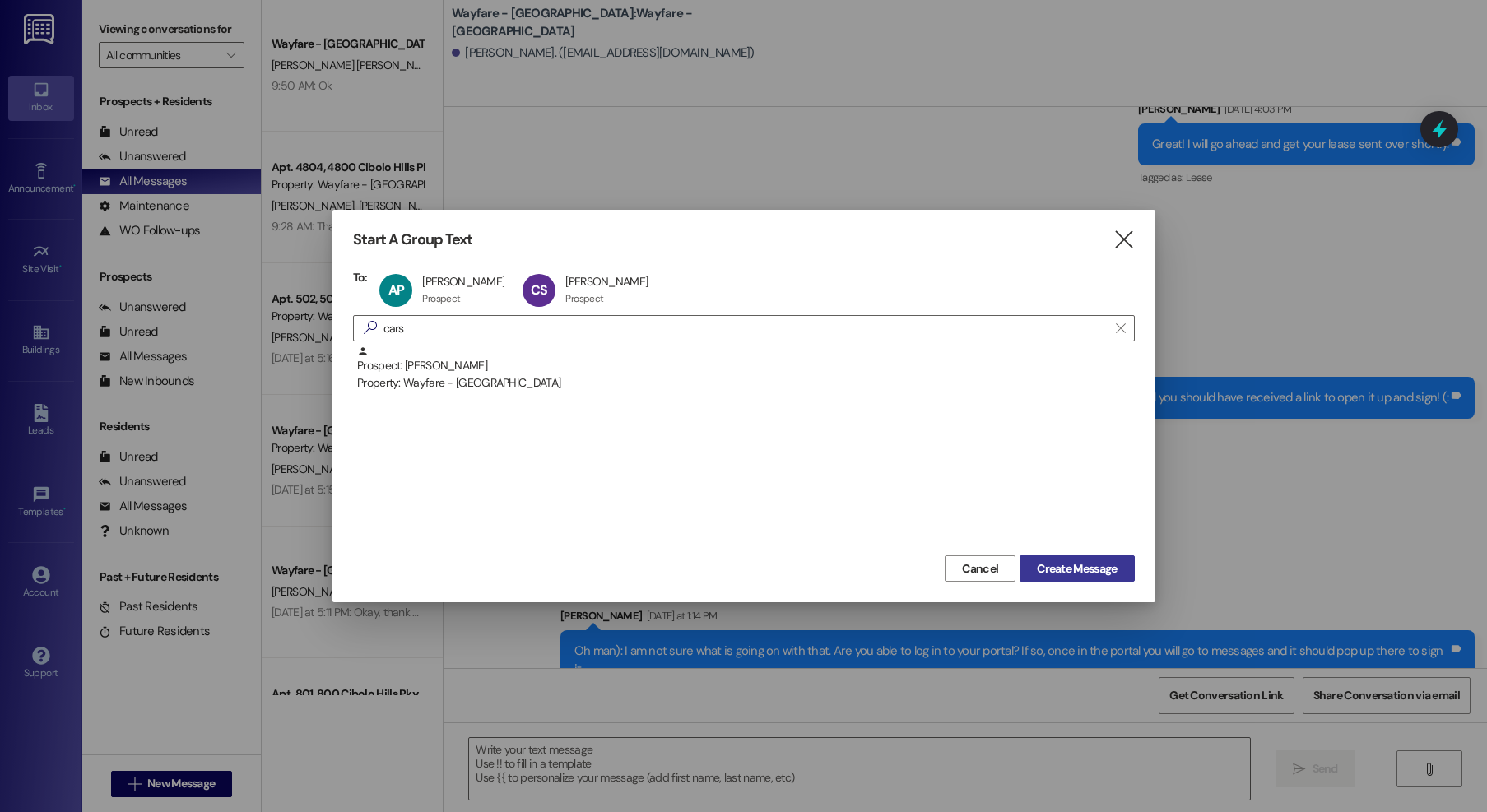
click at [1078, 575] on span "Create Message" at bounding box center [1076, 569] width 80 height 18
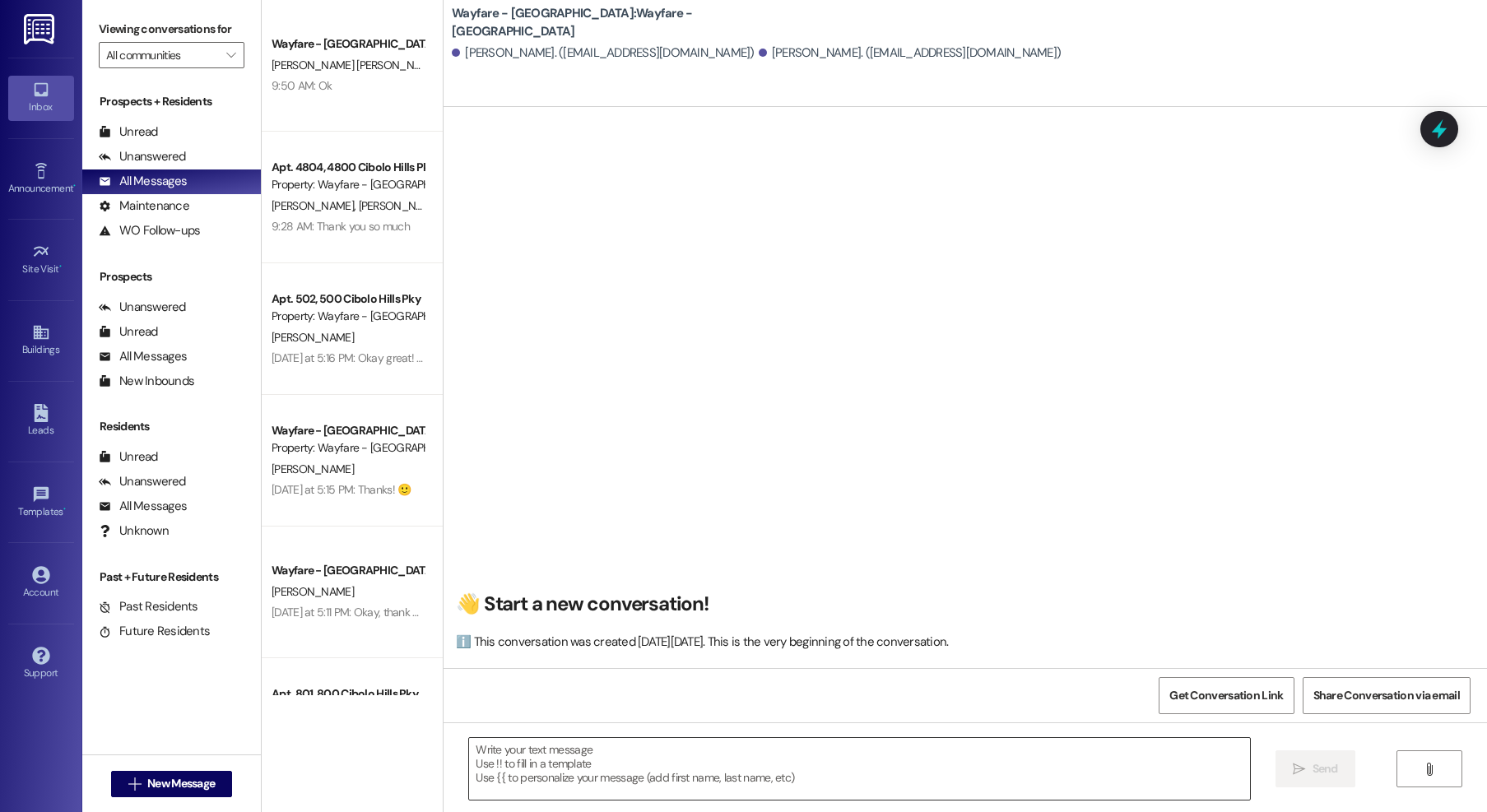
scroll to position [1, 0]
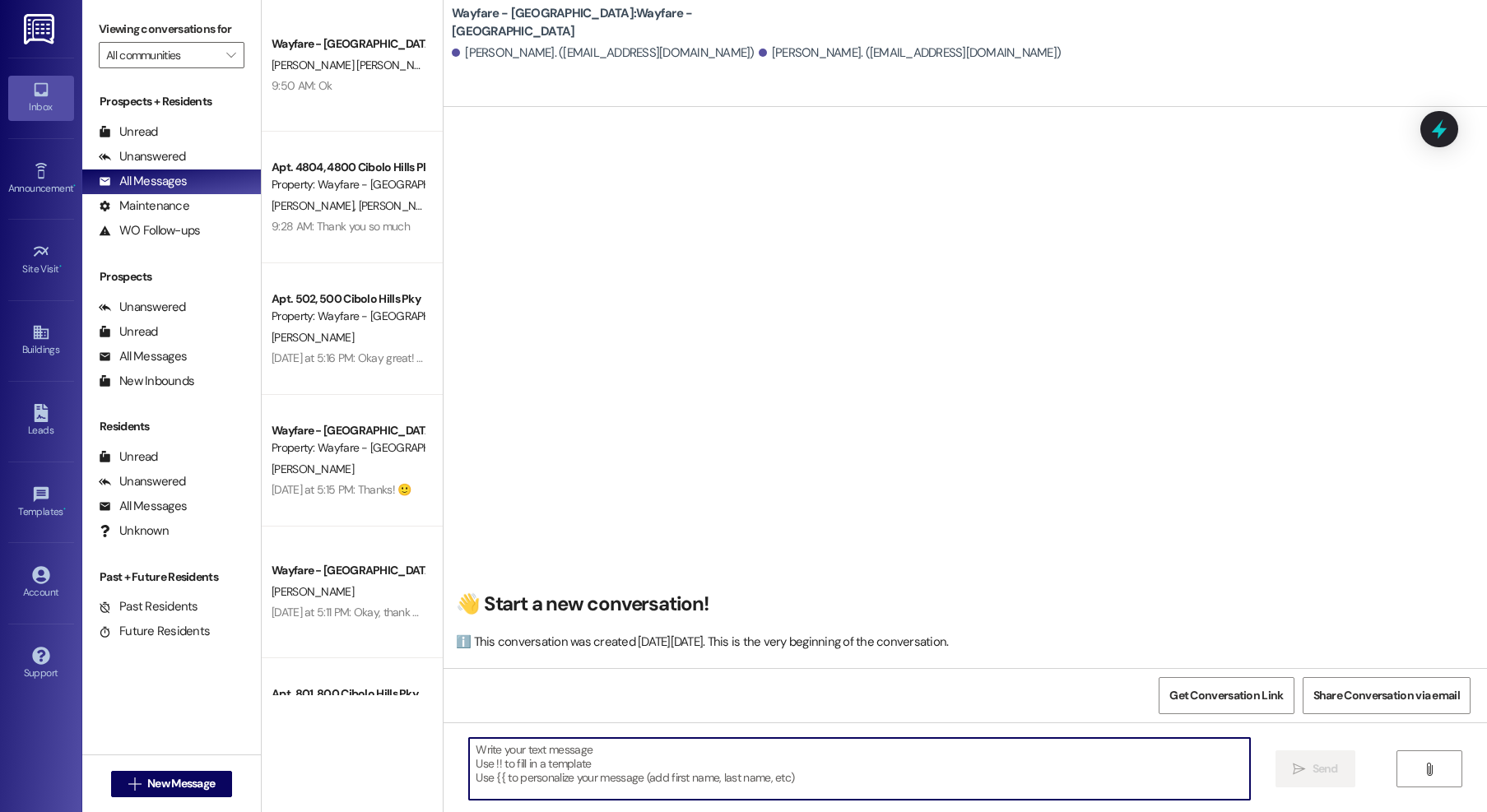
paste textarea "Hi Andreya and Carson, I apologize for the inconvenience, but I wanted to give …"
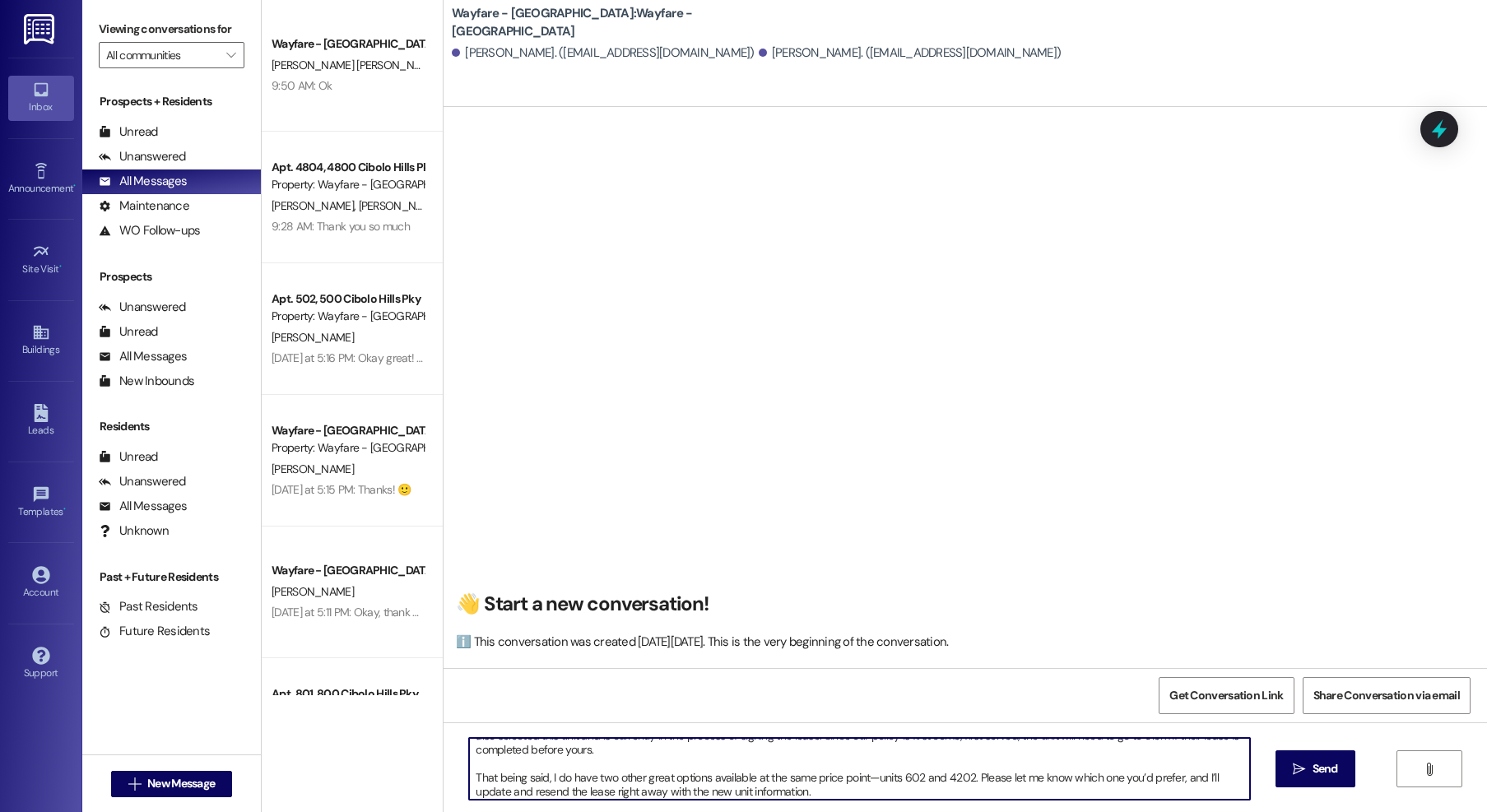
scroll to position [0, 0]
drag, startPoint x: 621, startPoint y: 779, endPoint x: 470, endPoint y: 771, distance: 151.2
click at [470, 771] on textarea "Hi Andreya and Carson, I apologize for the inconvenience, but I wanted to give …" at bounding box center [859, 768] width 781 height 61
click at [840, 790] on textarea "Hi Andreya and Carson, I am so sorry for being a bother, but I wanted to give y…" at bounding box center [859, 768] width 781 height 61
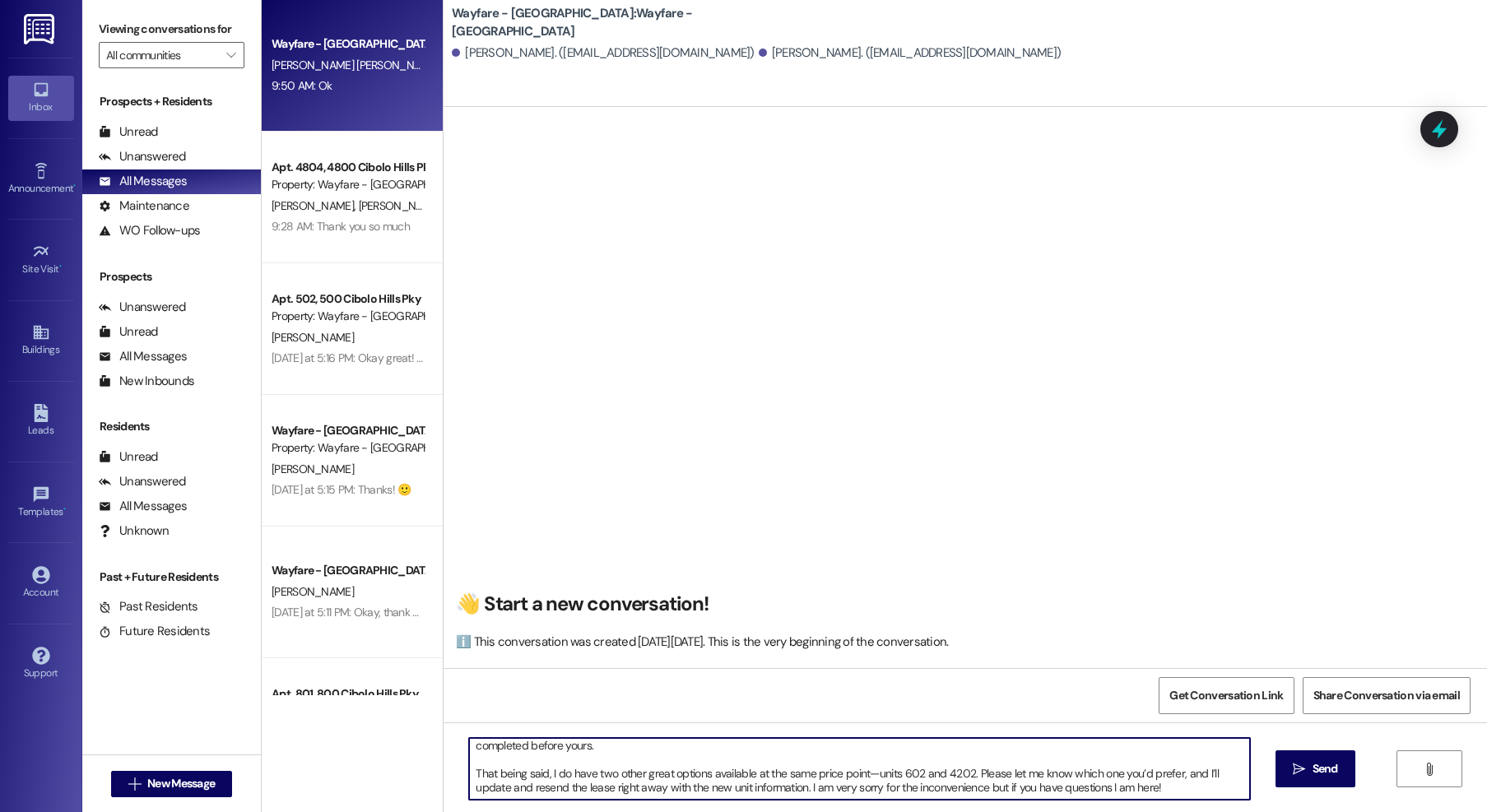
type textarea "Hi Andreya and Carson, I am so sorry for being a bother, but I wanted to give y…"
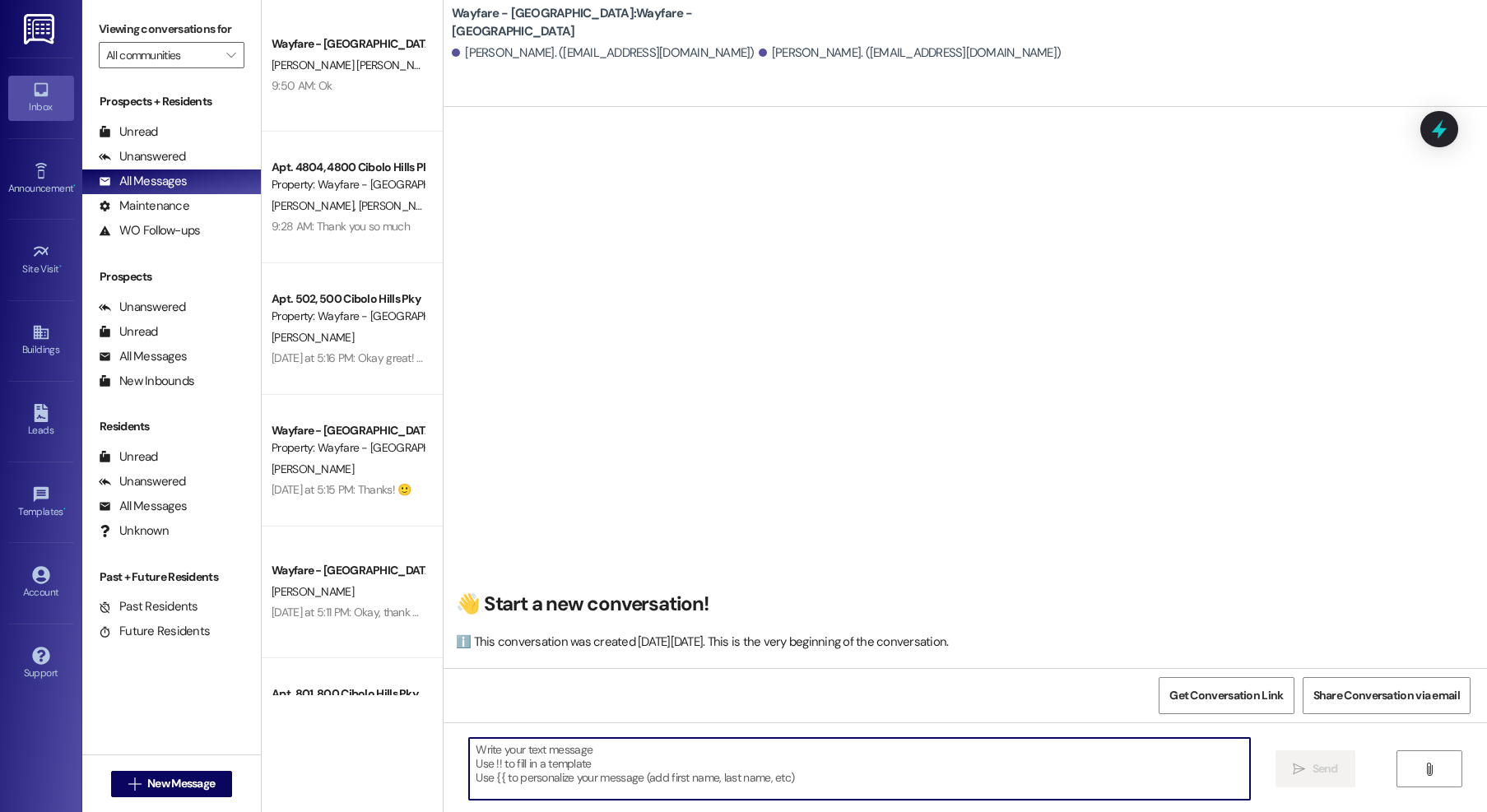
scroll to position [0, 0]
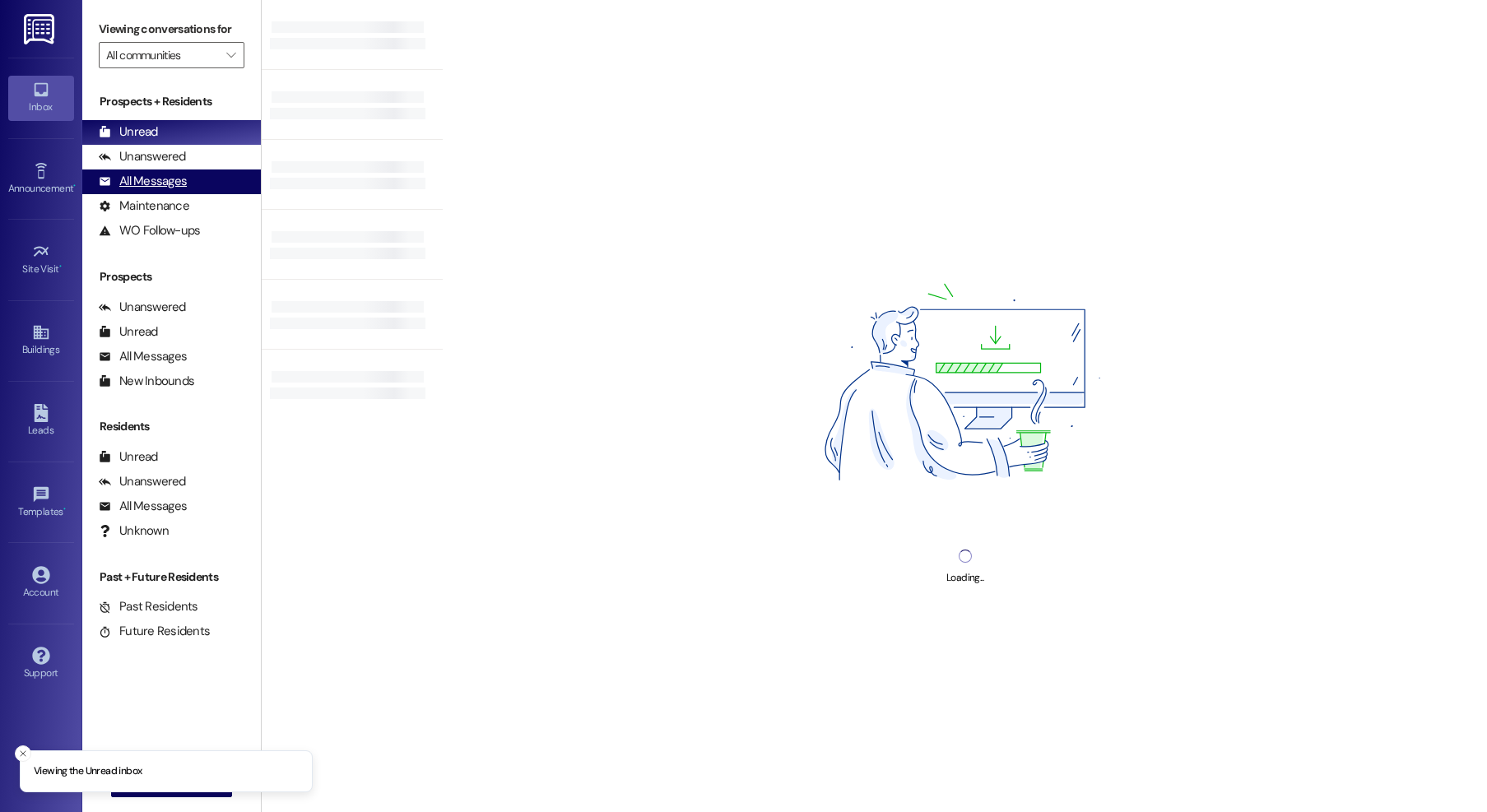
click at [160, 189] on div "All Messages" at bounding box center [143, 181] width 88 height 18
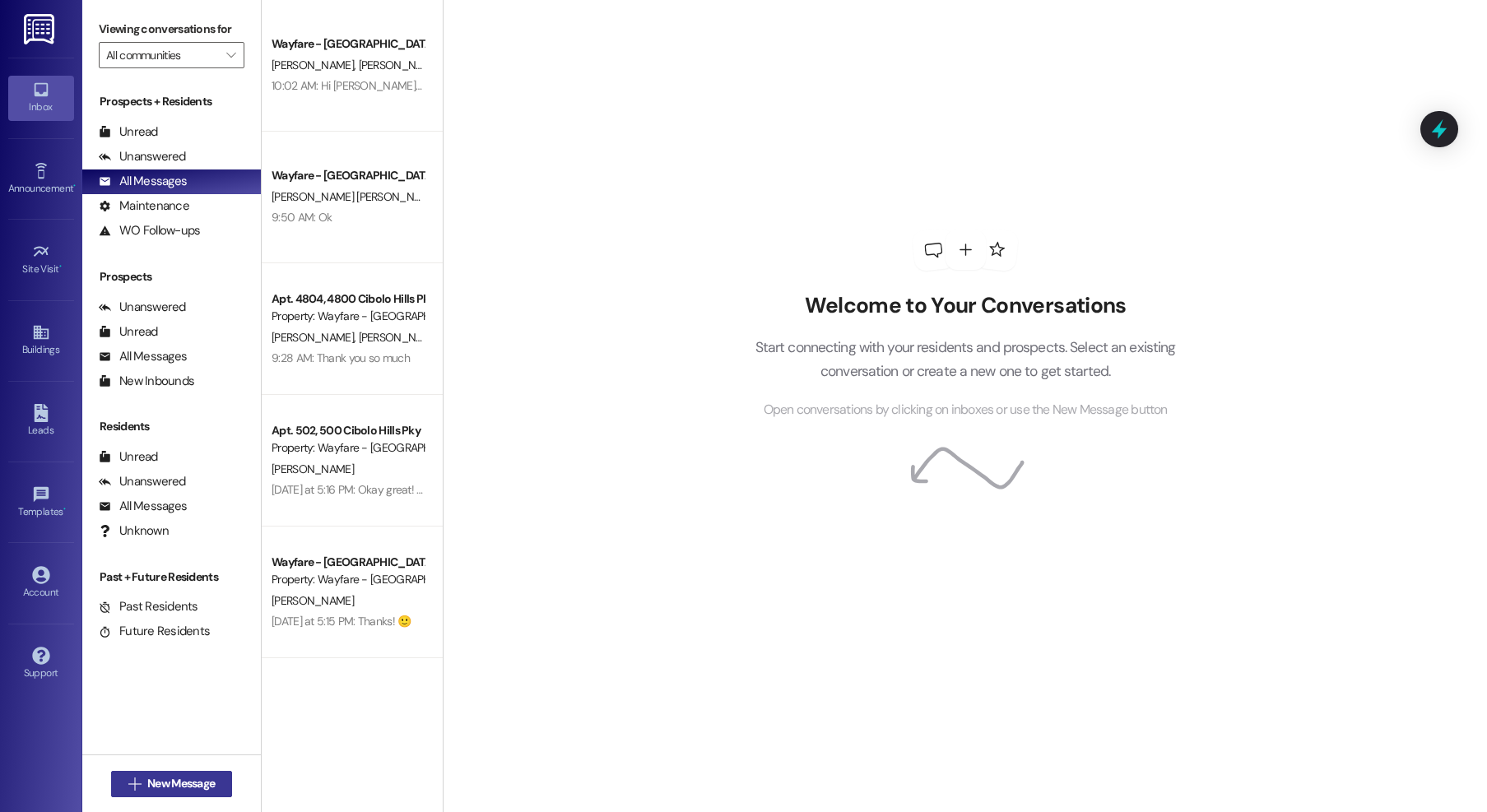
click at [189, 795] on button " New Message" at bounding box center [172, 784] width 122 height 26
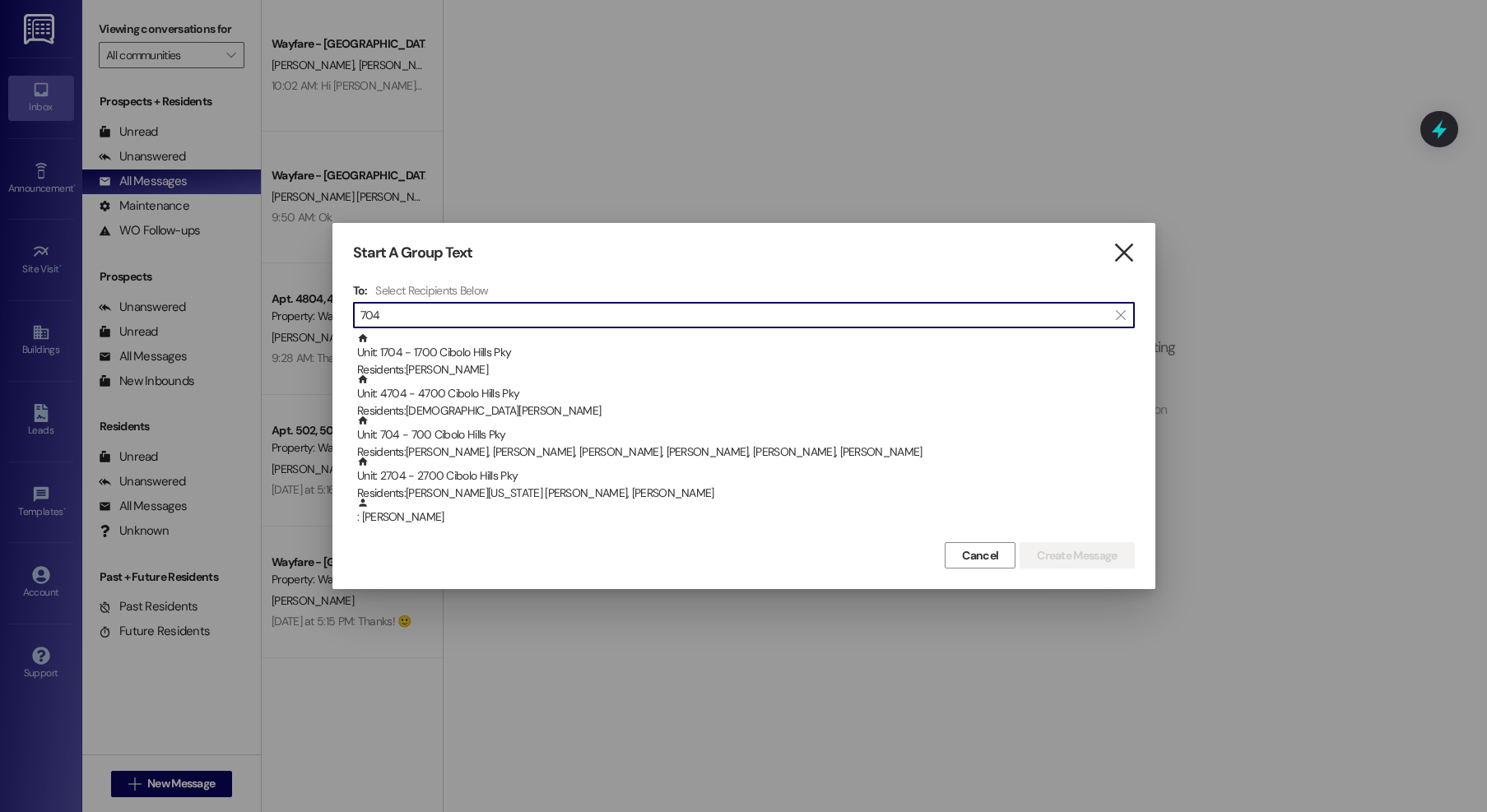
type input "704"
click at [1124, 258] on icon "" at bounding box center [1123, 253] width 22 height 18
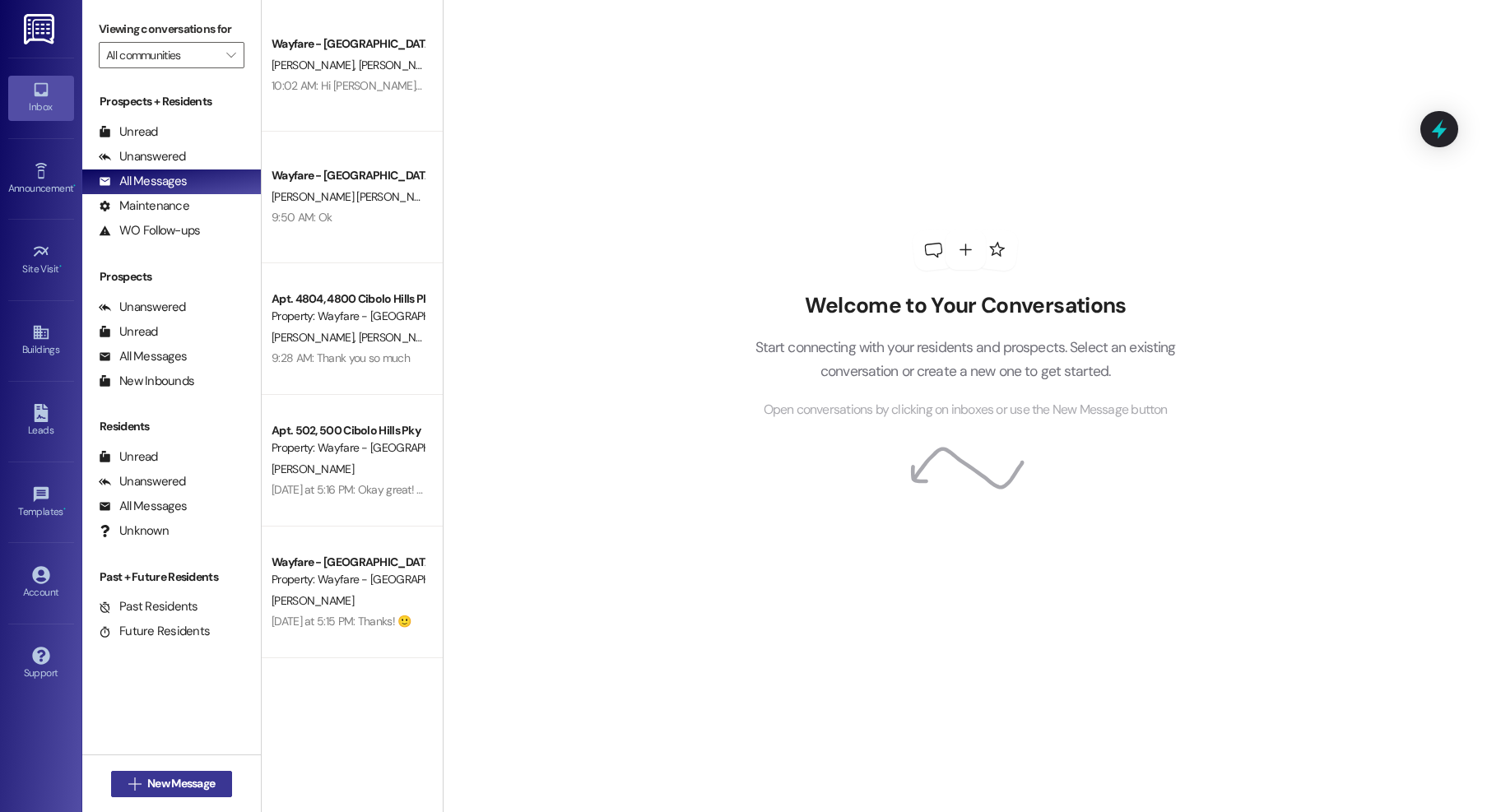
click at [155, 790] on span "New Message" at bounding box center [181, 784] width 67 height 18
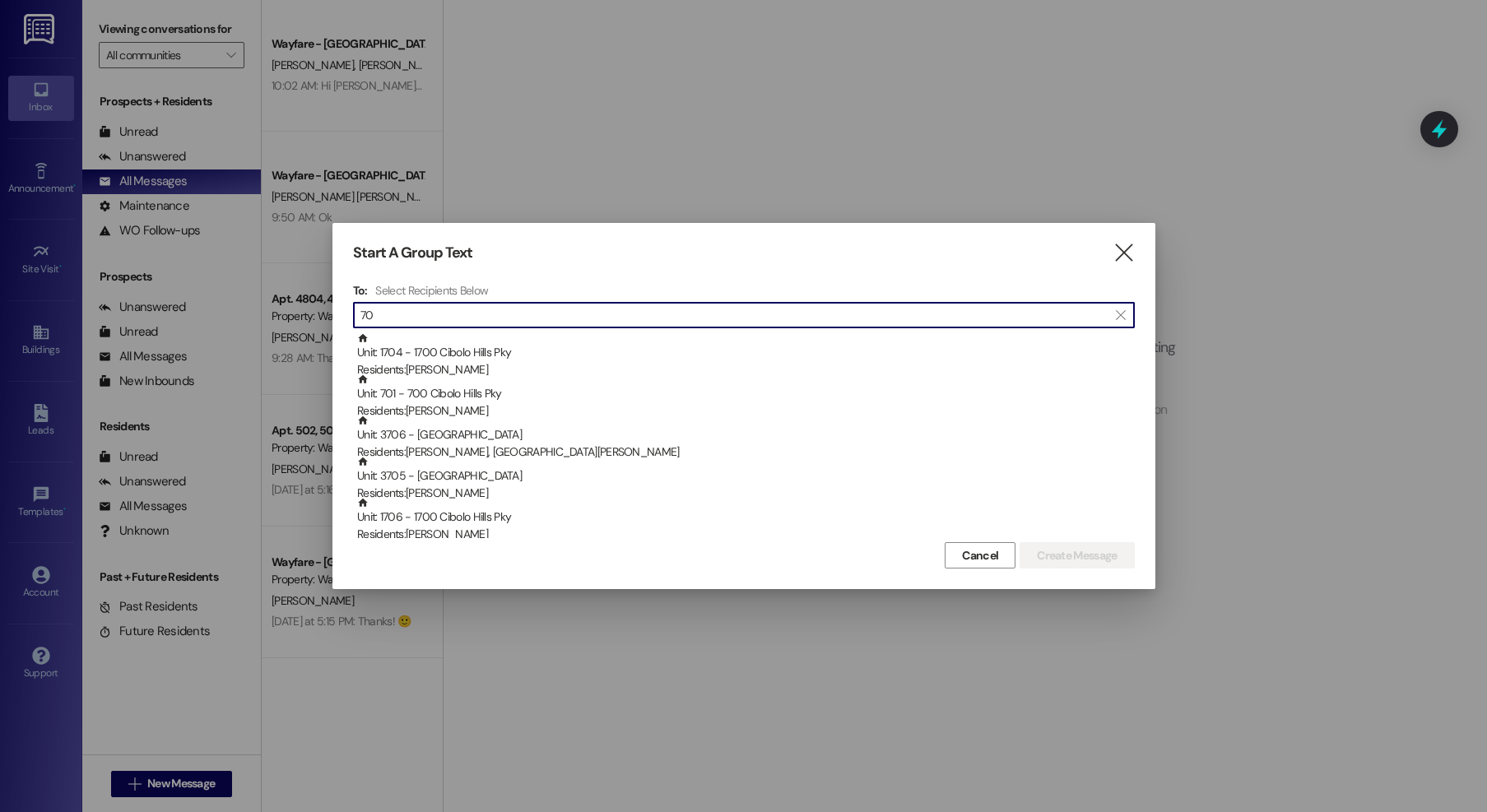
type input "7"
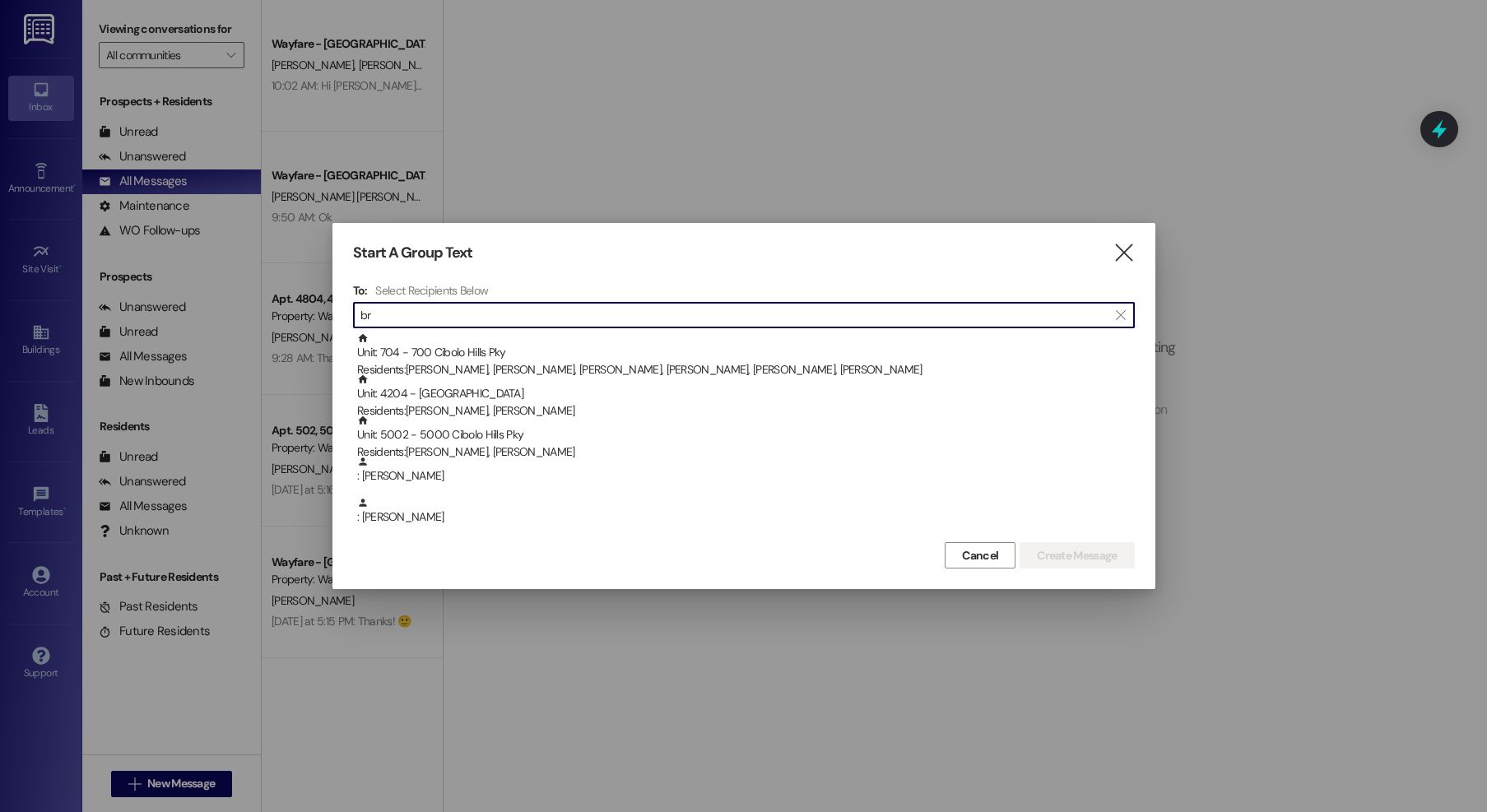
type input "b"
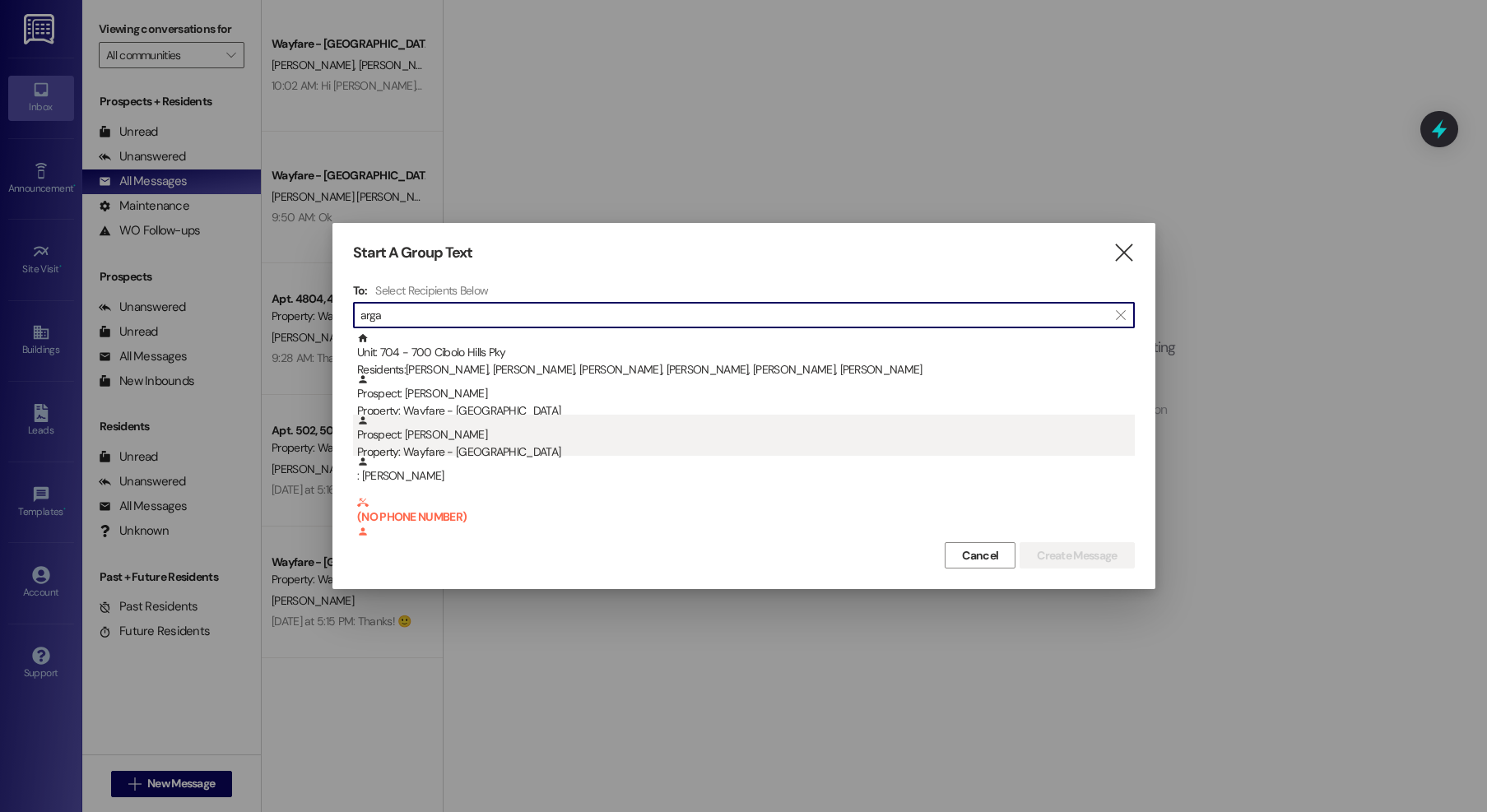
type input "arga"
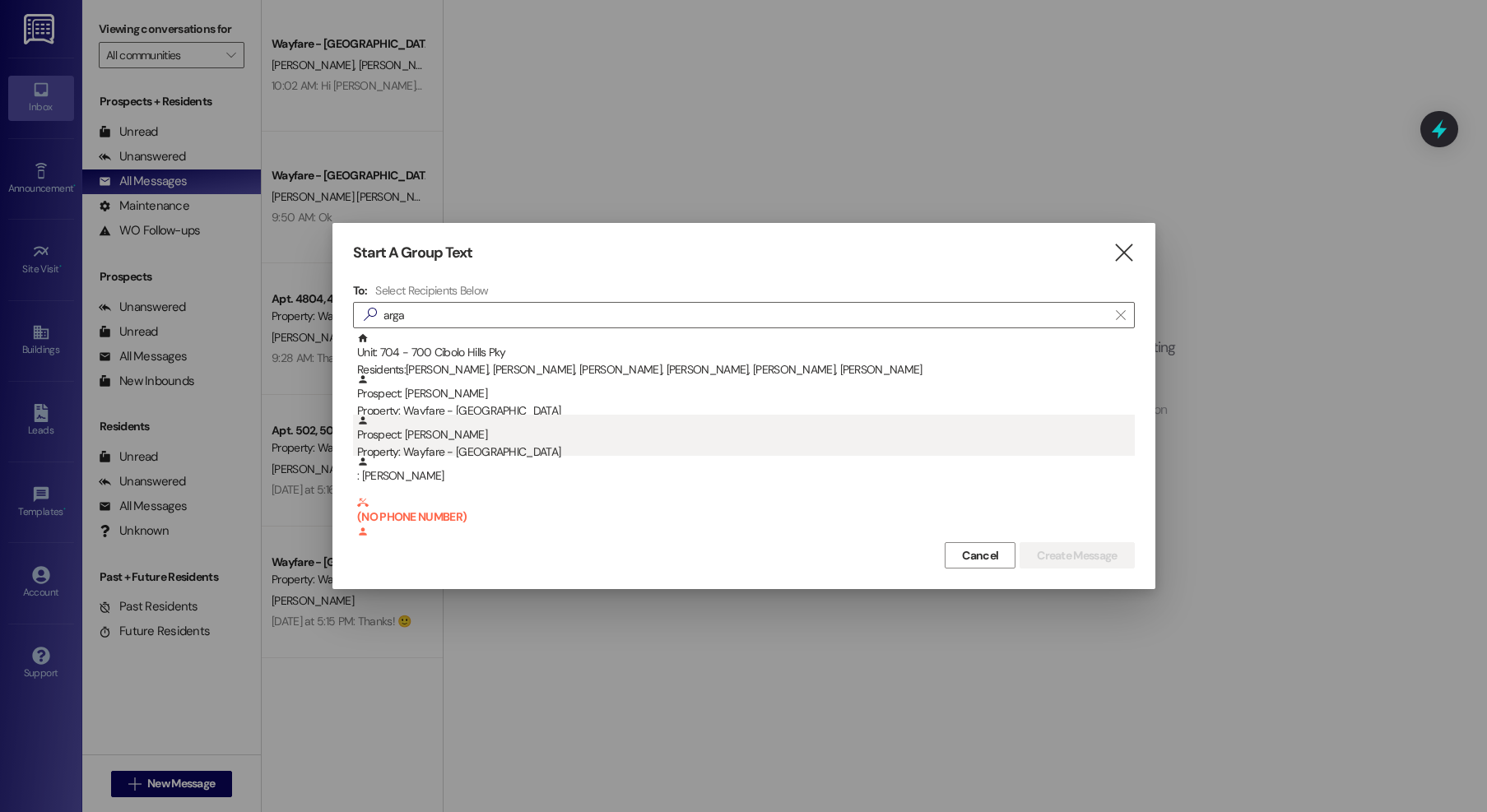
click at [542, 439] on div "Prospect: [PERSON_NAME] Property: Wayfare - [GEOGRAPHIC_DATA]" at bounding box center [746, 438] width 777 height 47
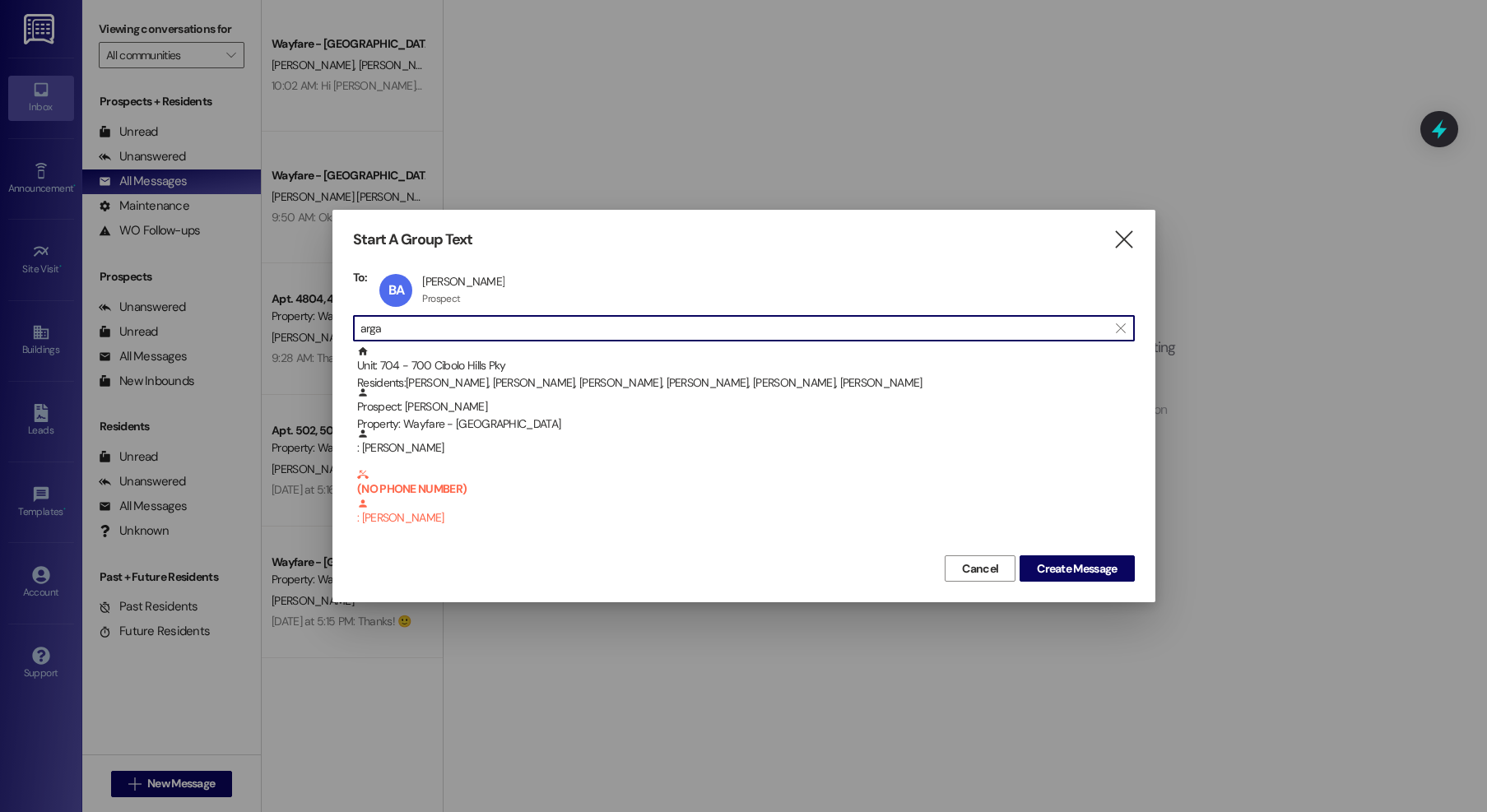
drag, startPoint x: 469, startPoint y: 325, endPoint x: 259, endPoint y: 305, distance: 211.0
click at [259, 305] on div "Start A Group Text  To: BA [PERSON_NAME] [PERSON_NAME] Prospect Prospect click…" at bounding box center [743, 406] width 1487 height 812
type input "[PERSON_NAME]"
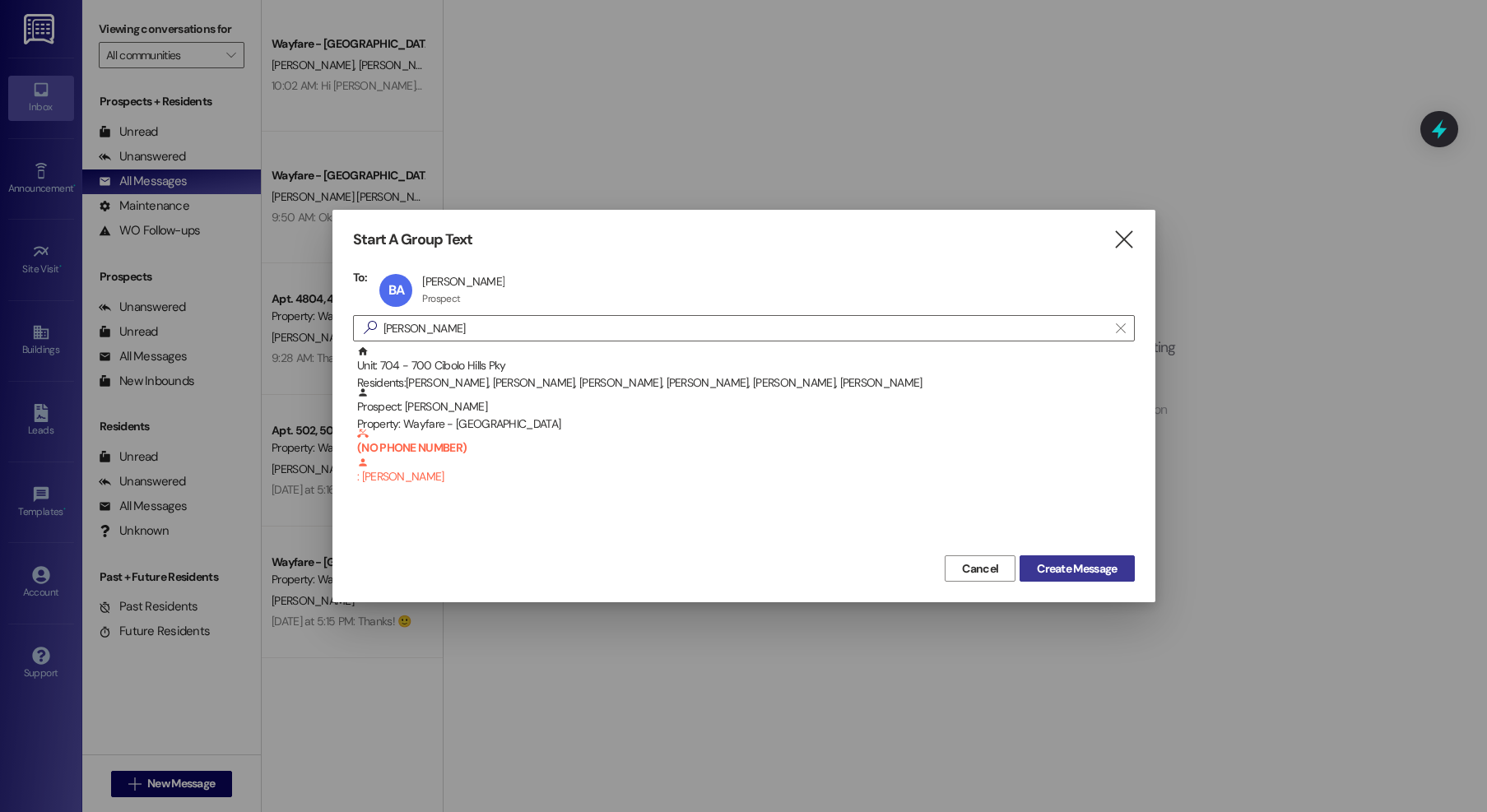
click at [1056, 566] on span "Create Message" at bounding box center [1076, 569] width 80 height 18
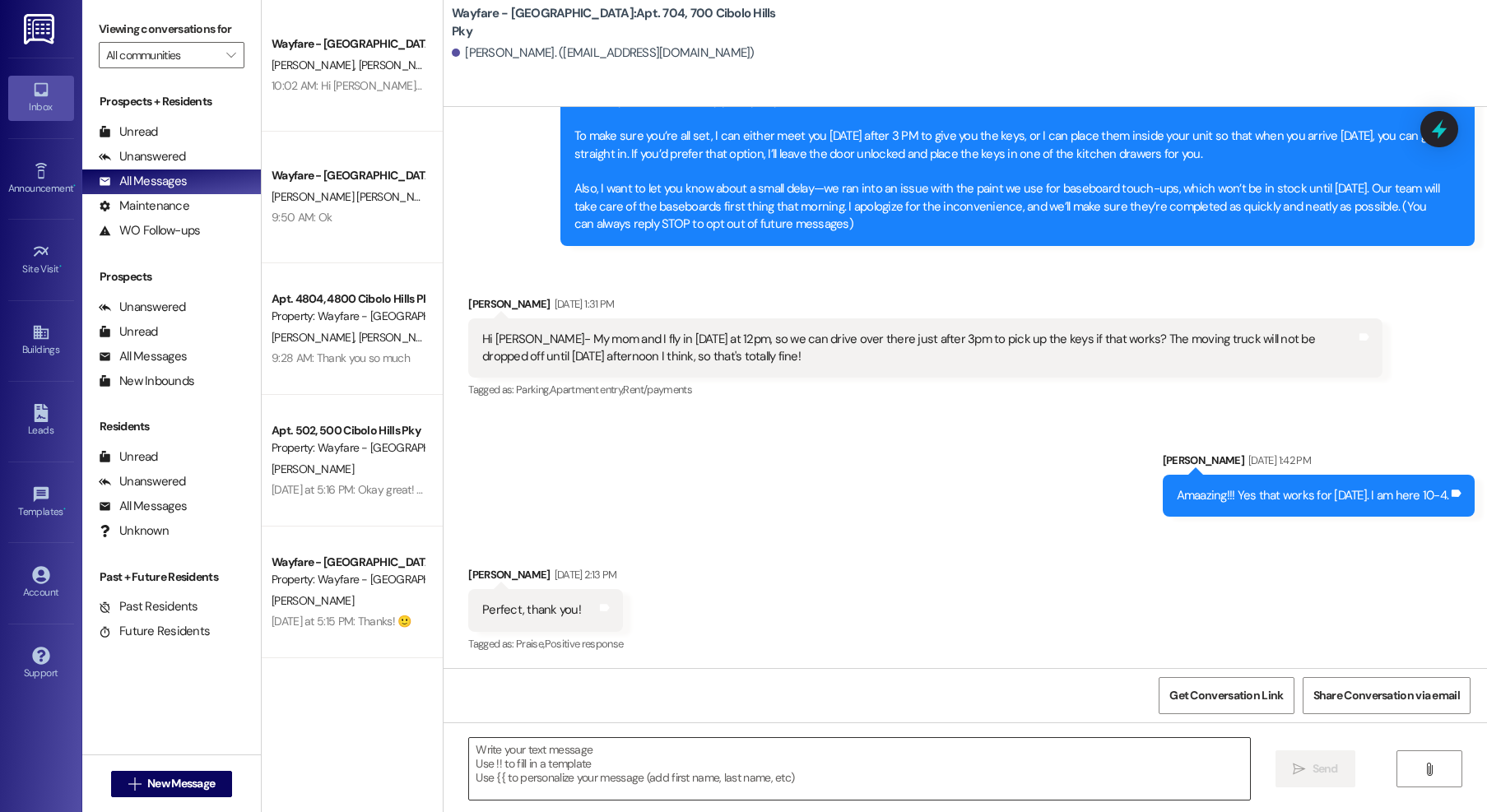
click at [860, 771] on textarea at bounding box center [859, 768] width 781 height 61
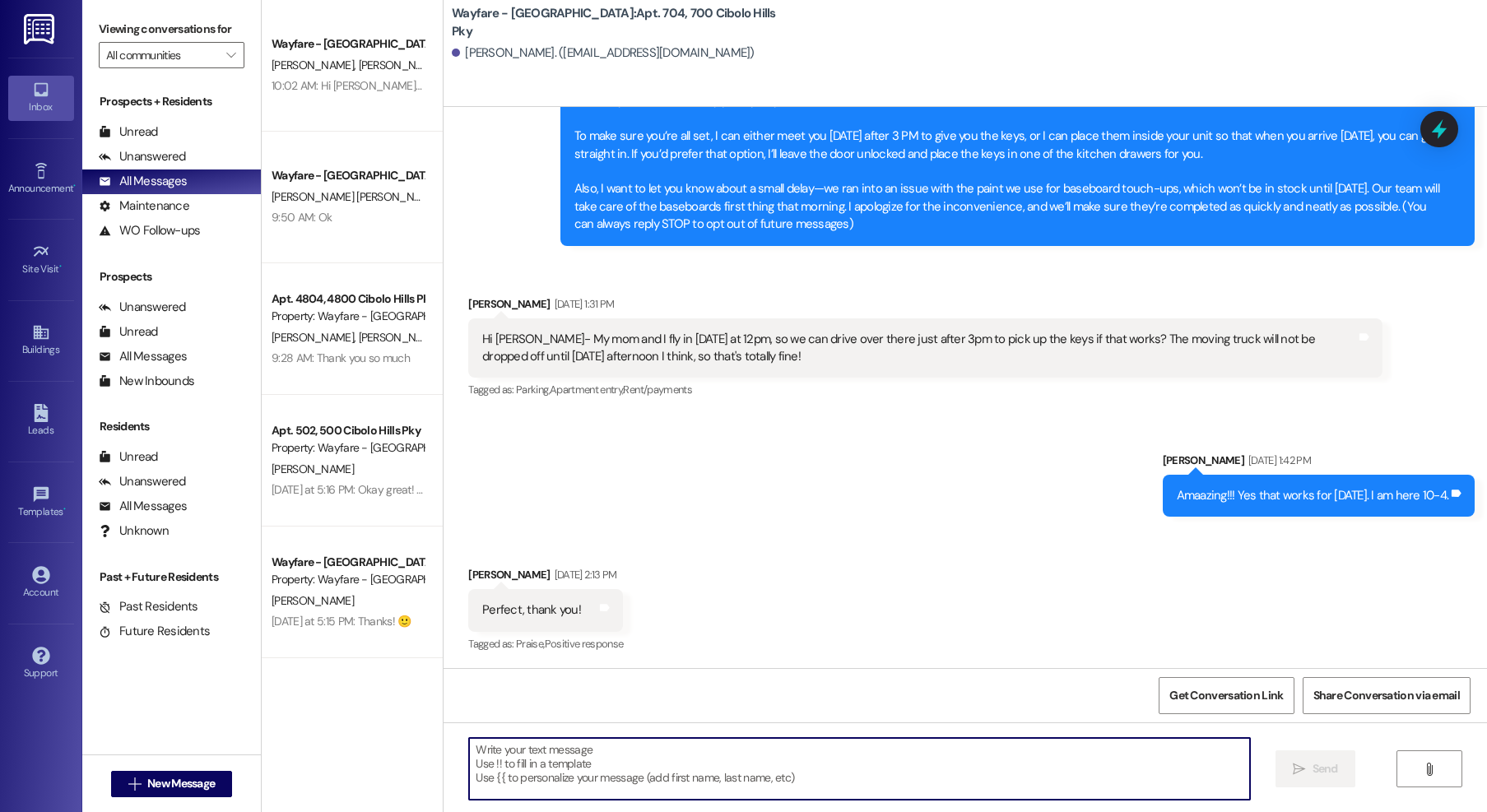
scroll to position [215, 0]
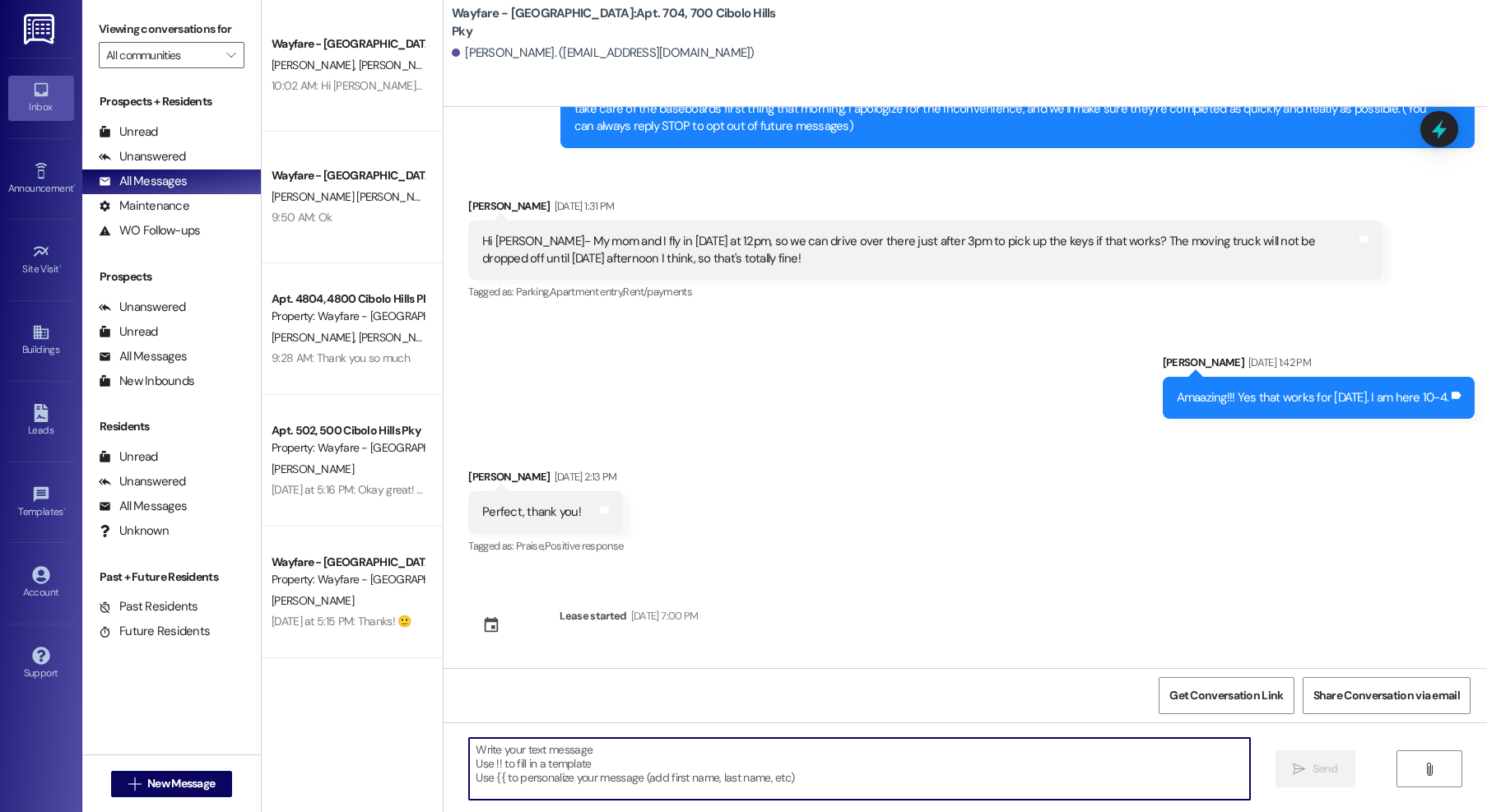
click at [618, 747] on textarea at bounding box center [859, 768] width 781 height 61
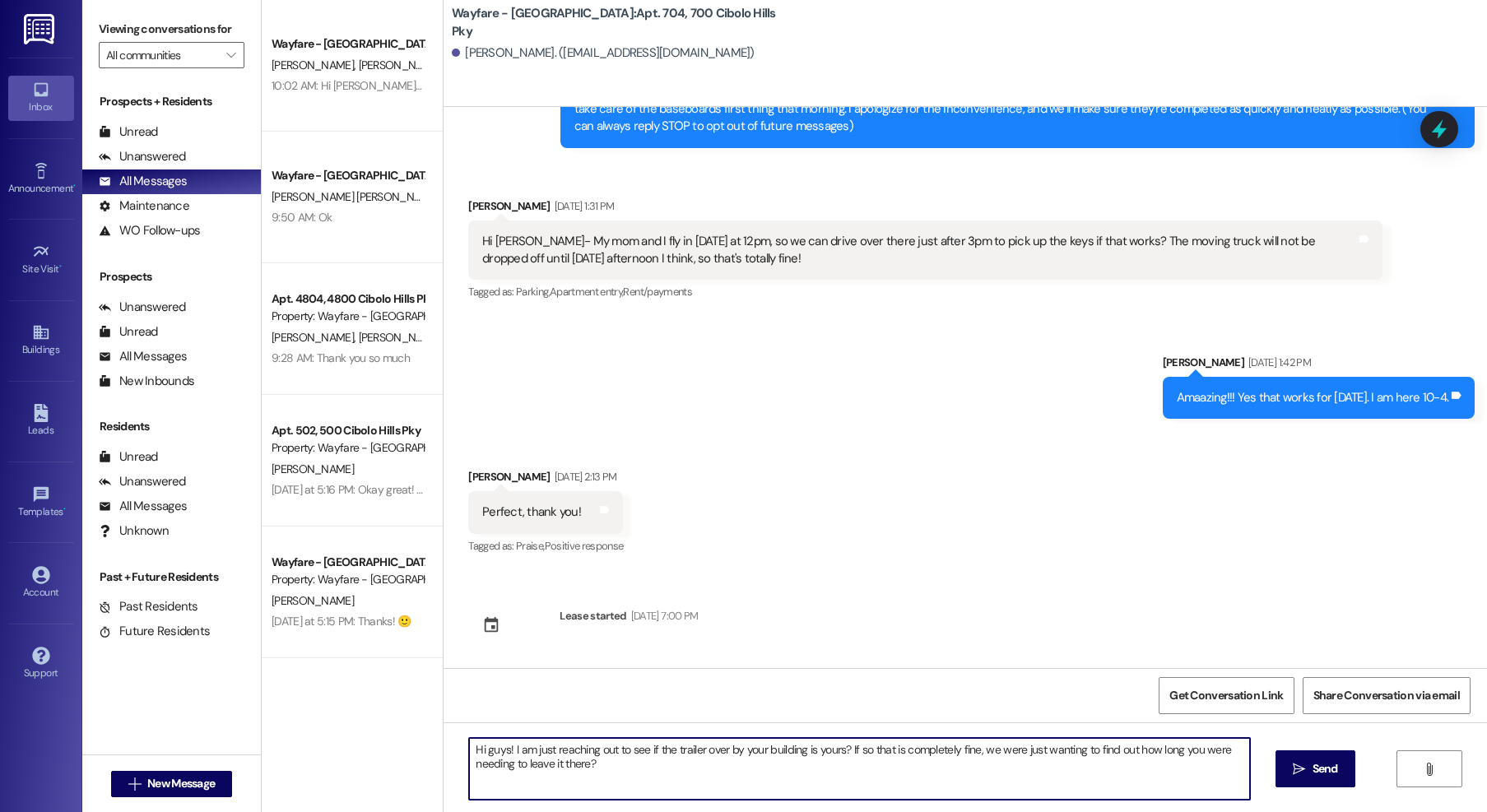
click at [613, 786] on textarea "Hi guys! I am just reaching out to see if the trailer over by your building is …" at bounding box center [859, 768] width 781 height 61
click at [613, 785] on textarea "Hi guys! I am just reaching out to see if the trailer over by your building is …" at bounding box center [859, 768] width 781 height 61
type textarea "Hi guys! I am just reaching out to see if the trailer over by your building is …"
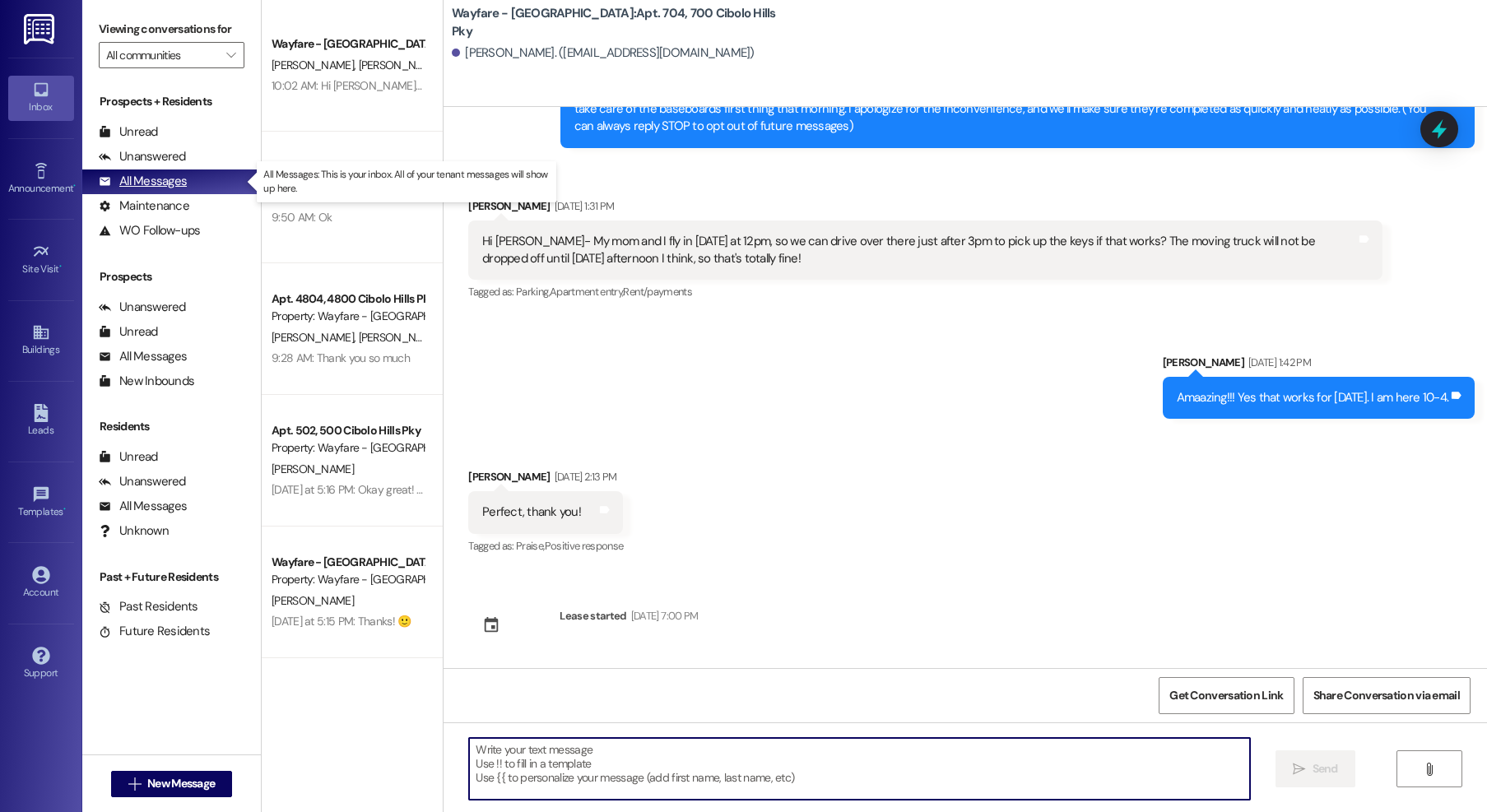
paste textarea "Hi there! I just wanted to check in to see if the trailer by your building belo…"
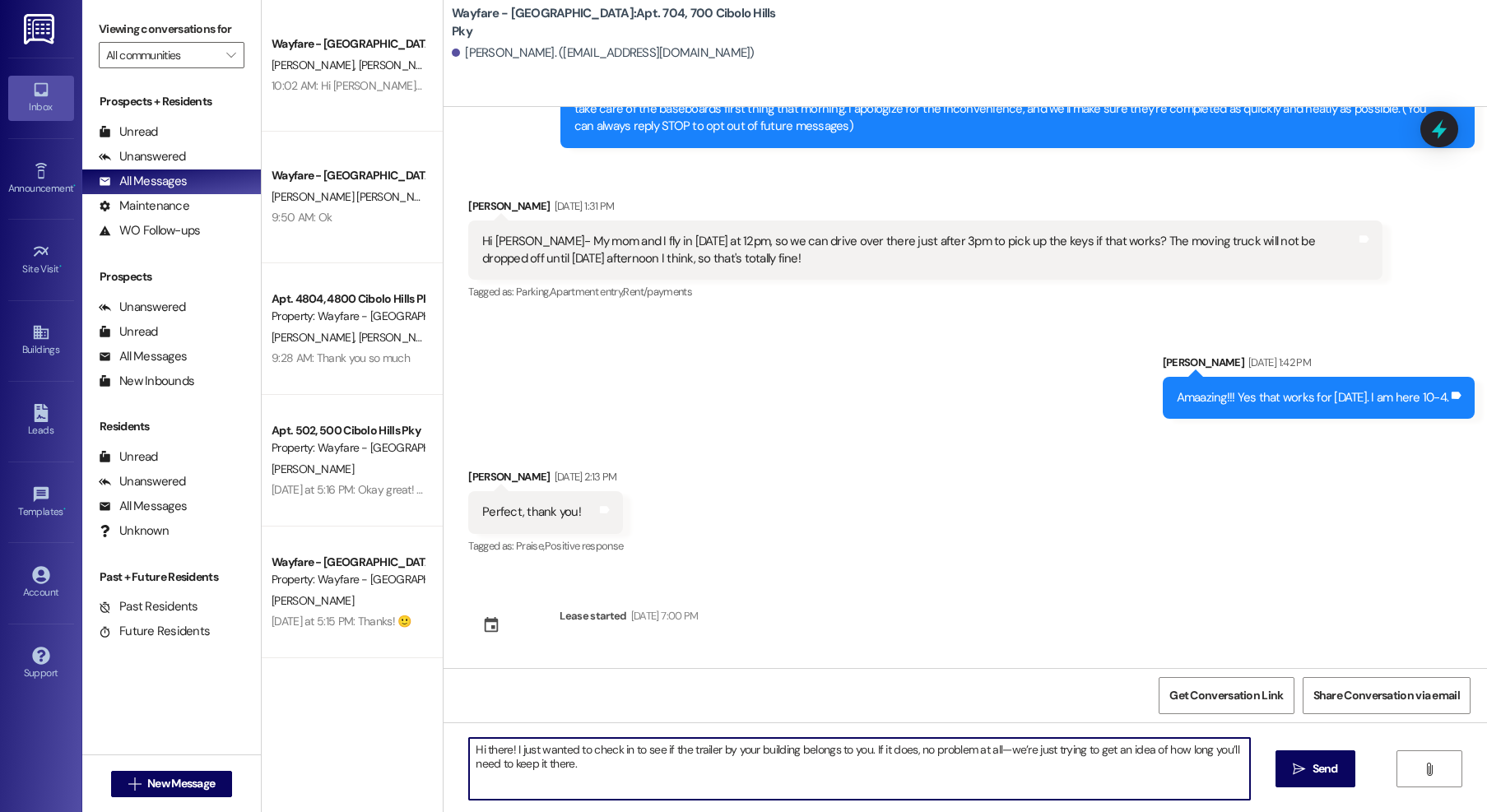
drag, startPoint x: 501, startPoint y: 751, endPoint x: 496, endPoint y: 741, distance: 11.2
click at [480, 750] on textarea "Hi there! I just wanted to check in to see if the trailer by your building belo…" at bounding box center [859, 768] width 781 height 61
click at [614, 773] on textarea "Hi guys! I just wanted to check in to see if the trailer by your building belon…" at bounding box center [859, 768] width 781 height 61
type textarea "Hi guys! I just wanted to check in to see if the trailer by your building belon…"
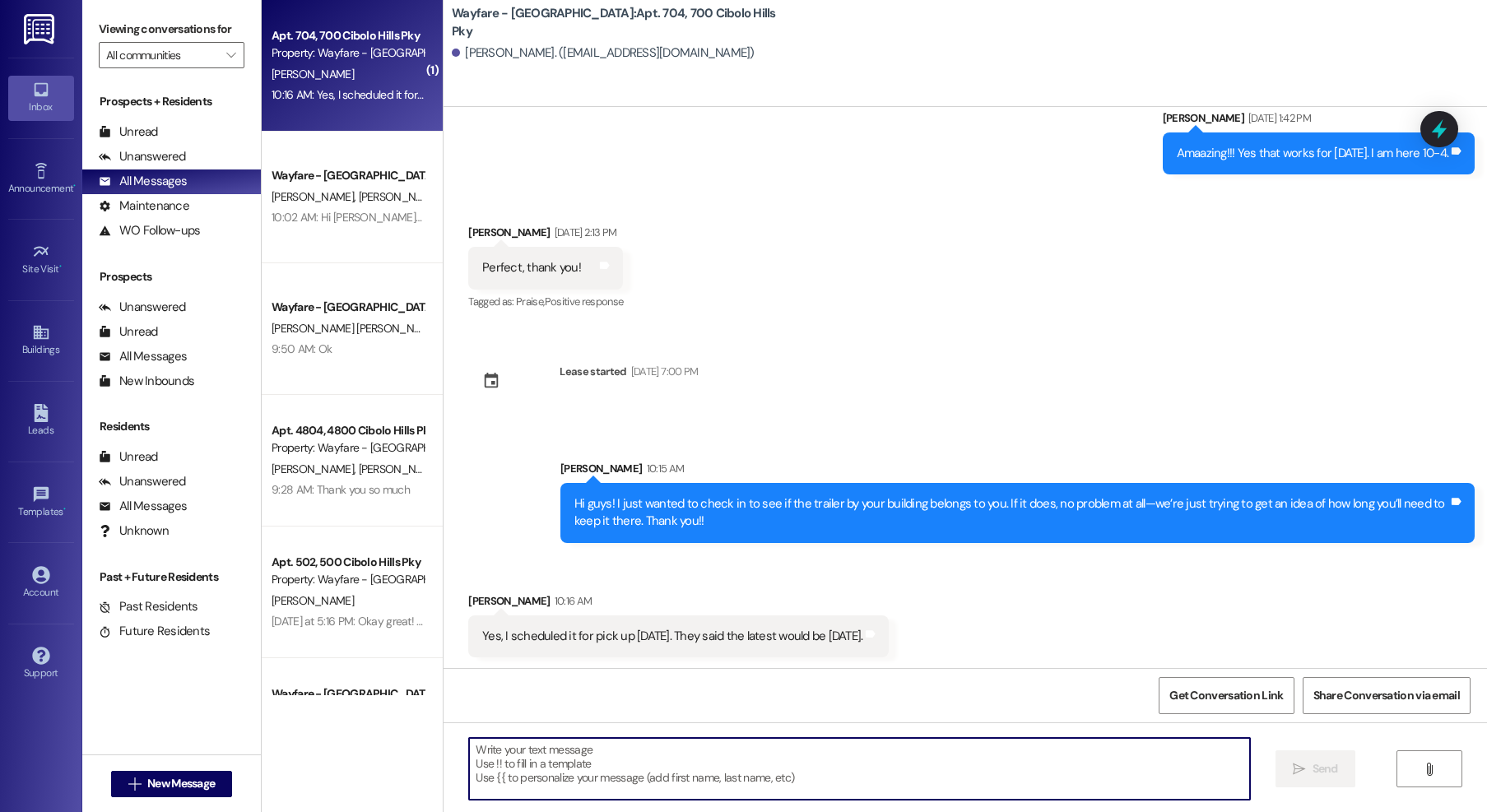
scroll to position [462, 0]
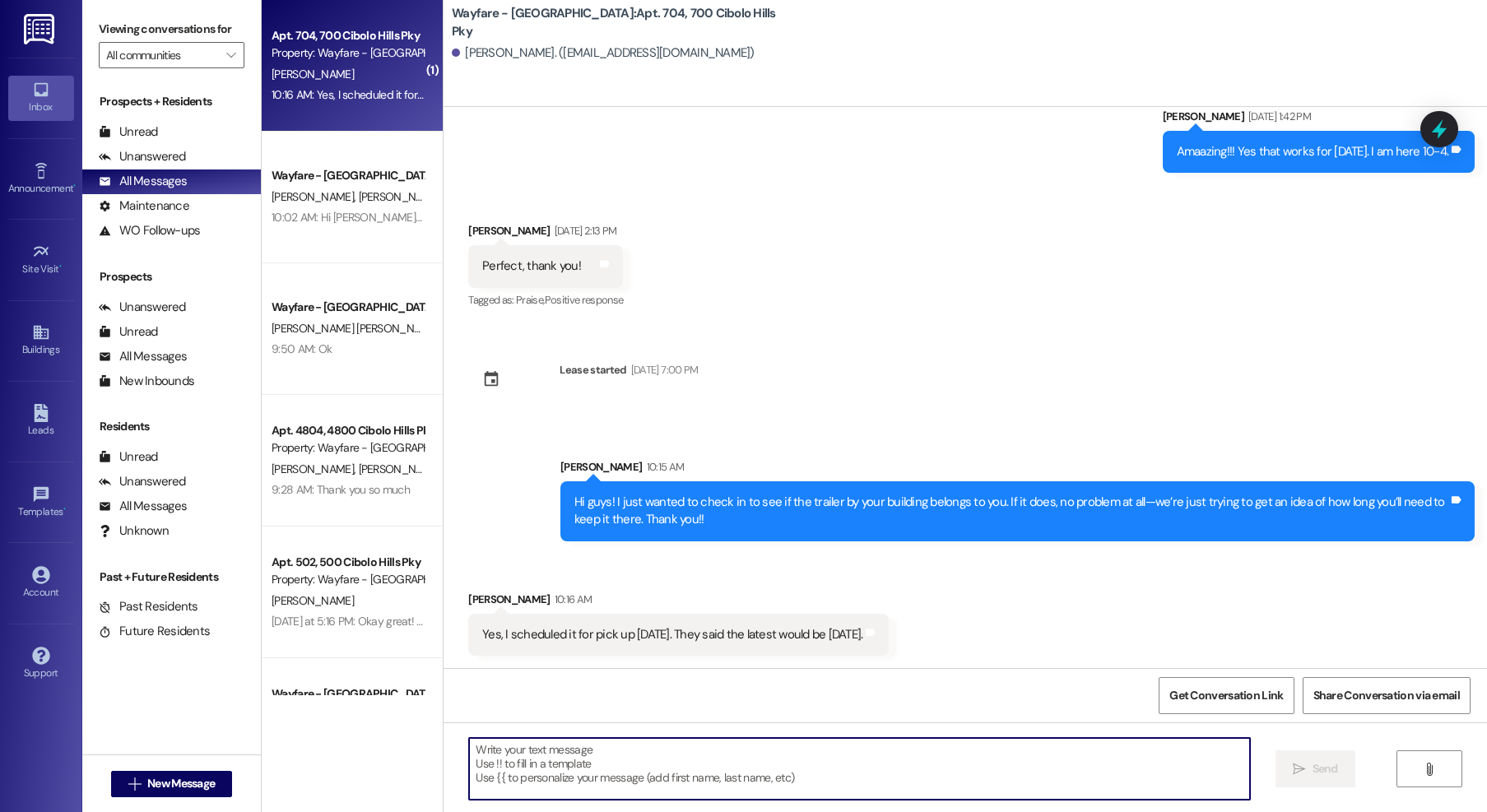
click at [872, 764] on textarea at bounding box center [859, 768] width 781 height 61
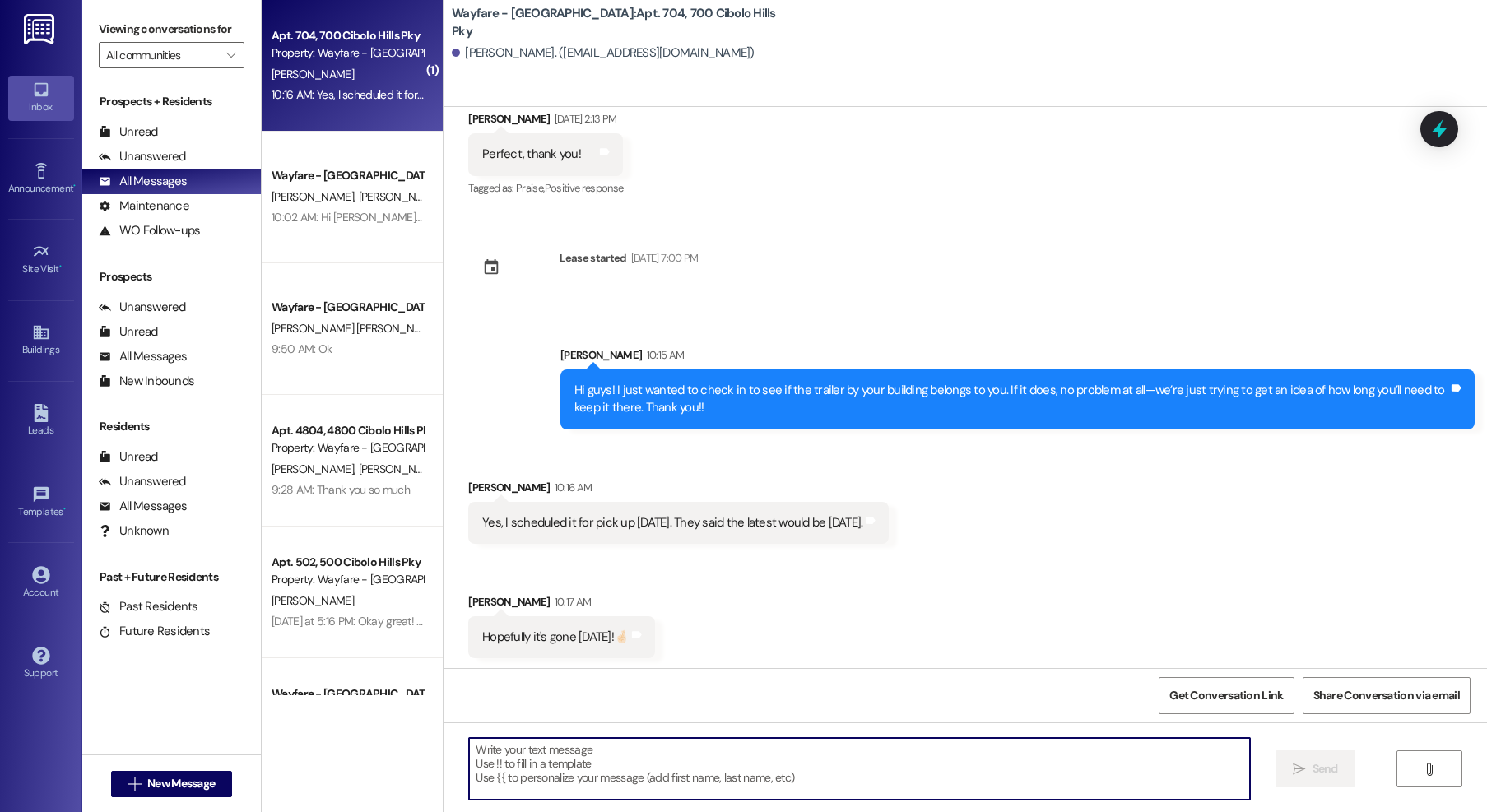
scroll to position [576, 0]
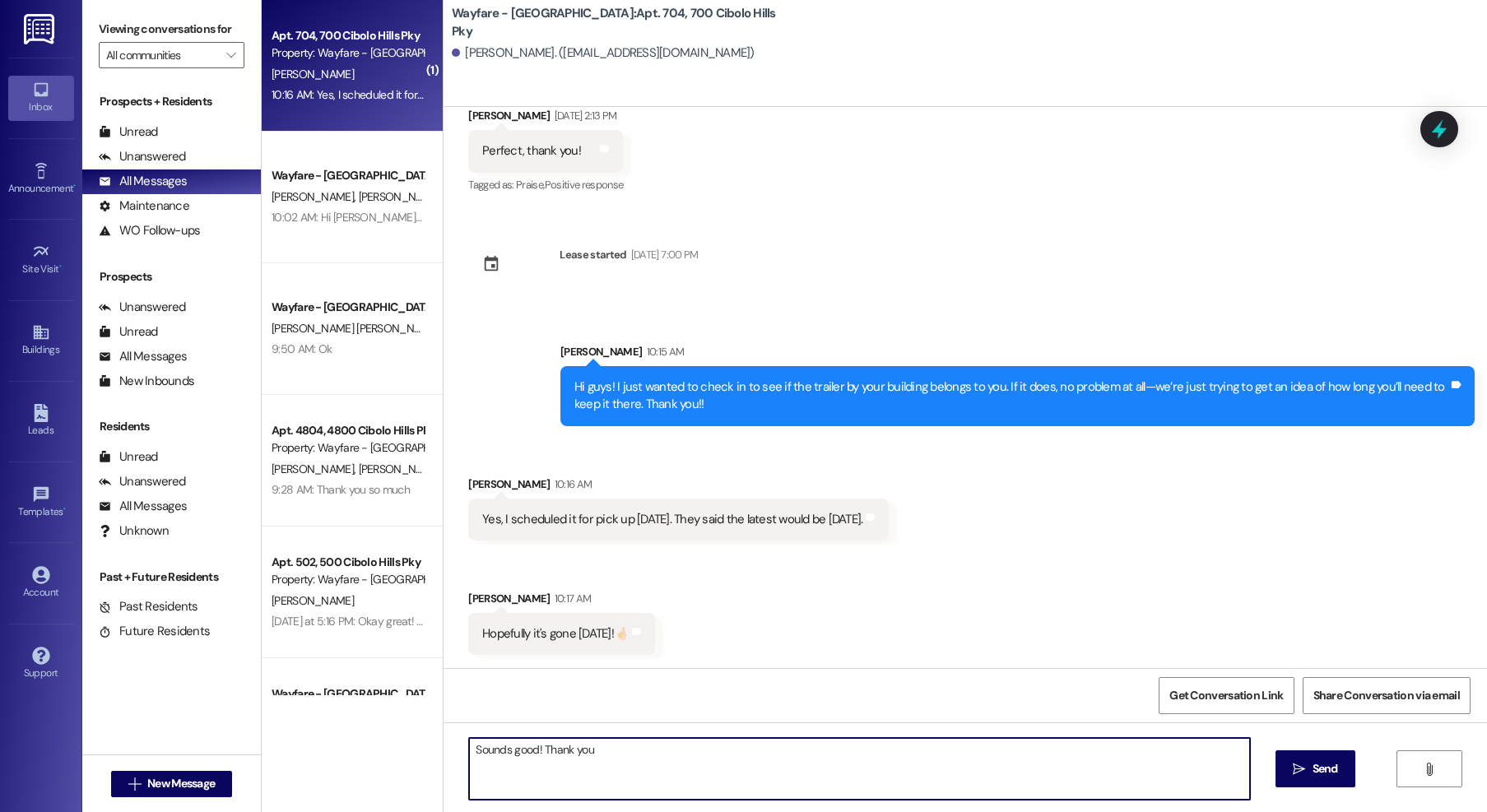
type textarea "Sounds good! Thank you!"
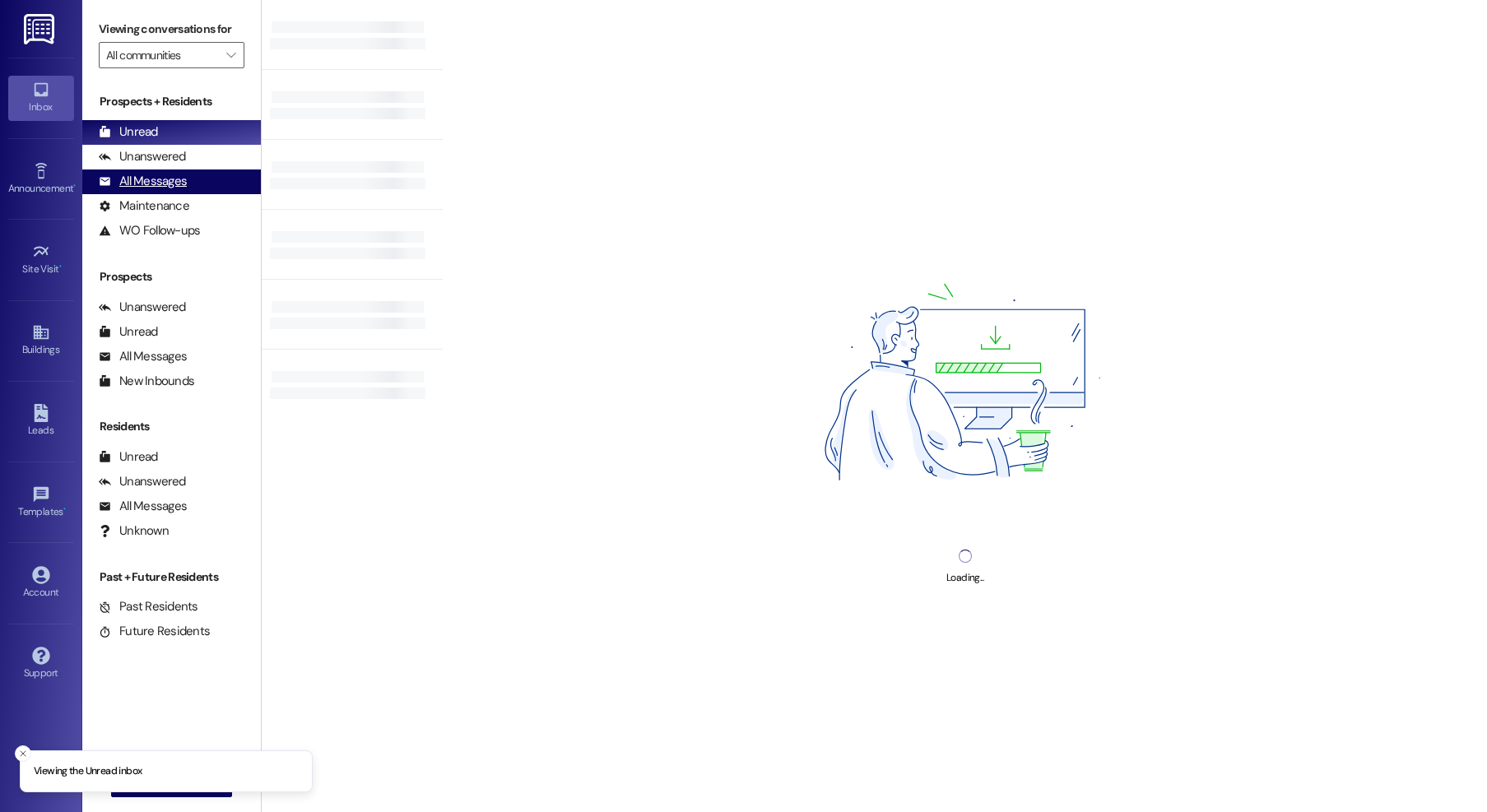
click at [140, 175] on div "All Messages" at bounding box center [143, 181] width 88 height 18
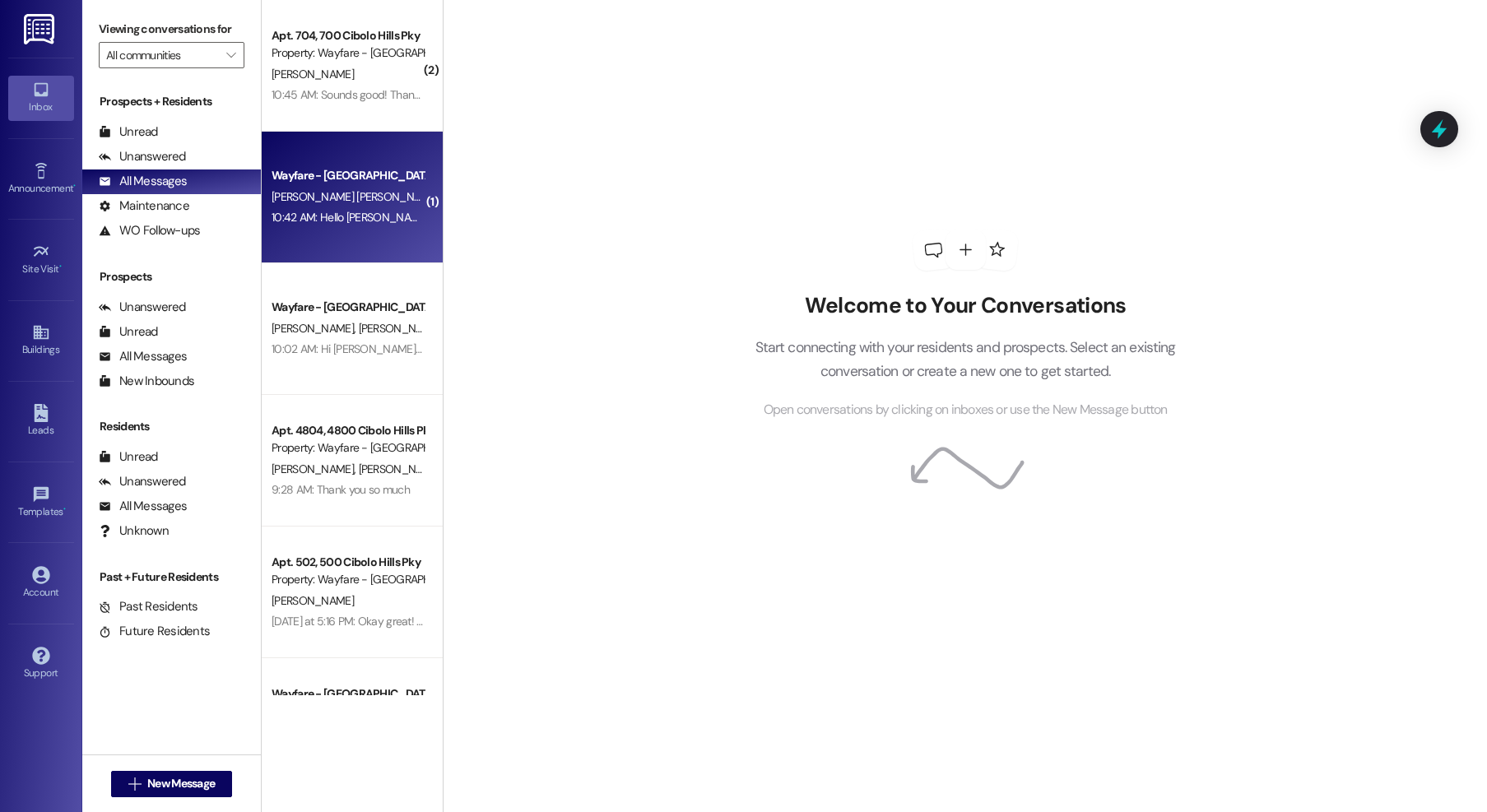
click at [376, 197] on div "[PERSON_NAME] [PERSON_NAME]" at bounding box center [347, 196] width 155 height 20
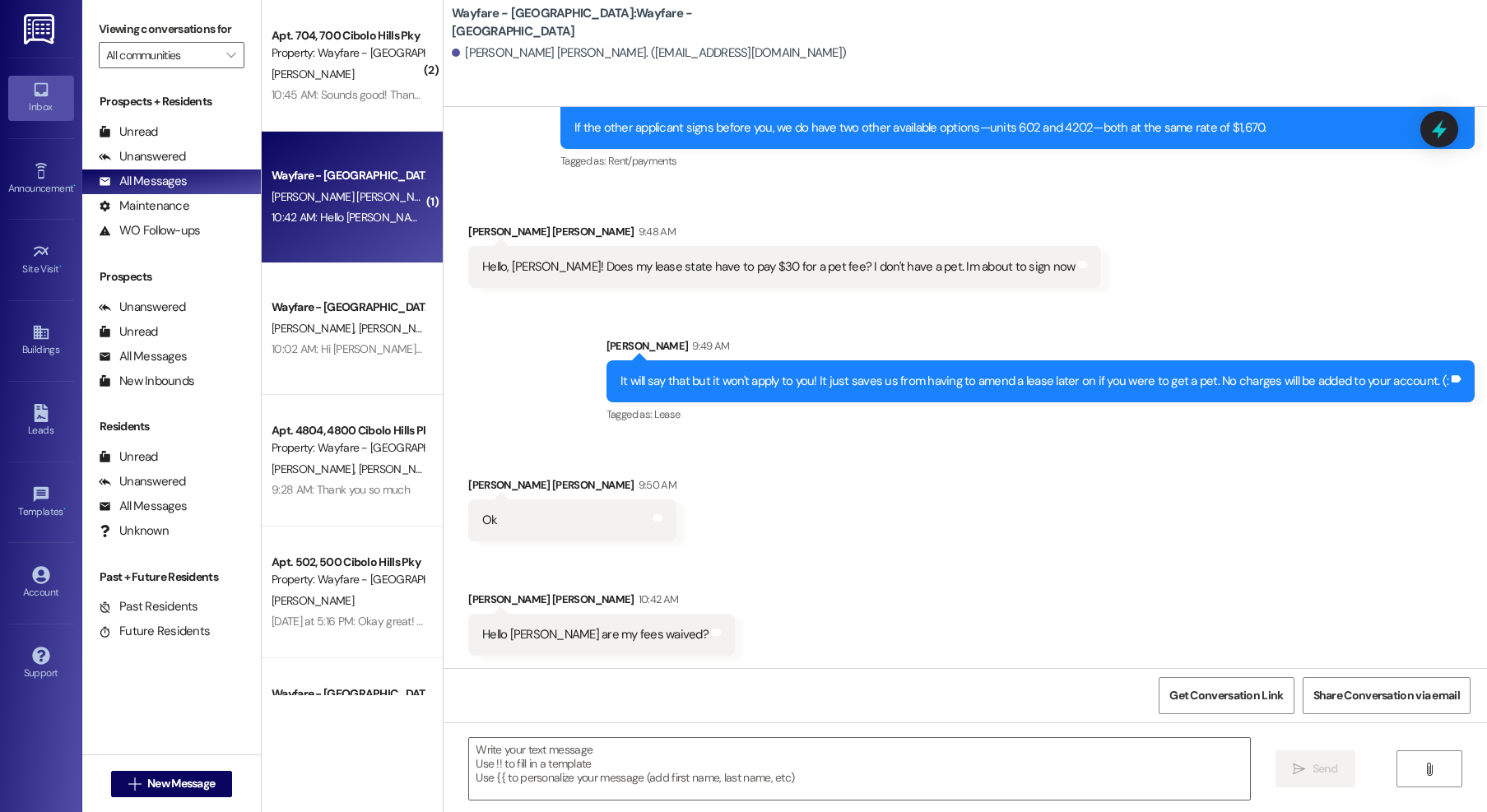
scroll to position [493, 0]
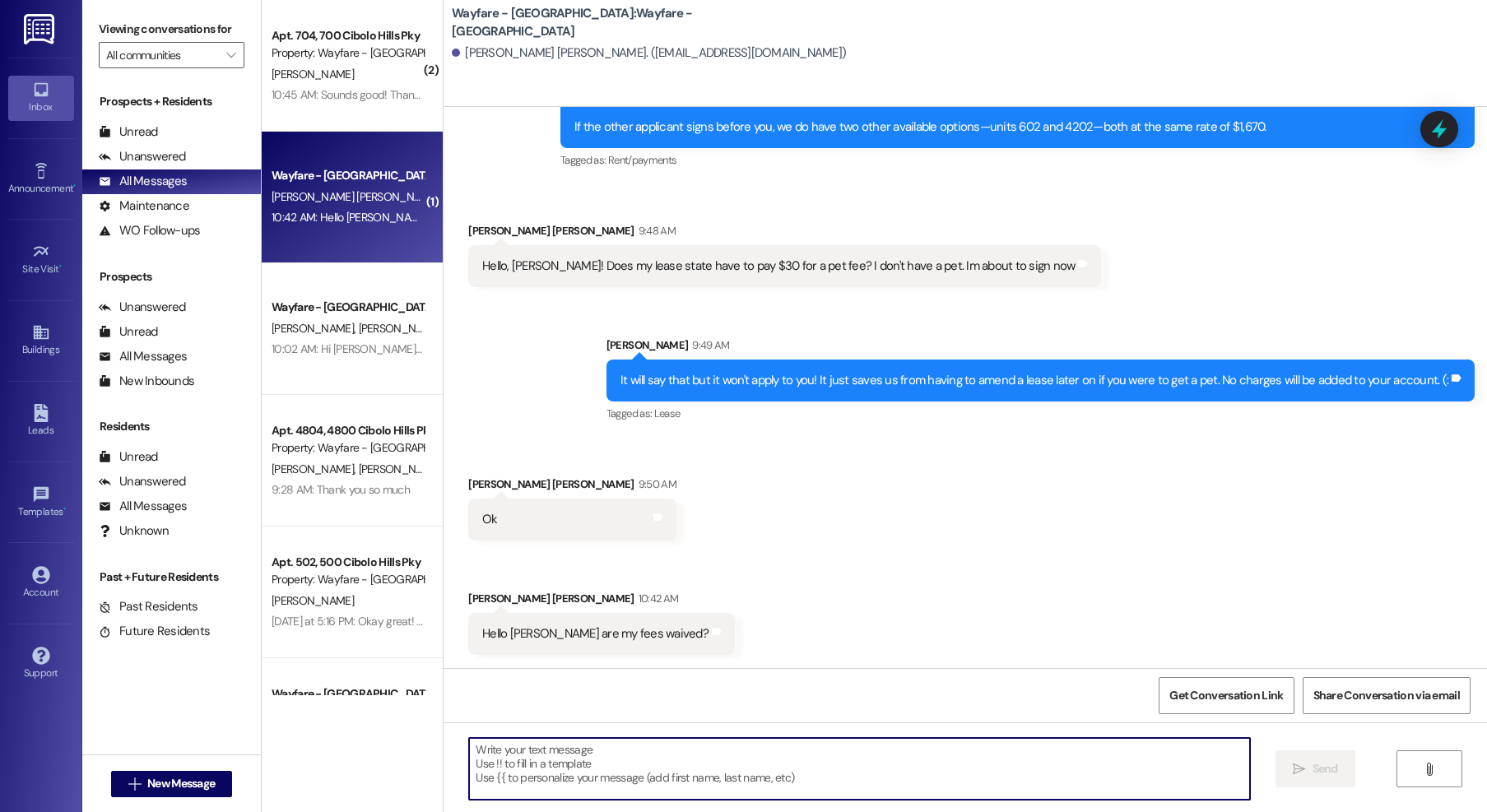
click at [612, 758] on textarea at bounding box center [859, 768] width 781 height 61
click at [568, 752] on textarea at bounding box center [859, 768] width 781 height 61
click at [590, 771] on textarea at bounding box center [859, 768] width 781 height 61
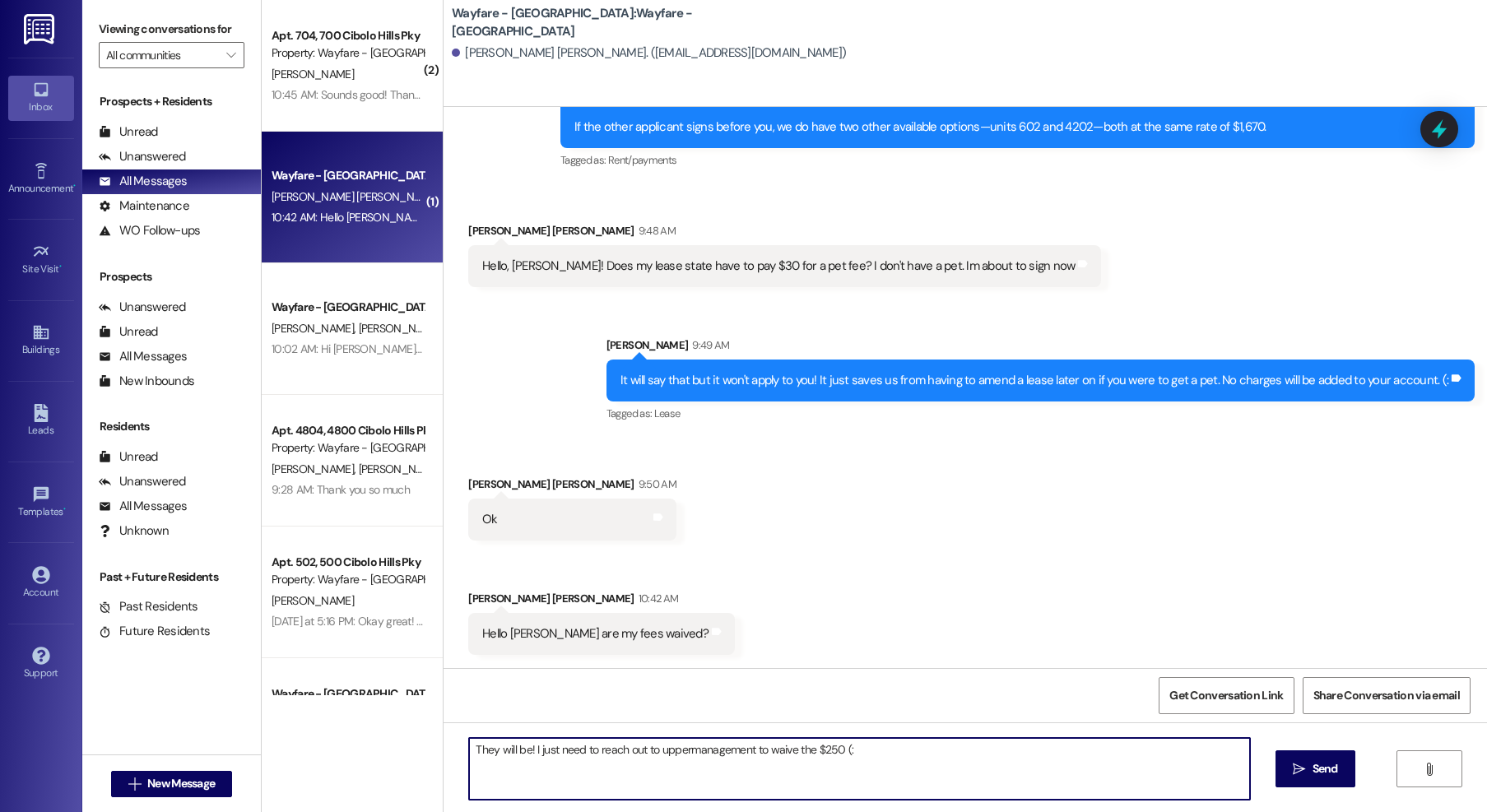
click at [678, 752] on textarea "They will be! I just need to reach out to uppermanagement to waive the $250 (:" at bounding box center [859, 768] width 781 height 61
click at [897, 753] on textarea "They will be! I just need to reach out to upper management to waive the $250 (:" at bounding box center [859, 768] width 781 height 61
type textarea "They will be! I just need to reach out to upper management to waive the $250 (:"
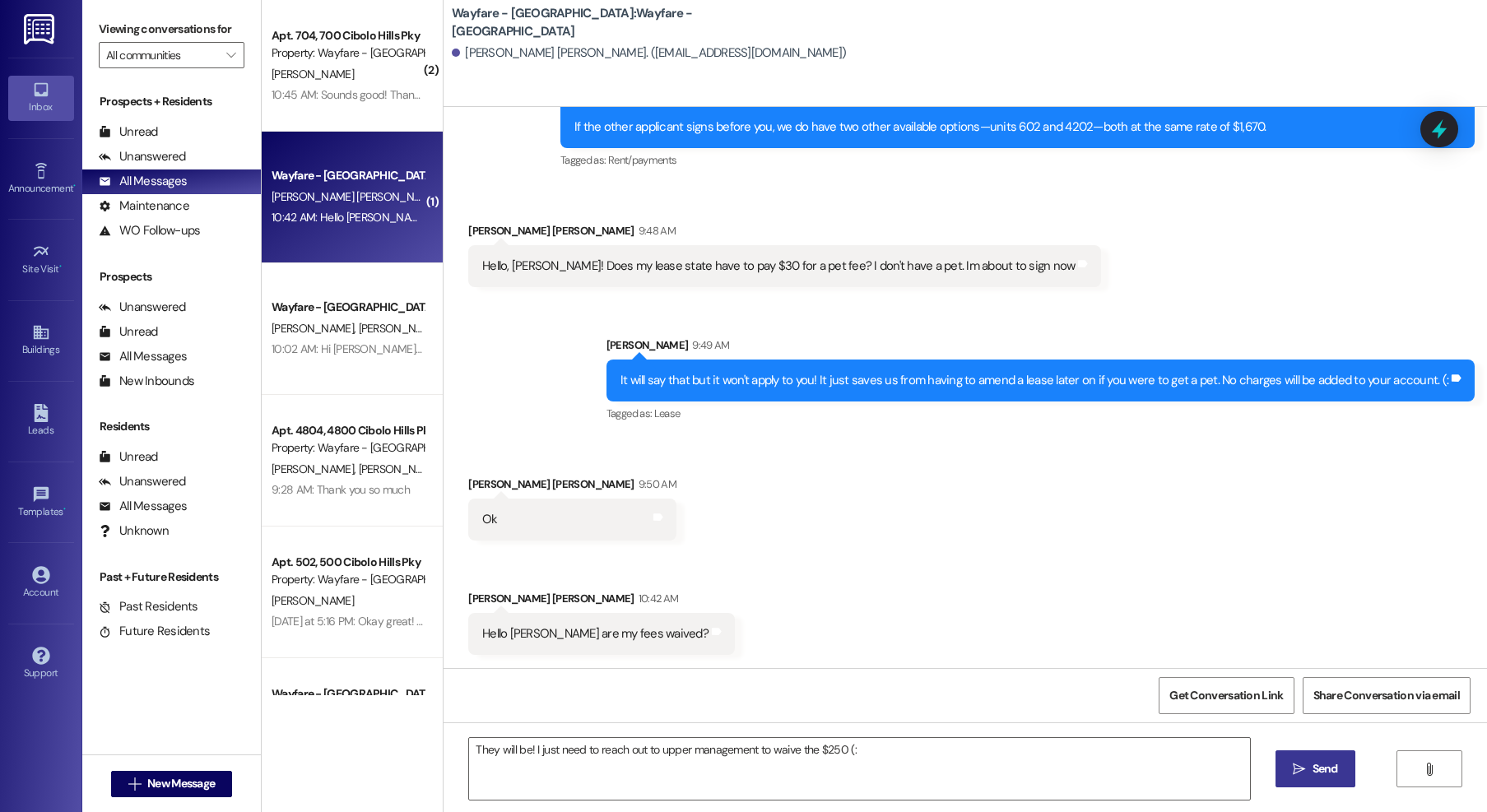
click at [1297, 770] on icon "" at bounding box center [1299, 769] width 12 height 13
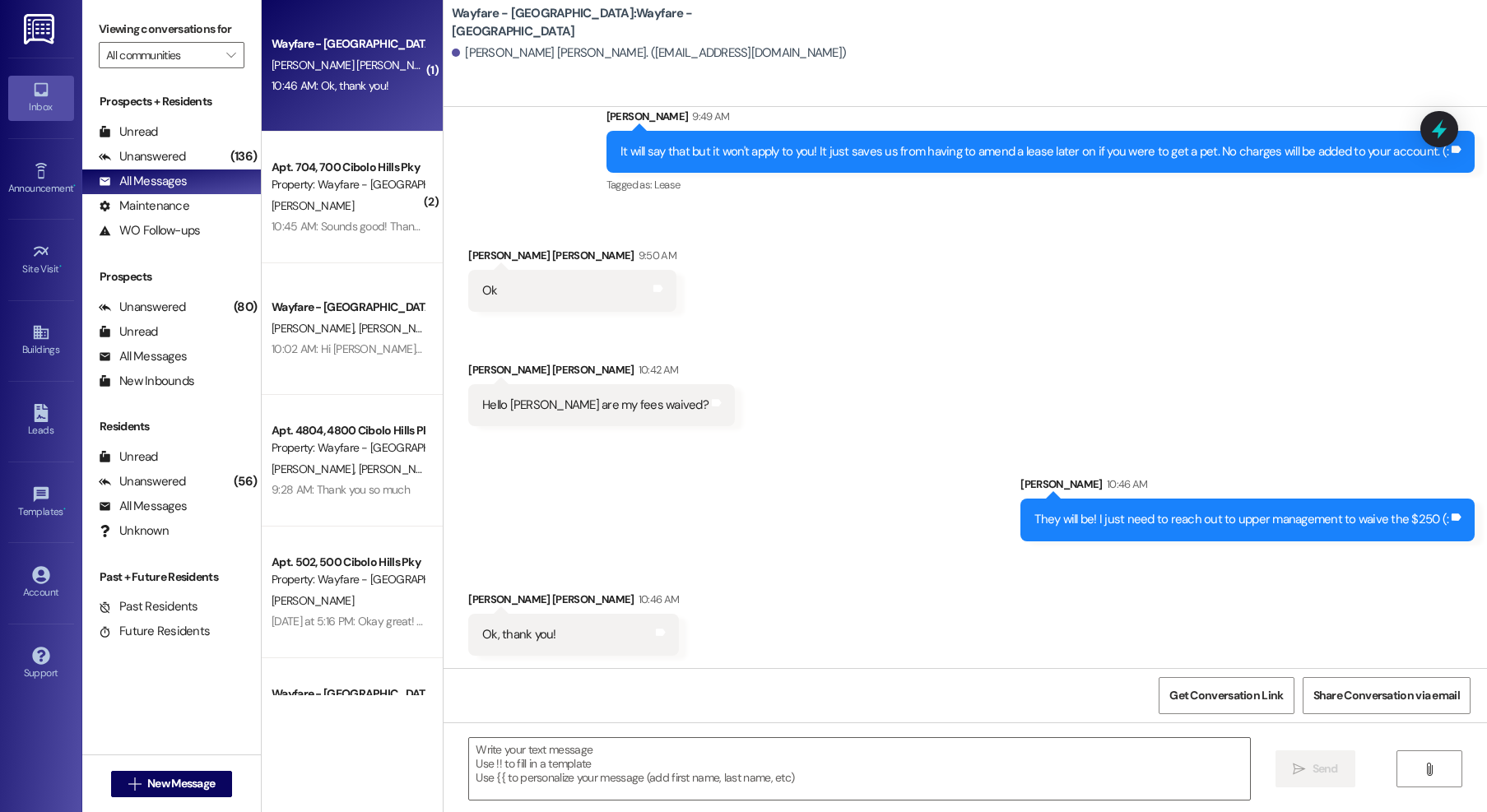
scroll to position [723, 0]
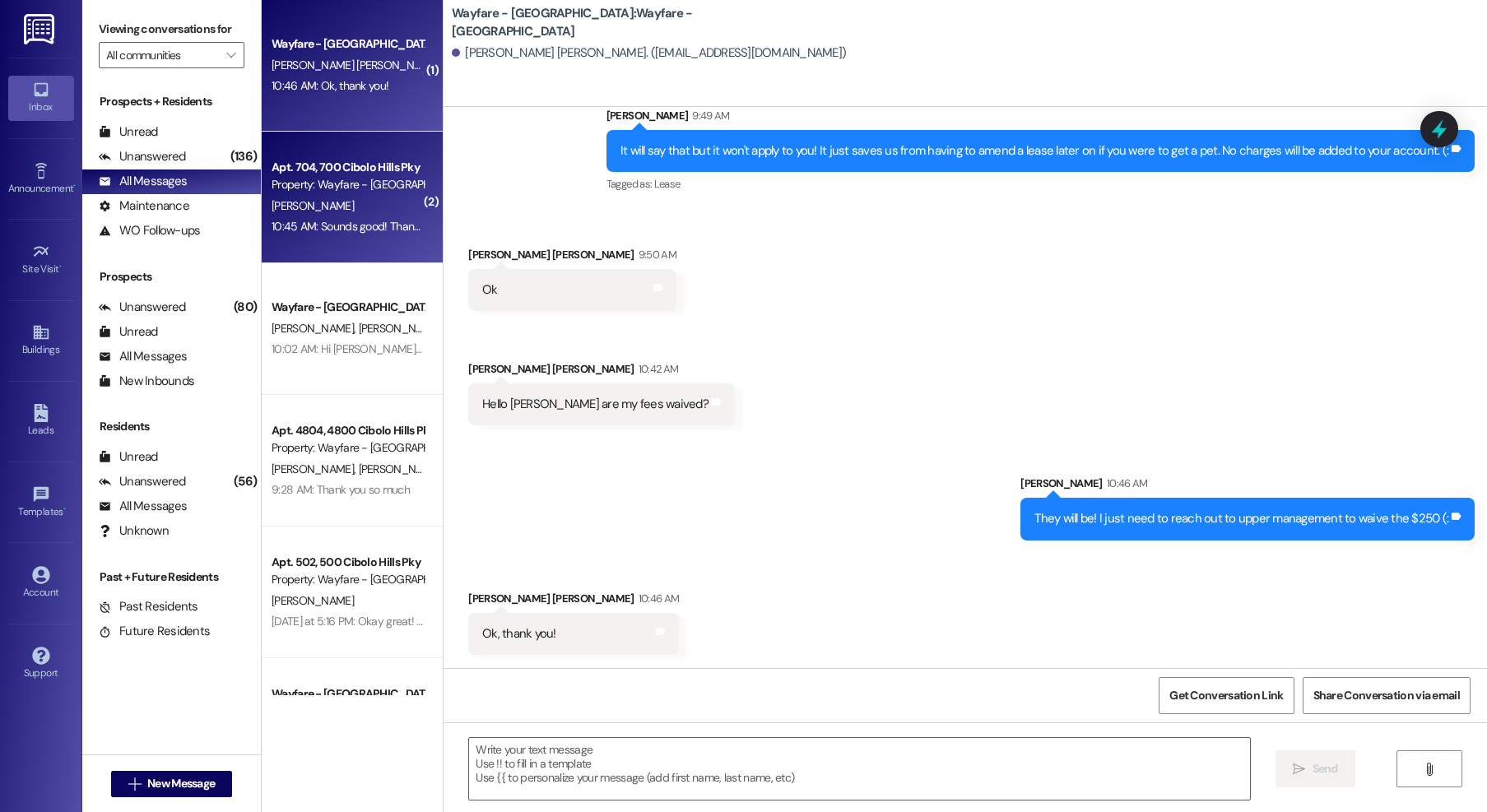
click at [368, 197] on div "[PERSON_NAME]" at bounding box center [347, 206] width 155 height 20
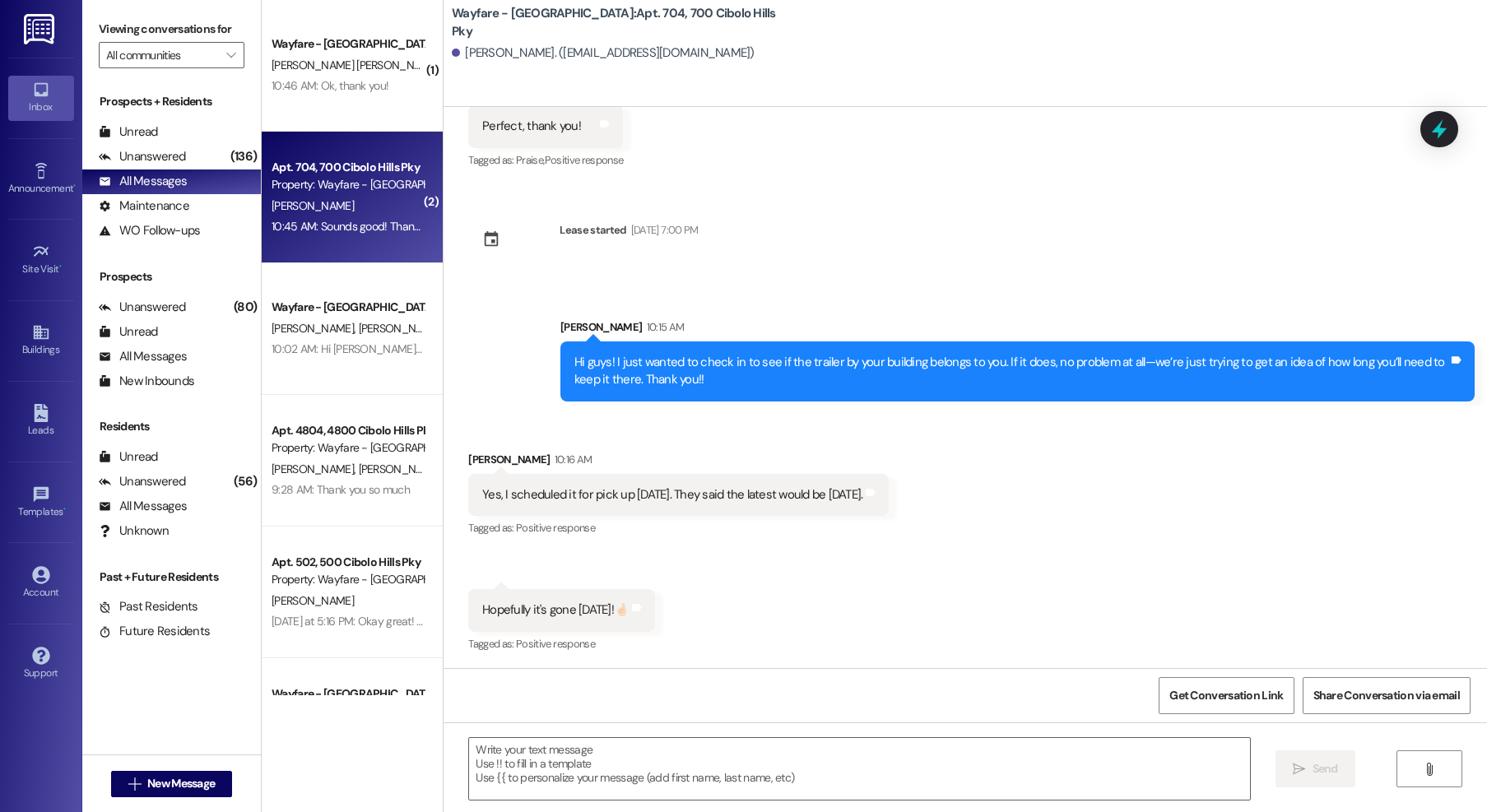
scroll to position [717, 0]
